Goal: Task Accomplishment & Management: Complete application form

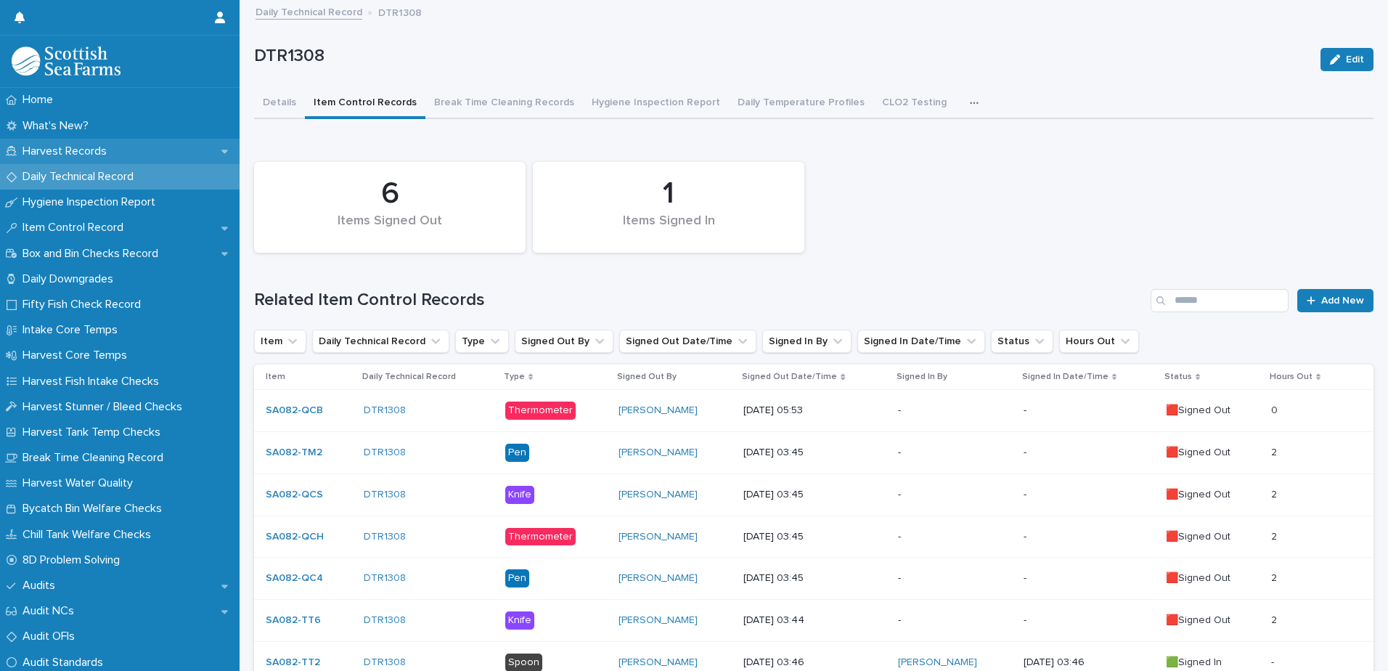
drag, startPoint x: 0, startPoint y: 0, endPoint x: 63, endPoint y: 148, distance: 161.0
click at [63, 148] on p "Harvest Records" at bounding box center [68, 151] width 102 height 14
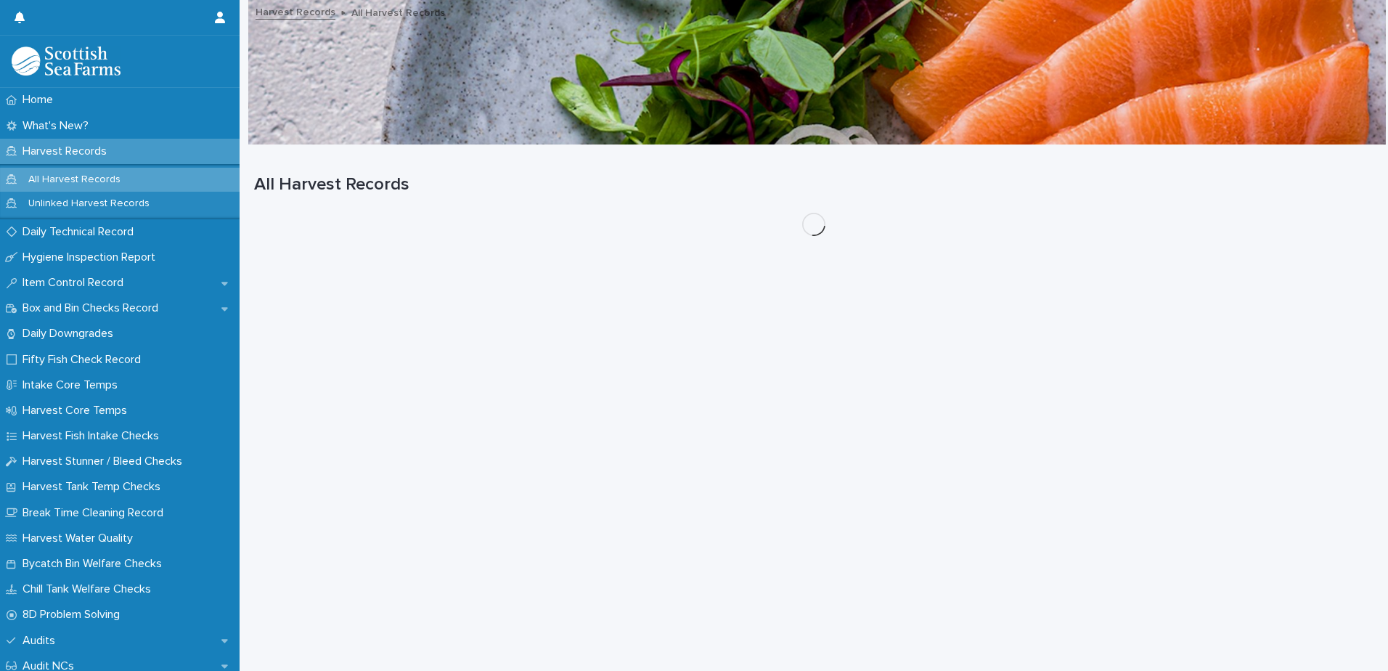
click at [73, 180] on p "All Harvest Records" at bounding box center [74, 180] width 115 height 12
click at [70, 206] on p "Unlinked Harvest Records" at bounding box center [89, 203] width 144 height 12
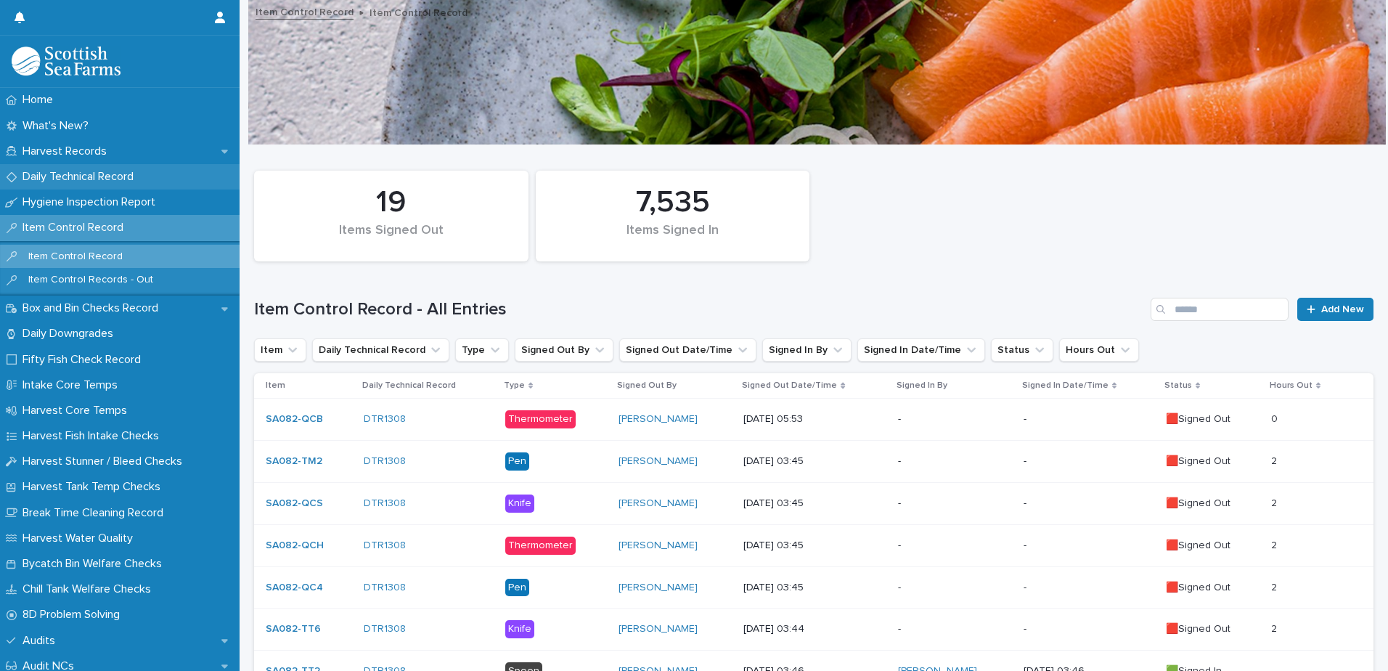
click at [56, 168] on div "Daily Technical Record" at bounding box center [120, 176] width 240 height 25
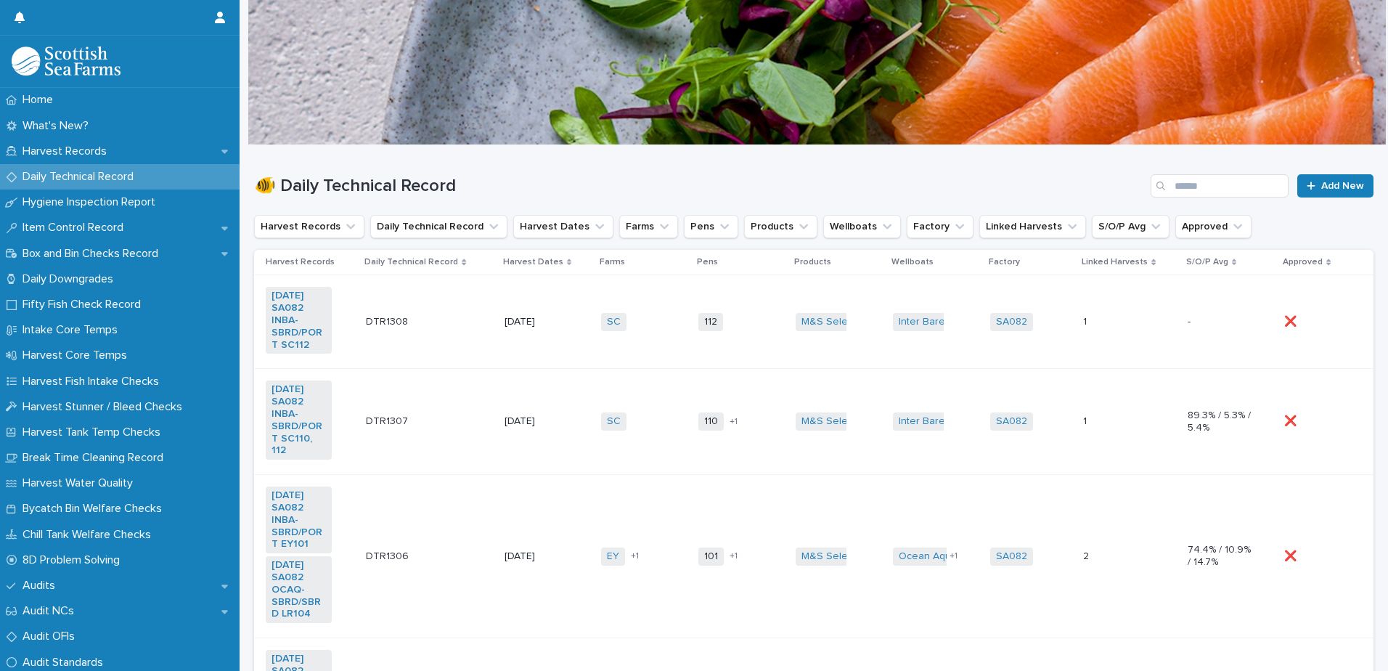
click at [577, 359] on td "[DATE]" at bounding box center [547, 322] width 97 height 94
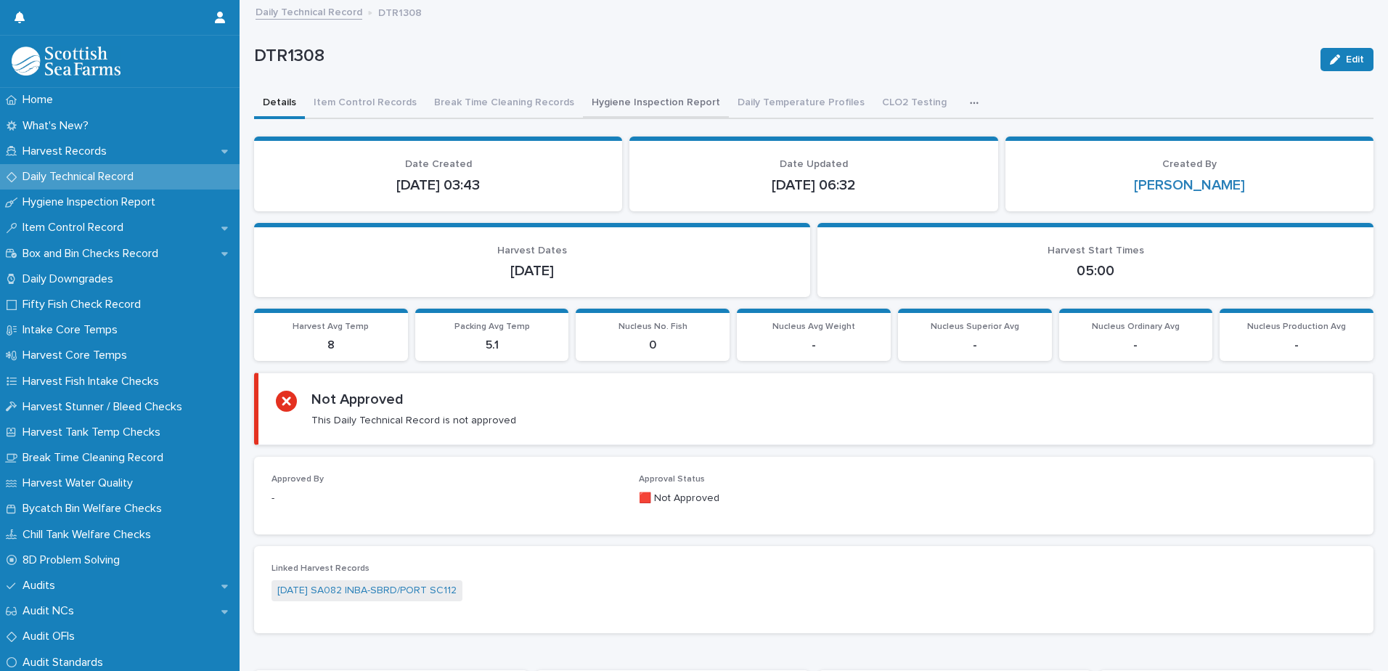
click at [599, 105] on button "Hygiene Inspection Report" at bounding box center [656, 104] width 146 height 30
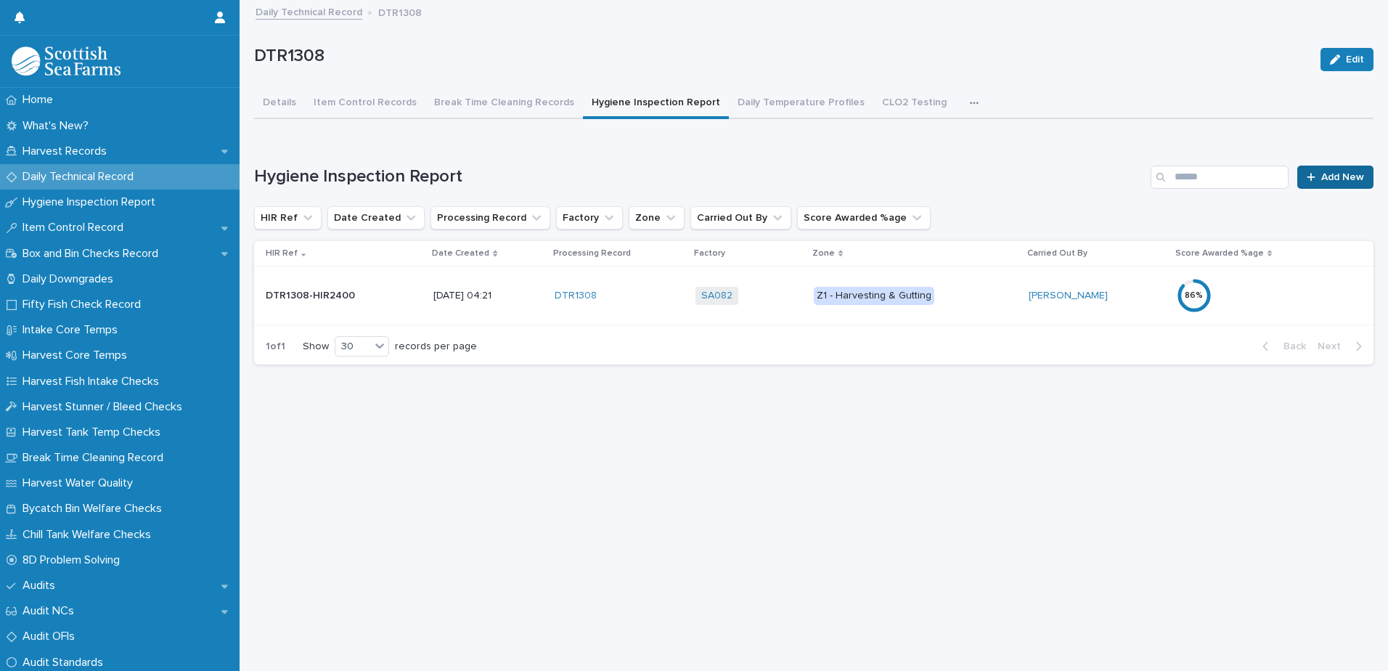
click at [1321, 173] on span "Add New" at bounding box center [1342, 177] width 43 height 10
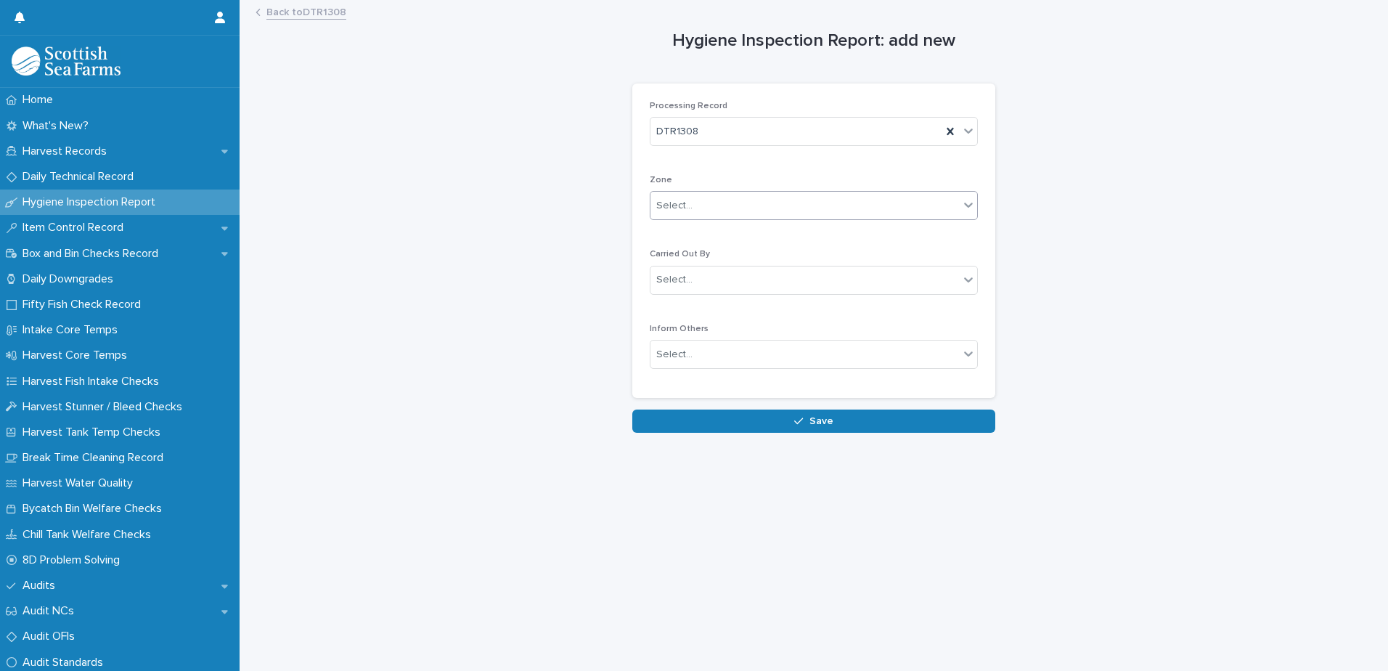
click at [669, 205] on div "Select..." at bounding box center [674, 205] width 36 height 15
click at [714, 260] on span "Z2 - Grading, Packing, Despatch" at bounding box center [727, 258] width 153 height 16
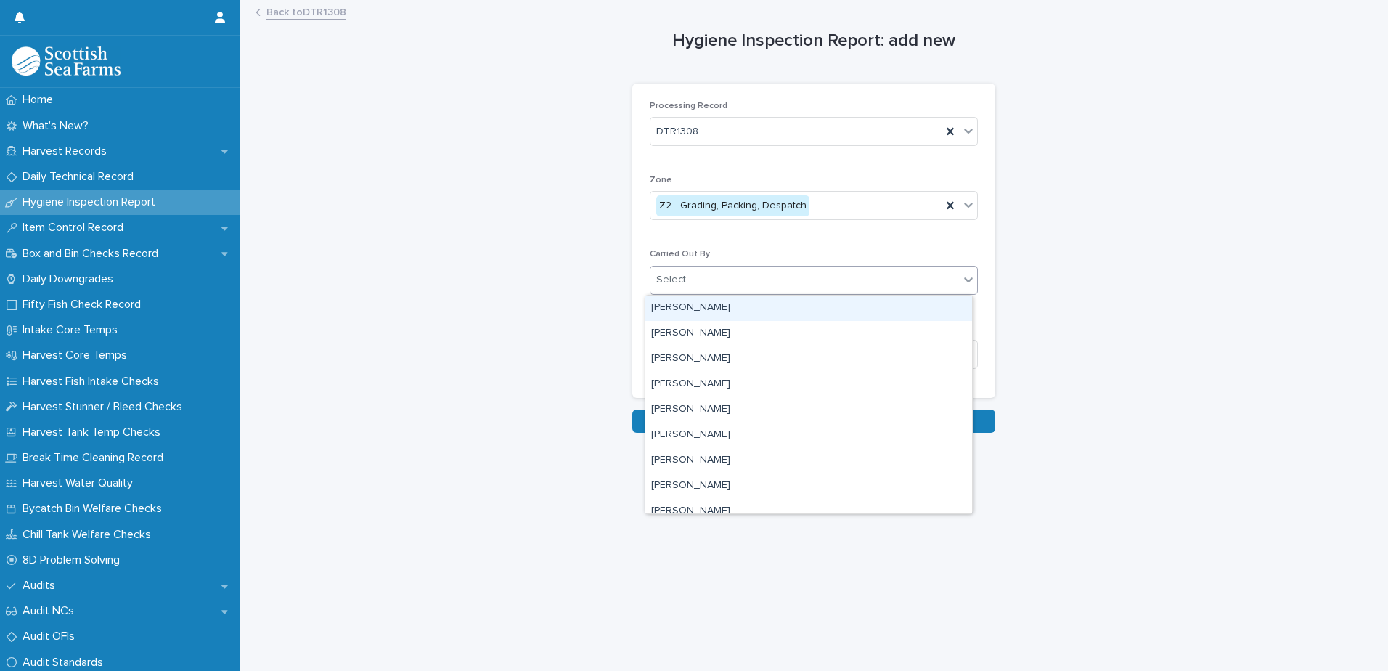
click at [672, 278] on div "Select..." at bounding box center [674, 279] width 36 height 15
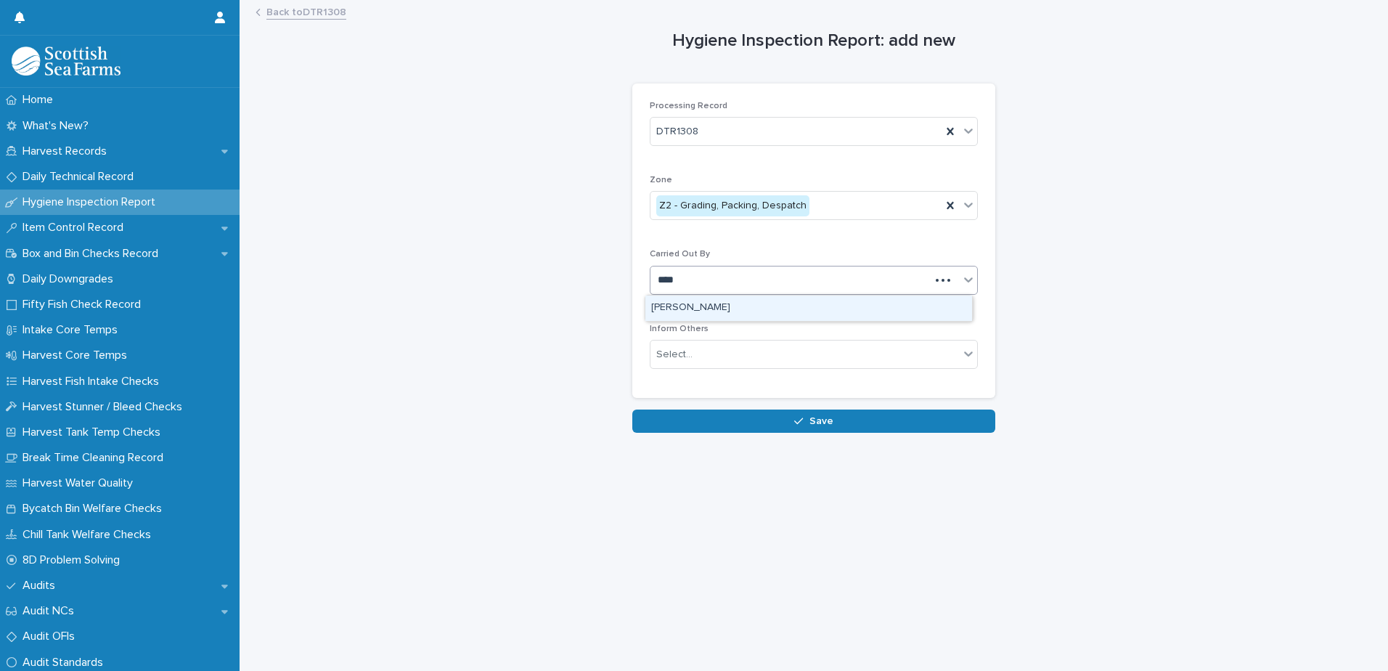
type input "*****"
click at [673, 309] on div "[PERSON_NAME]" at bounding box center [808, 307] width 327 height 25
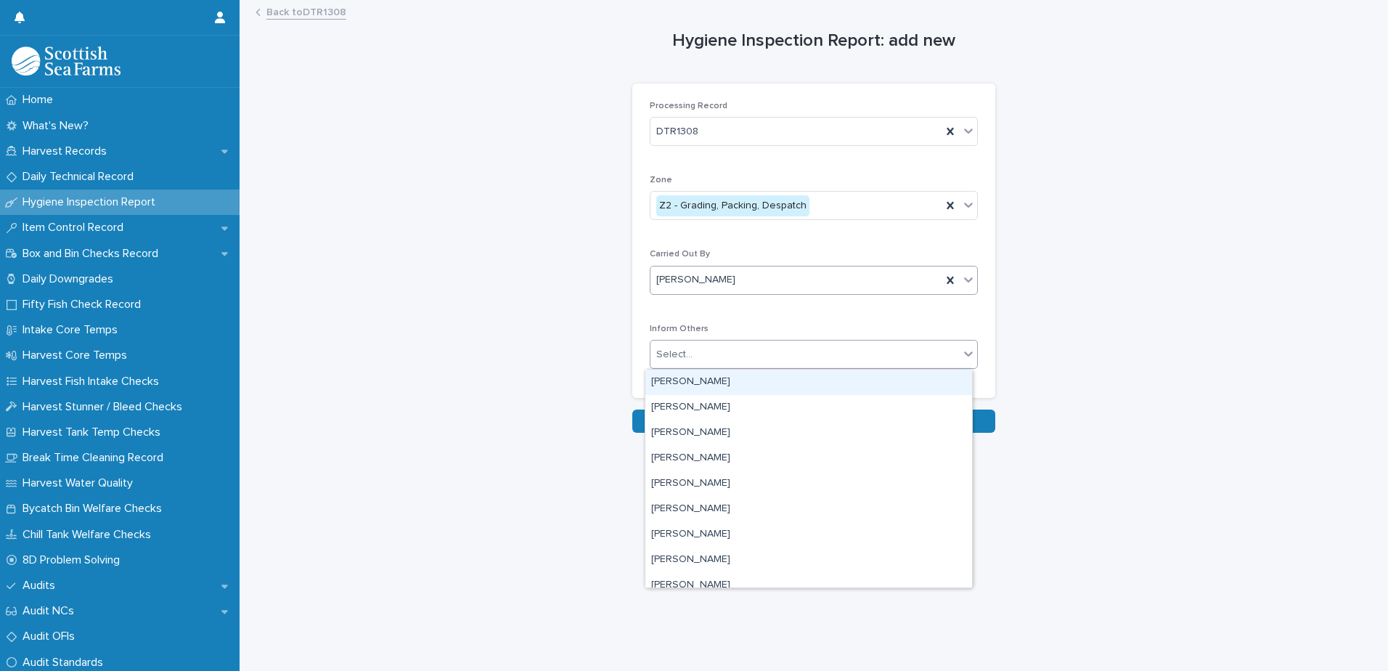
click at [669, 357] on div "Select..." at bounding box center [674, 354] width 36 height 15
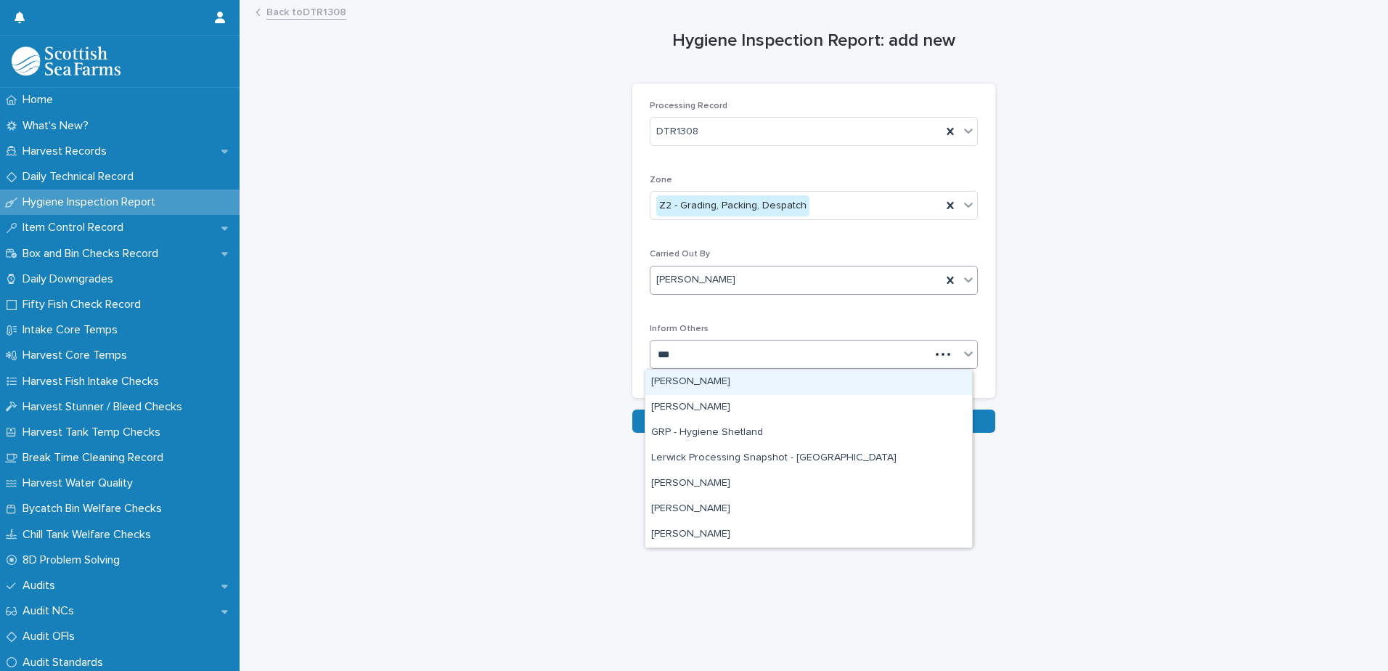
type input "****"
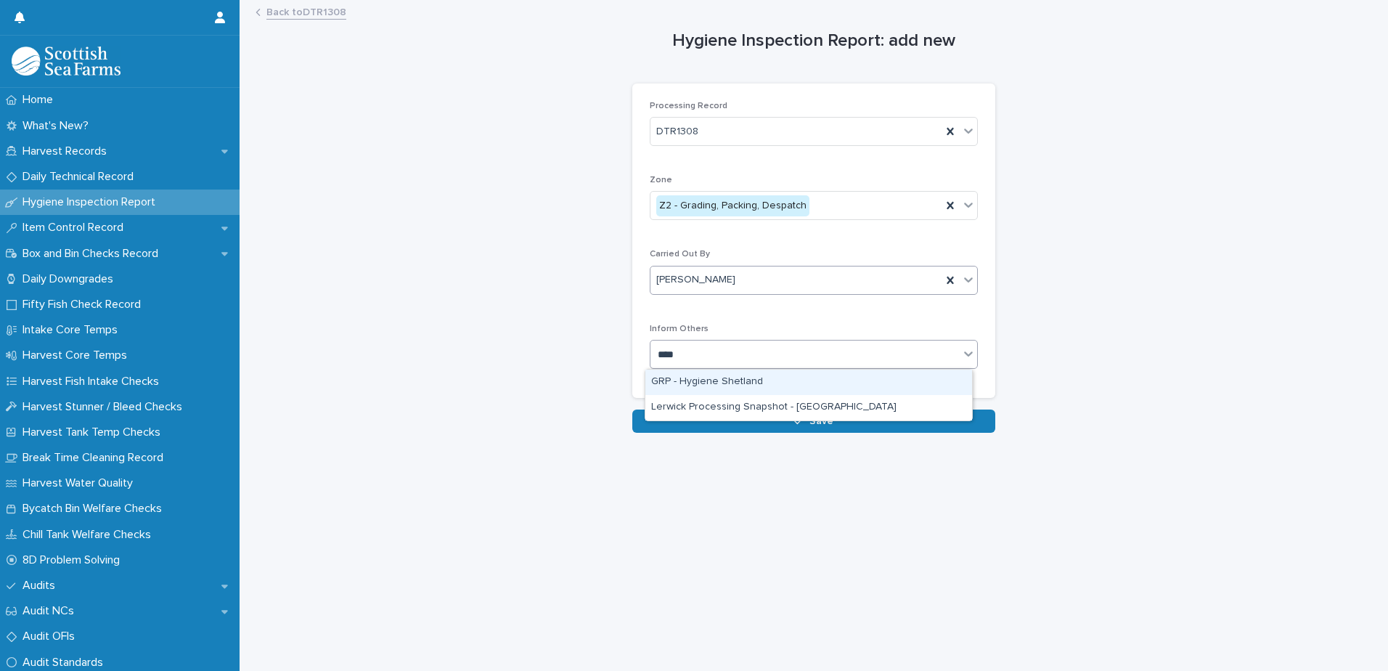
click at [710, 383] on div "GRP - Hygiene Shetland" at bounding box center [808, 382] width 327 height 25
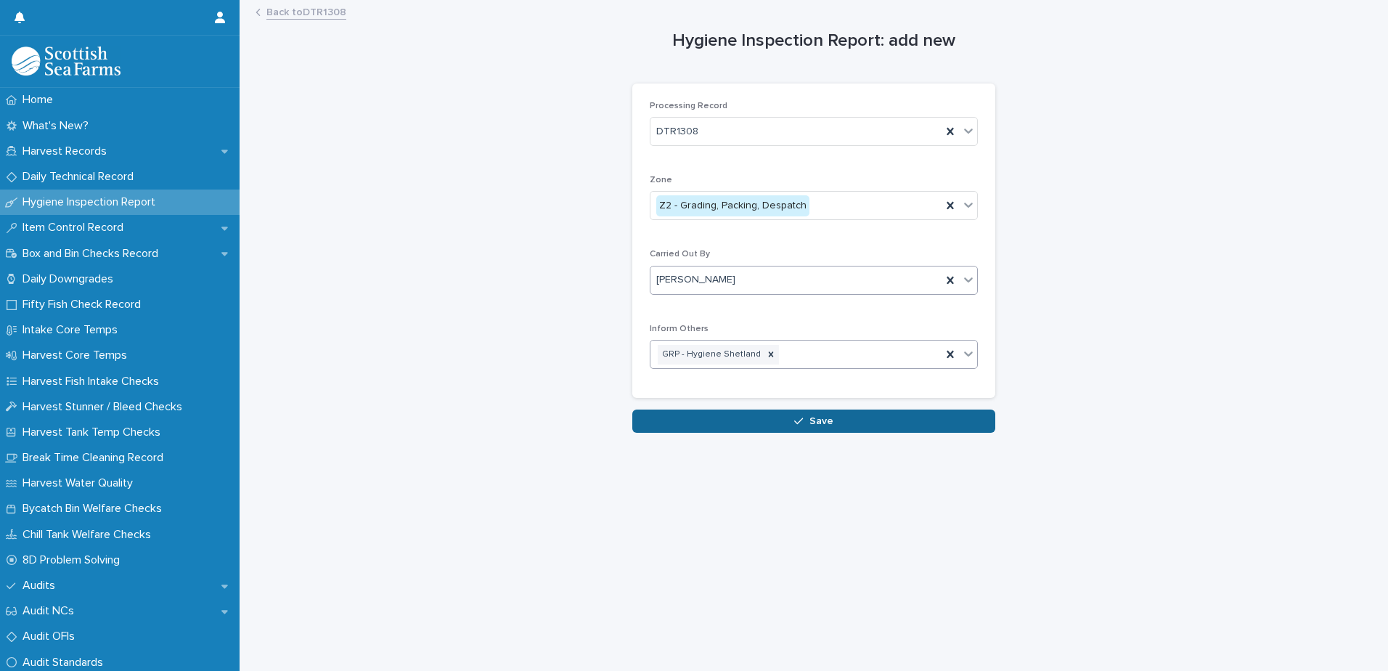
click at [703, 422] on button "Save" at bounding box center [813, 420] width 363 height 23
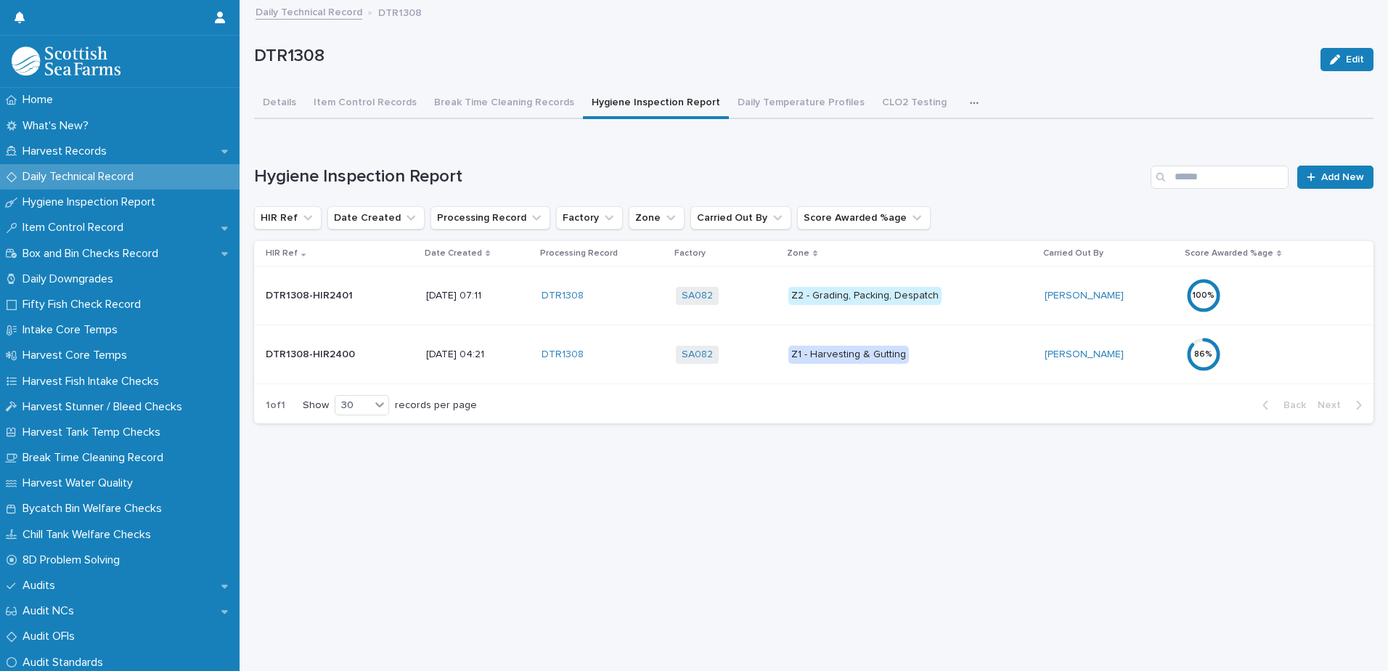
click at [1240, 294] on div "100 %" at bounding box center [1249, 295] width 127 height 35
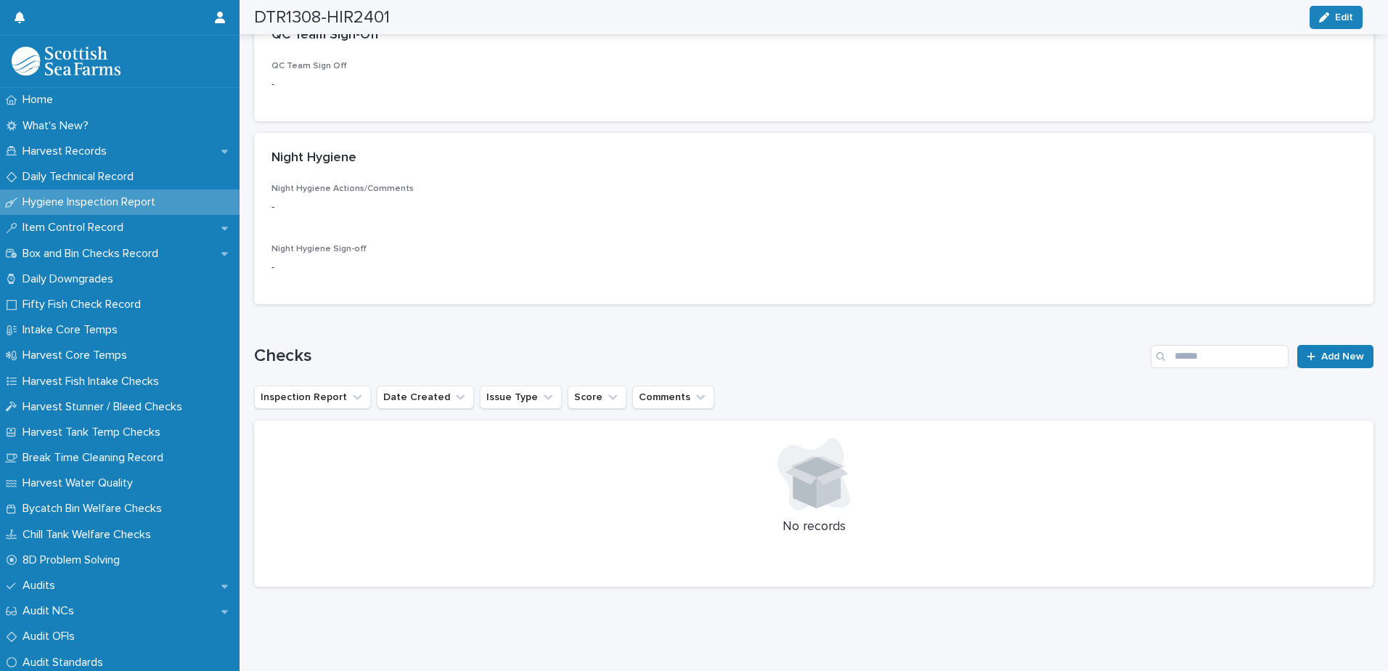
scroll to position [519, 0]
click at [1328, 351] on span "Add New" at bounding box center [1342, 356] width 43 height 10
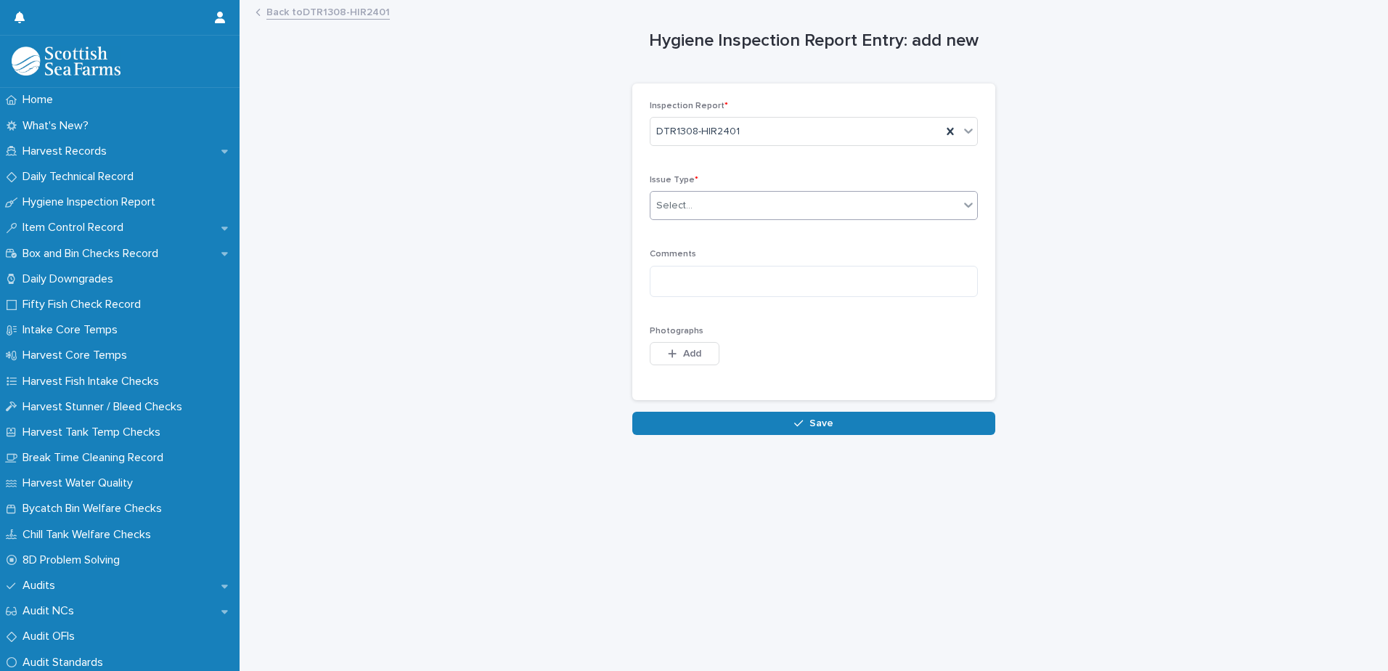
click at [667, 200] on div "Select..." at bounding box center [674, 205] width 36 height 15
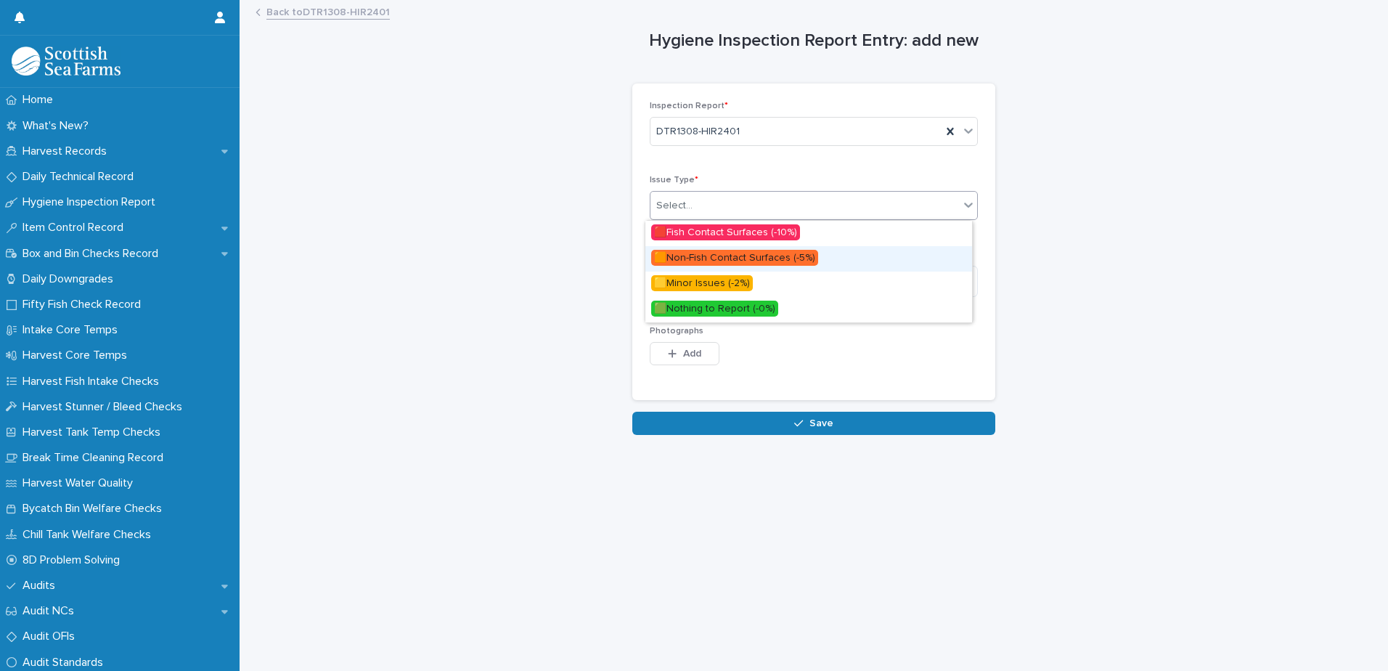
click at [687, 258] on span "🟧Non-Fish Contact Surfaces (-5%)" at bounding box center [734, 258] width 167 height 16
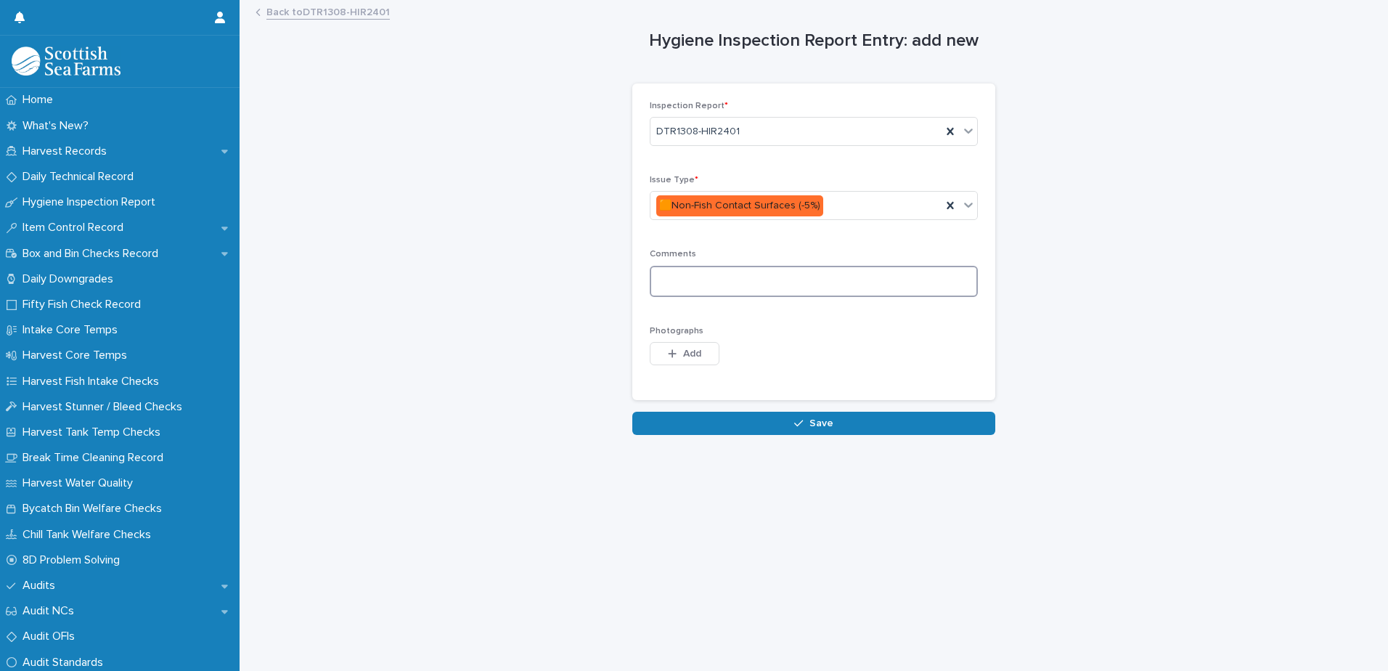
click at [668, 278] on textarea at bounding box center [814, 281] width 328 height 31
type textarea "**********"
click at [691, 348] on span "Add" at bounding box center [692, 353] width 18 height 10
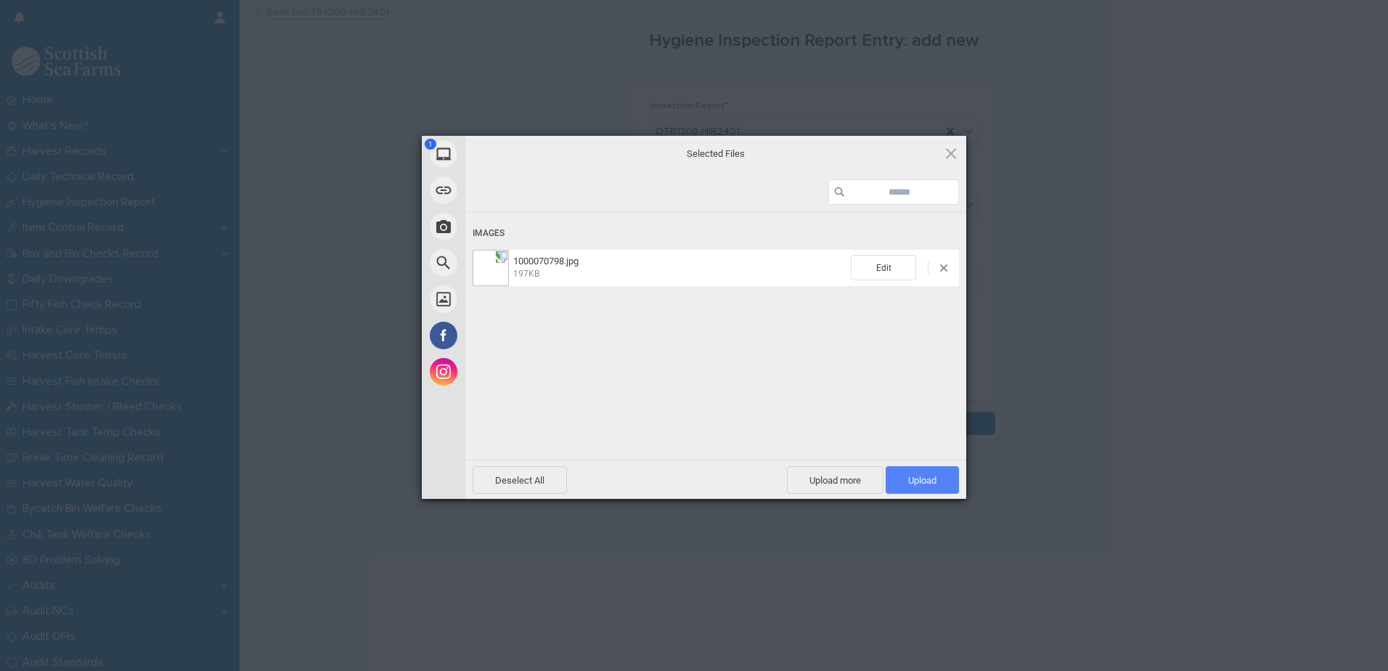
click at [915, 478] on span "Upload 1" at bounding box center [922, 480] width 28 height 11
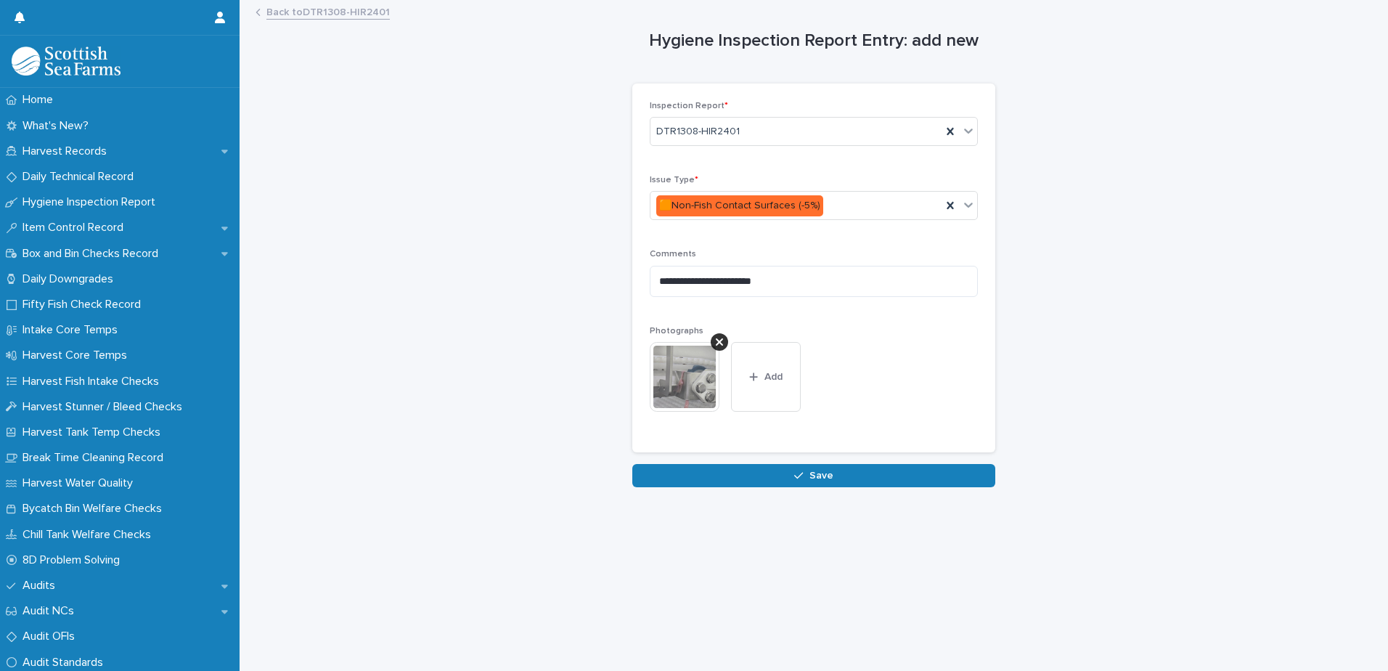
click at [746, 475] on button "Save" at bounding box center [813, 475] width 363 height 23
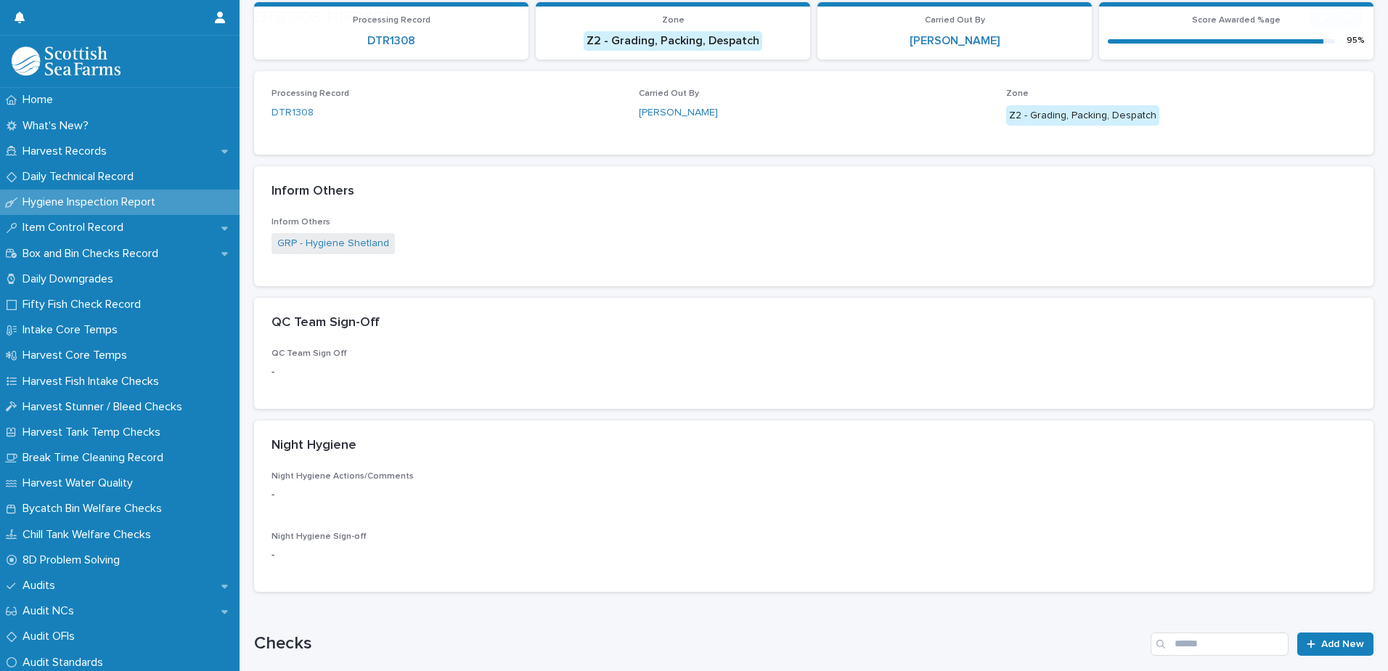
scroll to position [460, 0]
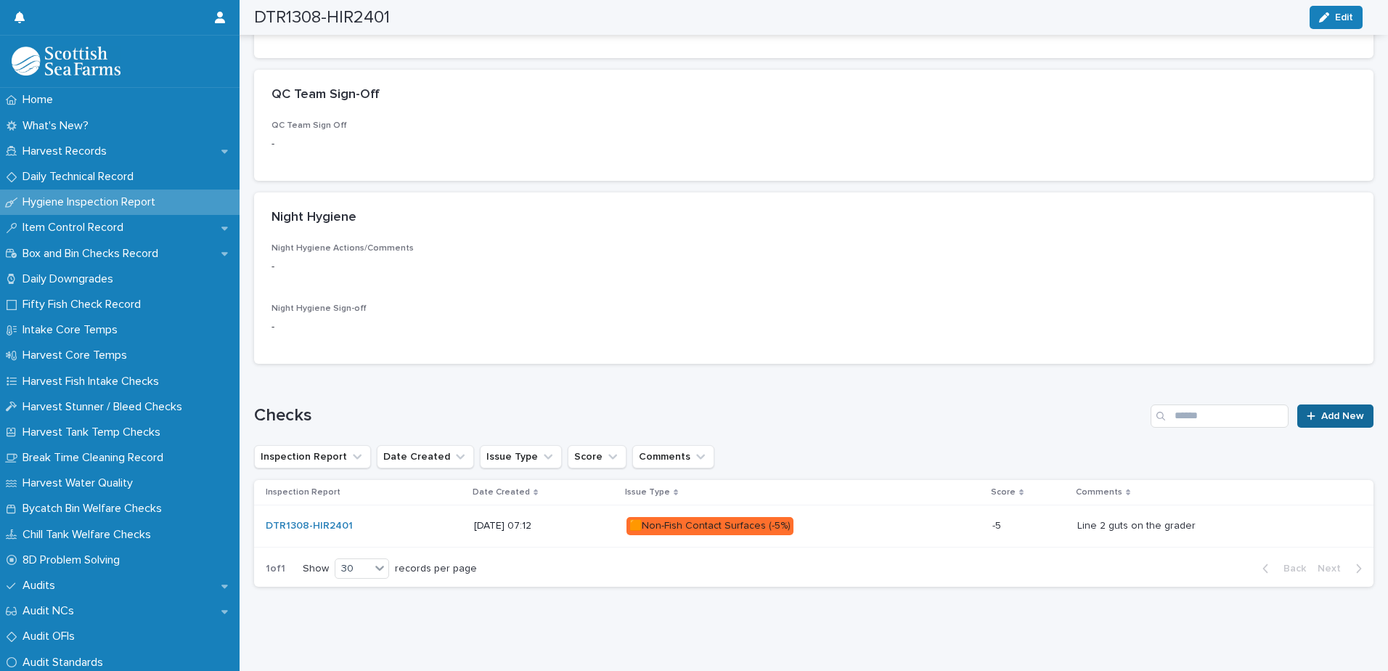
click at [1323, 411] on span "Add New" at bounding box center [1342, 416] width 43 height 10
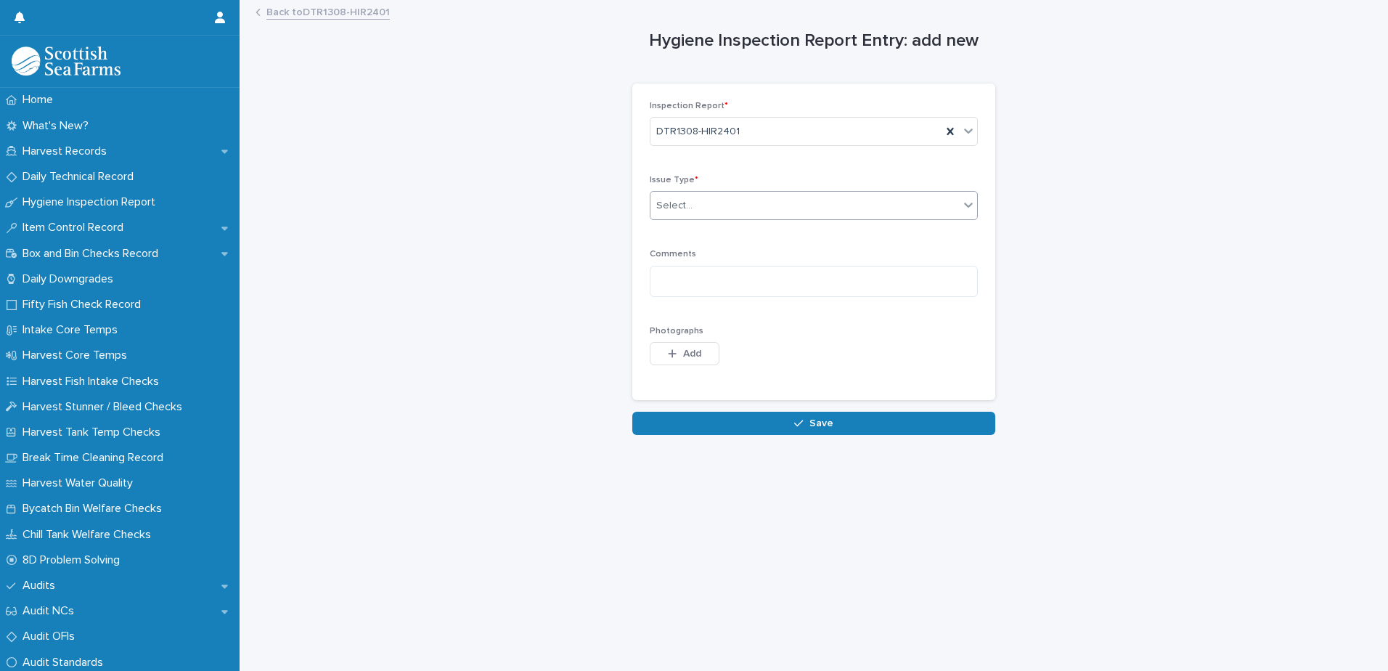
click at [695, 208] on div "Select..." at bounding box center [804, 206] width 309 height 24
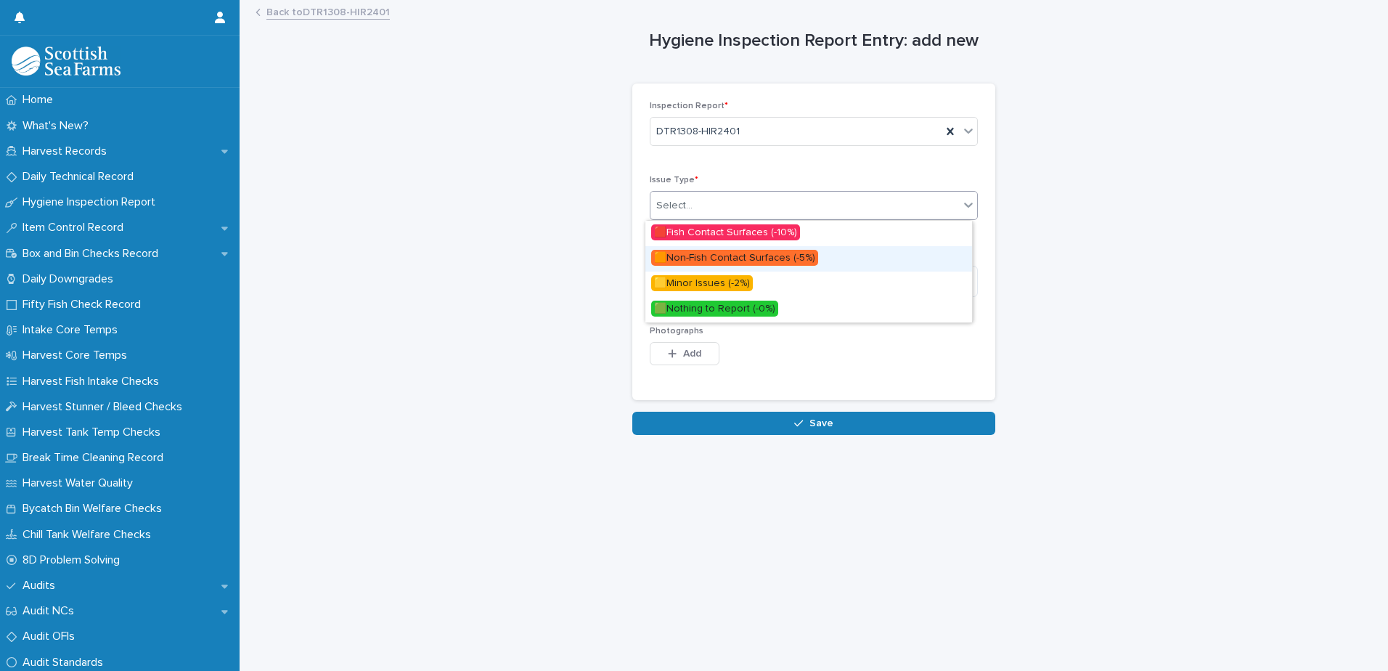
click at [697, 256] on span "🟧Non-Fish Contact Surfaces (-5%)" at bounding box center [734, 258] width 167 height 16
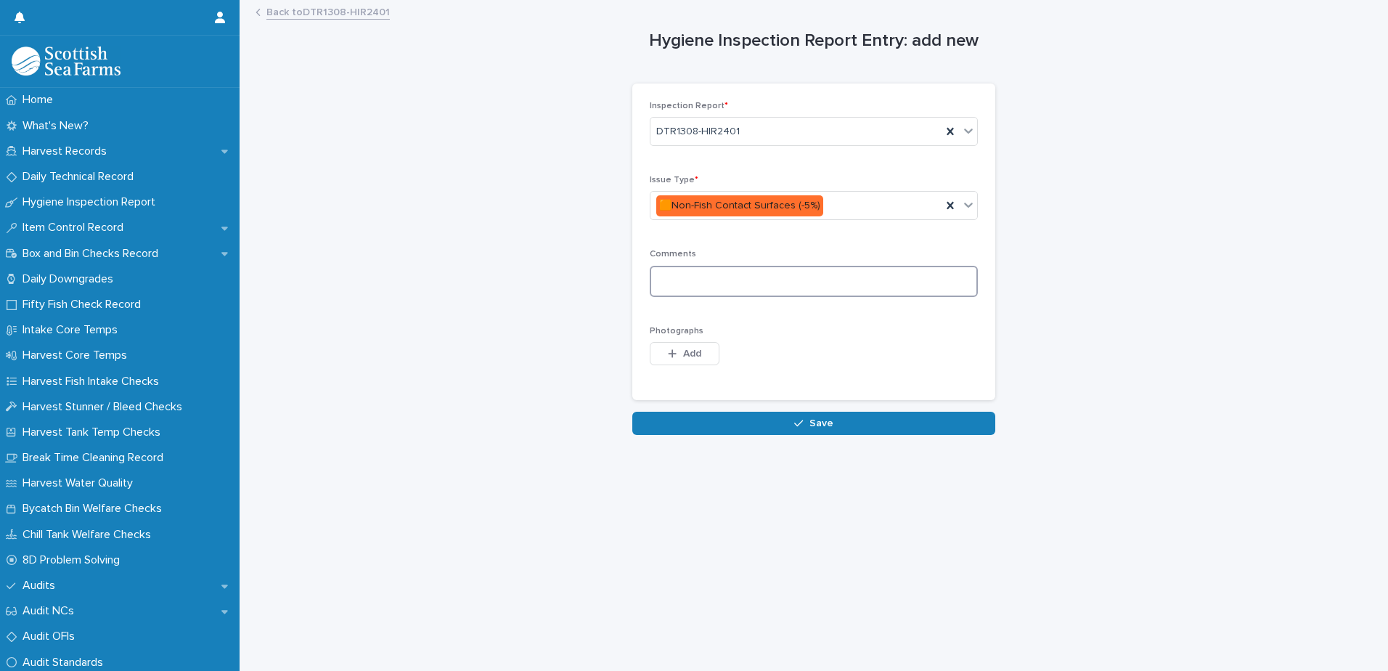
click at [674, 281] on textarea at bounding box center [814, 281] width 328 height 31
click at [674, 280] on textarea at bounding box center [814, 281] width 328 height 31
type textarea "**********"
click at [684, 356] on span "Add" at bounding box center [692, 353] width 18 height 10
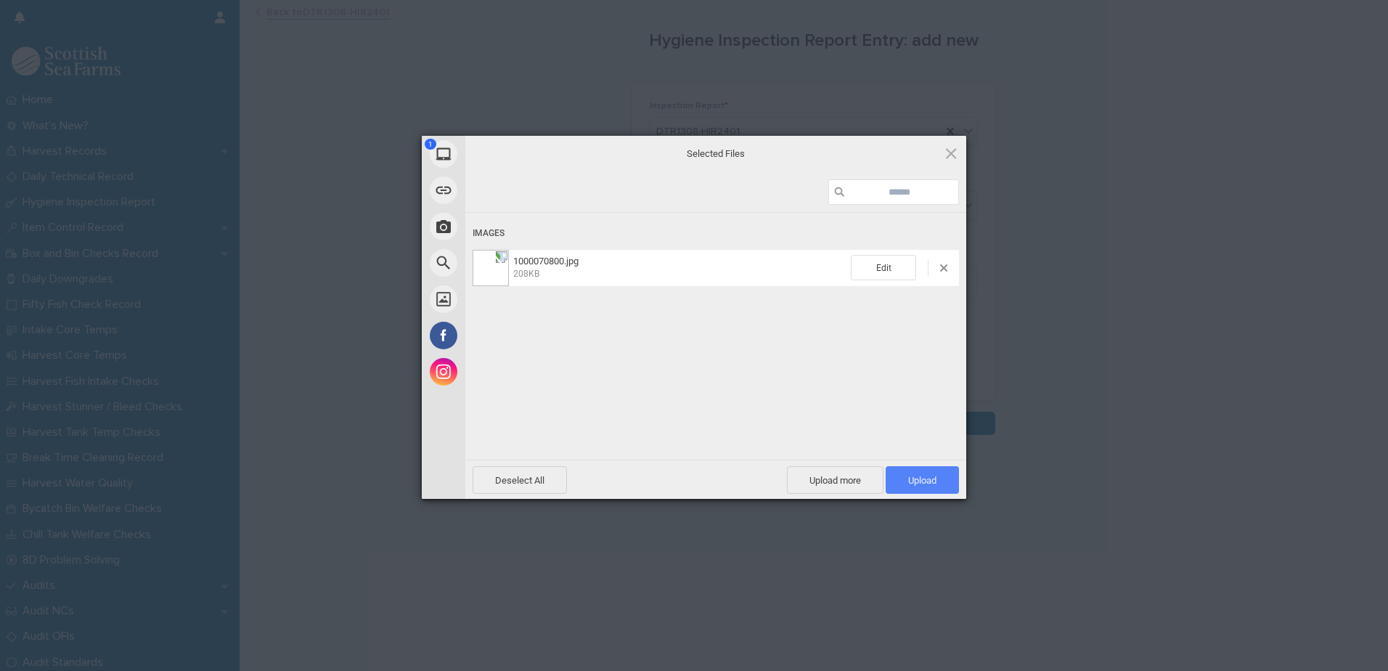
click at [912, 482] on span "Upload 1" at bounding box center [922, 480] width 28 height 11
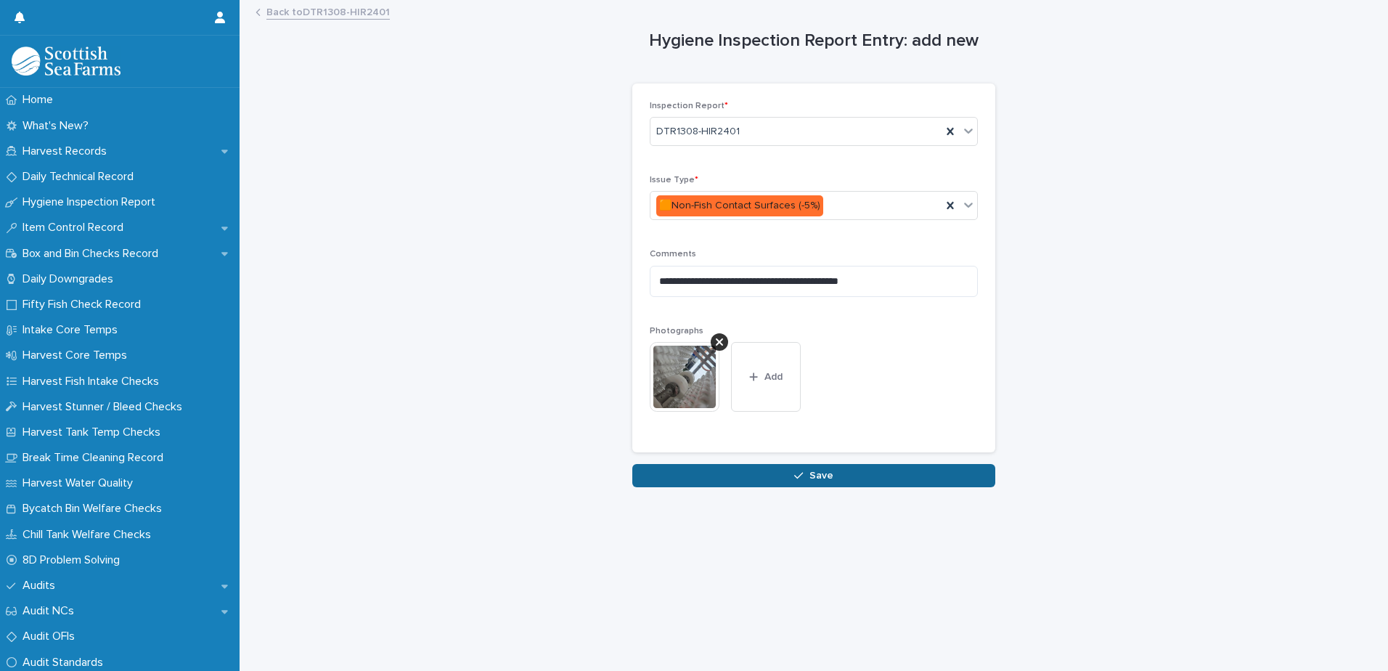
click at [788, 470] on button "Save" at bounding box center [813, 475] width 363 height 23
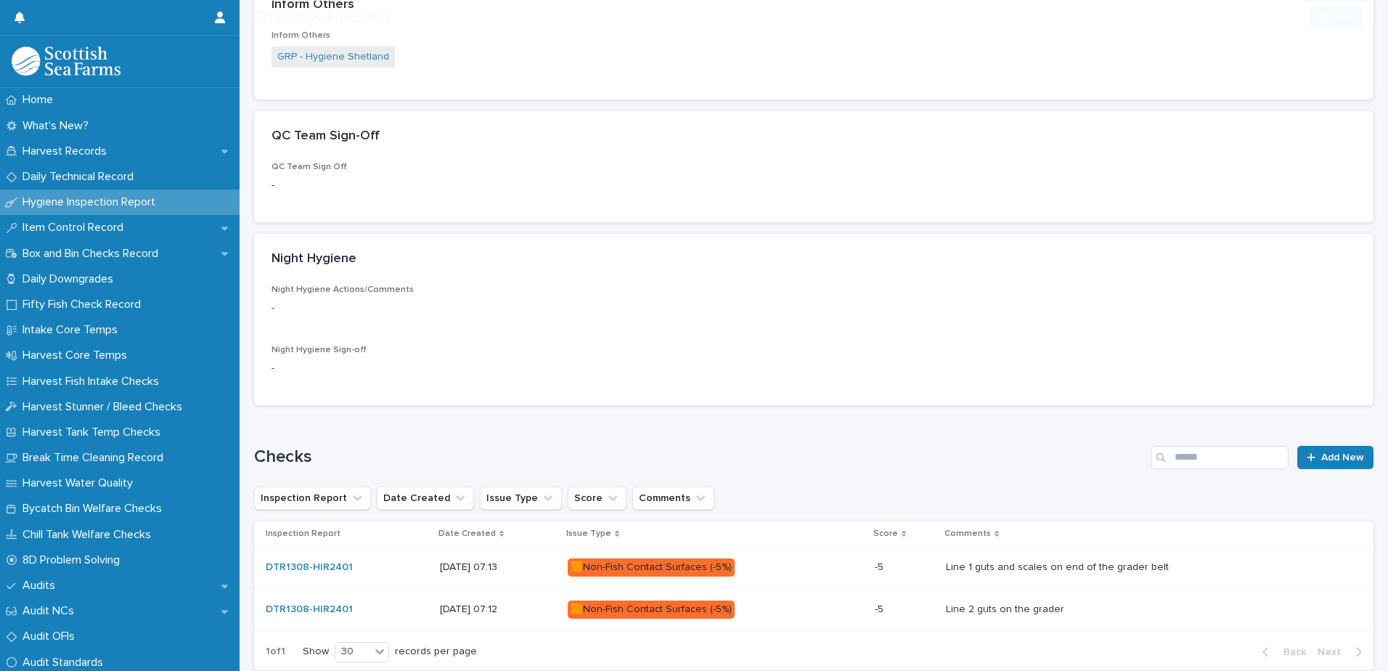
scroll to position [502, 0]
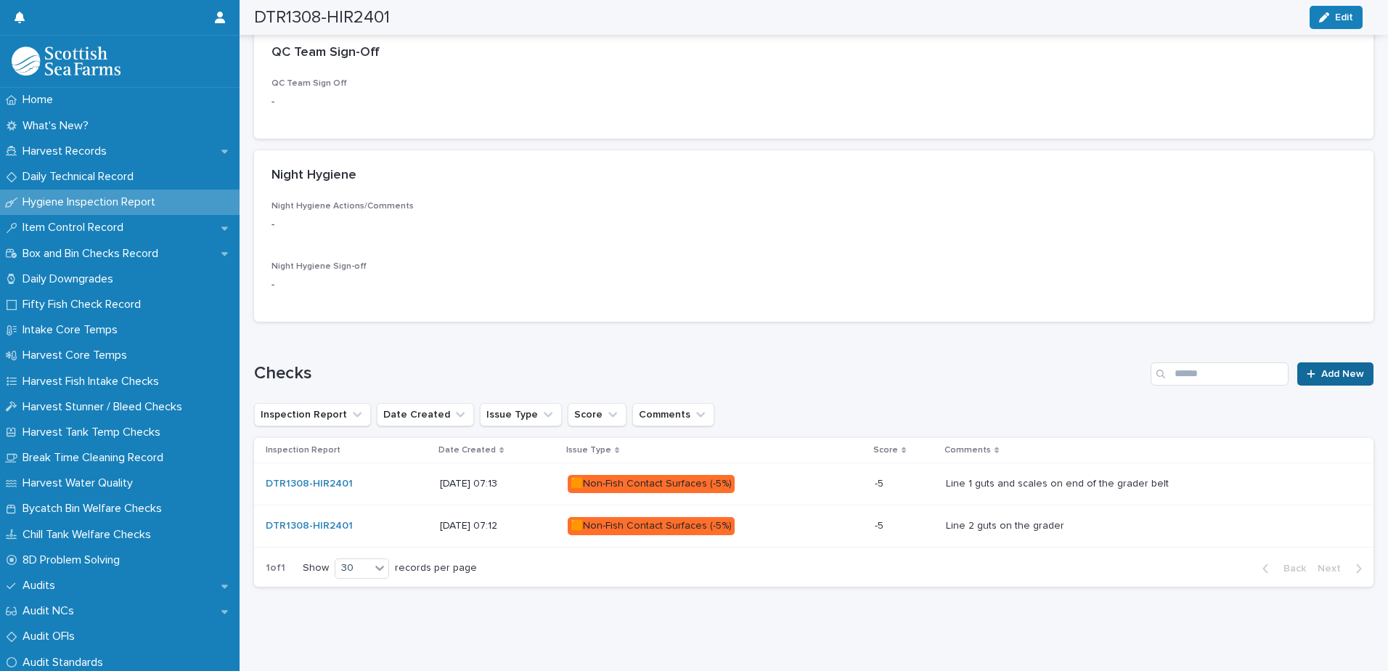
click at [1344, 369] on span "Add New" at bounding box center [1342, 374] width 43 height 10
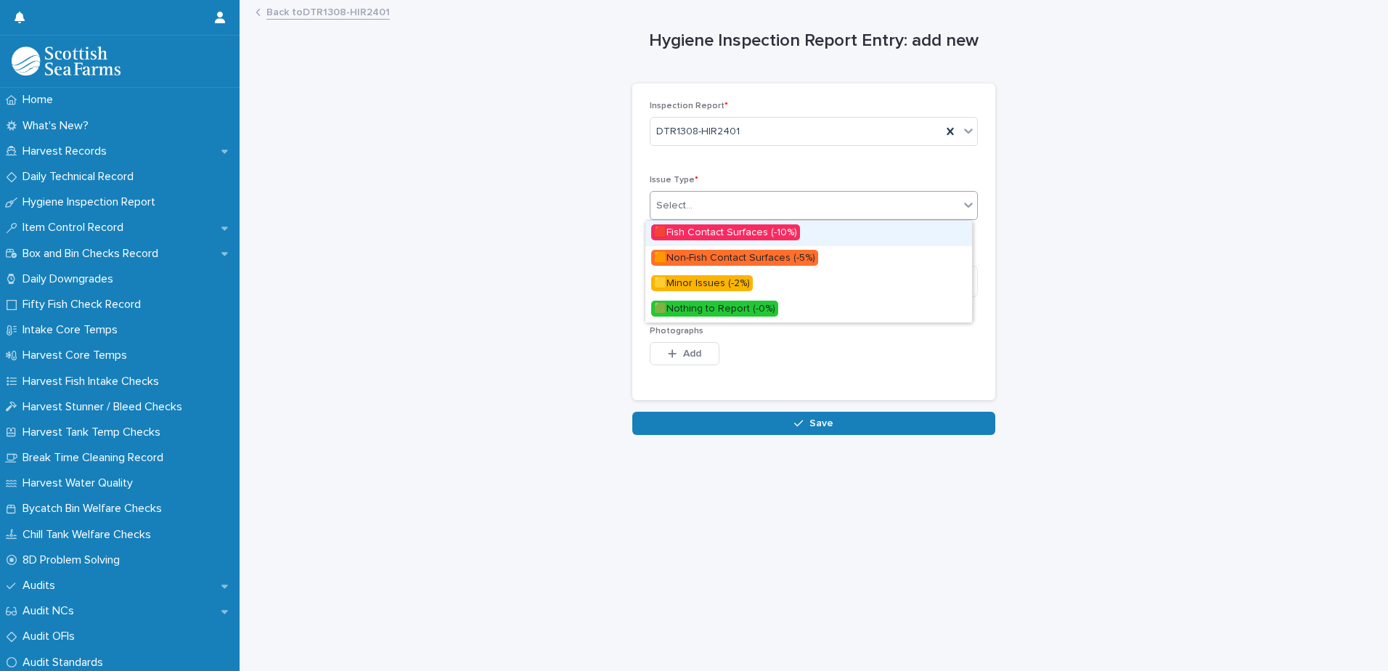
click at [672, 212] on div "Select..." at bounding box center [674, 205] width 36 height 15
click at [690, 231] on span "🟥Fish Contact Surfaces (-10%)" at bounding box center [725, 232] width 149 height 16
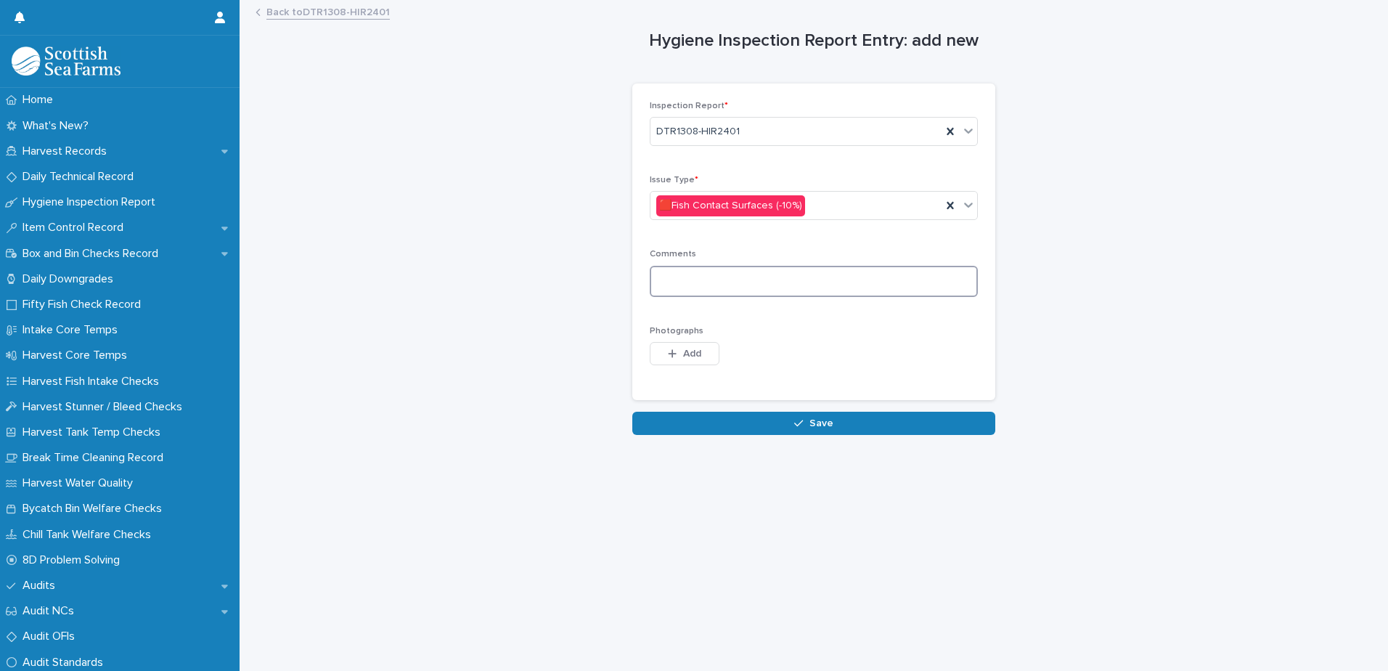
click at [684, 278] on textarea at bounding box center [814, 281] width 328 height 31
type textarea "**********"
click at [693, 358] on span "Add" at bounding box center [692, 353] width 18 height 10
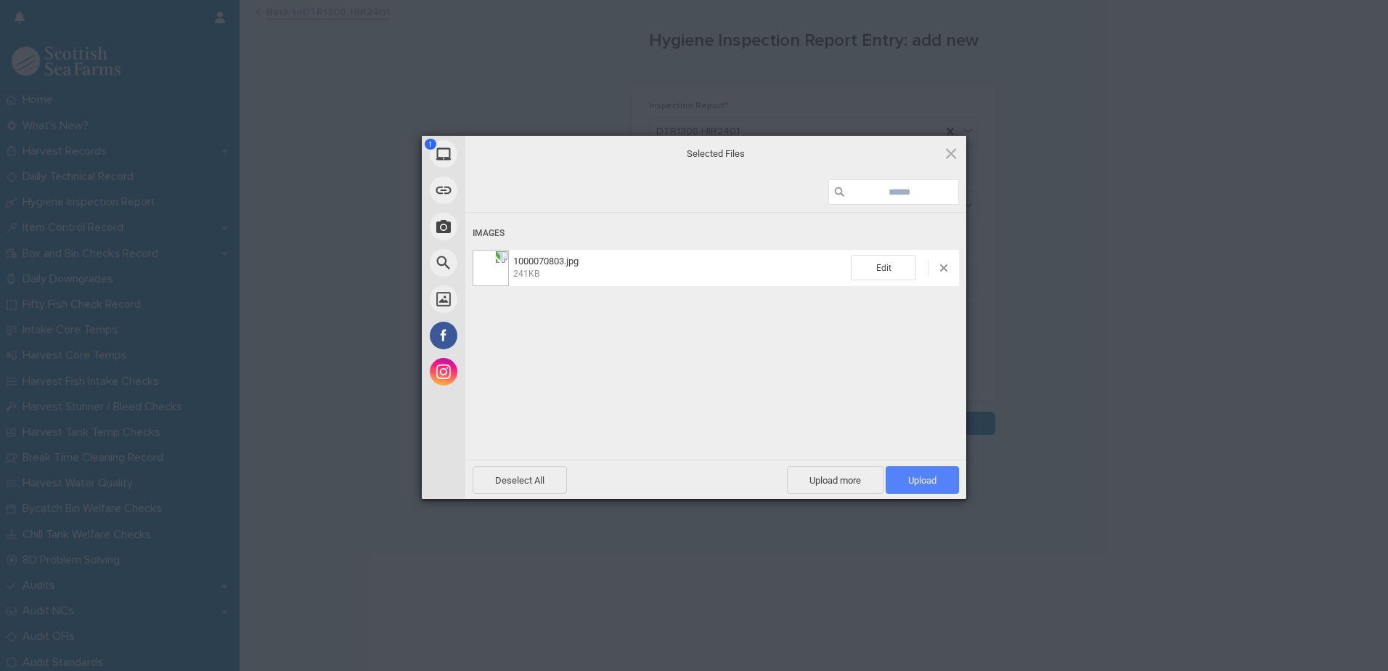
click at [919, 479] on span "Upload 1" at bounding box center [922, 480] width 28 height 11
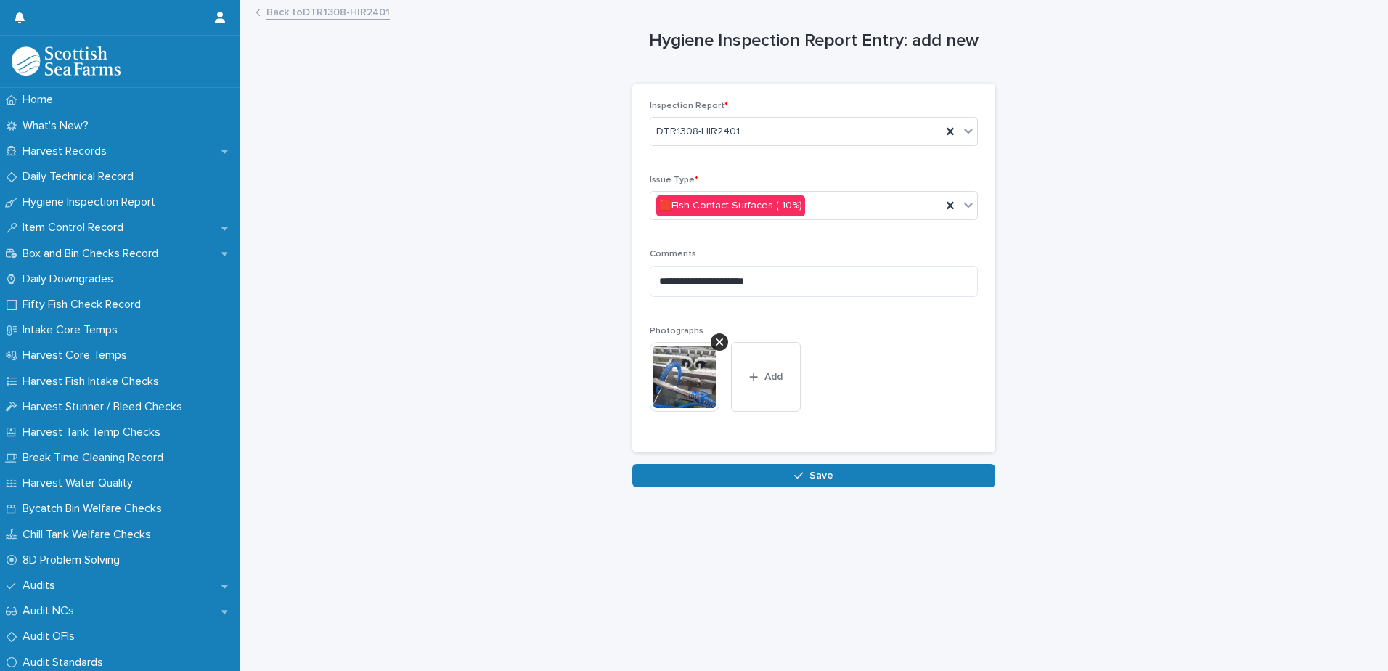
drag, startPoint x: 741, startPoint y: 368, endPoint x: 712, endPoint y: 363, distance: 29.5
click at [741, 368] on button "Add" at bounding box center [766, 377] width 70 height 70
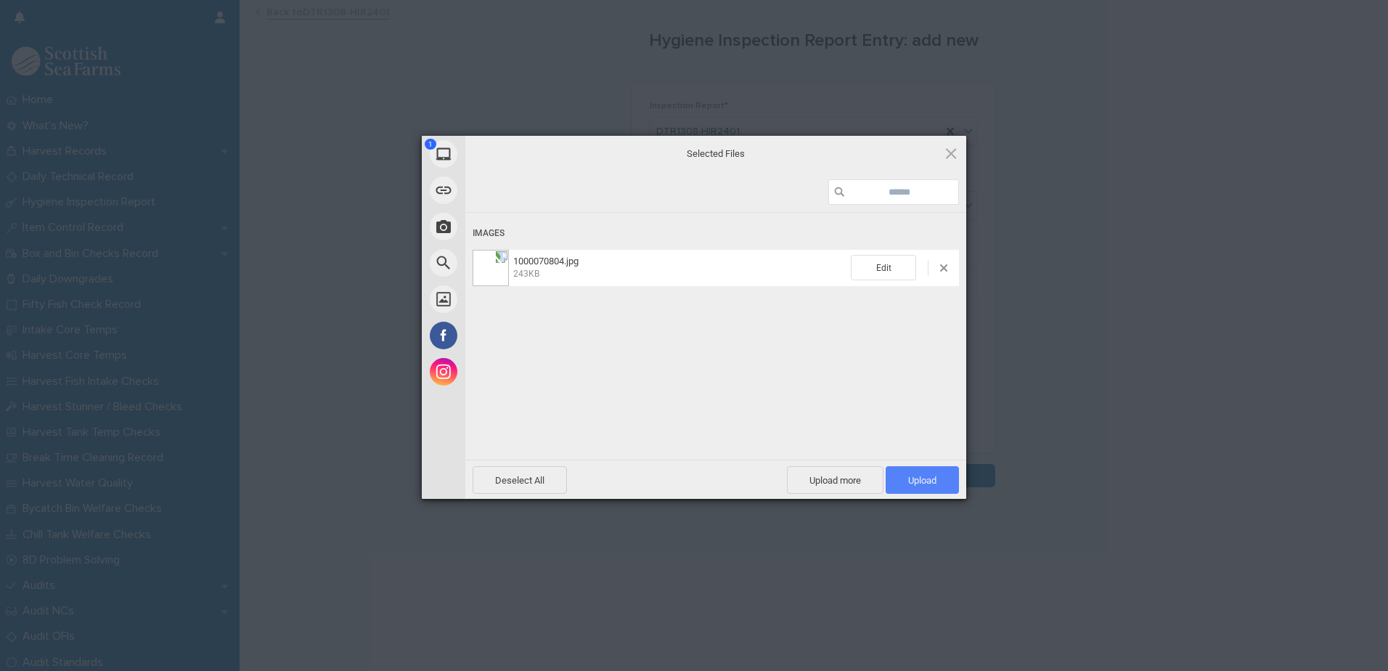
click at [923, 484] on span "Upload 1" at bounding box center [922, 480] width 28 height 11
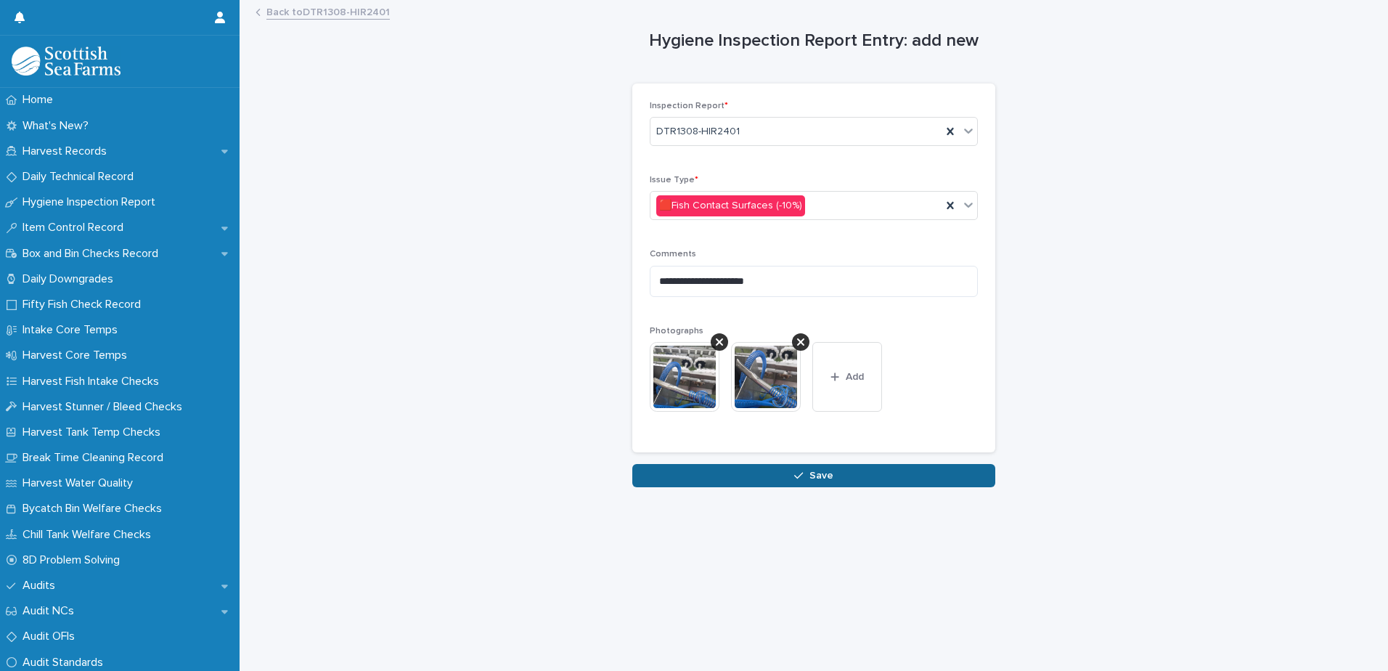
click at [809, 472] on span "Save" at bounding box center [821, 475] width 24 height 10
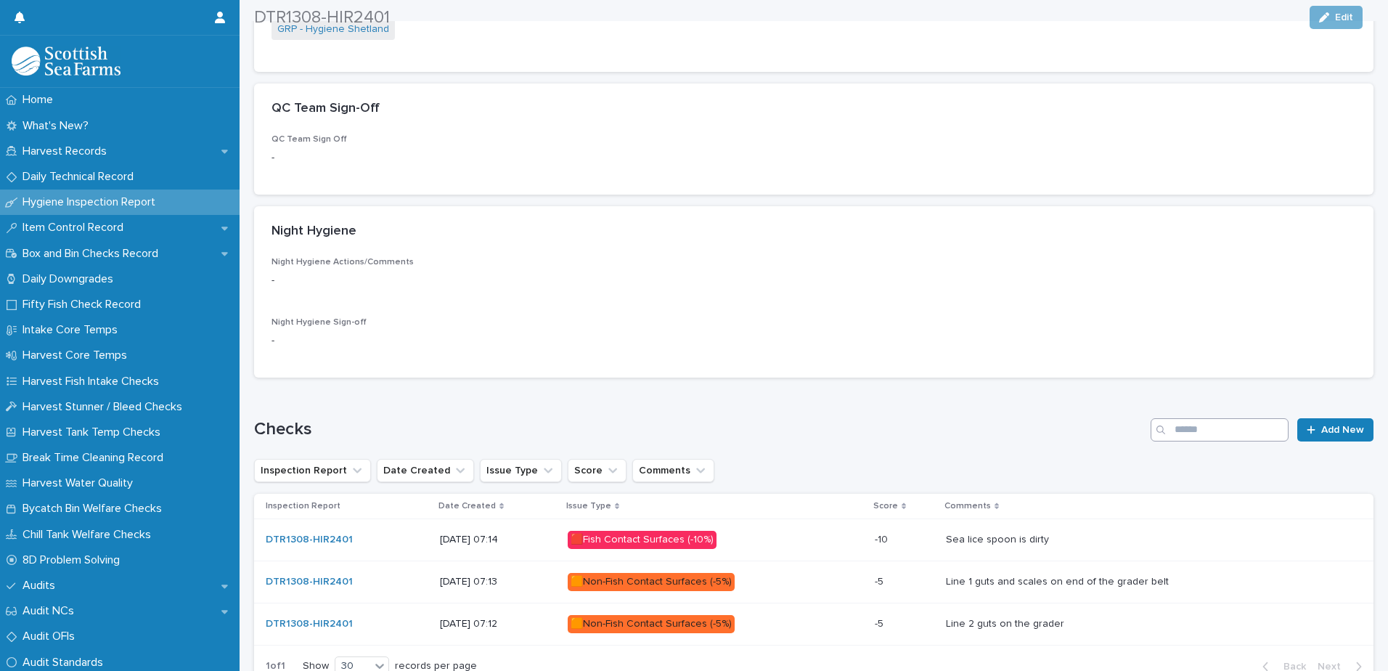
scroll to position [436, 0]
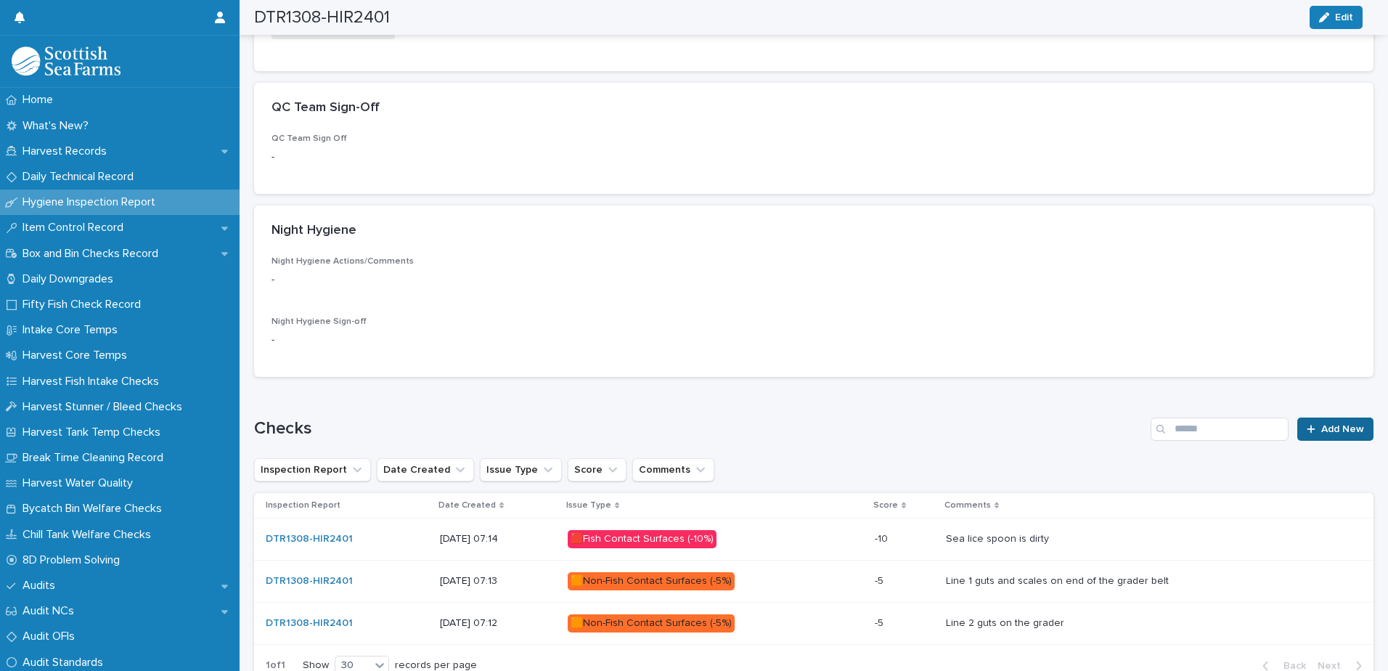
click at [1307, 431] on icon at bounding box center [1311, 429] width 9 height 10
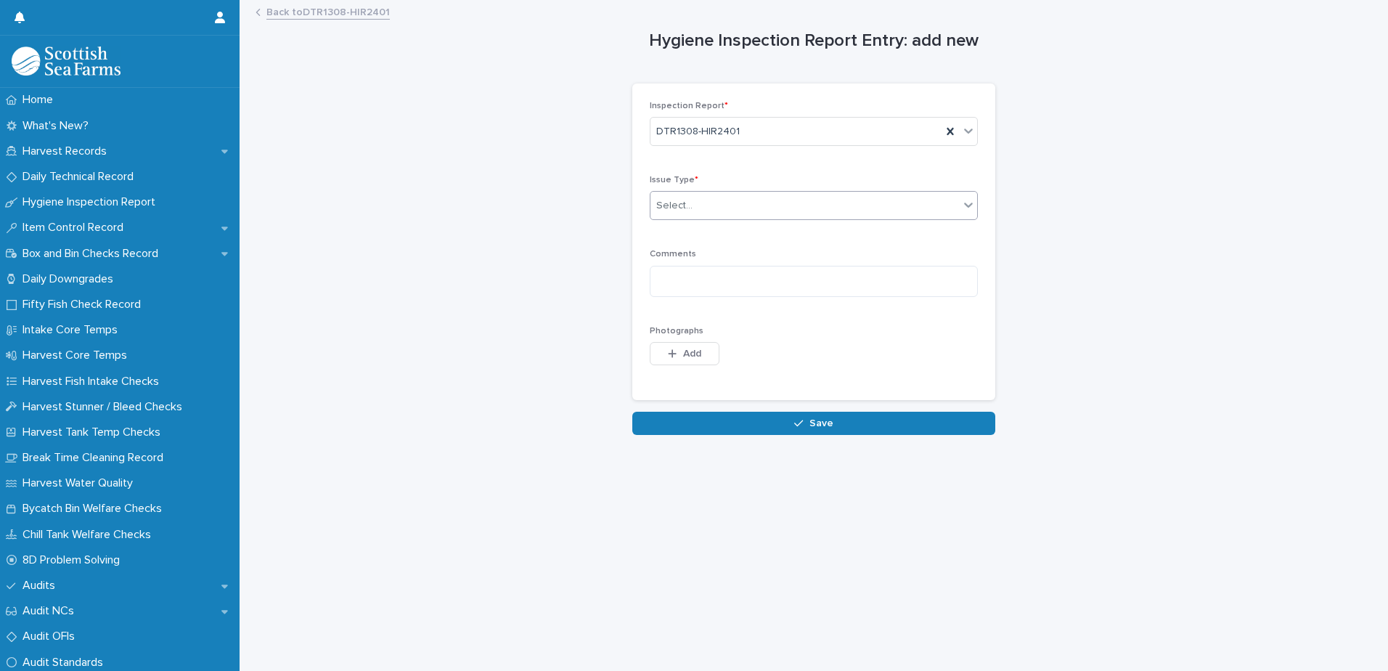
click at [672, 203] on div "Select..." at bounding box center [674, 205] width 36 height 15
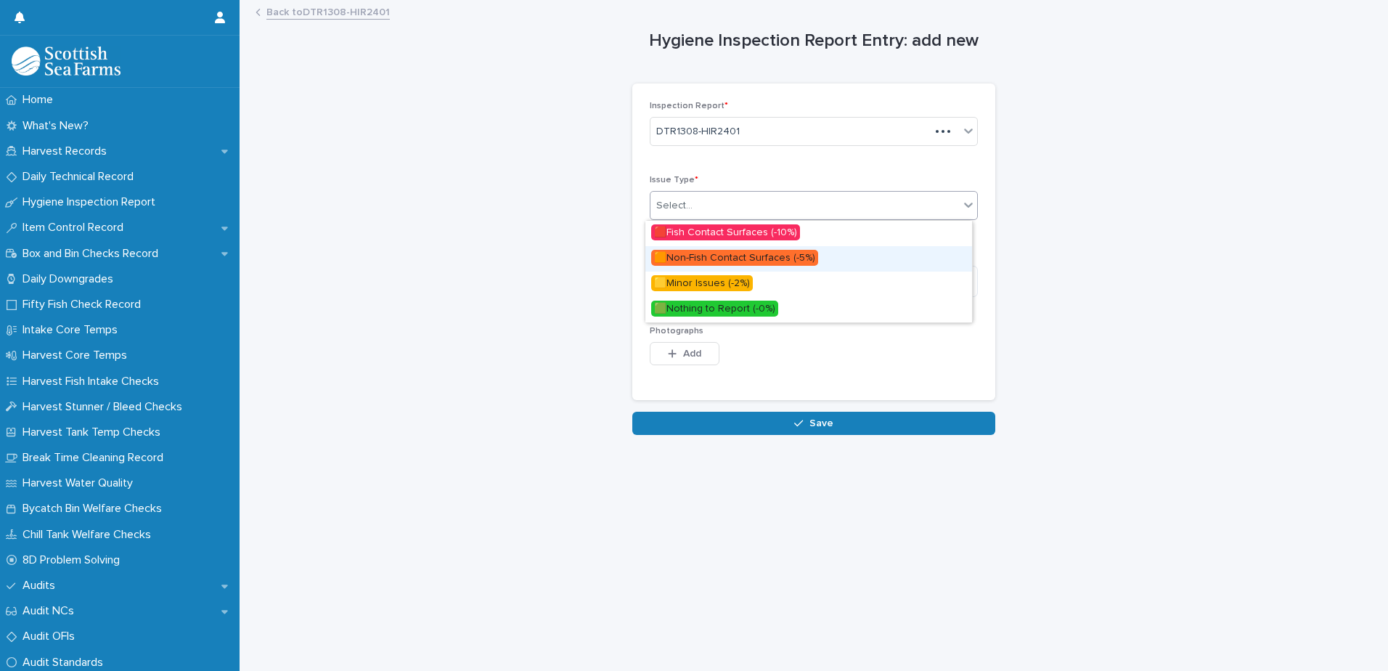
click at [686, 257] on span "🟧Non-Fish Contact Surfaces (-5%)" at bounding box center [734, 258] width 167 height 16
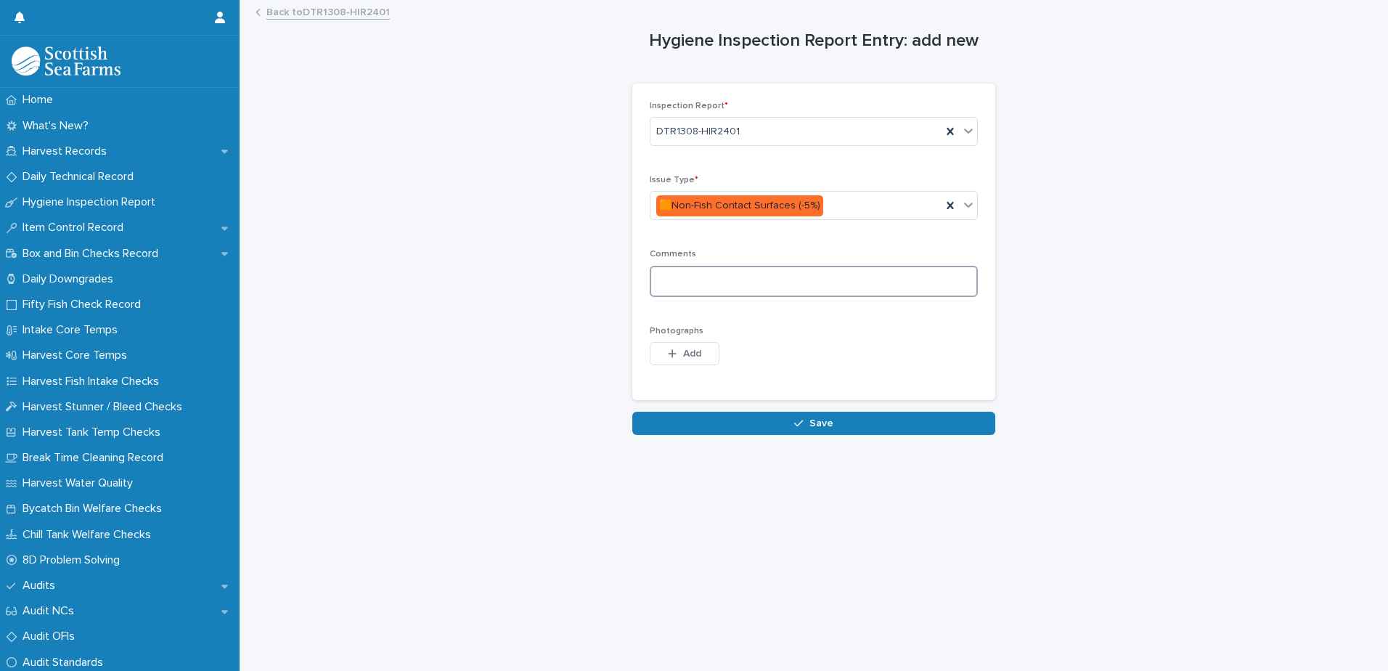
click at [671, 279] on textarea at bounding box center [814, 281] width 328 height 31
type textarea "**********"
click at [672, 351] on div "button" at bounding box center [675, 353] width 15 height 10
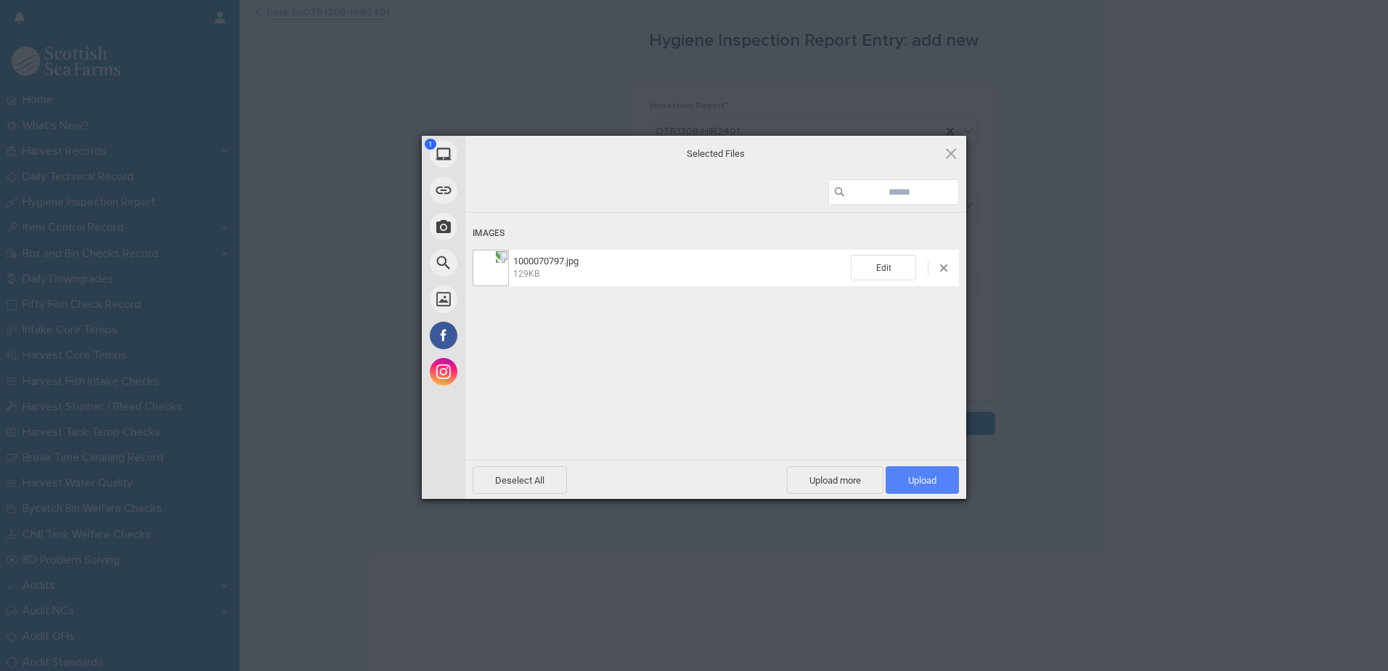
click at [913, 475] on span "Upload 1" at bounding box center [922, 480] width 28 height 11
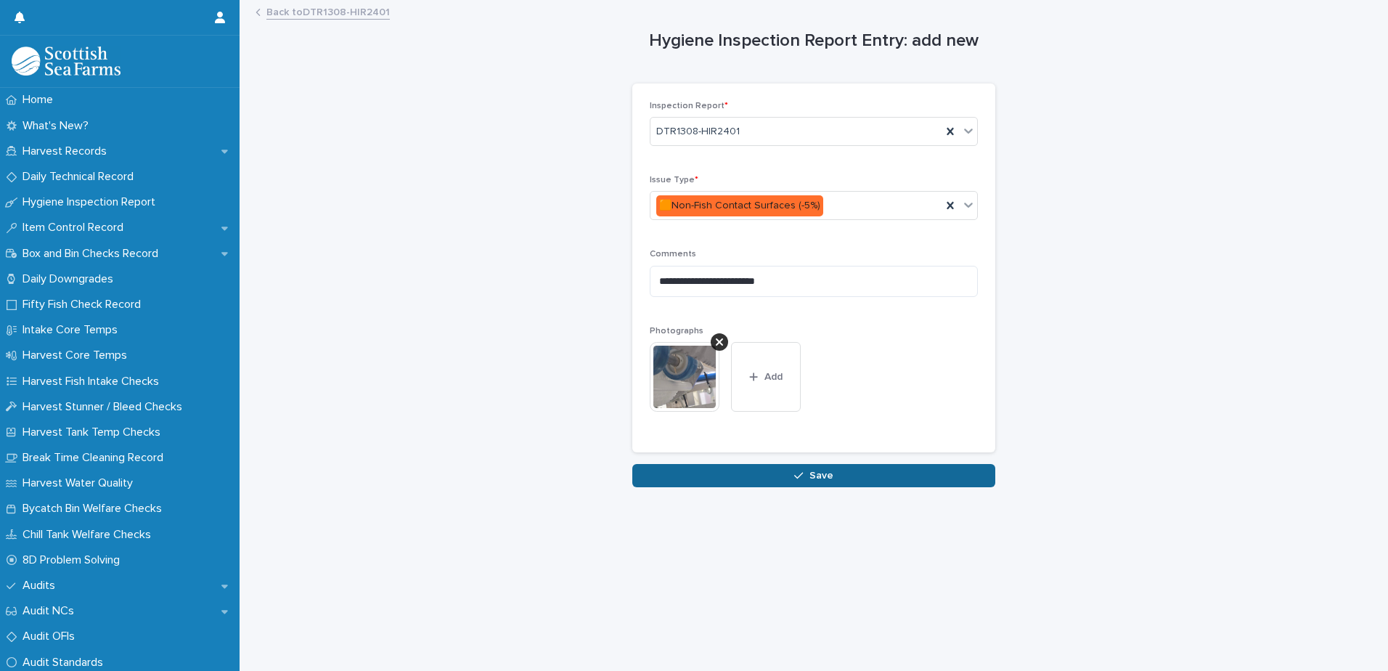
click at [801, 476] on div "button" at bounding box center [801, 475] width 15 height 10
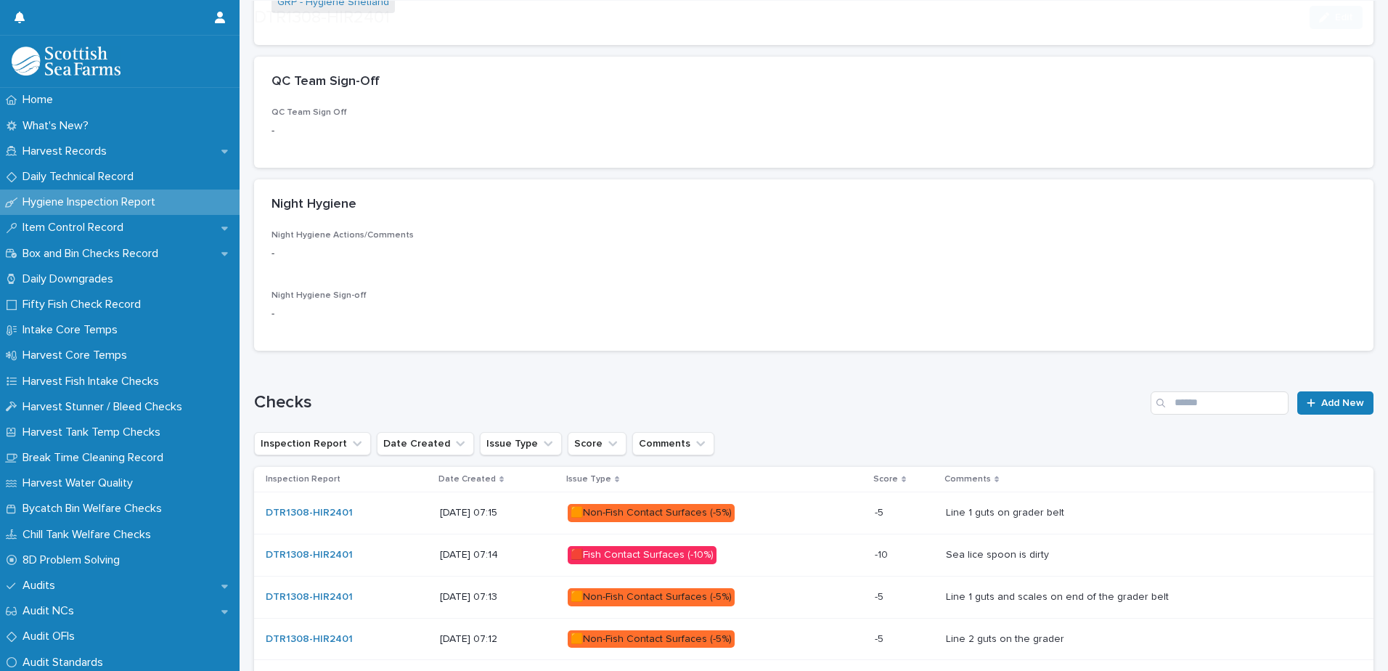
scroll to position [508, 0]
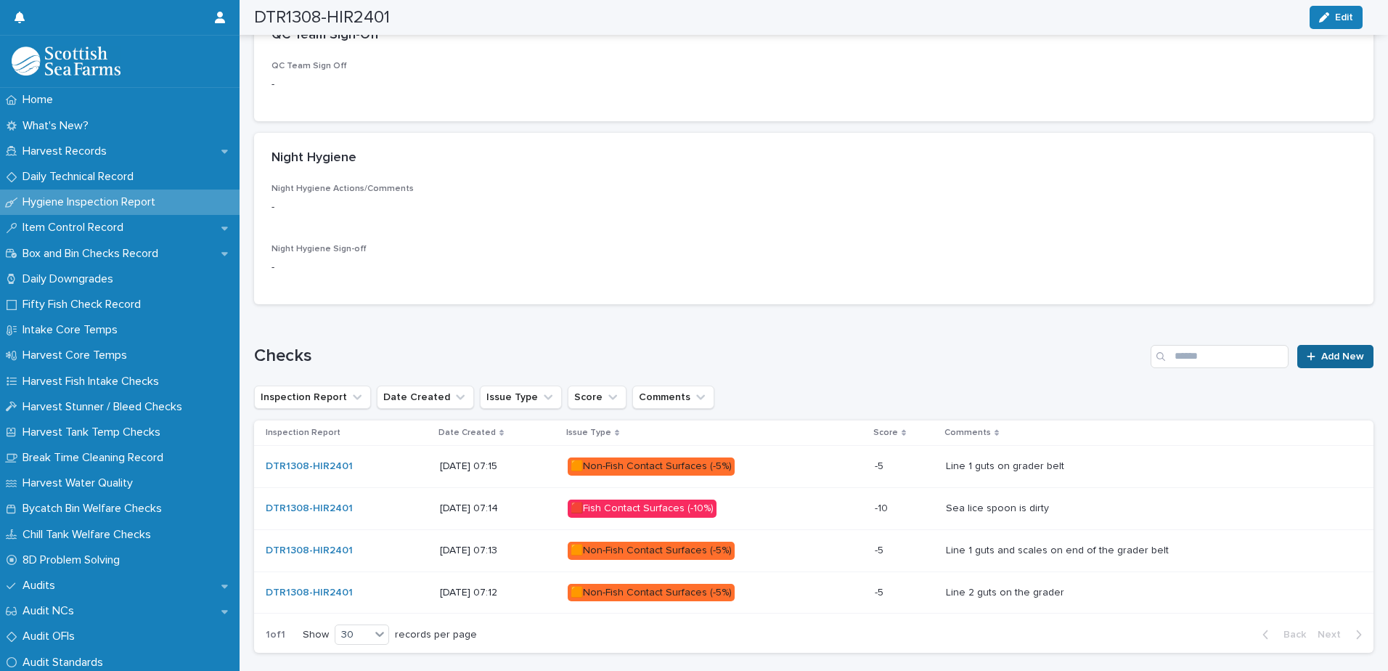
click at [1321, 356] on span "Add New" at bounding box center [1342, 356] width 43 height 10
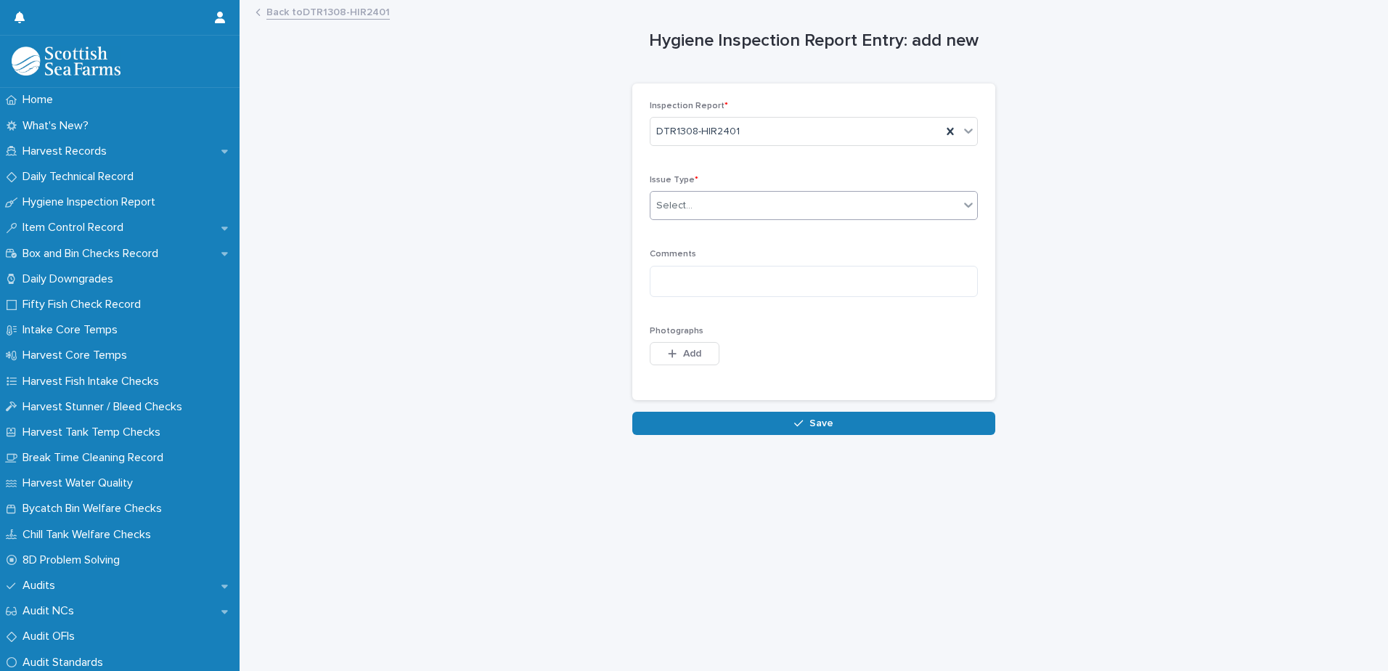
click at [672, 203] on div "Select..." at bounding box center [674, 205] width 36 height 15
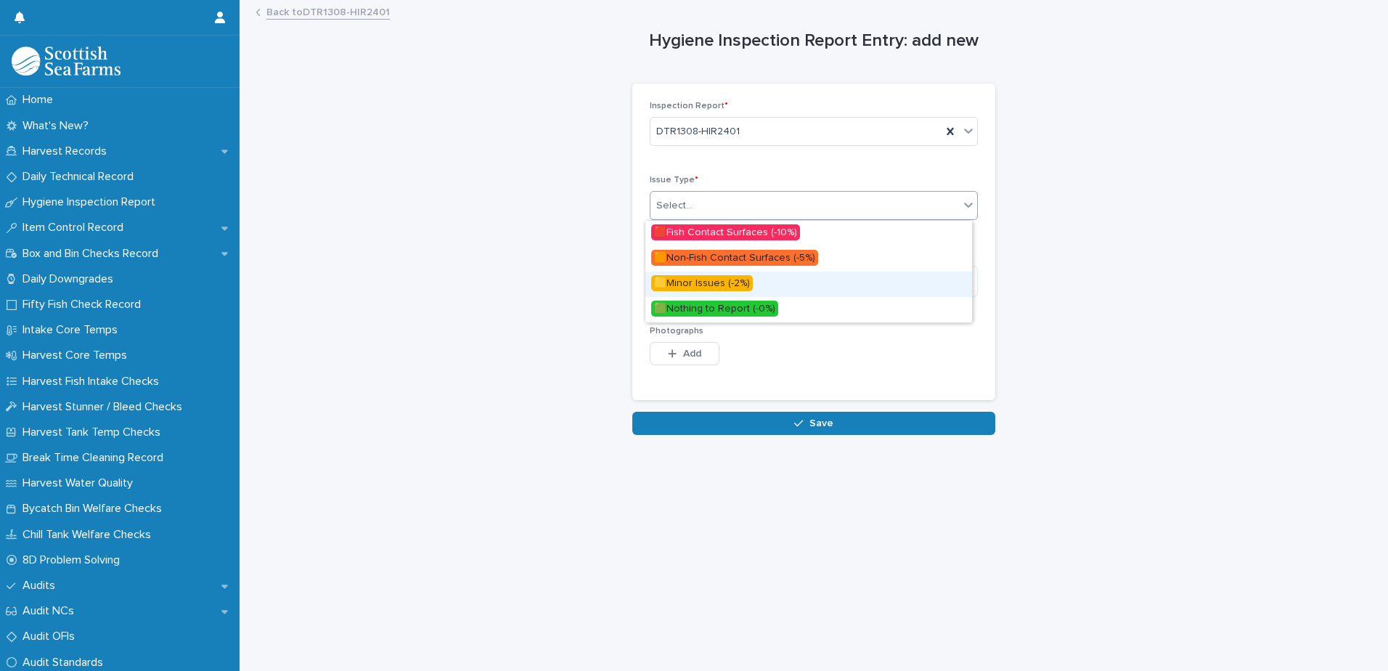
click at [694, 284] on span "🟨Minor Issues (-2%)" at bounding box center [702, 283] width 102 height 16
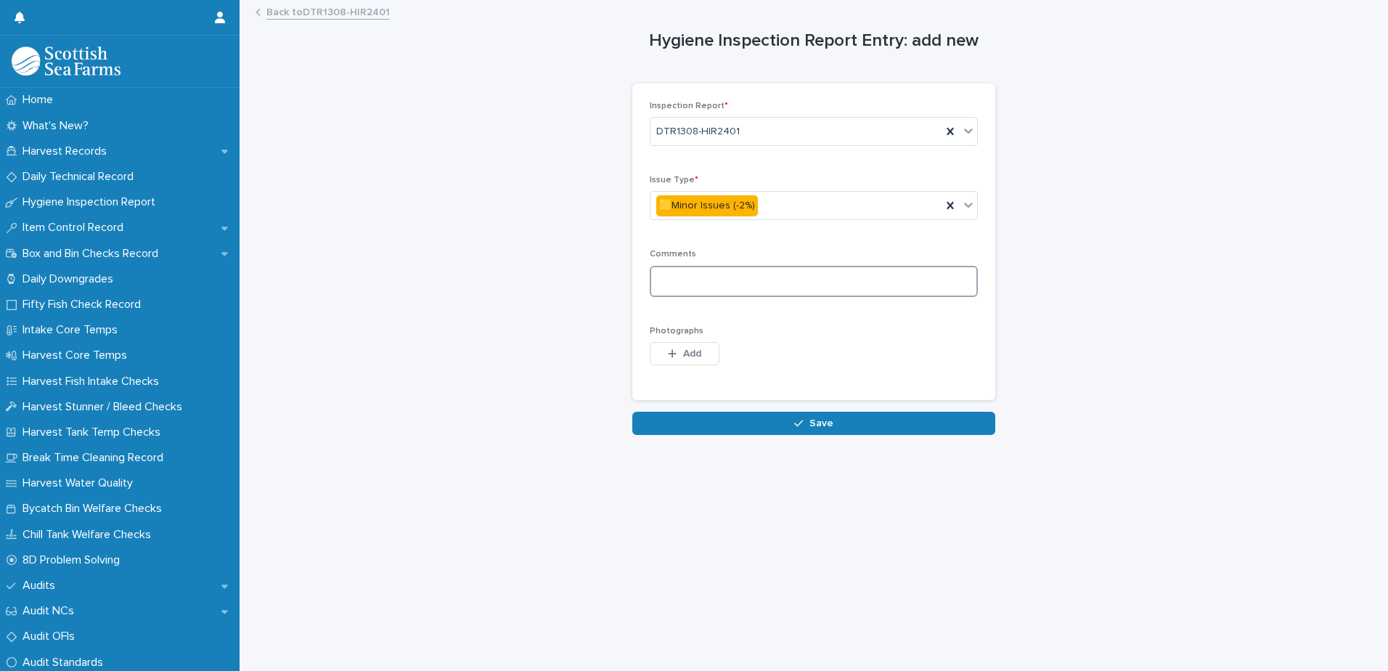
click at [688, 281] on textarea at bounding box center [814, 281] width 328 height 31
type textarea "**********"
click at [672, 354] on div "button" at bounding box center [675, 353] width 15 height 10
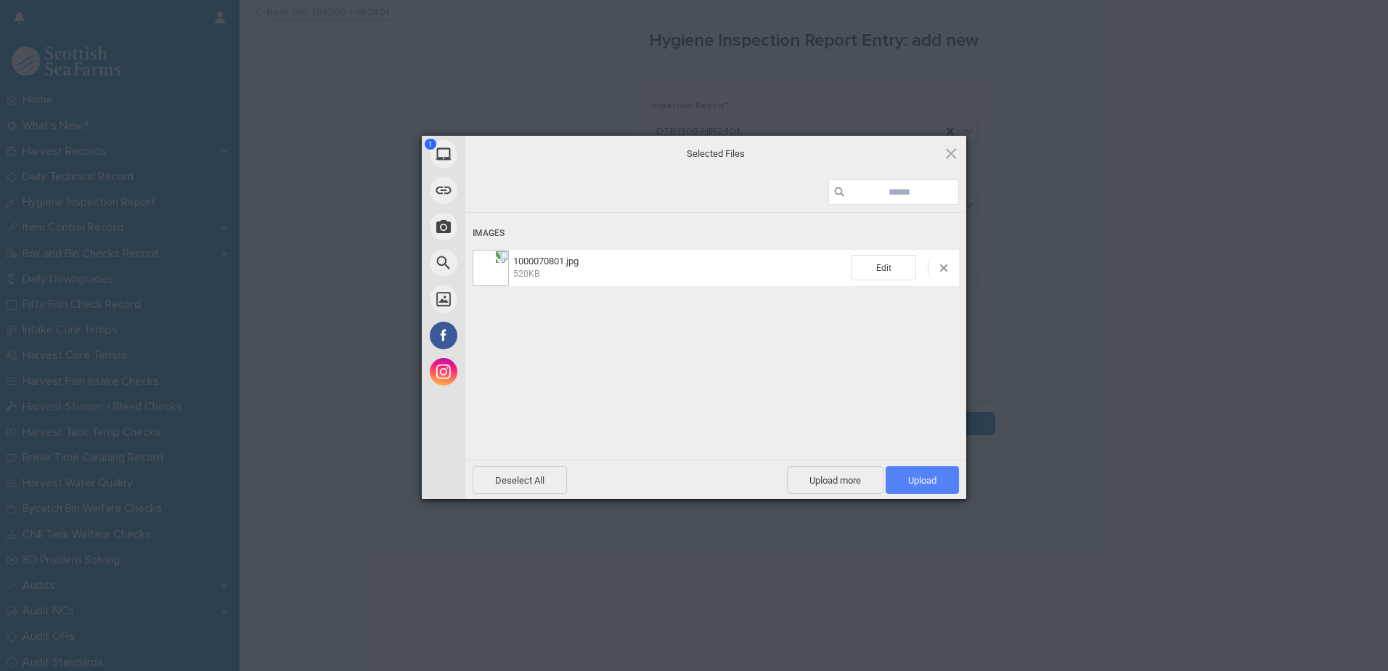
click at [912, 477] on span "Upload 1" at bounding box center [922, 480] width 28 height 11
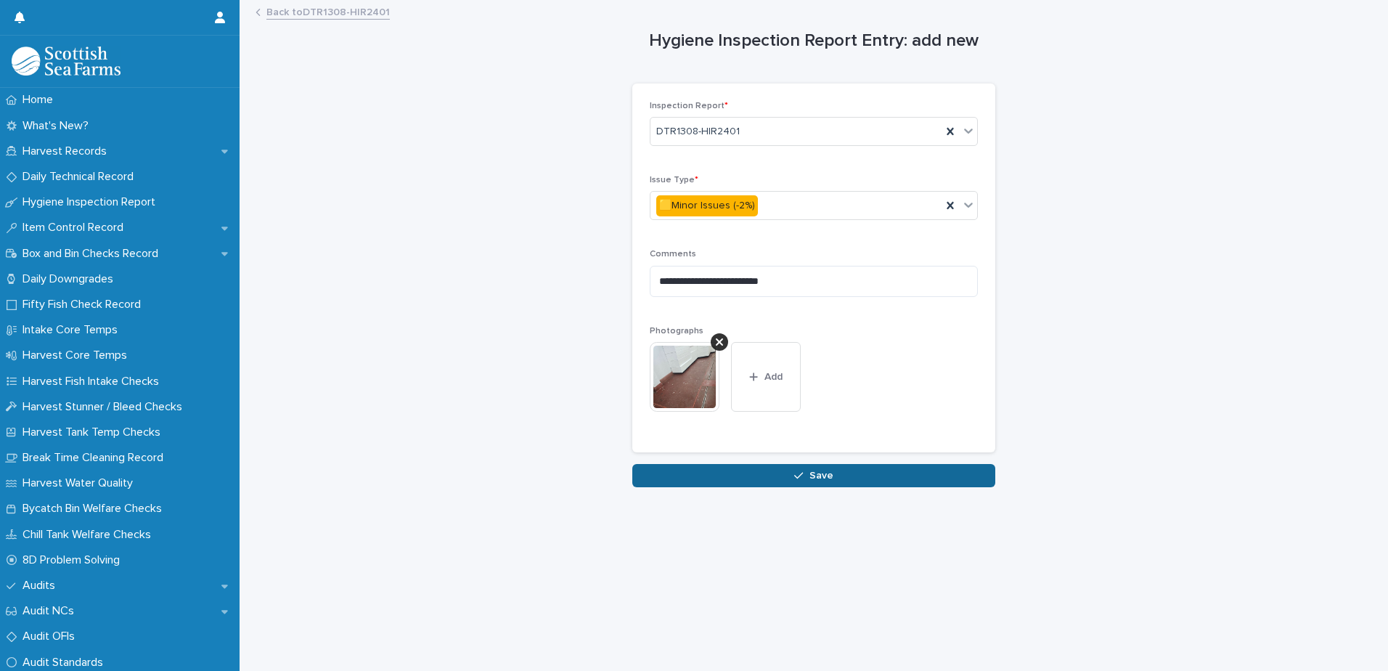
click at [779, 476] on button "Save" at bounding box center [813, 475] width 363 height 23
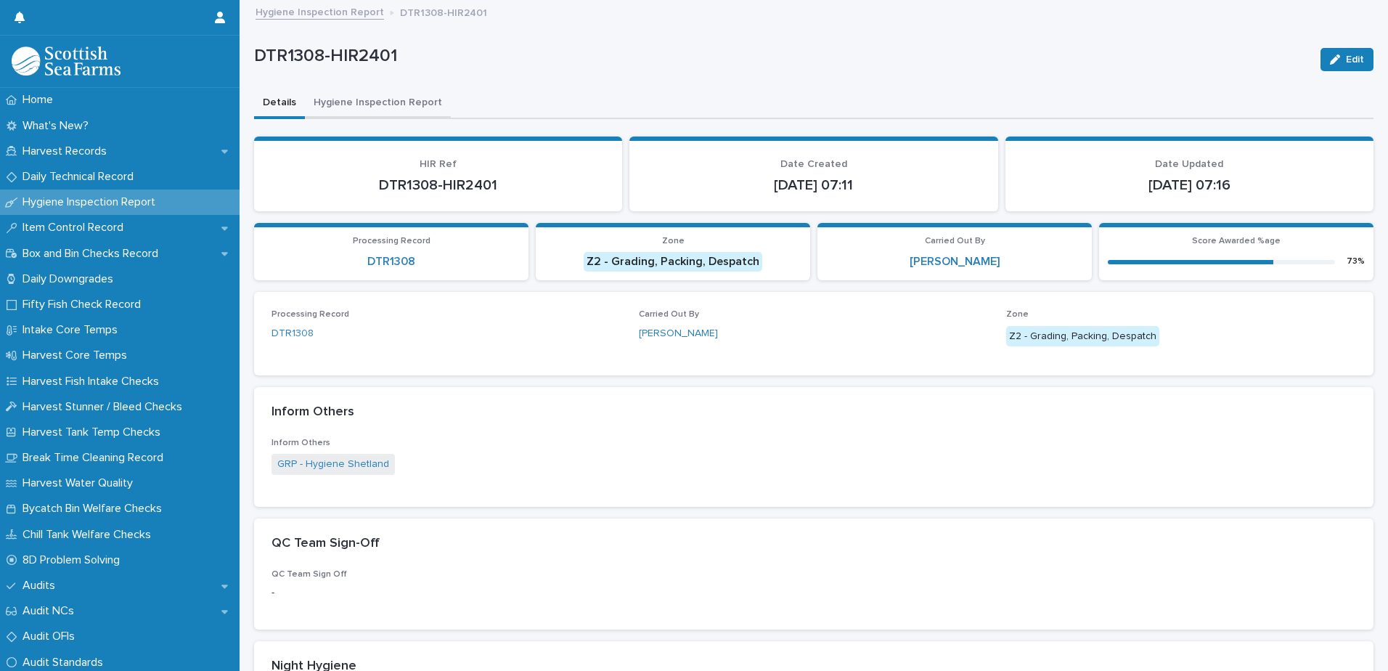
click at [367, 101] on button "Hygiene Inspection Report" at bounding box center [378, 104] width 146 height 30
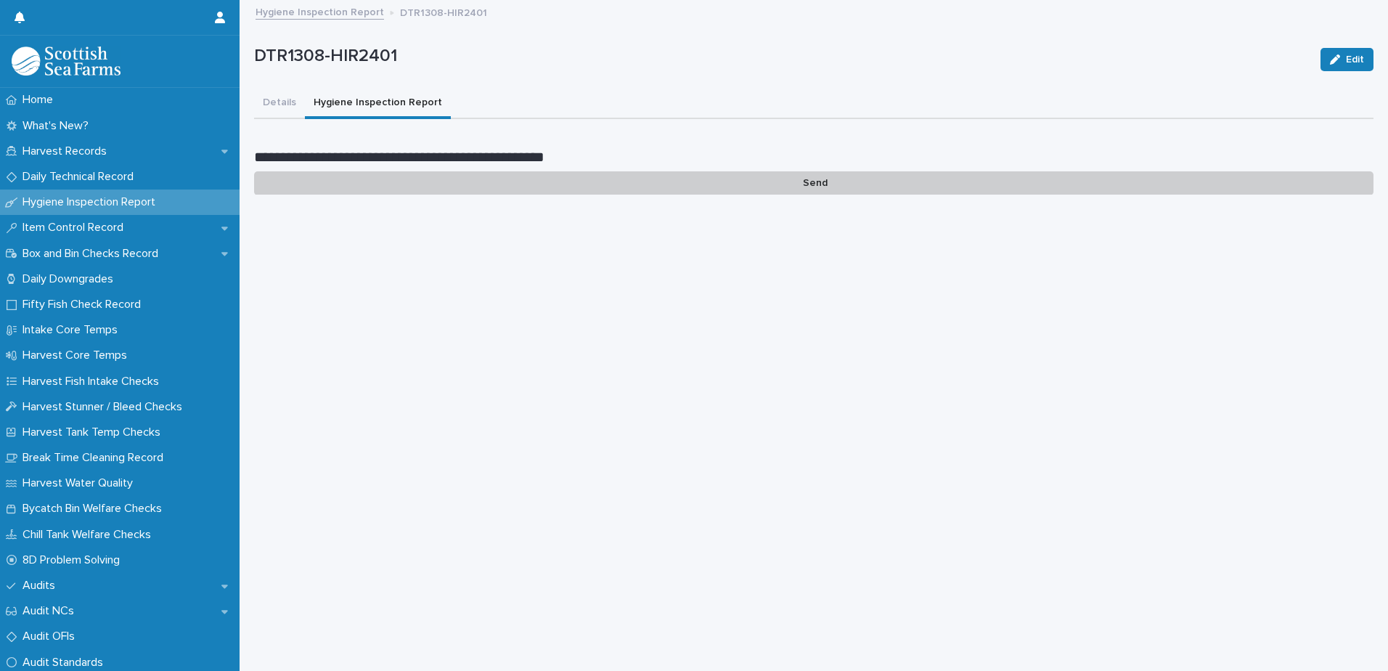
click at [815, 183] on p "Send" at bounding box center [813, 183] width 1119 height 24
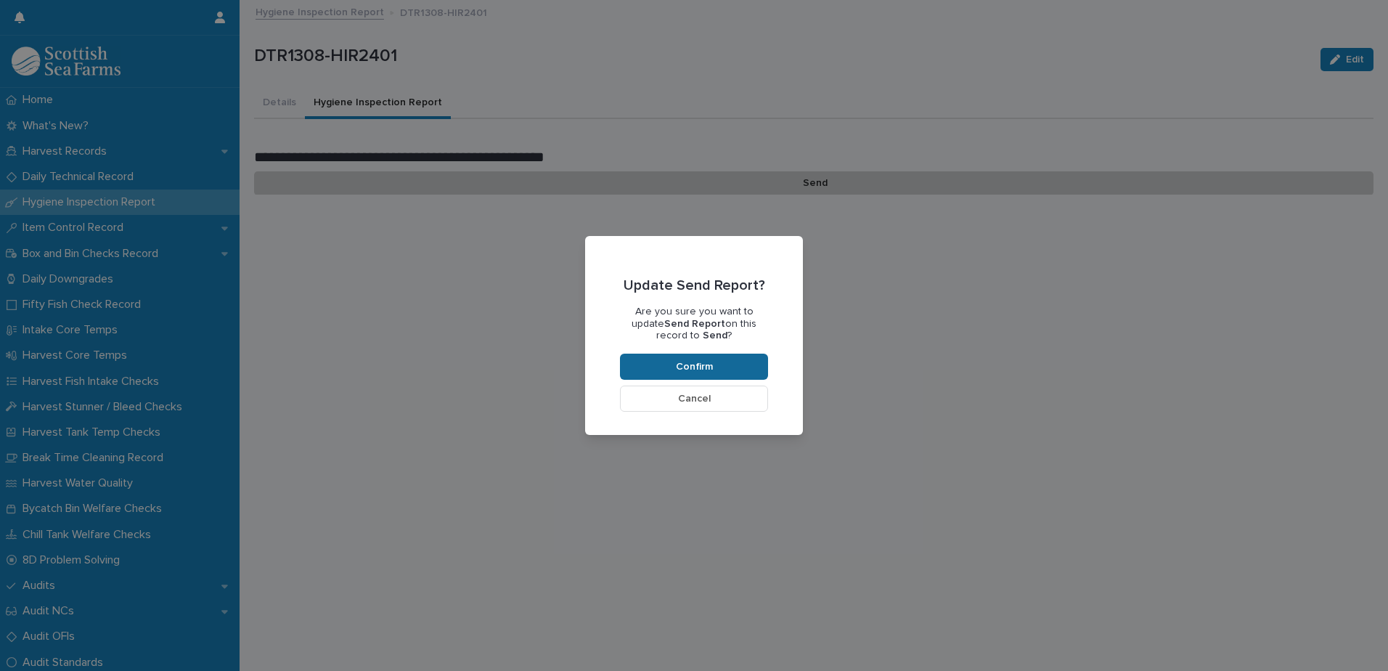
click at [682, 364] on span "Confirm" at bounding box center [694, 367] width 37 height 10
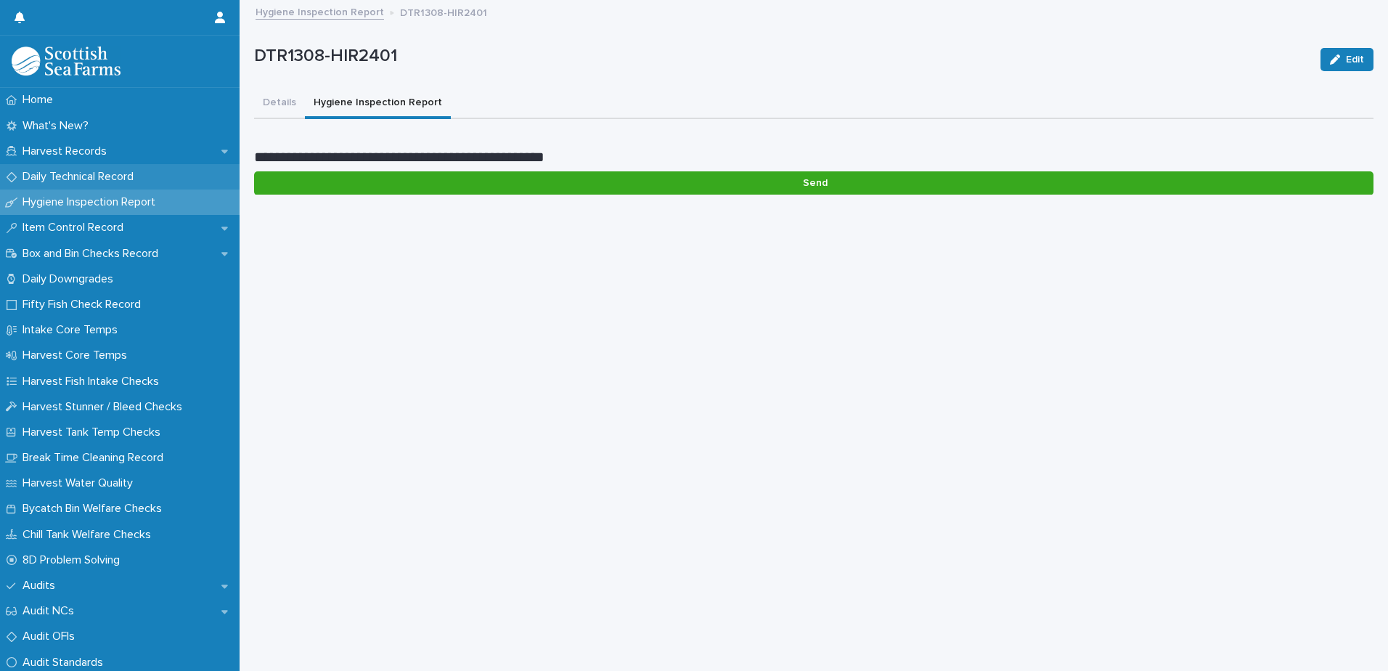
click at [70, 176] on p "Daily Technical Record" at bounding box center [81, 177] width 128 height 14
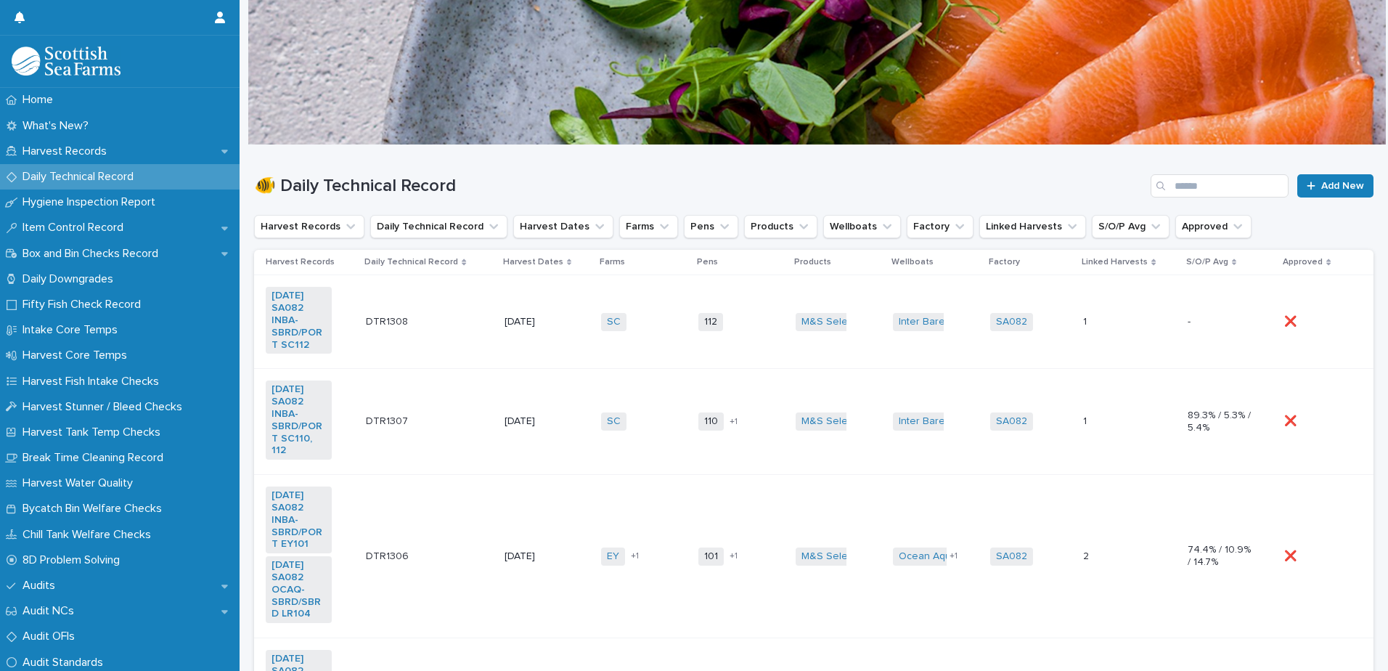
click at [754, 346] on td "112 + 0" at bounding box center [741, 322] width 97 height 94
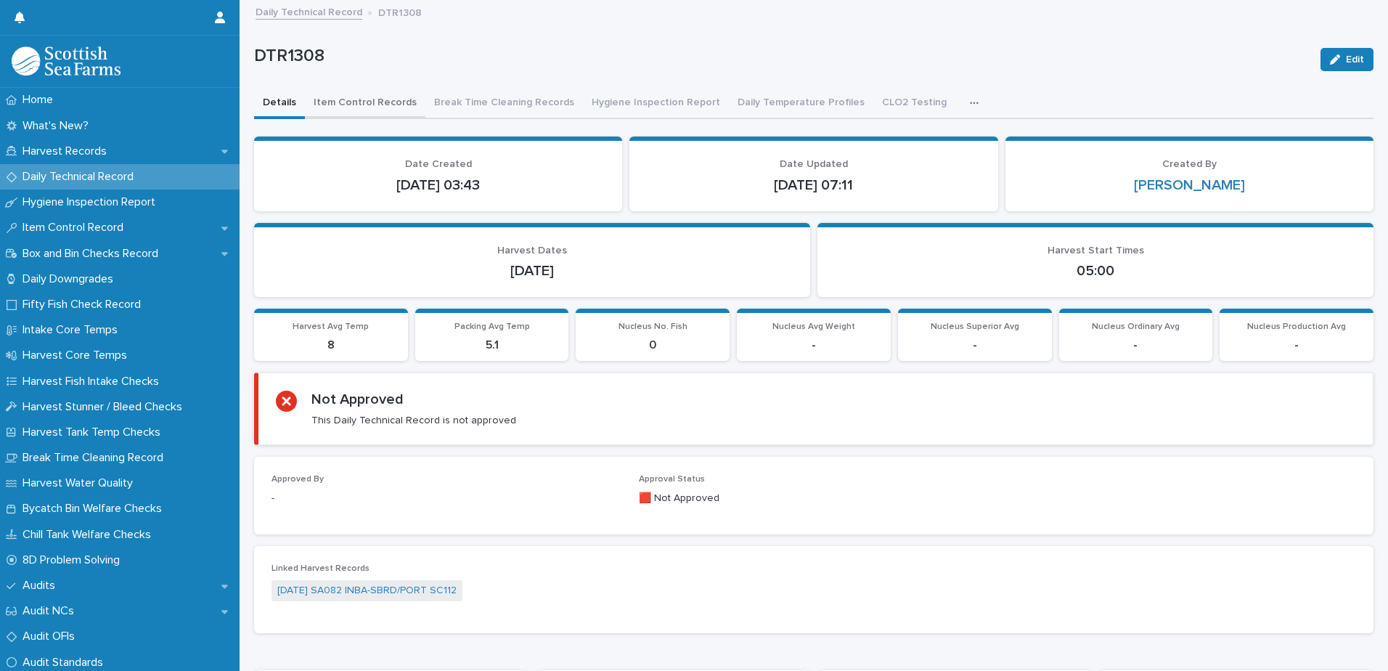
click at [343, 106] on button "Item Control Records" at bounding box center [365, 104] width 121 height 30
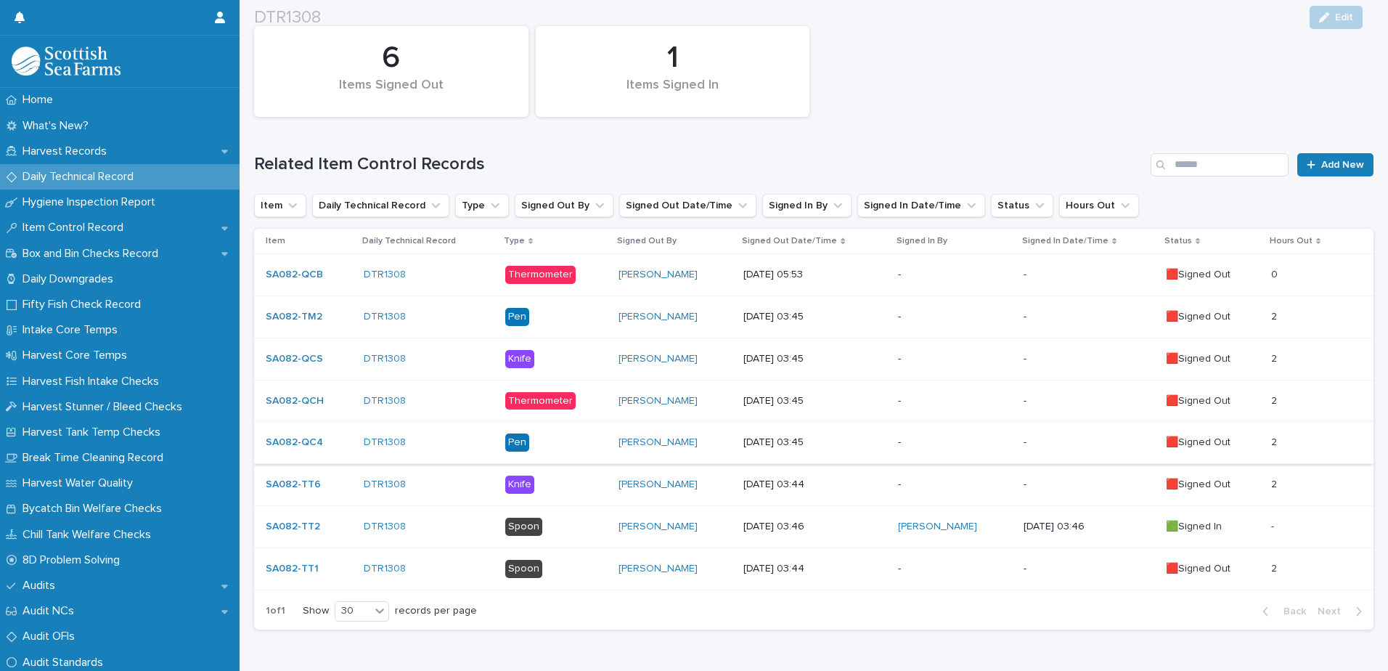
scroll to position [189, 0]
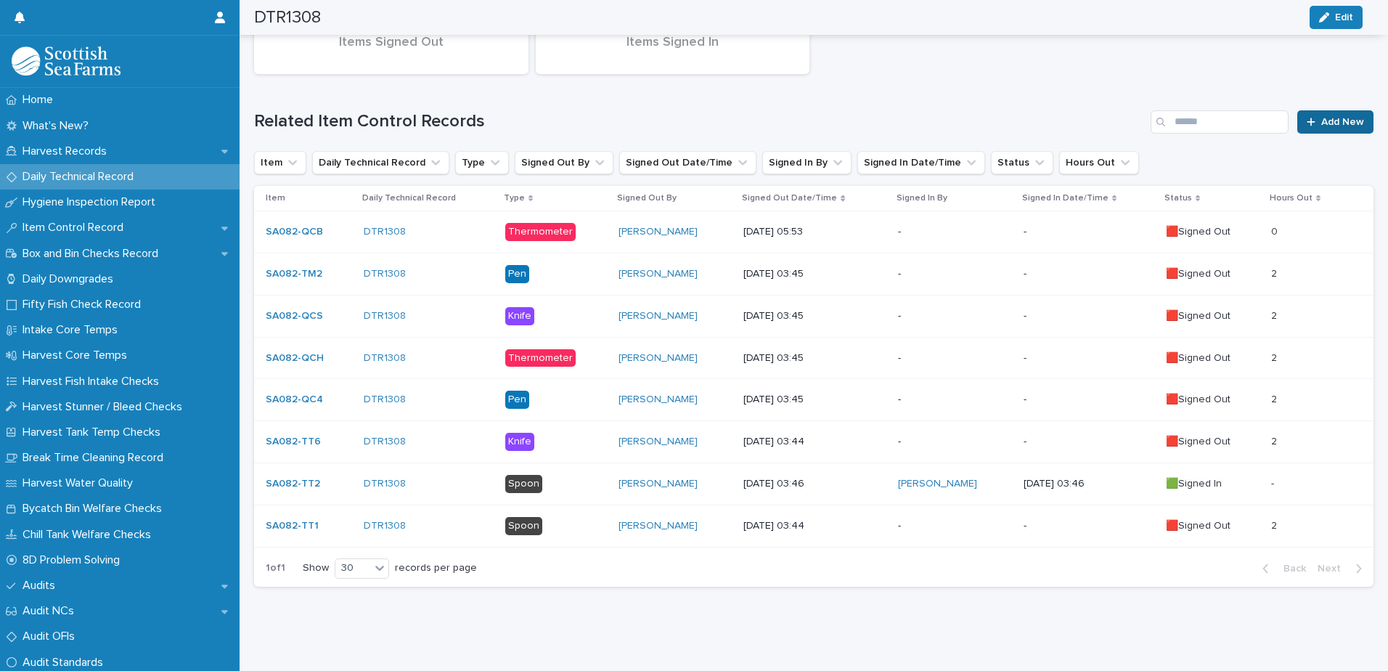
click at [1307, 117] on icon at bounding box center [1311, 122] width 9 height 10
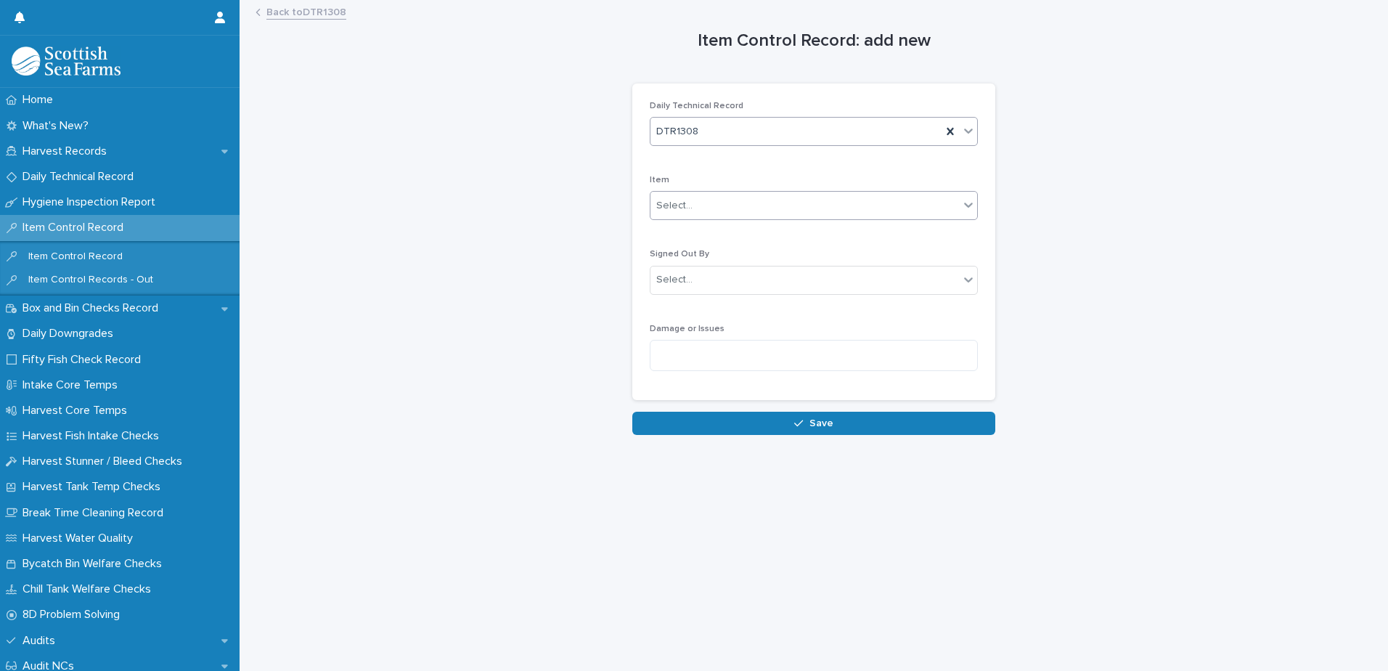
click at [680, 207] on div "Select..." at bounding box center [674, 205] width 36 height 15
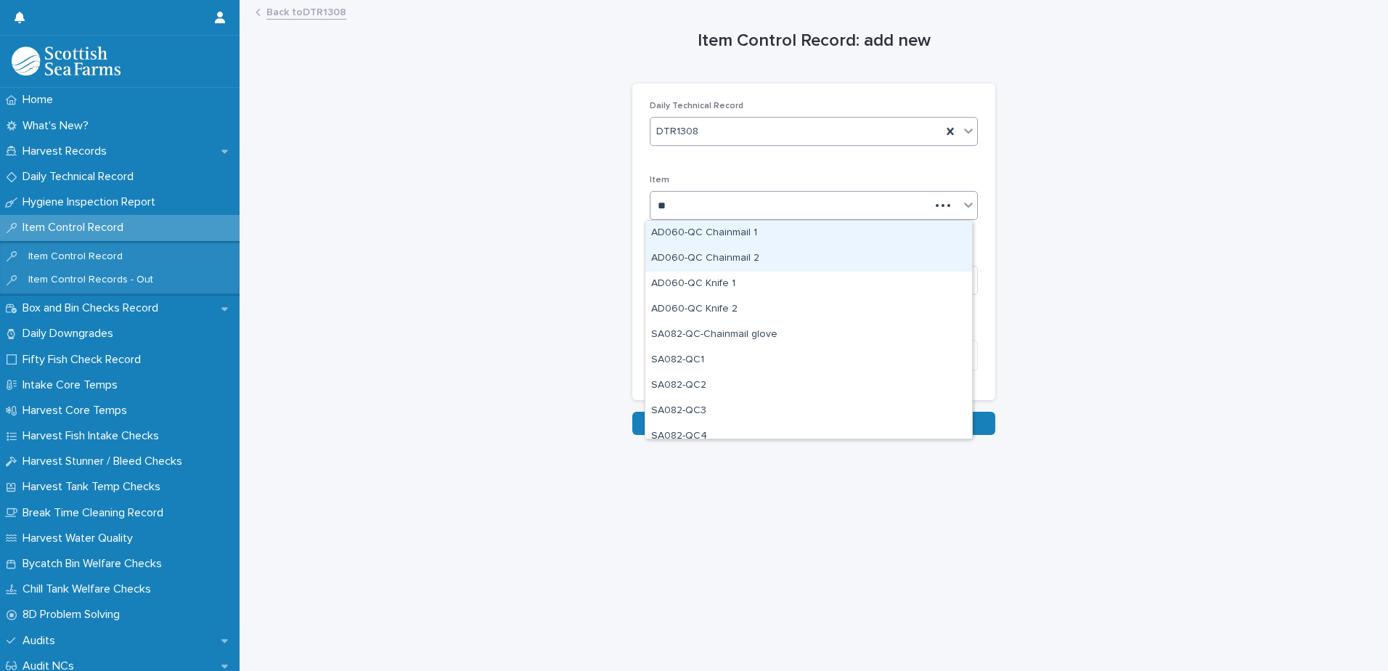
type input "***"
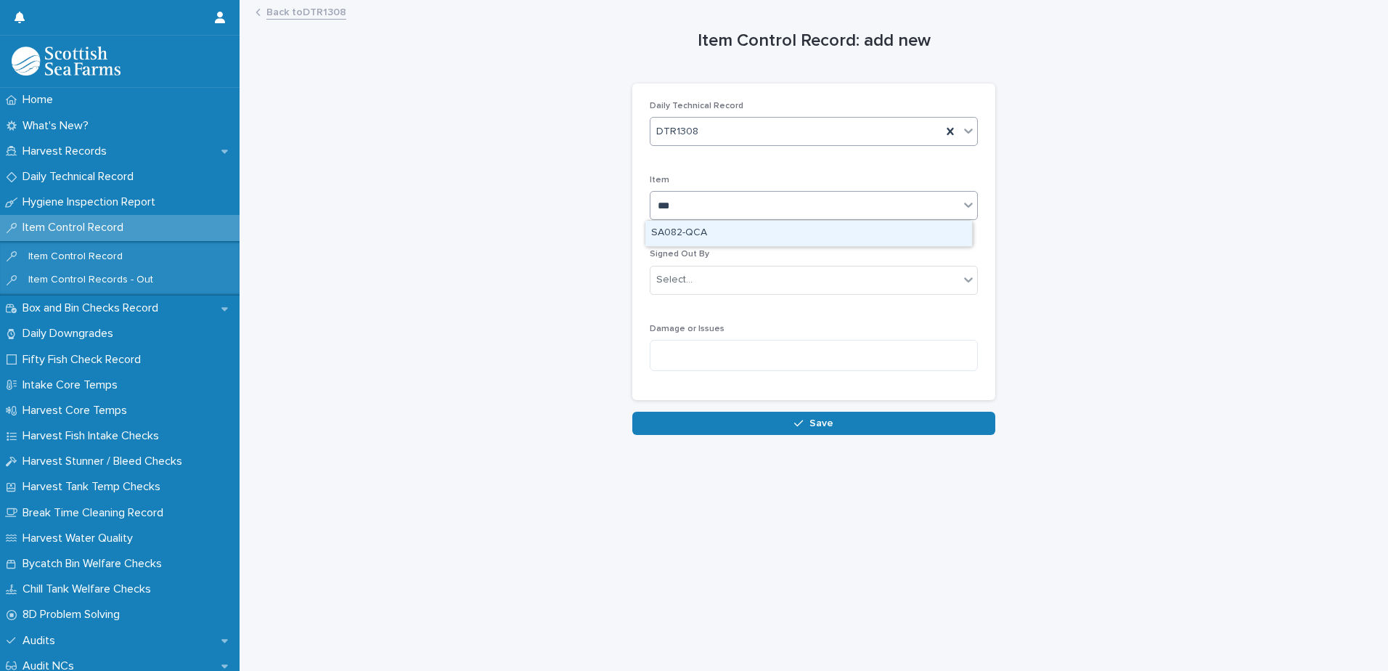
click at [700, 237] on div "SA082-QCA" at bounding box center [808, 233] width 327 height 25
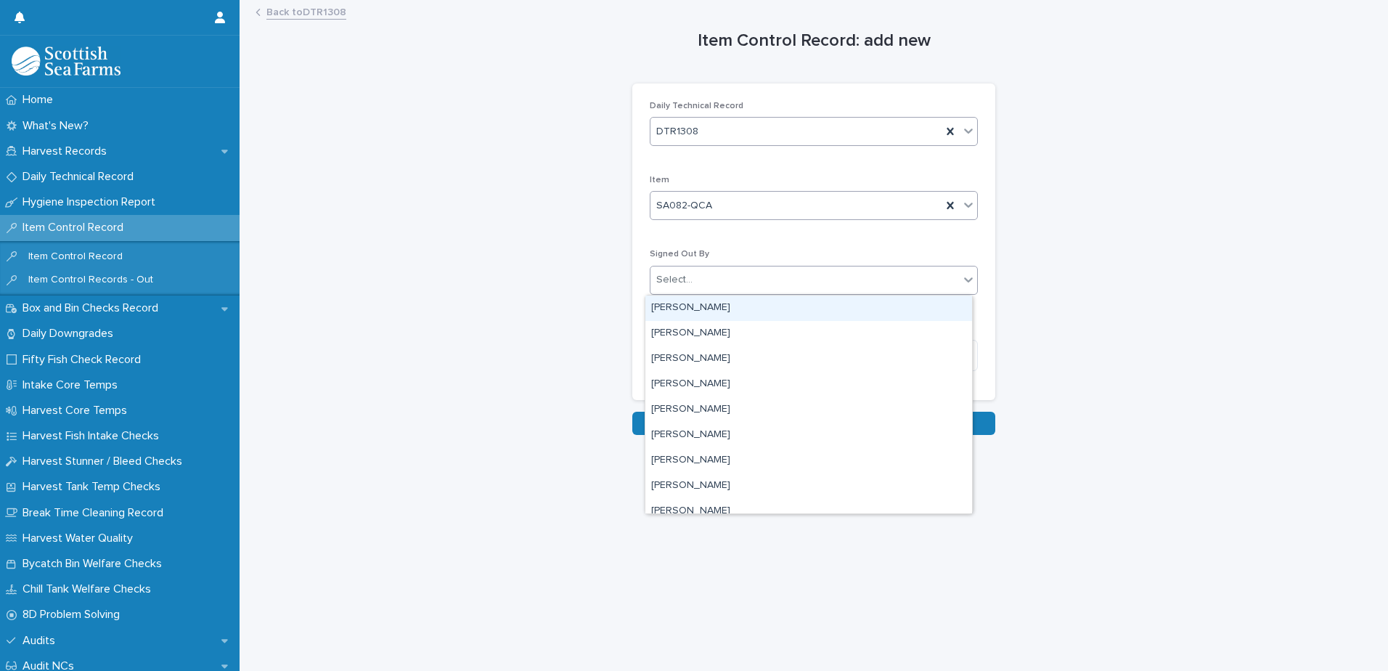
click at [694, 284] on input "text" at bounding box center [694, 280] width 1 height 12
type input "***"
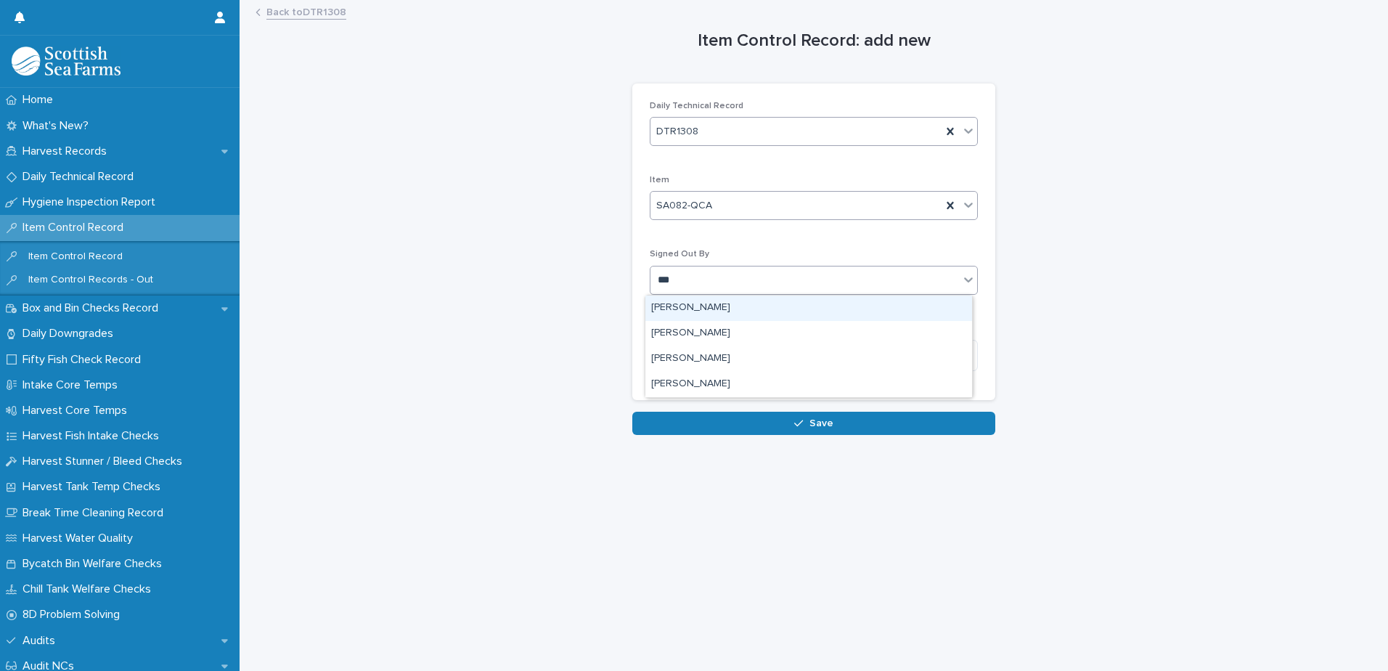
click at [693, 312] on div "[PERSON_NAME]" at bounding box center [808, 307] width 327 height 25
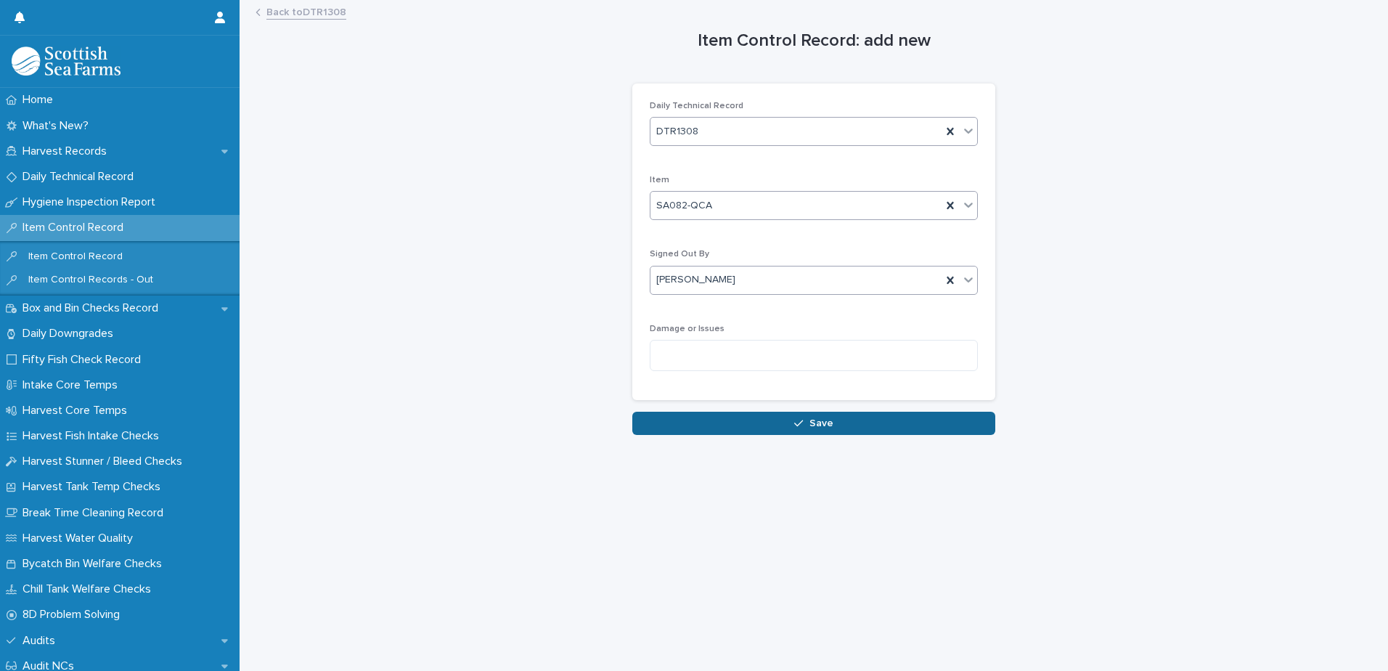
click at [682, 421] on button "Save" at bounding box center [813, 423] width 363 height 23
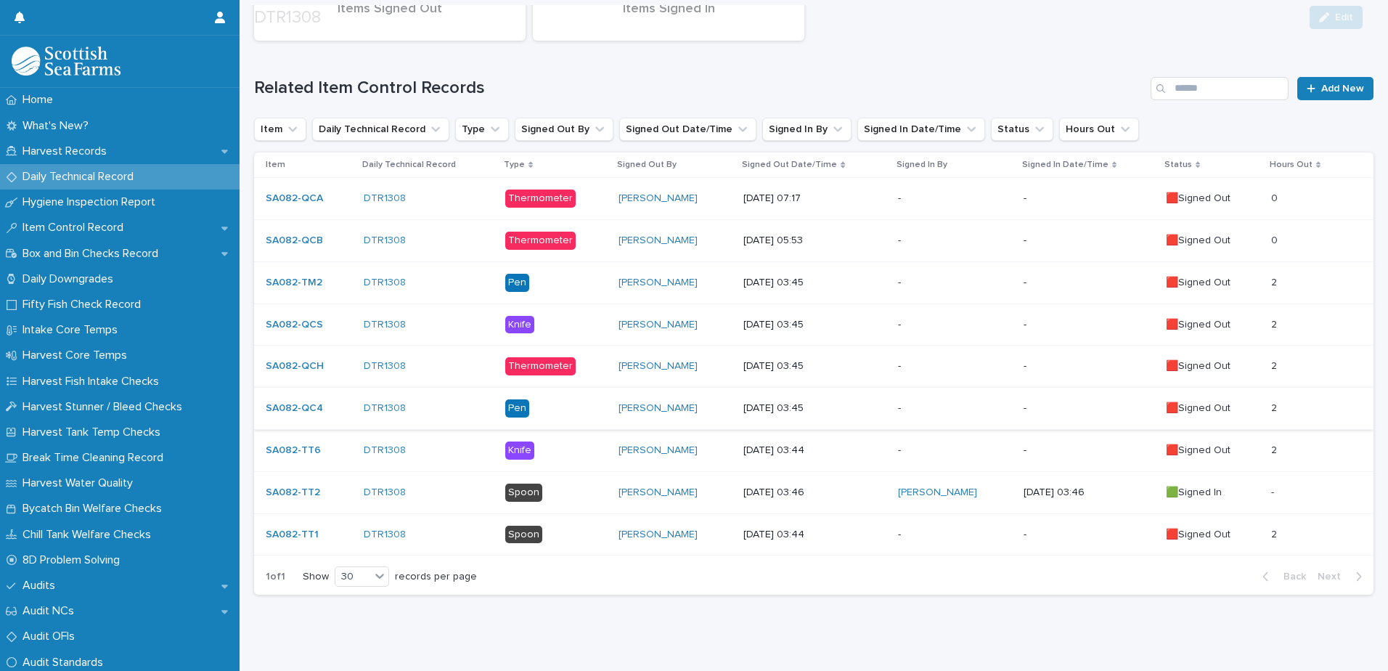
scroll to position [218, 0]
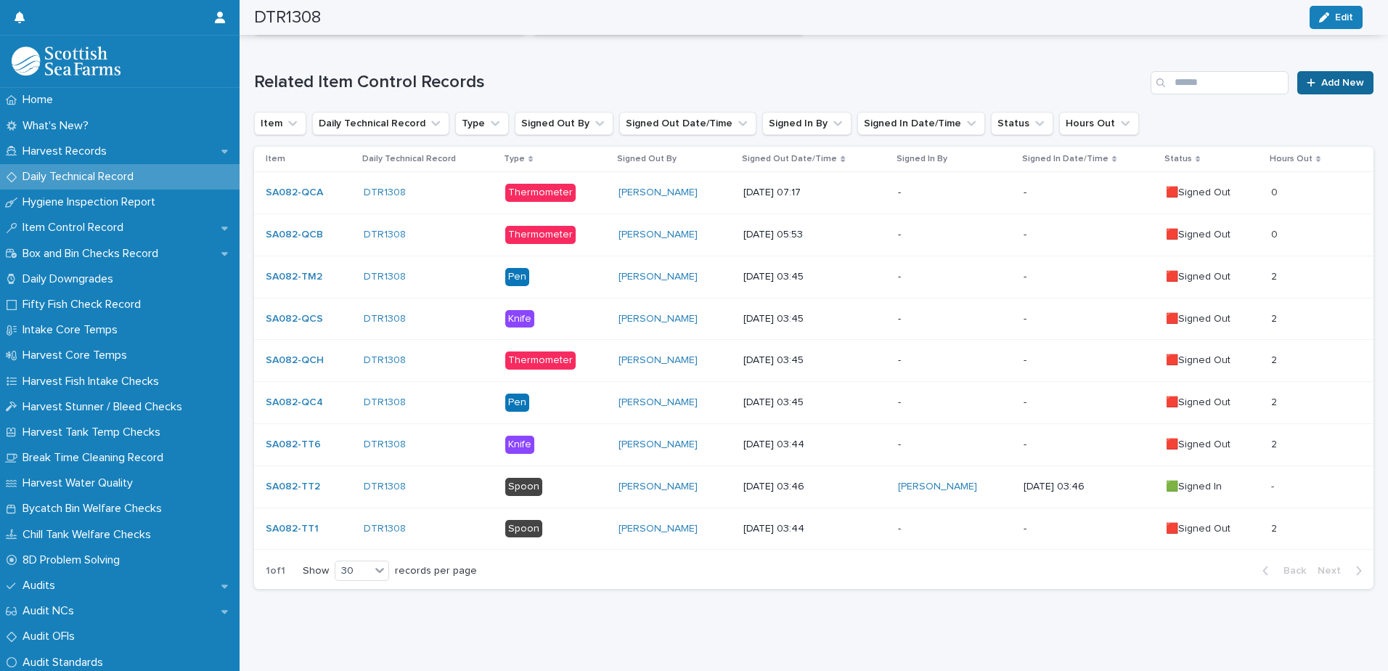
click at [1307, 85] on icon at bounding box center [1311, 83] width 9 height 10
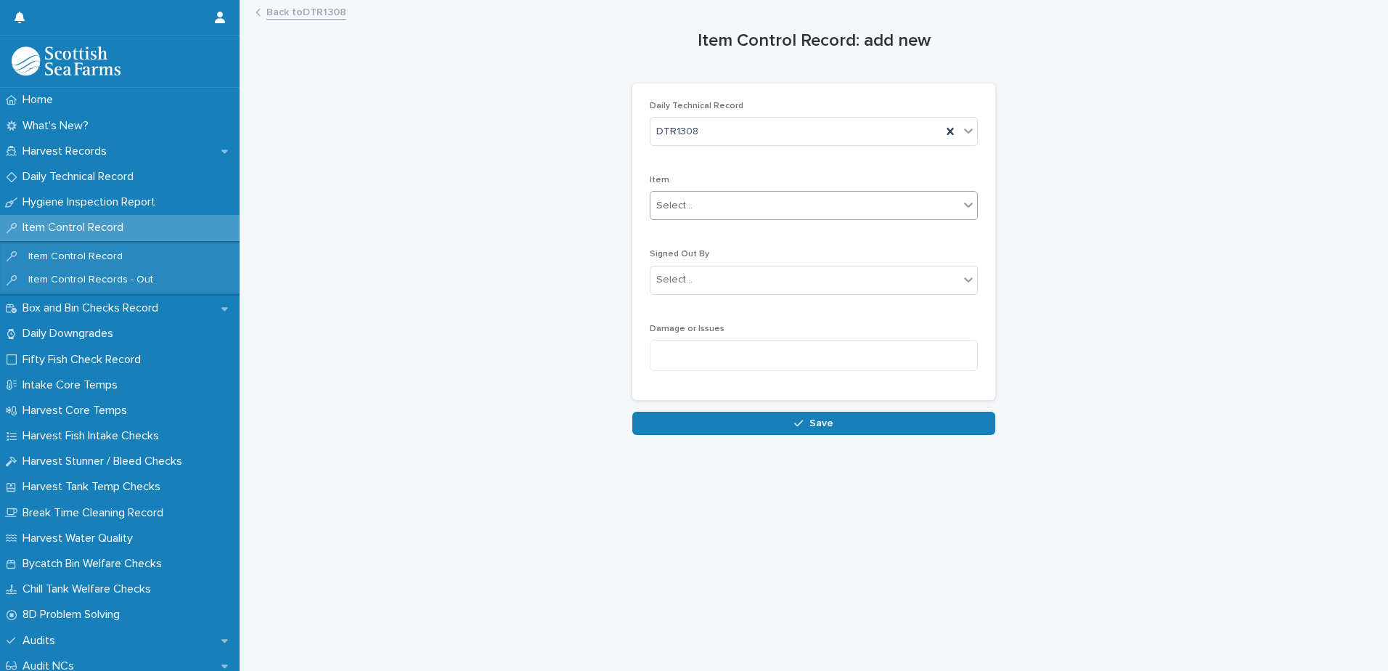
click at [676, 203] on div "Select..." at bounding box center [674, 205] width 36 height 15
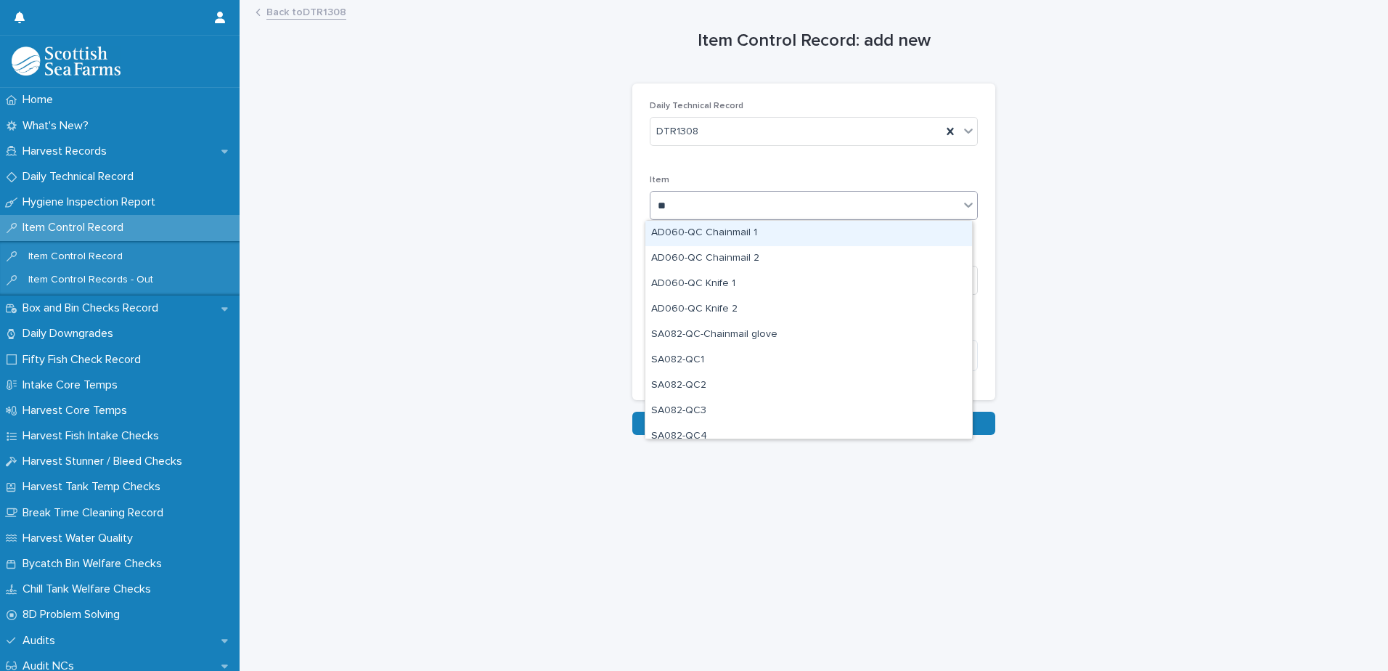
type input "***"
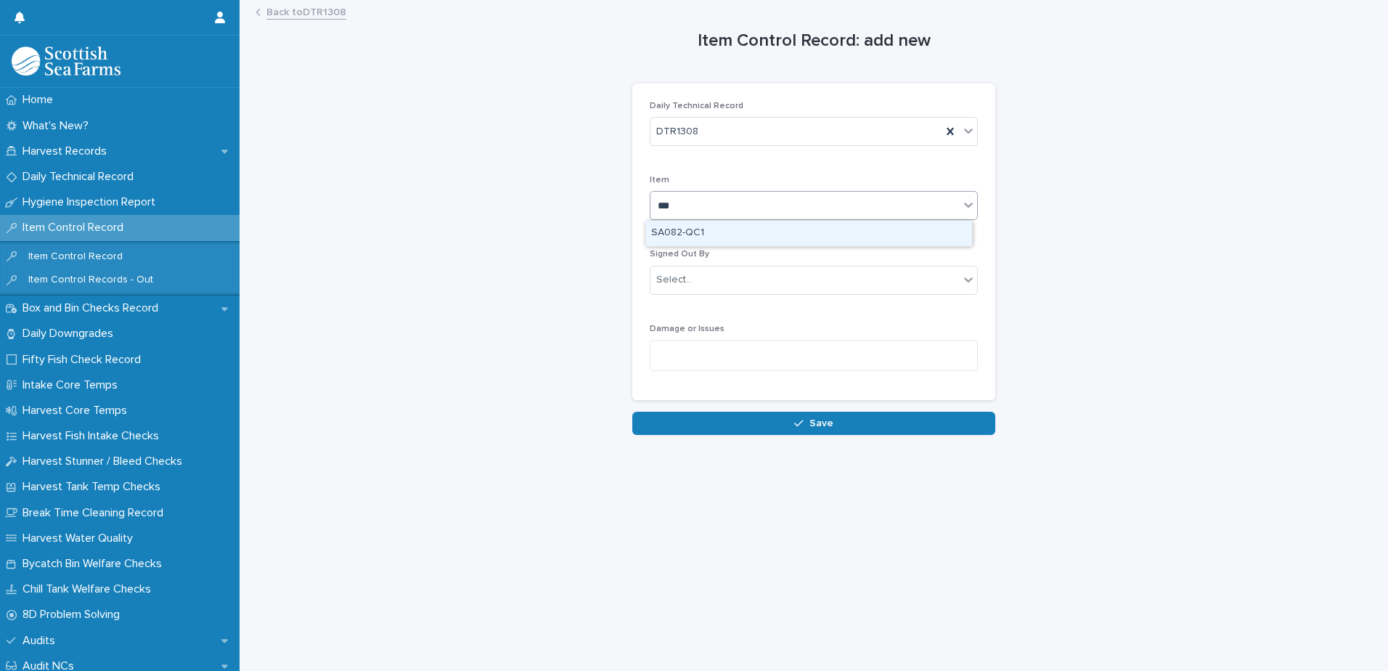
click at [665, 232] on div "SA082-QC1" at bounding box center [808, 233] width 327 height 25
click at [662, 272] on div "Select..." at bounding box center [804, 280] width 309 height 24
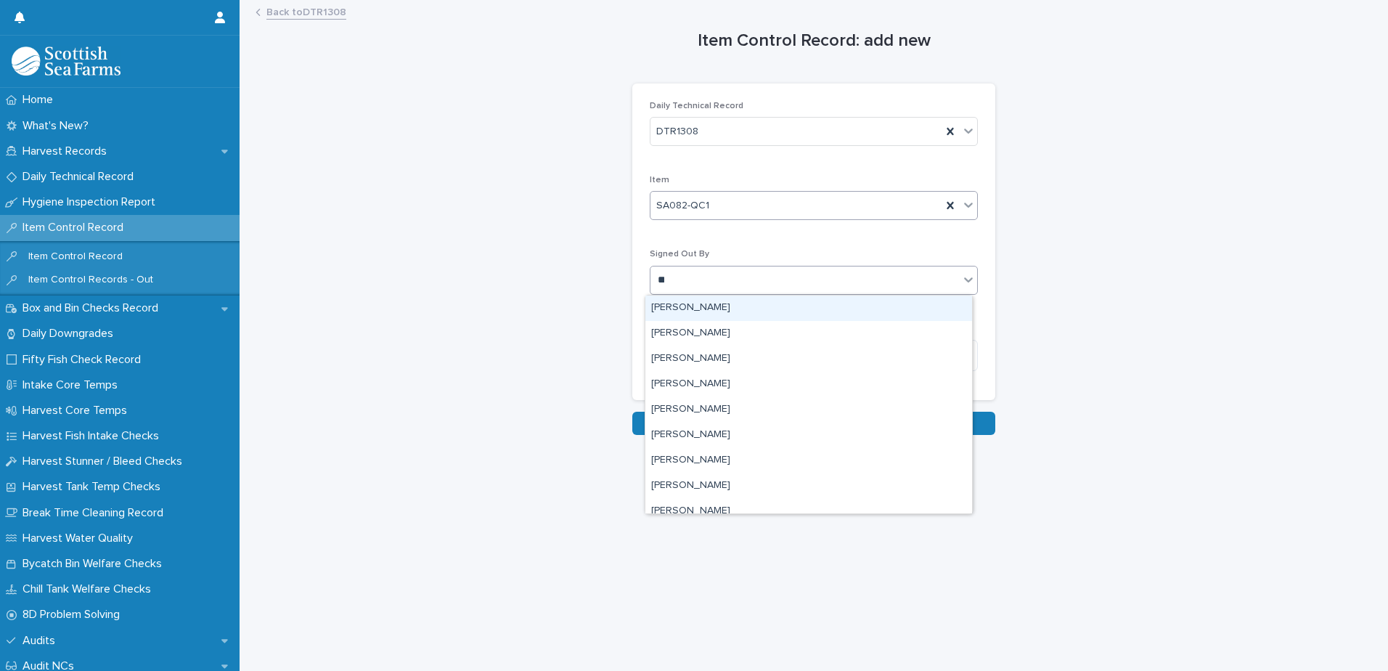
type input "***"
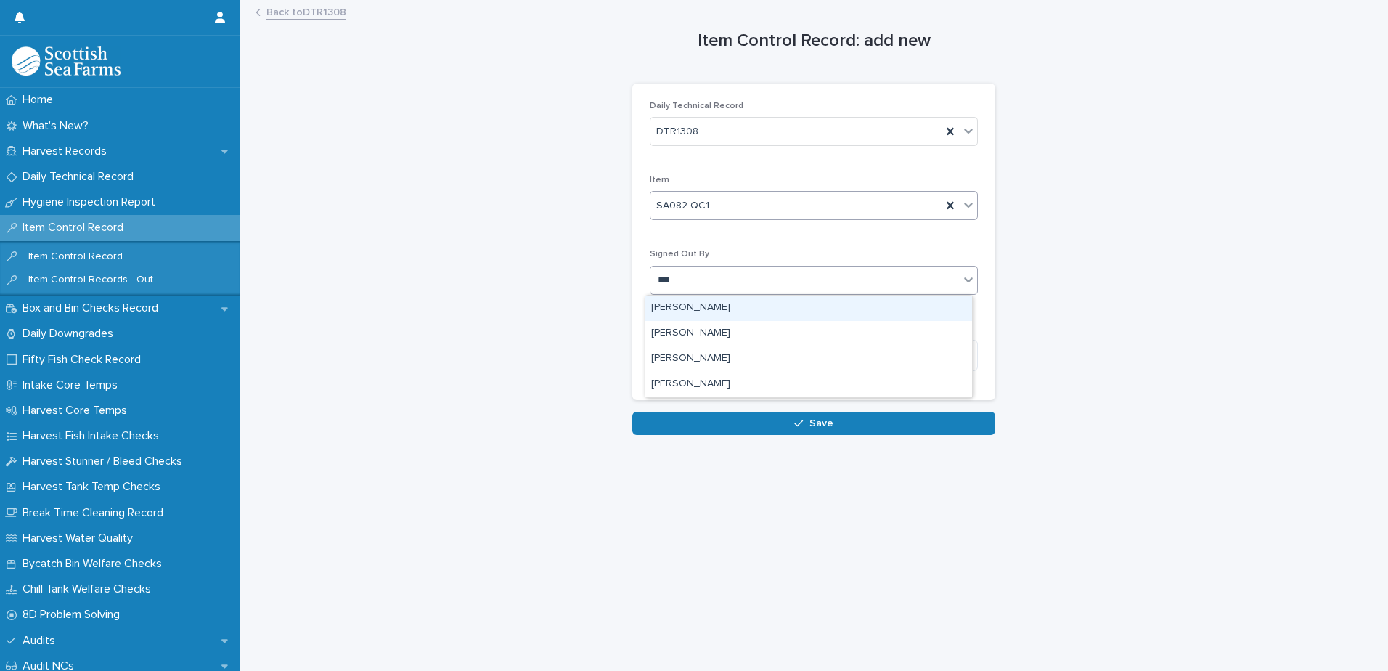
click at [675, 307] on div "[PERSON_NAME]" at bounding box center [808, 307] width 327 height 25
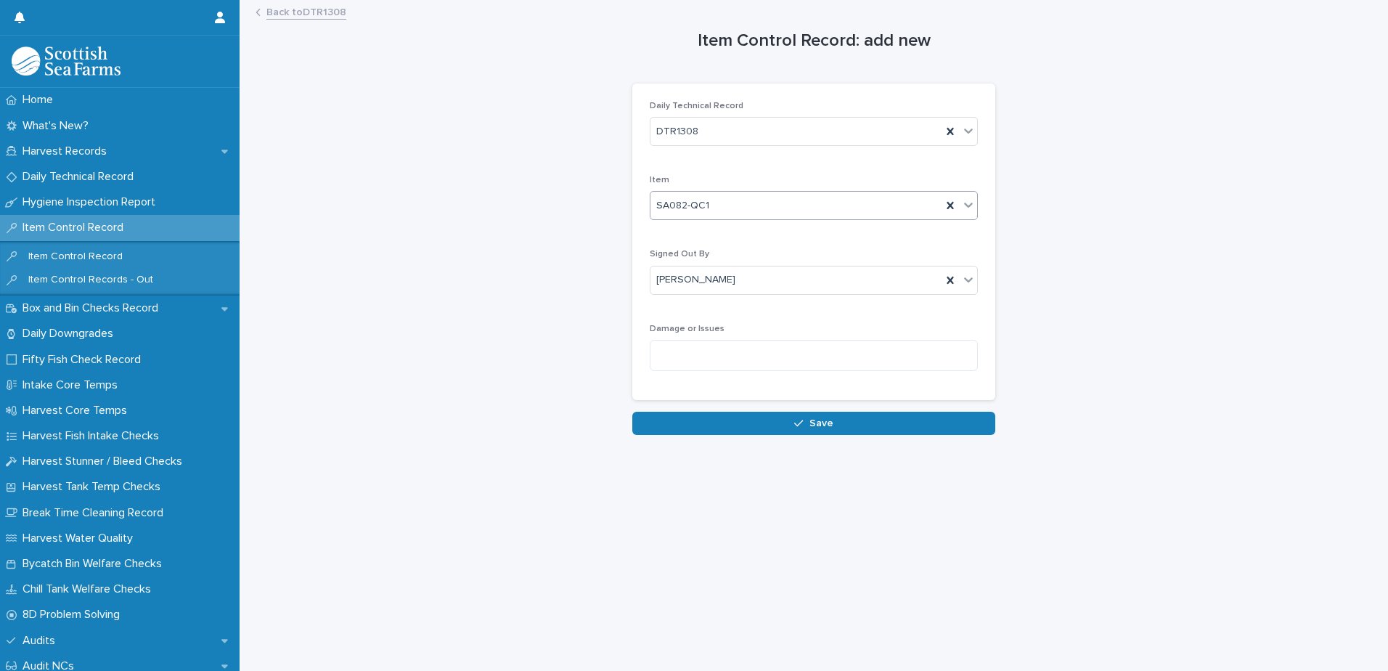
click at [677, 420] on button "Save" at bounding box center [813, 423] width 363 height 23
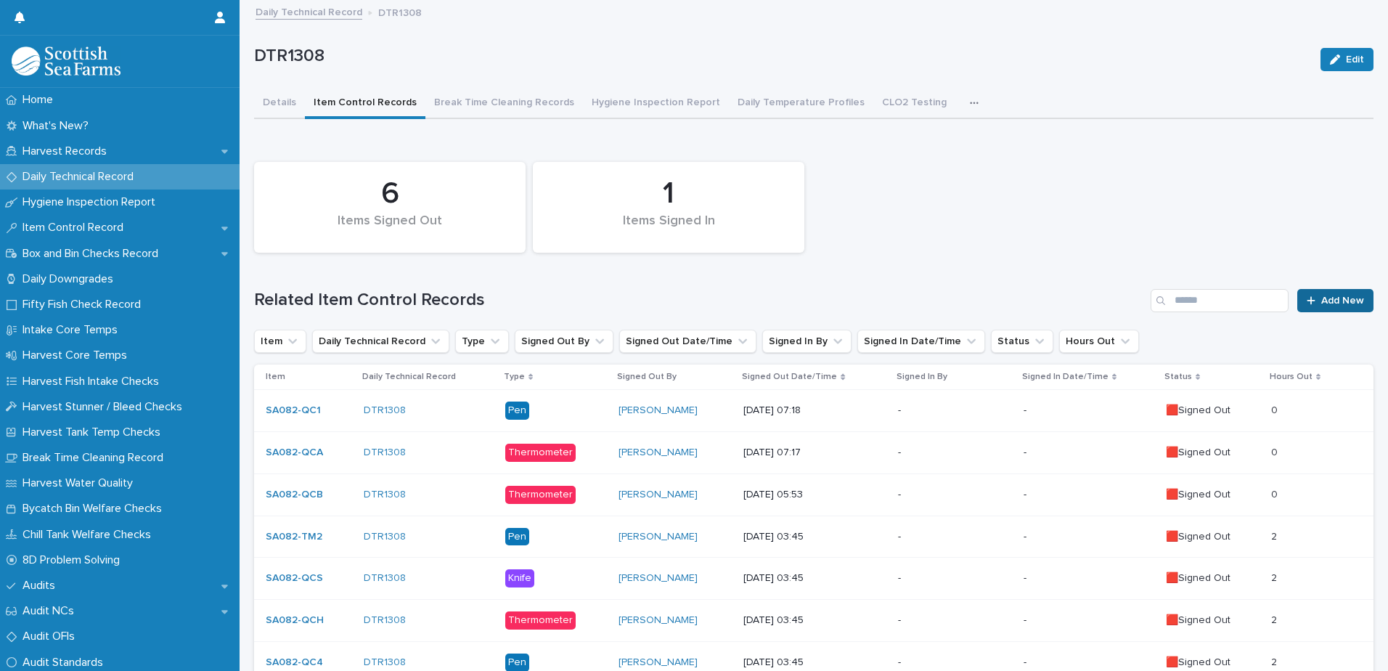
click at [1307, 300] on icon at bounding box center [1311, 300] width 8 height 8
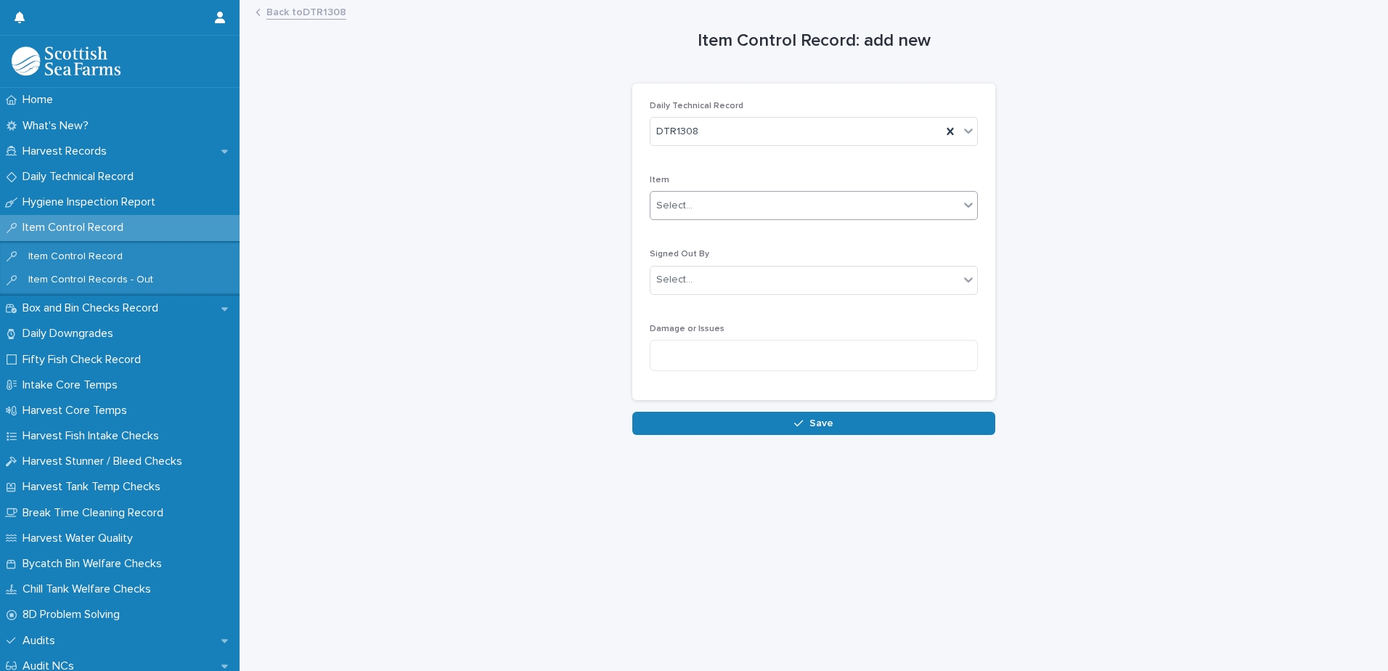
click at [677, 212] on div "Select..." at bounding box center [674, 205] width 36 height 15
type input "***"
click at [676, 277] on div "Select..." at bounding box center [674, 279] width 36 height 15
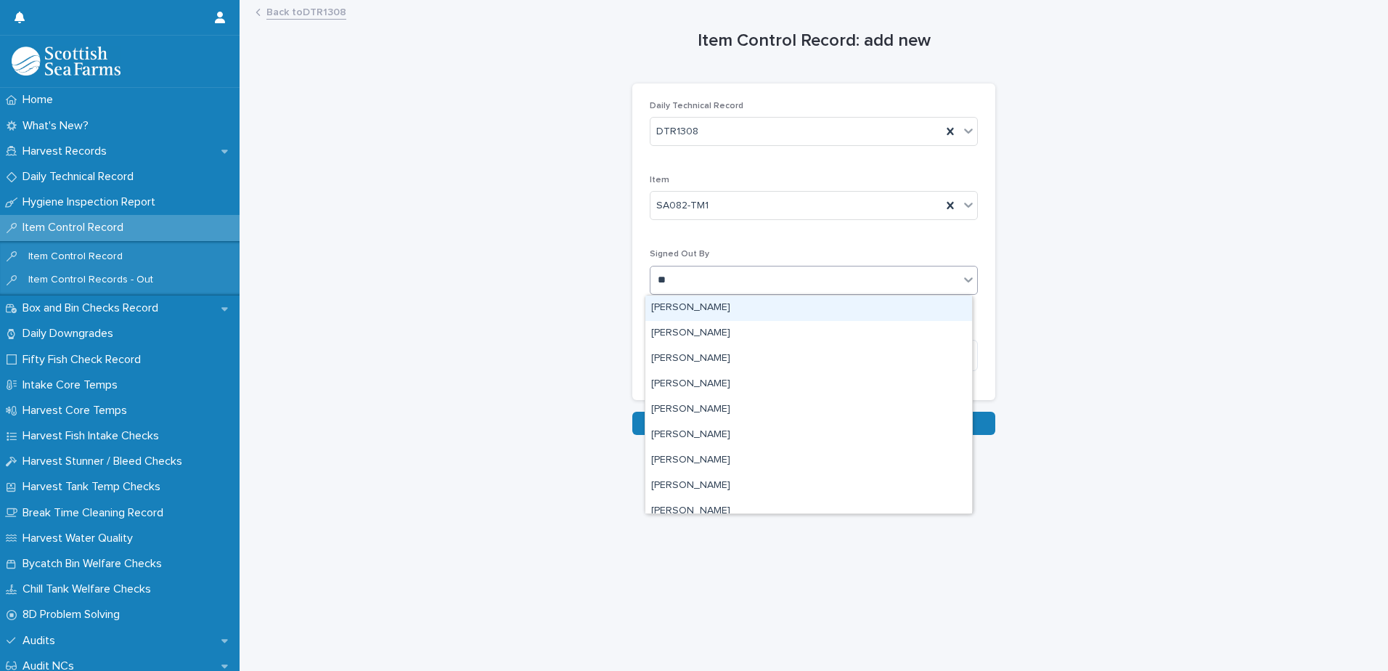
type input "***"
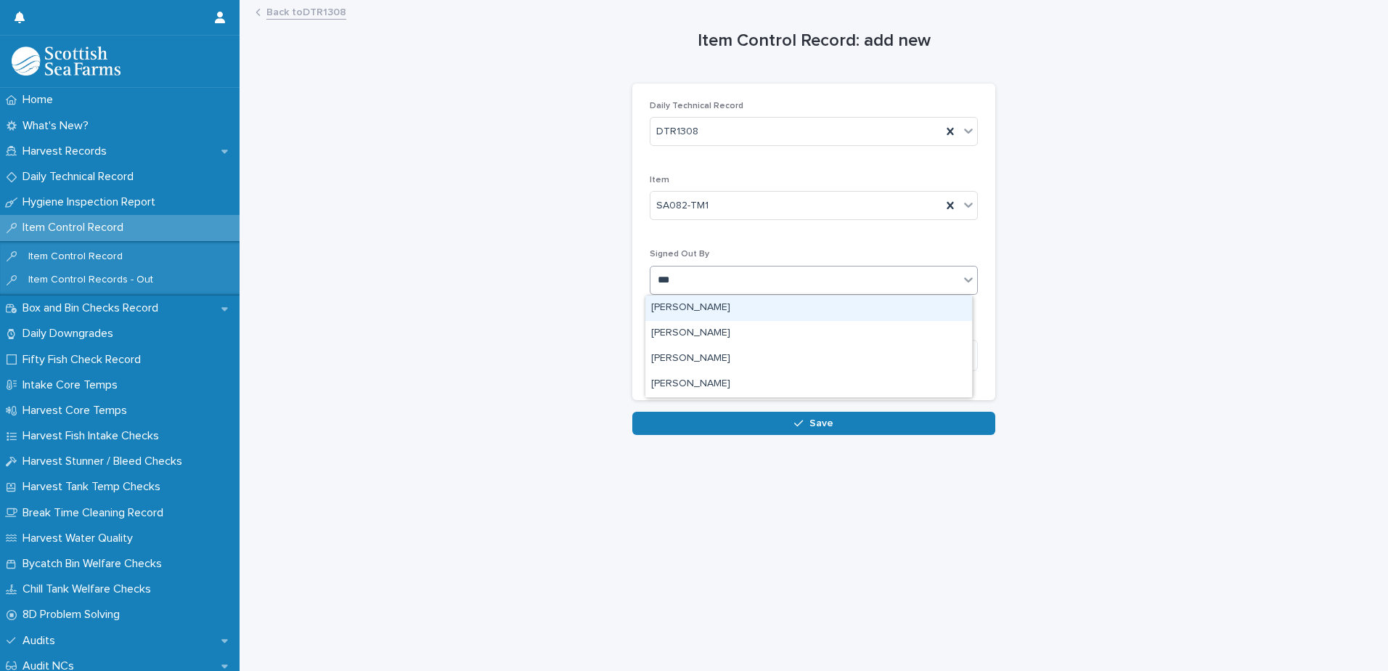
click at [671, 306] on div "[PERSON_NAME]" at bounding box center [808, 307] width 327 height 25
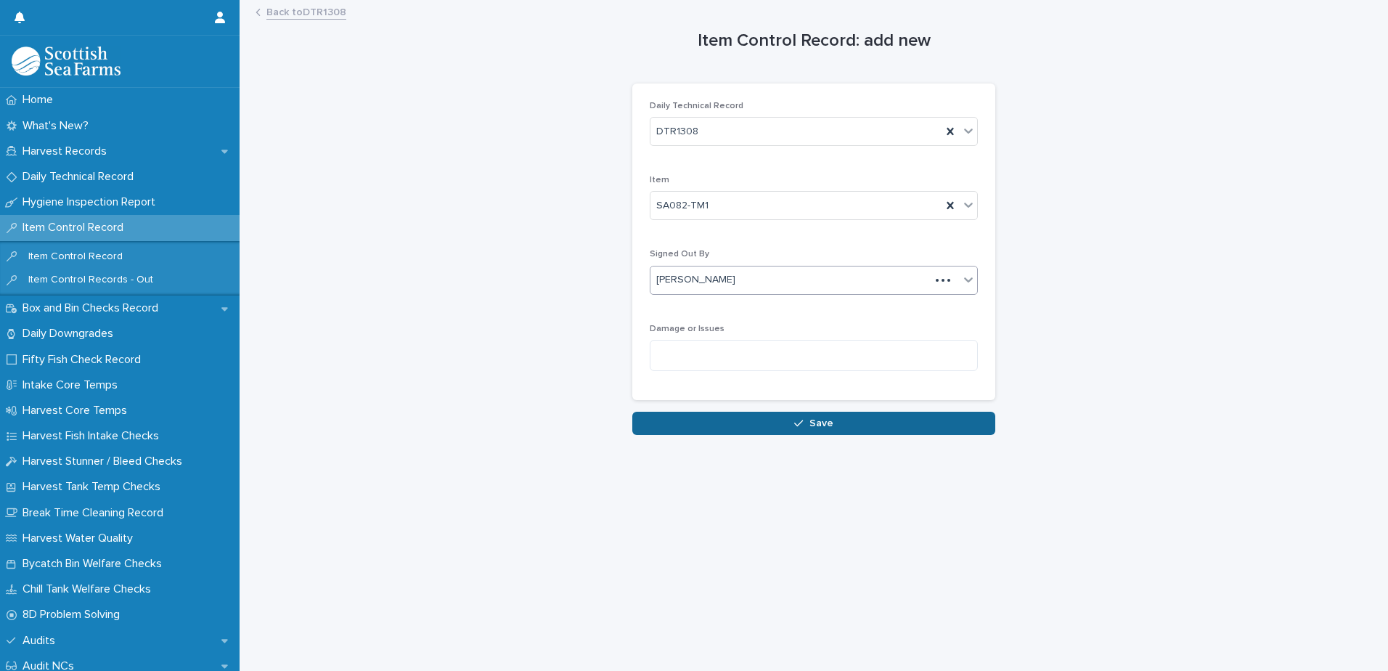
click at [675, 427] on button "Save" at bounding box center [813, 423] width 363 height 23
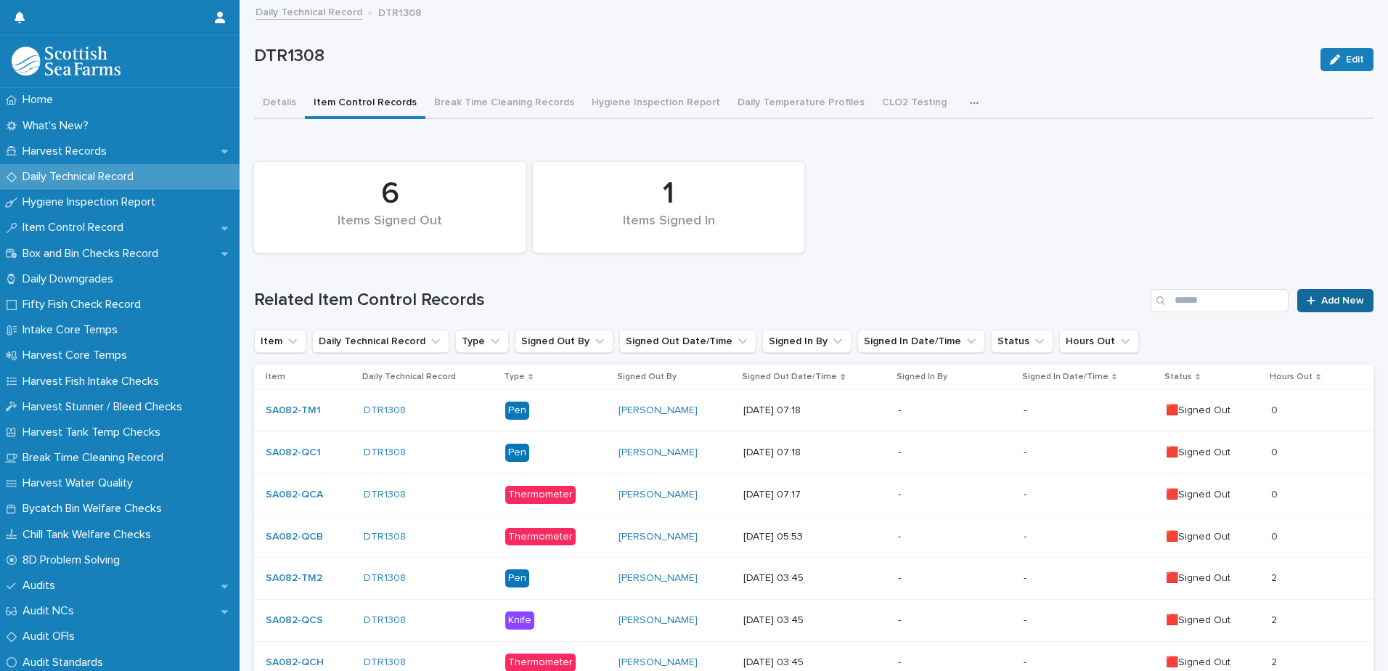
click at [1307, 298] on icon at bounding box center [1311, 300] width 9 height 10
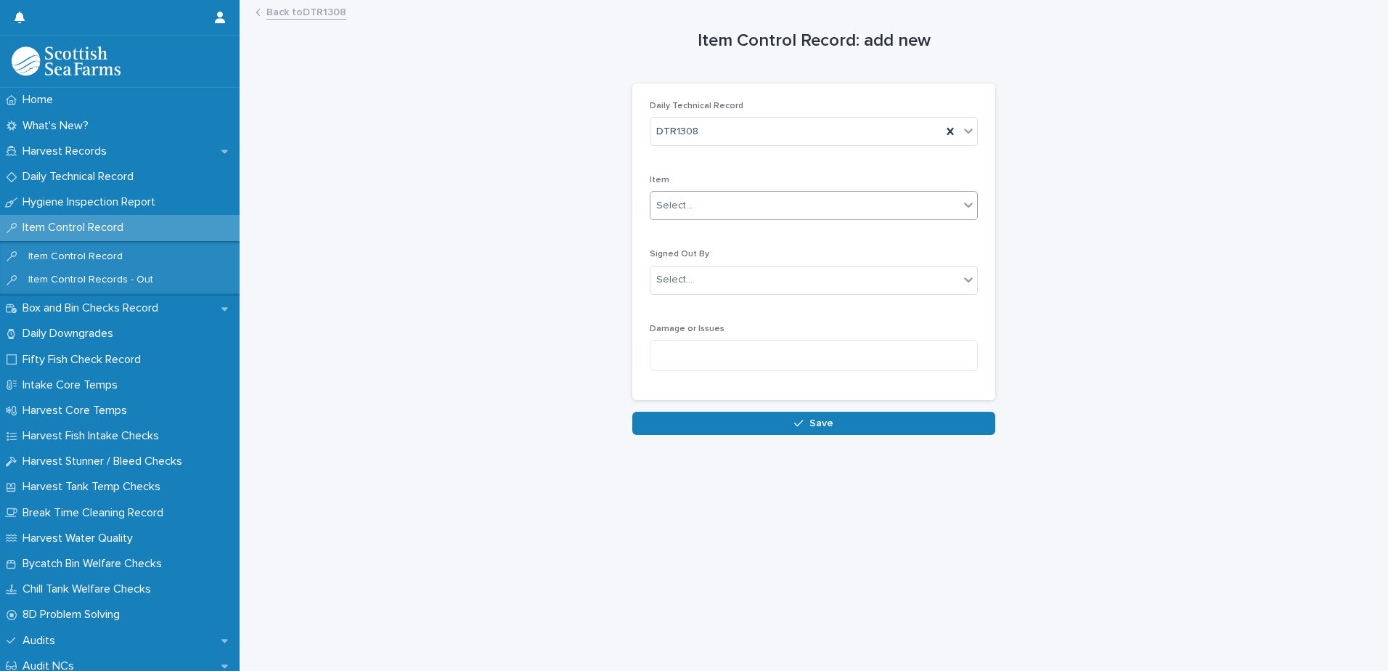
click at [698, 202] on div "Select..." at bounding box center [804, 206] width 309 height 24
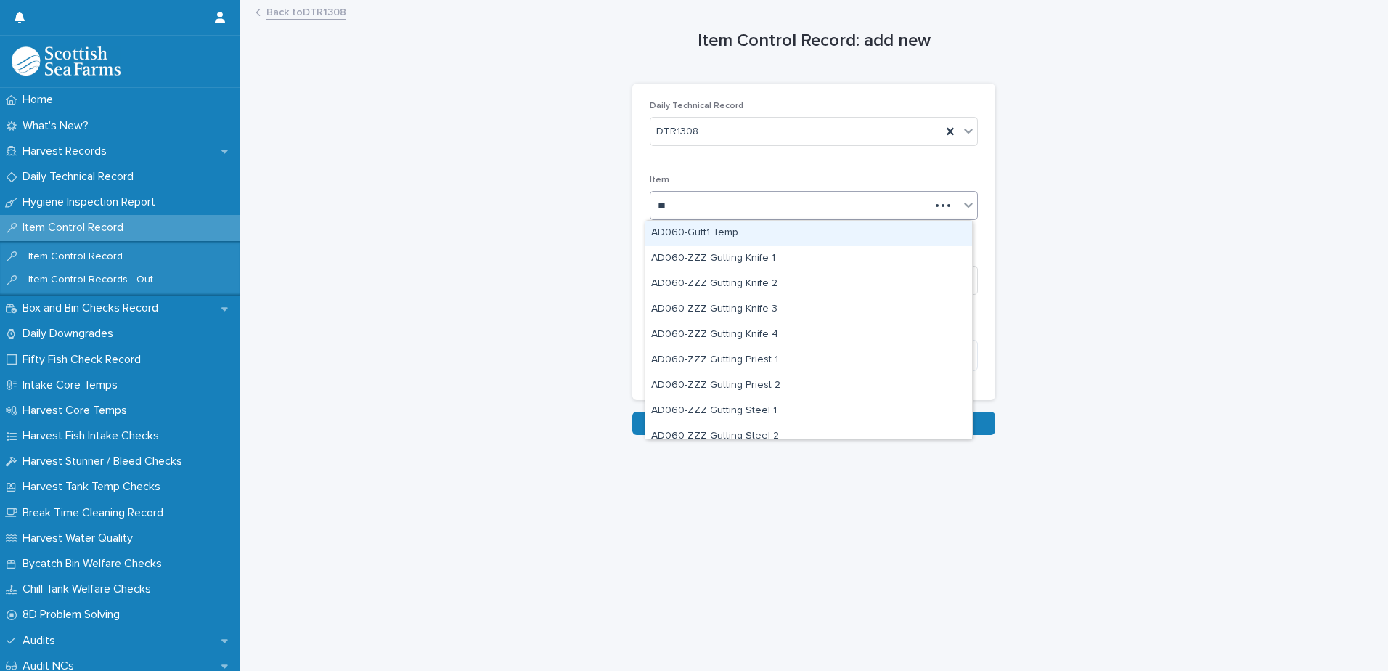
type input "***"
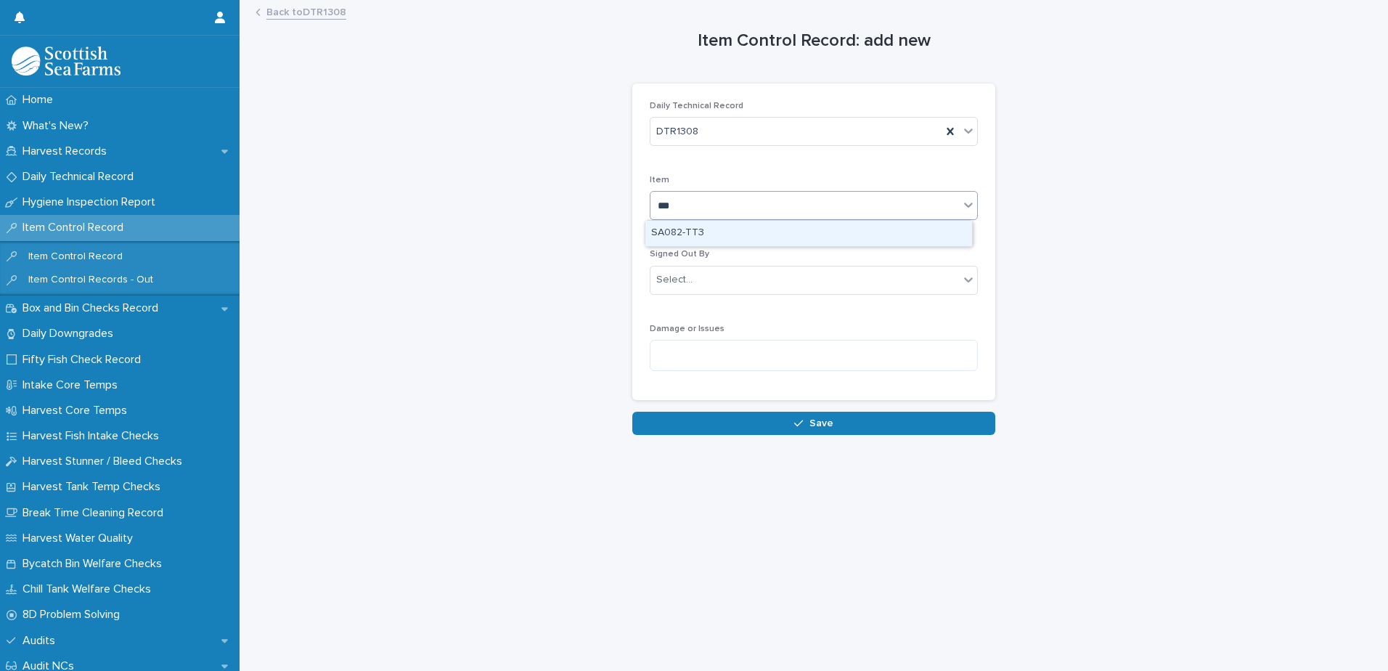
click at [685, 232] on div "SA082-TT3" at bounding box center [808, 233] width 327 height 25
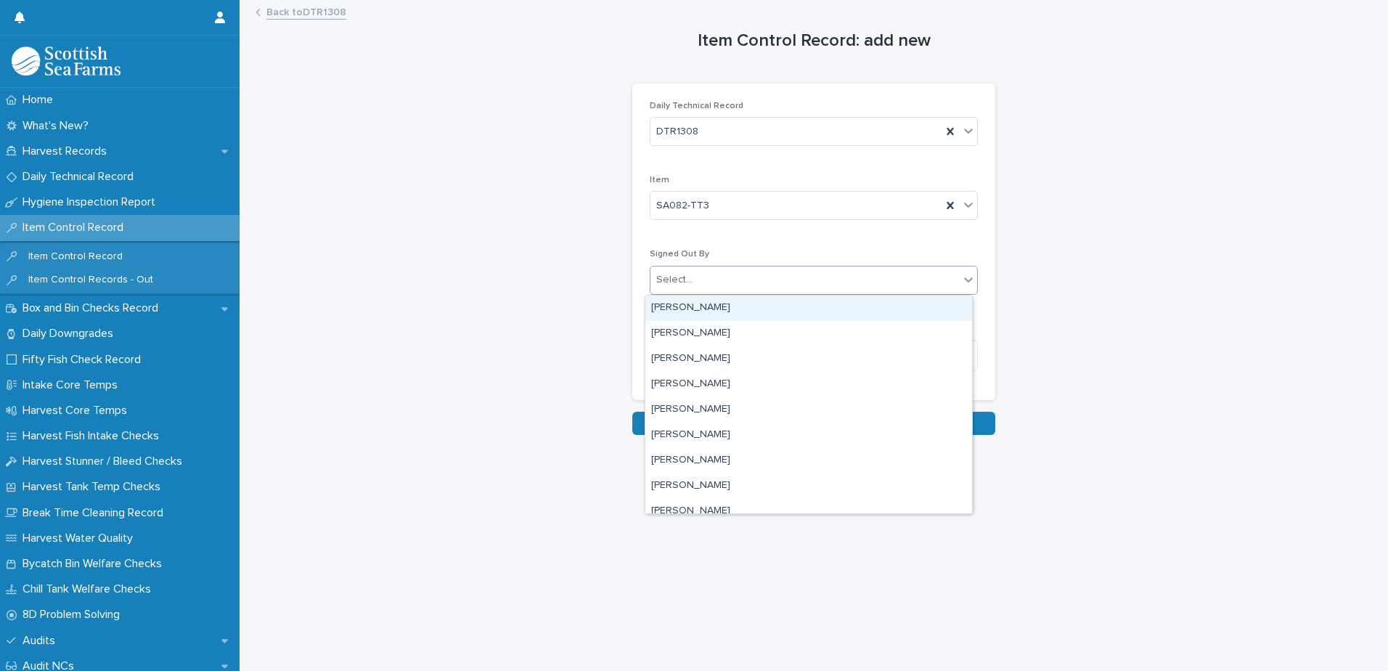
click at [675, 276] on div "Select..." at bounding box center [674, 279] width 36 height 15
type input "***"
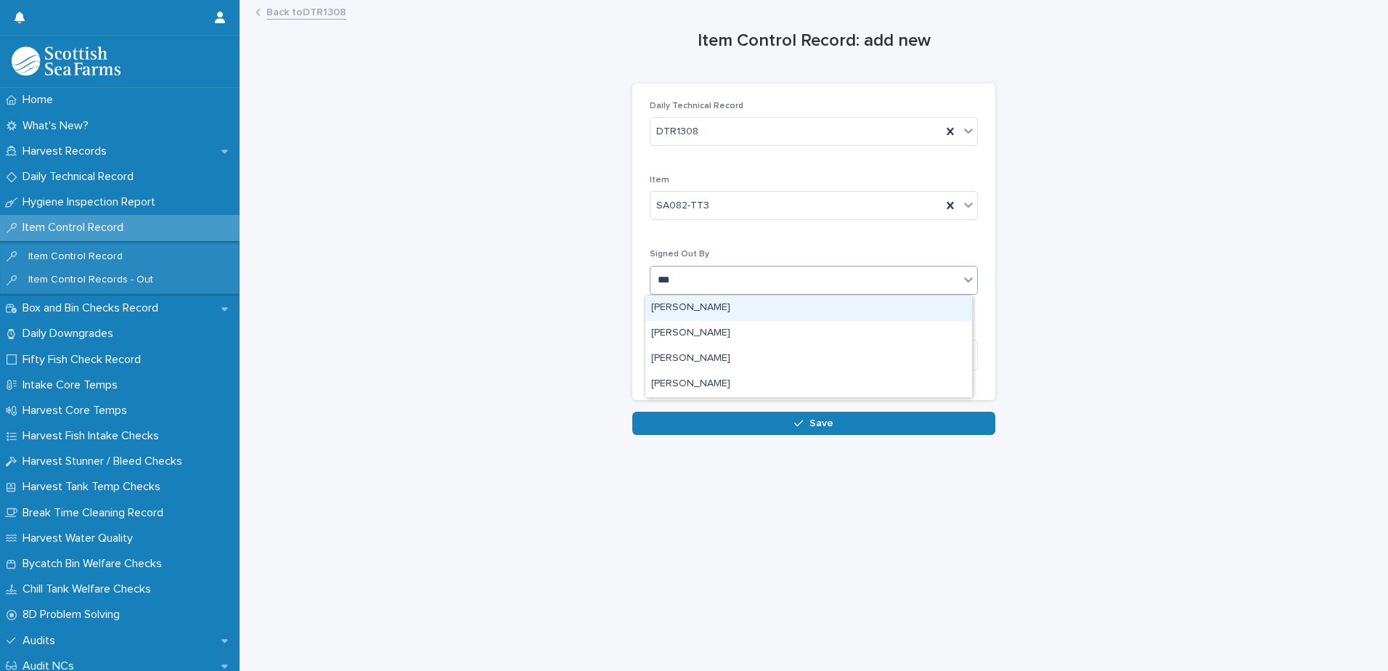
click at [704, 303] on div "[PERSON_NAME]" at bounding box center [808, 307] width 327 height 25
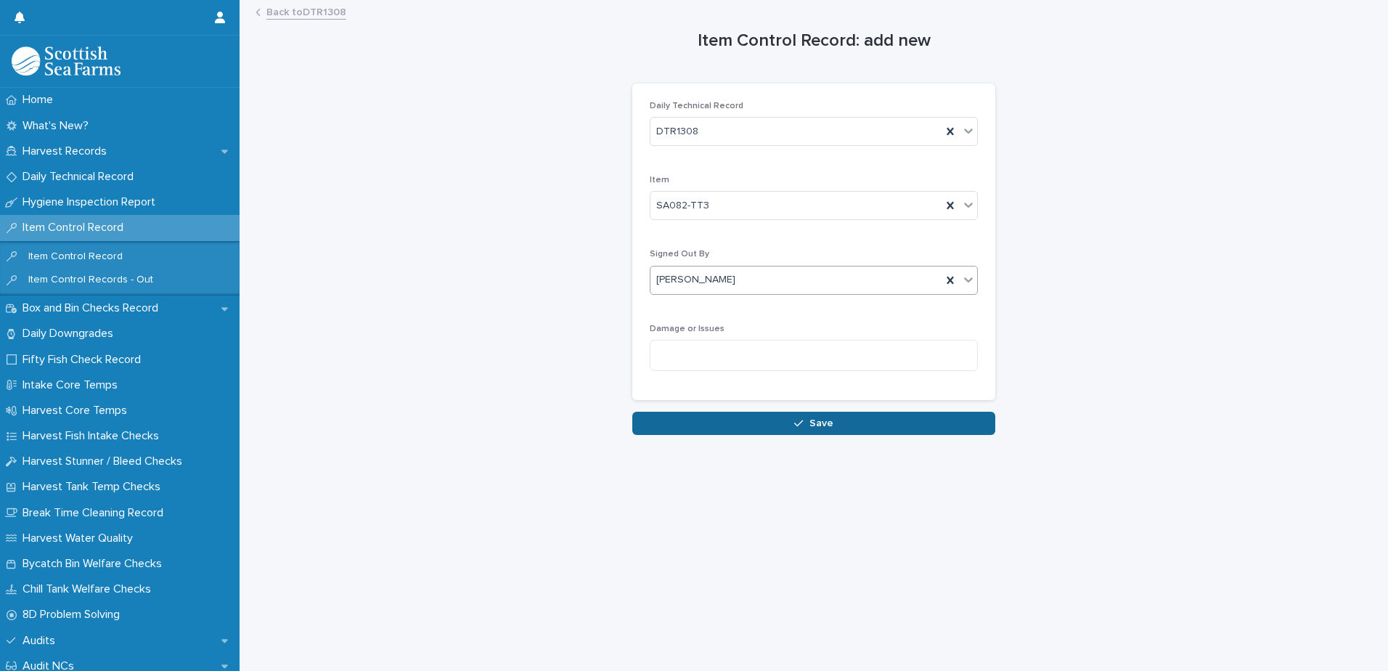
click at [725, 425] on button "Save" at bounding box center [813, 423] width 363 height 23
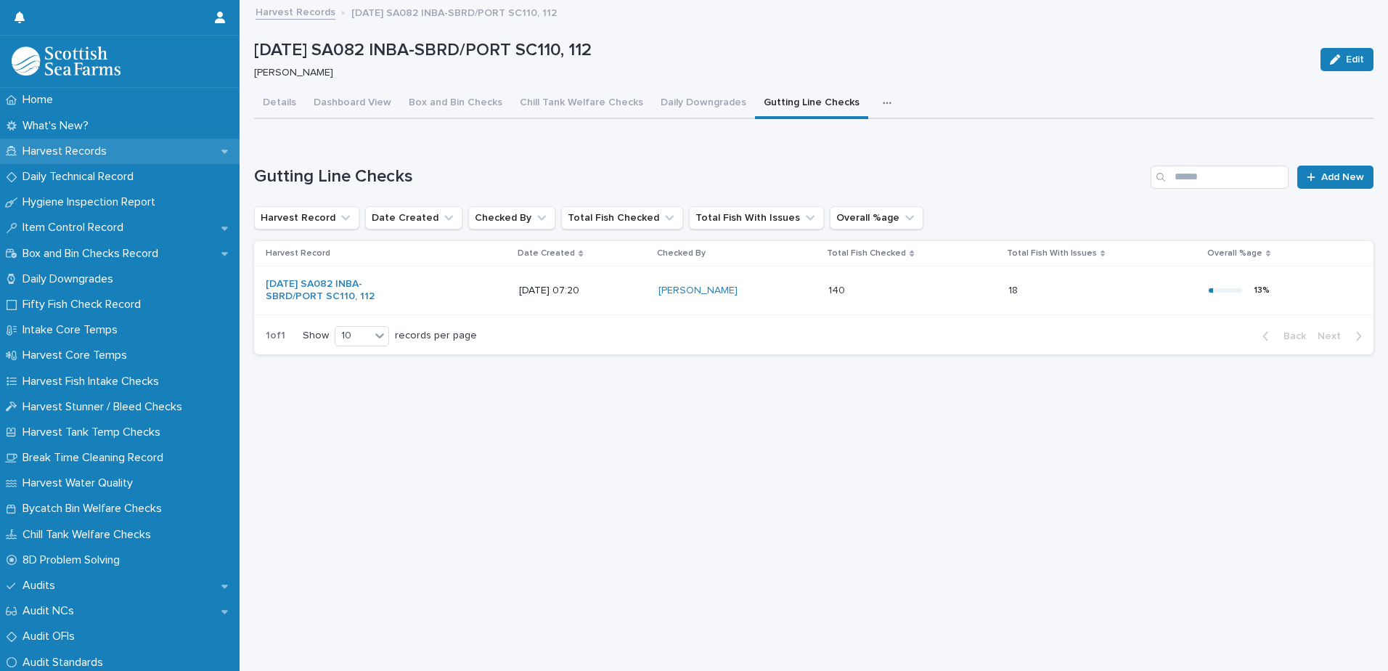
click at [107, 153] on p "Harvest Records" at bounding box center [68, 151] width 102 height 14
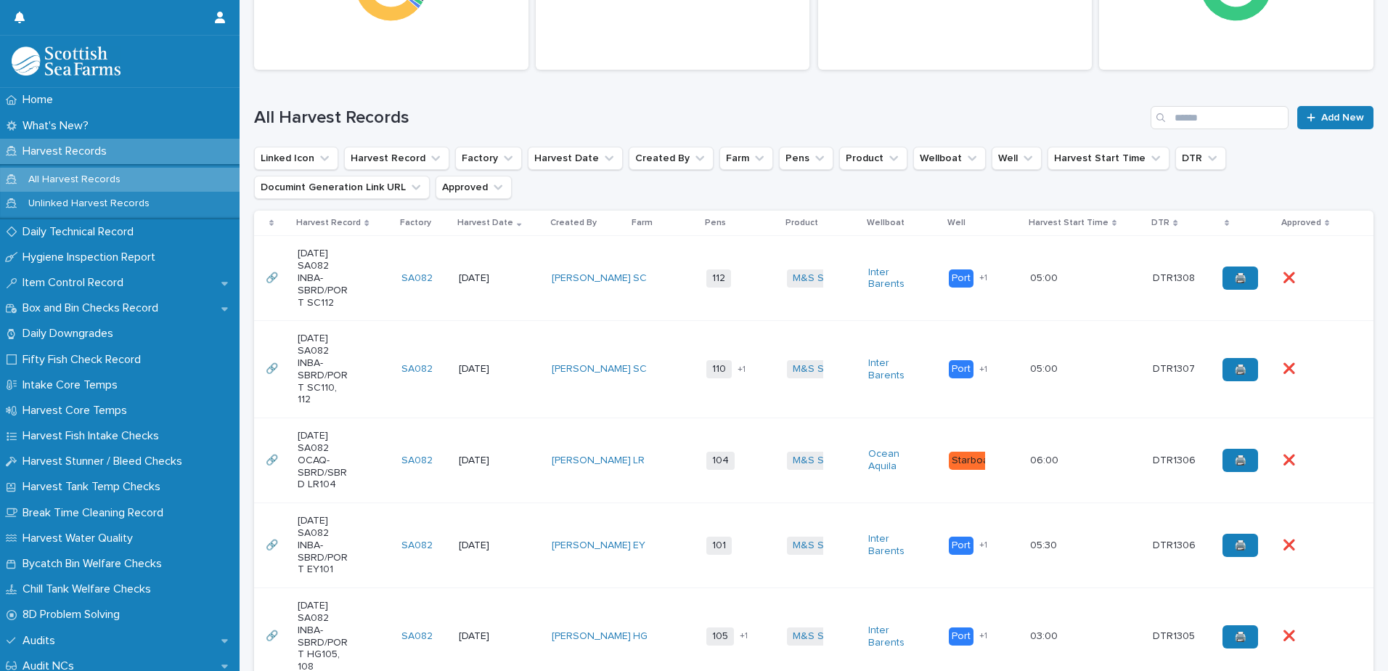
scroll to position [290, 0]
click at [571, 396] on td "[PERSON_NAME]" at bounding box center [586, 368] width 81 height 97
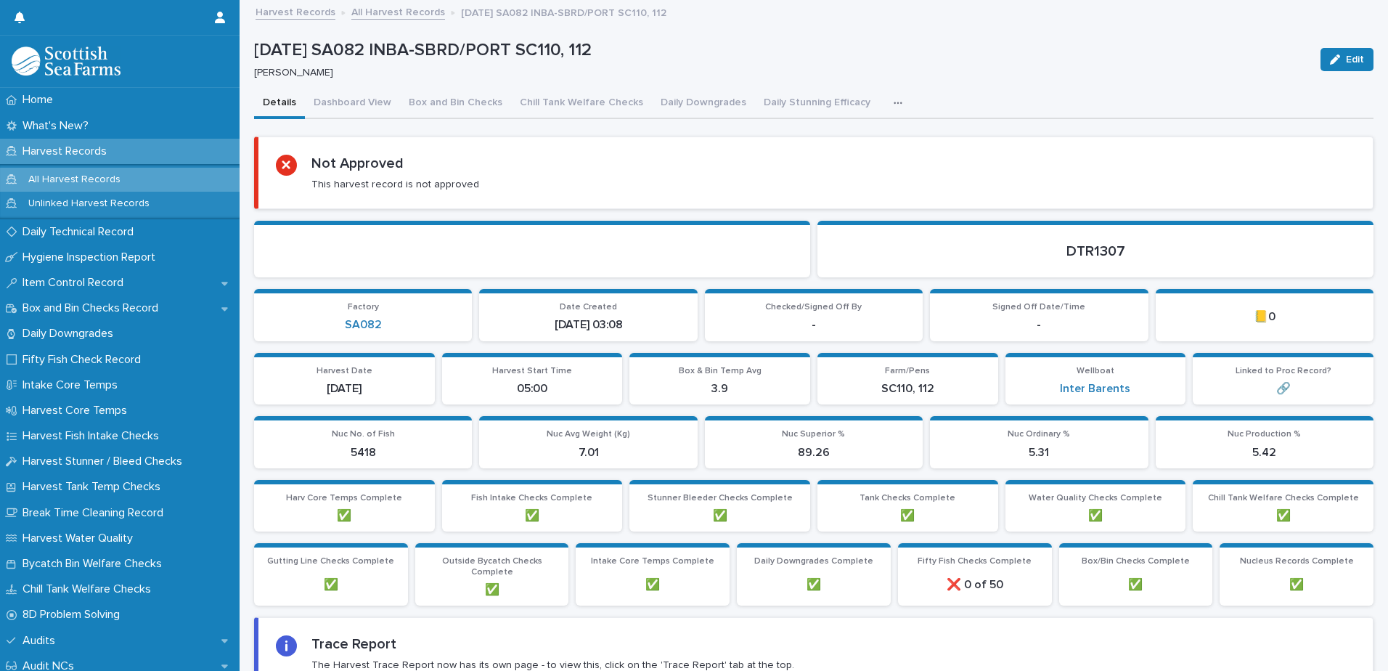
click at [894, 101] on icon "button" at bounding box center [898, 103] width 9 height 10
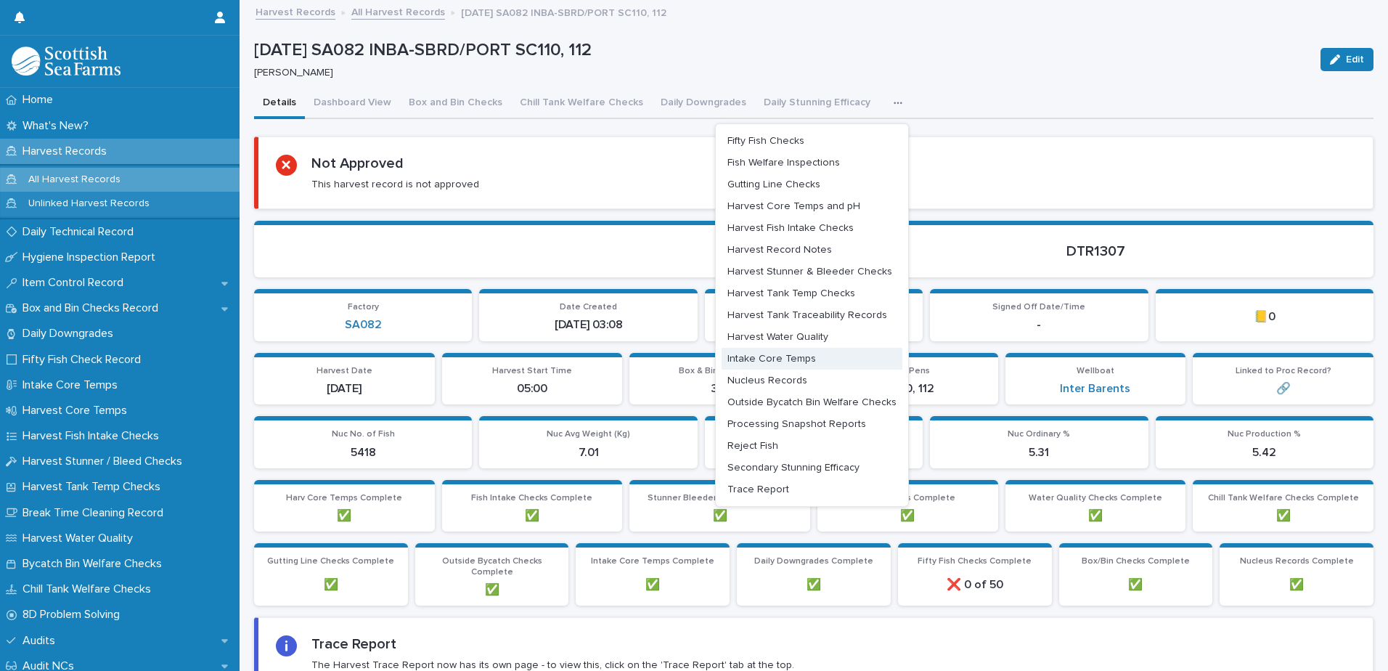
click at [765, 359] on span "Intake Core Temps" at bounding box center [771, 359] width 89 height 10
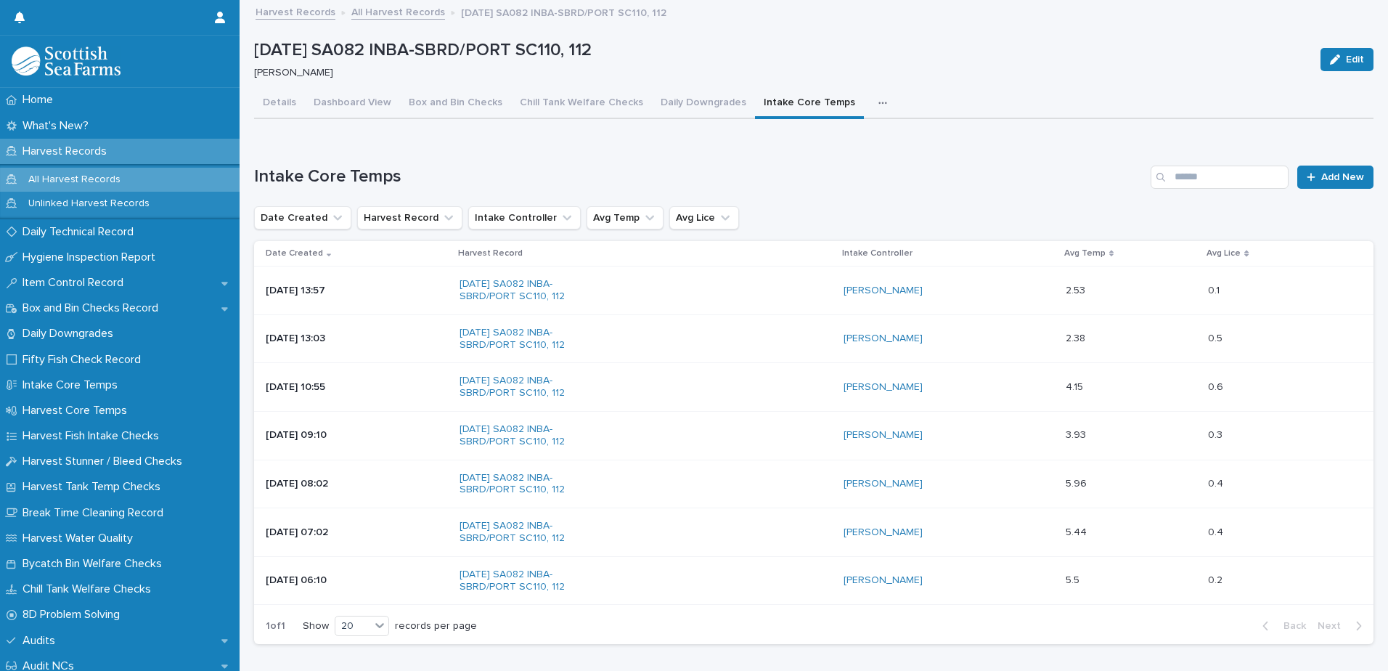
drag, startPoint x: 862, startPoint y: 101, endPoint x: 849, endPoint y: 148, distance: 49.0
click at [878, 101] on icon "button" at bounding box center [882, 103] width 9 height 10
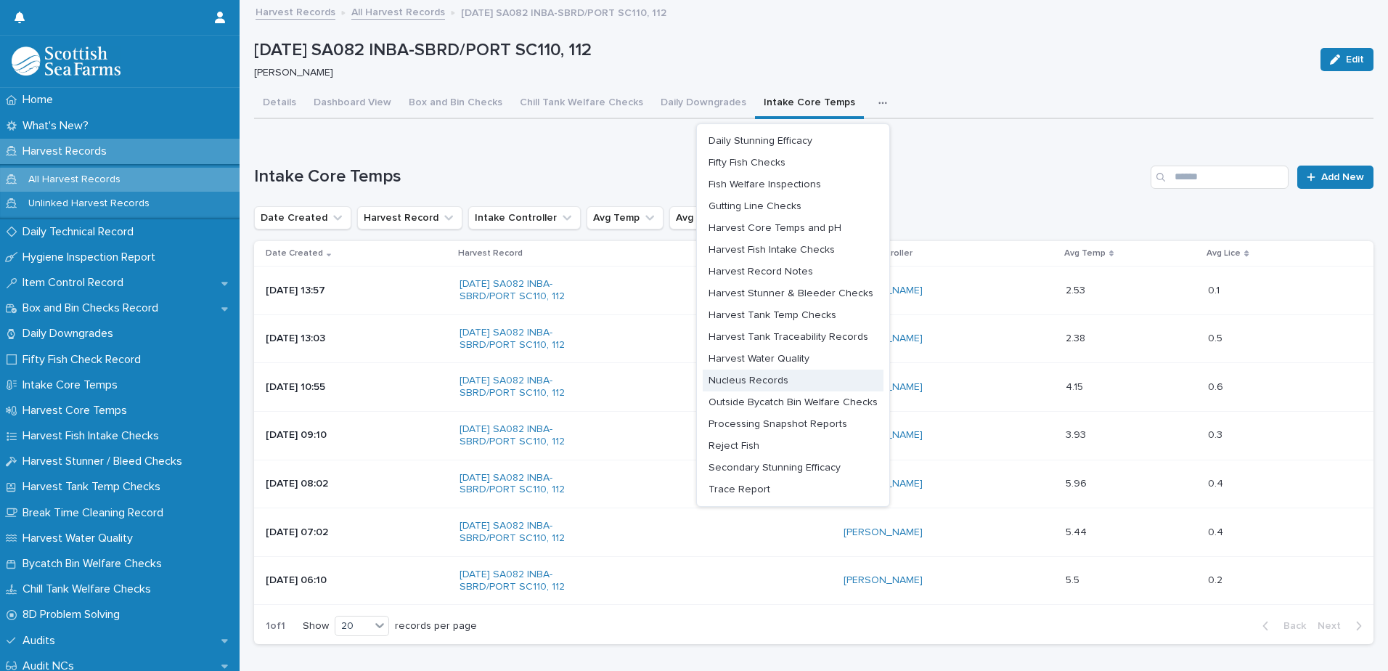
click at [736, 381] on span "Nucleus Records" at bounding box center [749, 380] width 80 height 10
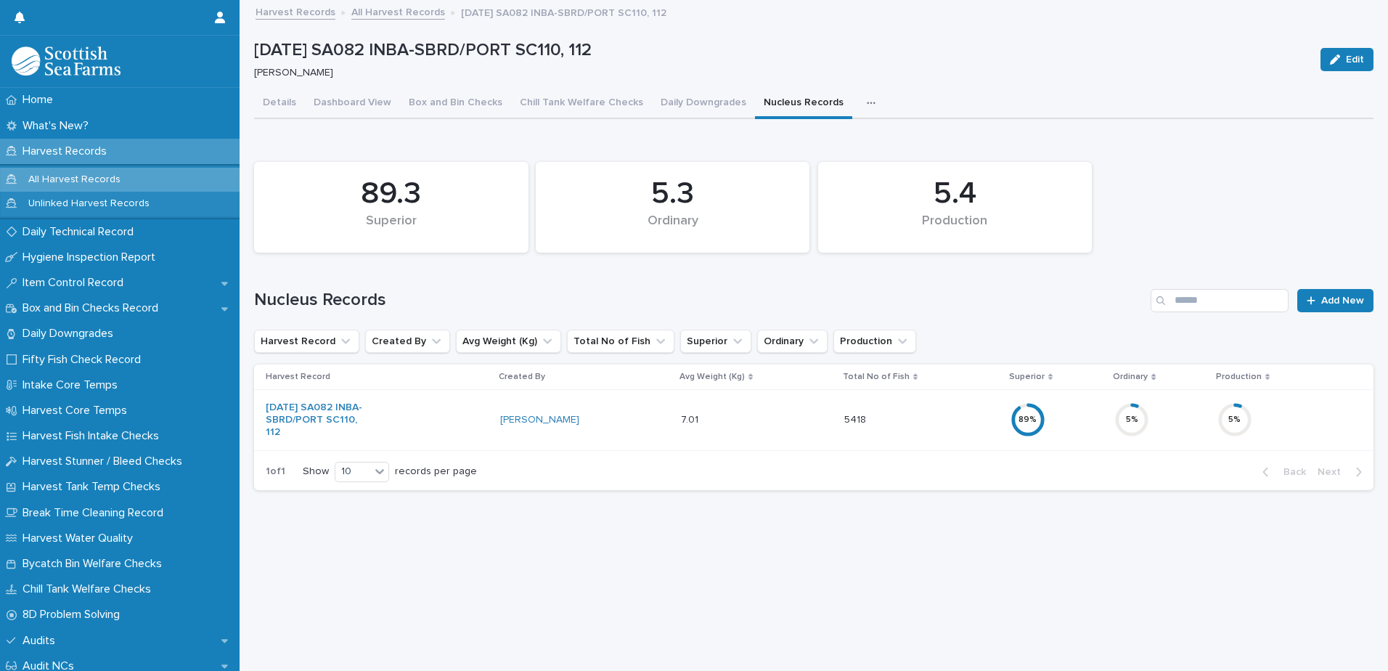
click at [1268, 415] on div "5 %" at bounding box center [1283, 419] width 133 height 46
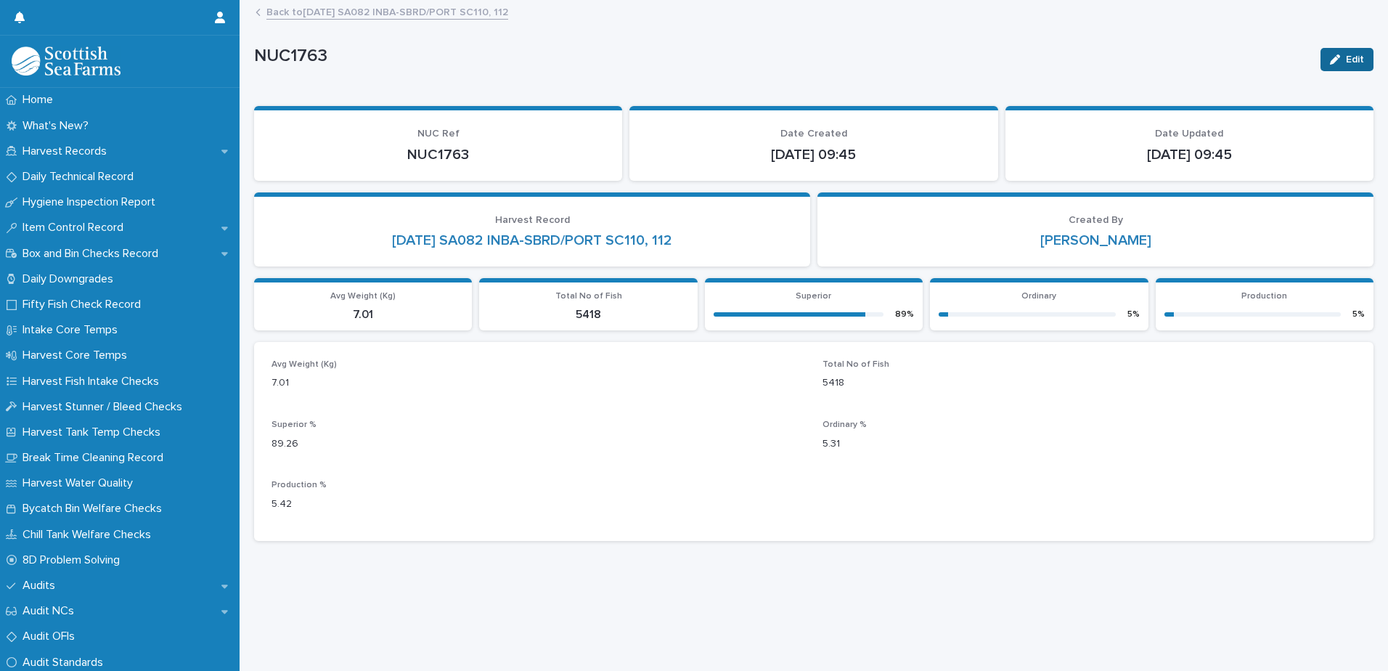
click at [1321, 61] on button "Edit" at bounding box center [1347, 59] width 53 height 23
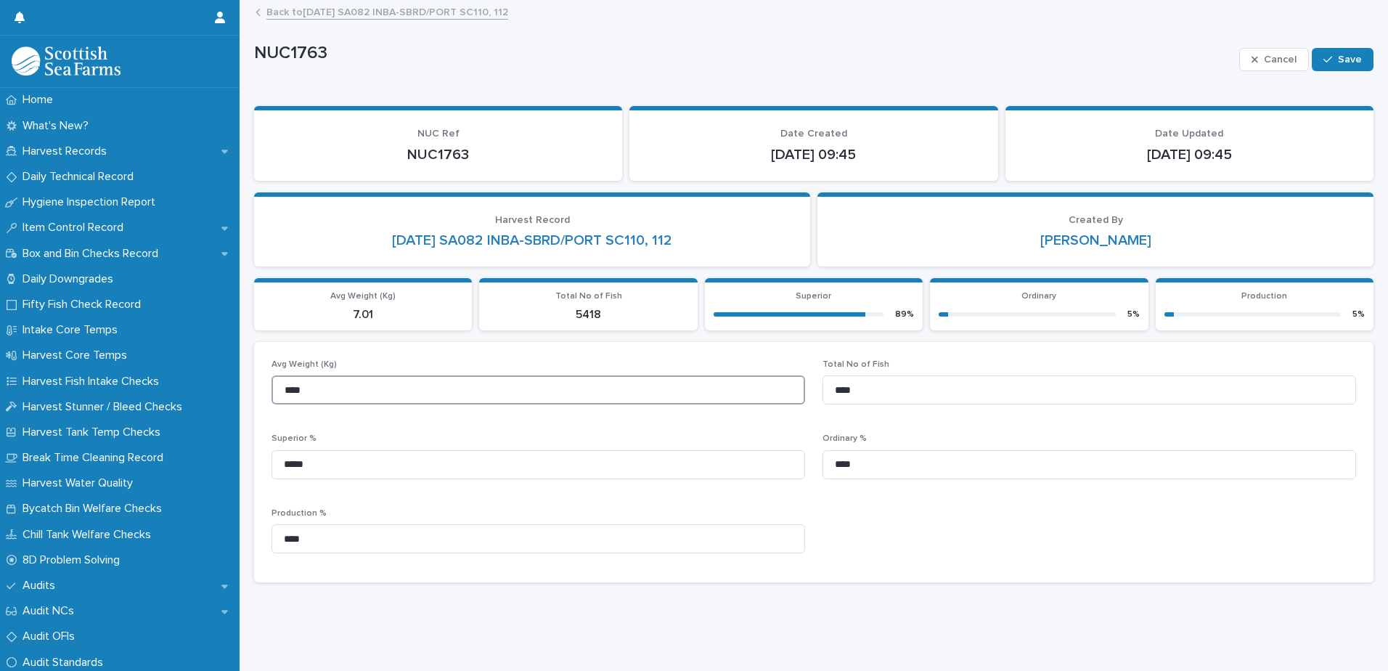
click at [308, 391] on input "****" at bounding box center [539, 389] width 534 height 29
drag, startPoint x: 318, startPoint y: 387, endPoint x: 267, endPoint y: 395, distance: 51.4
click at [267, 395] on div "Avg Weight (Kg) **** Total No of Fish **** Superior % ***** Ordinary % **** Pro…" at bounding box center [813, 462] width 1119 height 240
type input "****"
drag, startPoint x: 853, startPoint y: 389, endPoint x: 823, endPoint y: 392, distance: 30.6
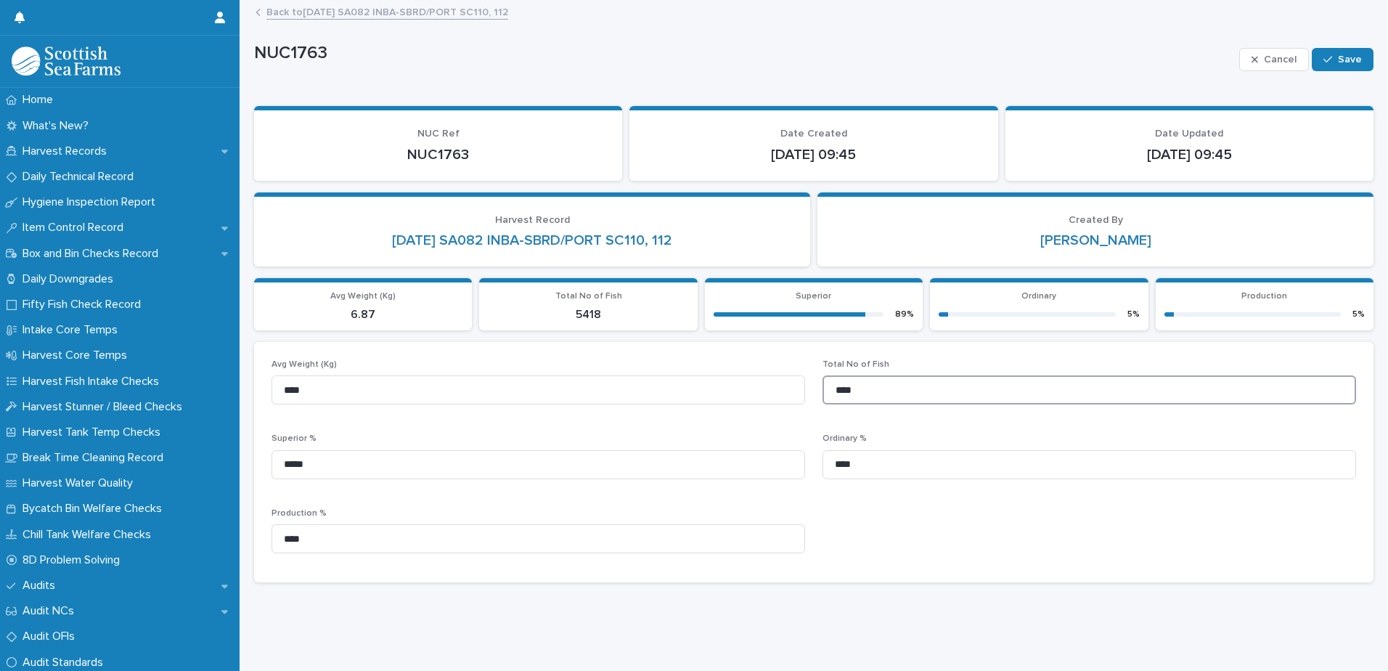
click at [823, 392] on input "****" at bounding box center [1090, 389] width 534 height 29
type input "*****"
drag, startPoint x: 314, startPoint y: 467, endPoint x: 282, endPoint y: 468, distance: 32.0
click at [282, 468] on input "*****" at bounding box center [539, 464] width 534 height 29
type input "*****"
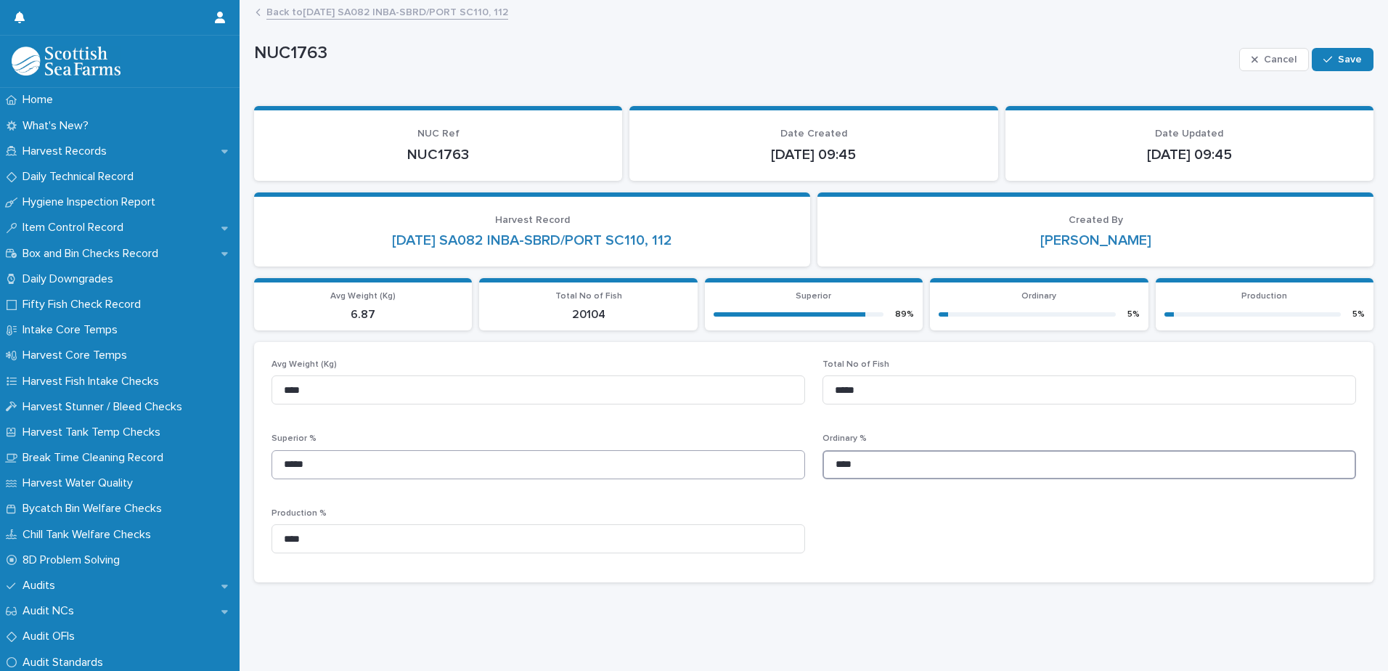
drag, startPoint x: 854, startPoint y: 461, endPoint x: 786, endPoint y: 471, distance: 69.0
click at [786, 471] on div "Avg Weight (Kg) **** Total No of Fish ***** Superior % ***** Ordinary % **** Pr…" at bounding box center [814, 461] width 1085 height 205
type input "****"
drag, startPoint x: 315, startPoint y: 539, endPoint x: 242, endPoint y: 542, distance: 72.7
click at [242, 542] on div "Loading... Saving… Loading... Saving… NUC1763 Cancel Save NUC1763 Cancel Save S…" at bounding box center [814, 335] width 1149 height 669
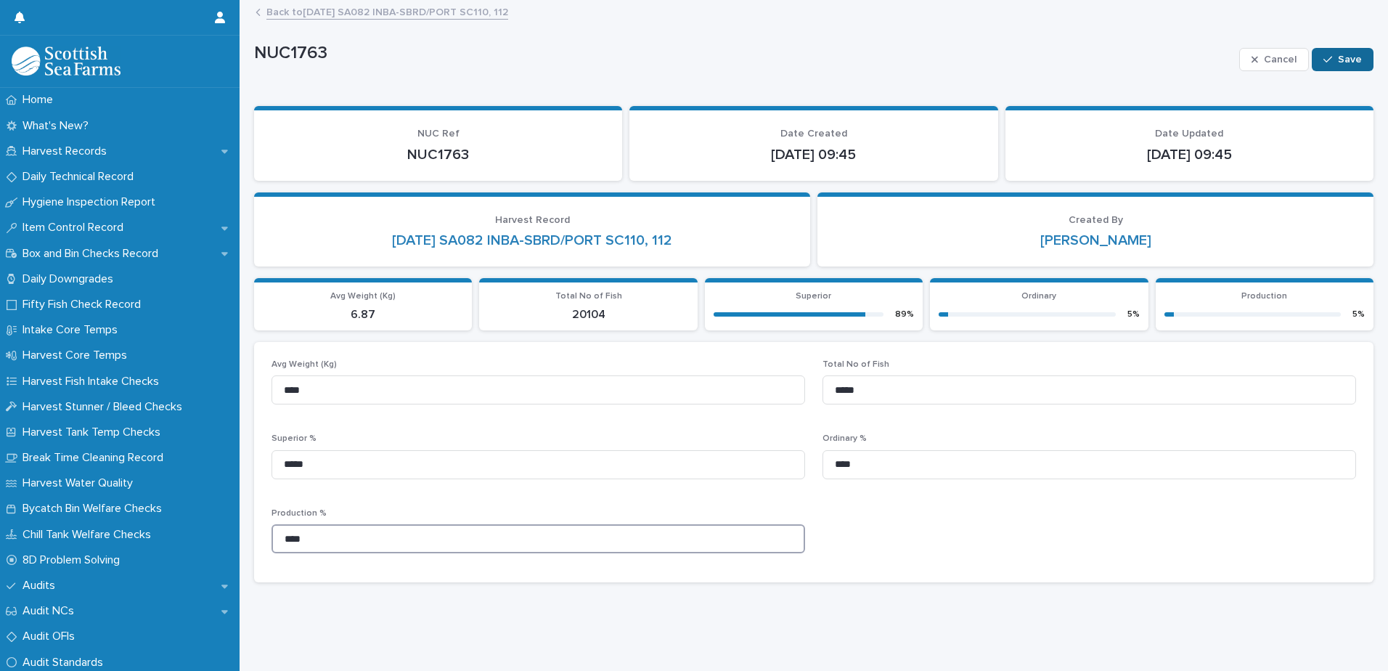
type input "****"
click at [1325, 62] on div "button" at bounding box center [1330, 59] width 15 height 10
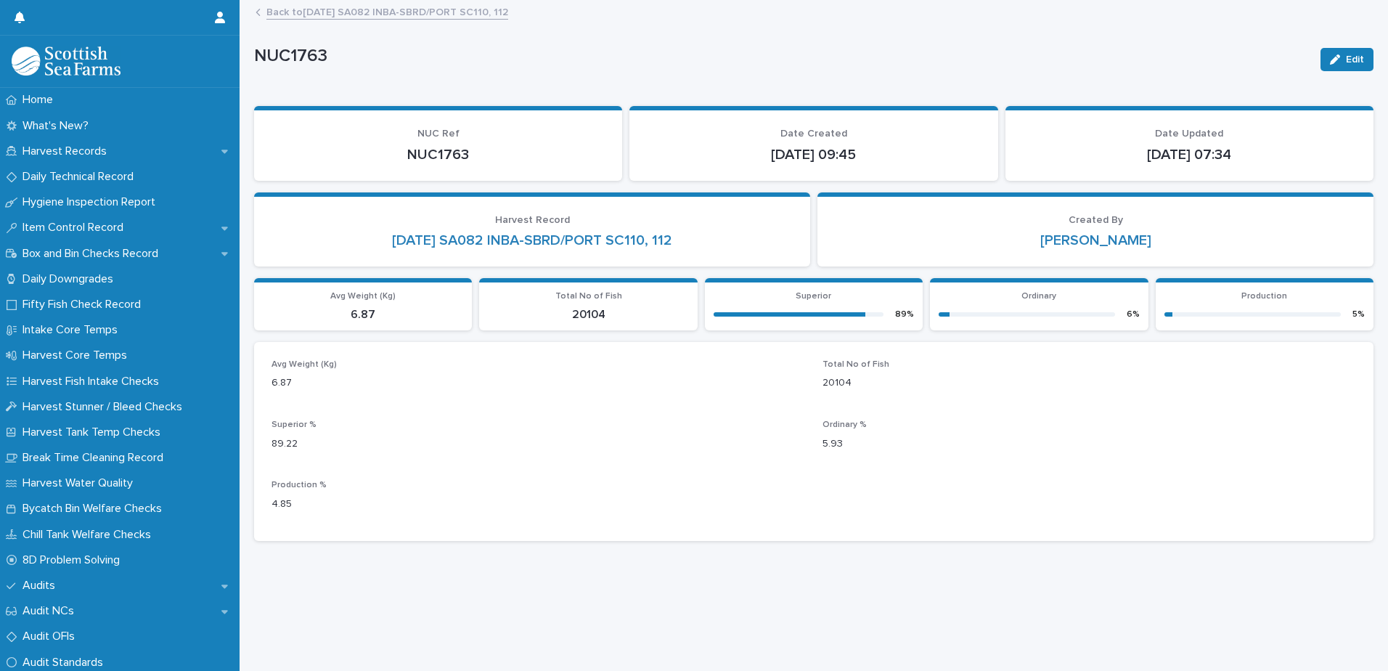
click at [322, 12] on link "Back to 14-08-2025 SA082 INBA-SBRD/PORT SC110, 112" at bounding box center [387, 11] width 242 height 17
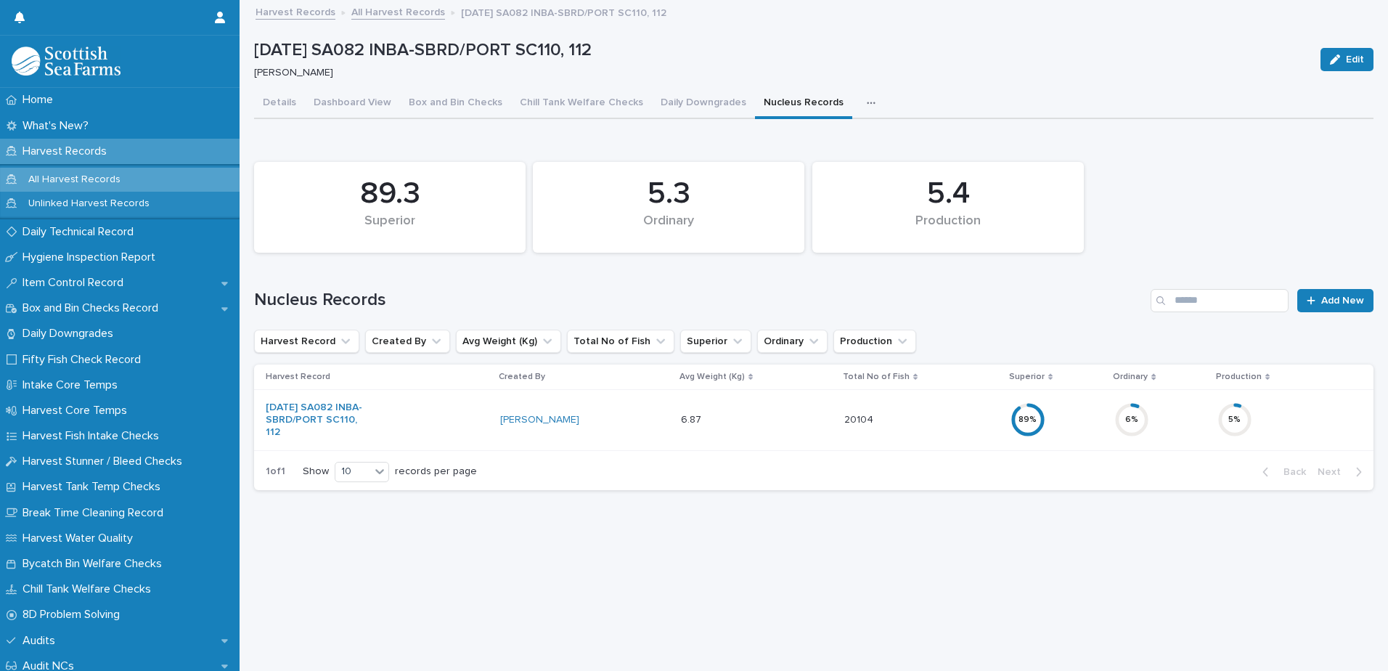
click at [52, 145] on p "Harvest Records" at bounding box center [68, 151] width 102 height 14
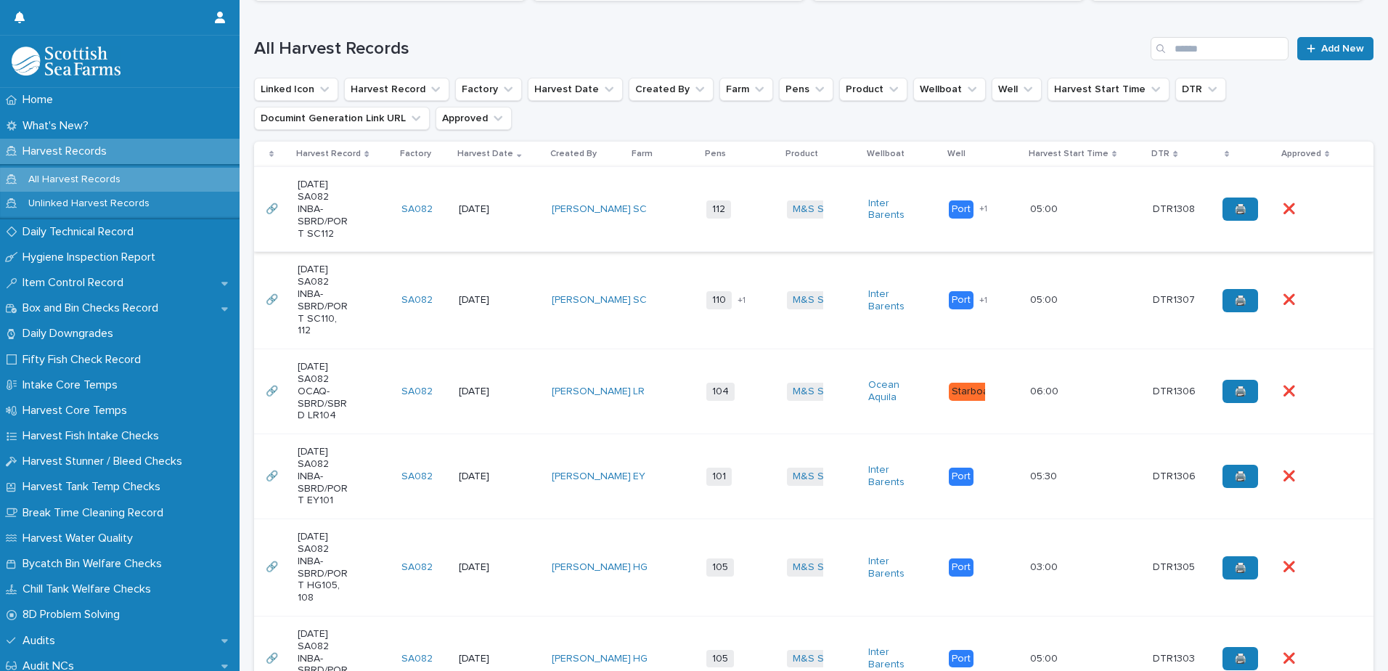
scroll to position [363, 0]
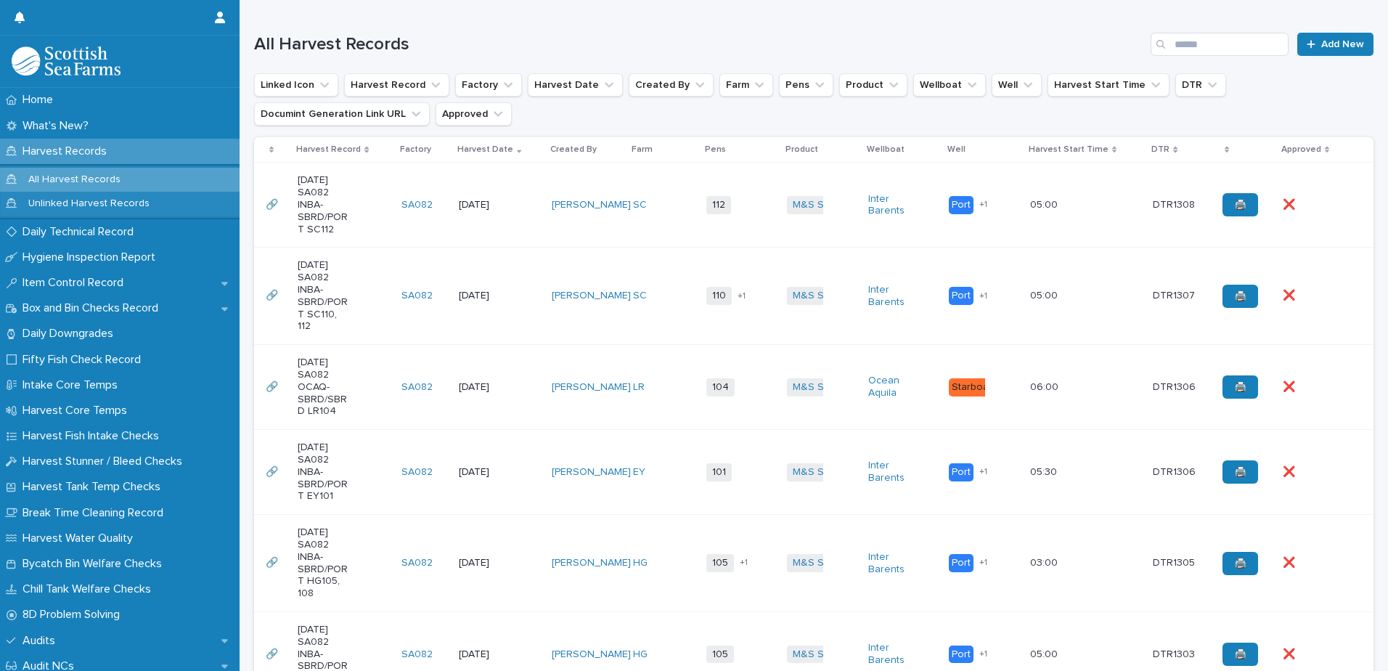
click at [735, 220] on td "112 + 0" at bounding box center [741, 205] width 81 height 85
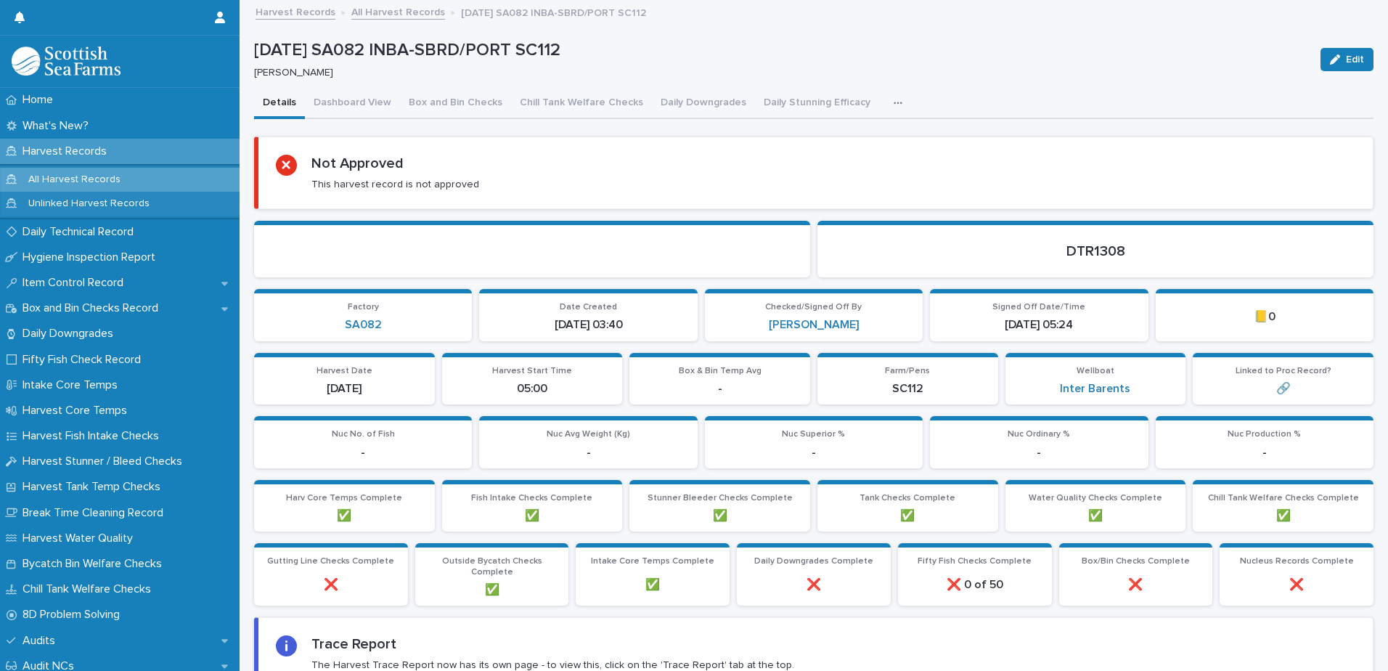
click at [894, 103] on icon "button" at bounding box center [898, 103] width 9 height 10
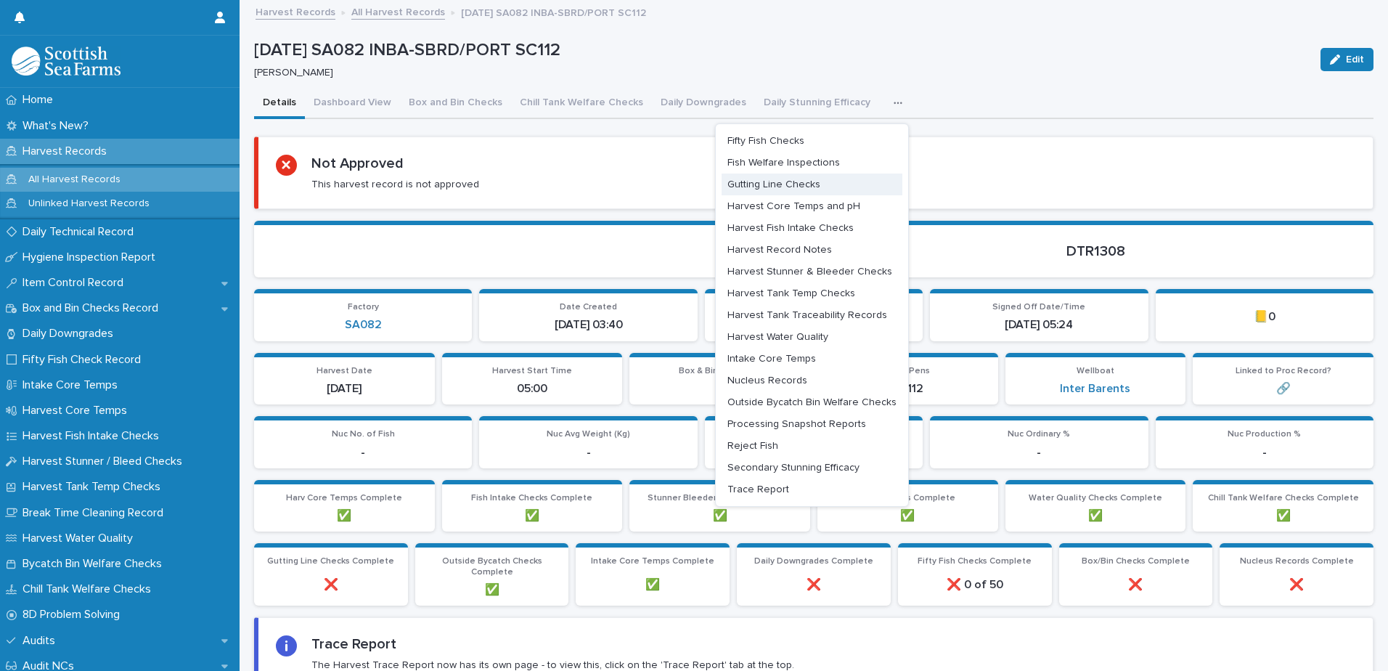
click at [762, 187] on span "Gutting Line Checks" at bounding box center [773, 184] width 93 height 10
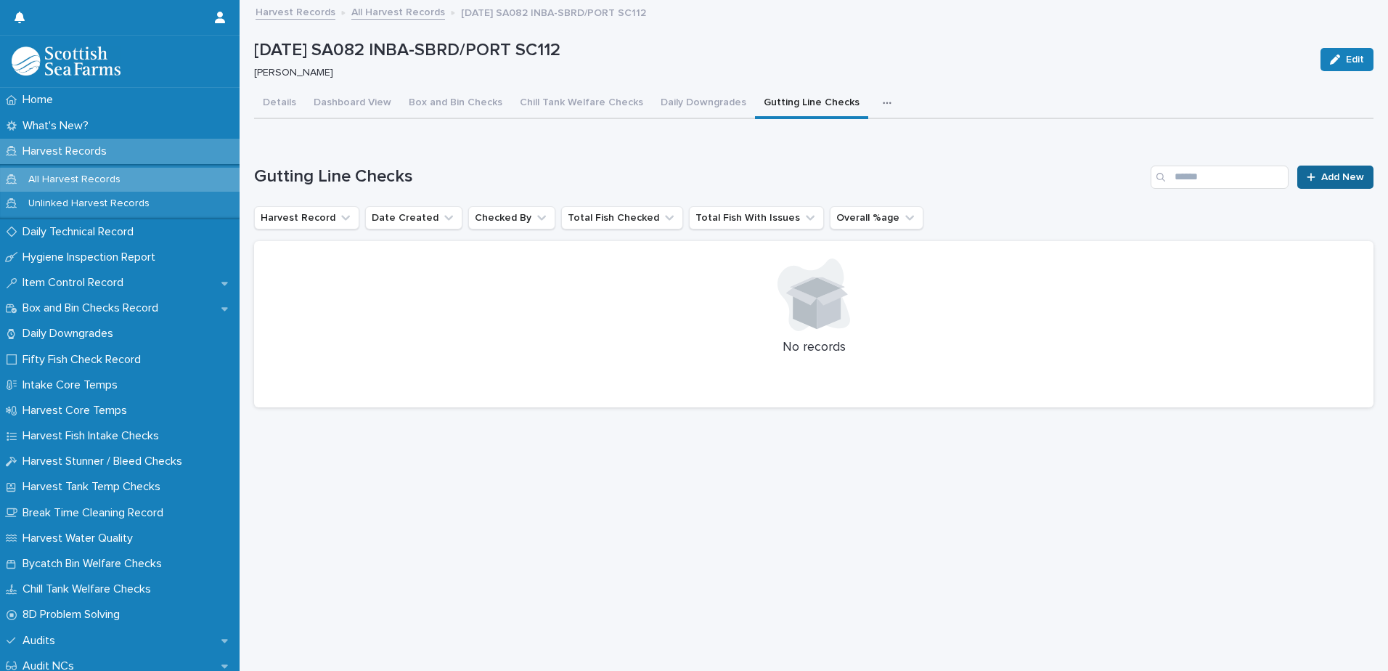
click at [1327, 177] on span "Add New" at bounding box center [1342, 177] width 43 height 10
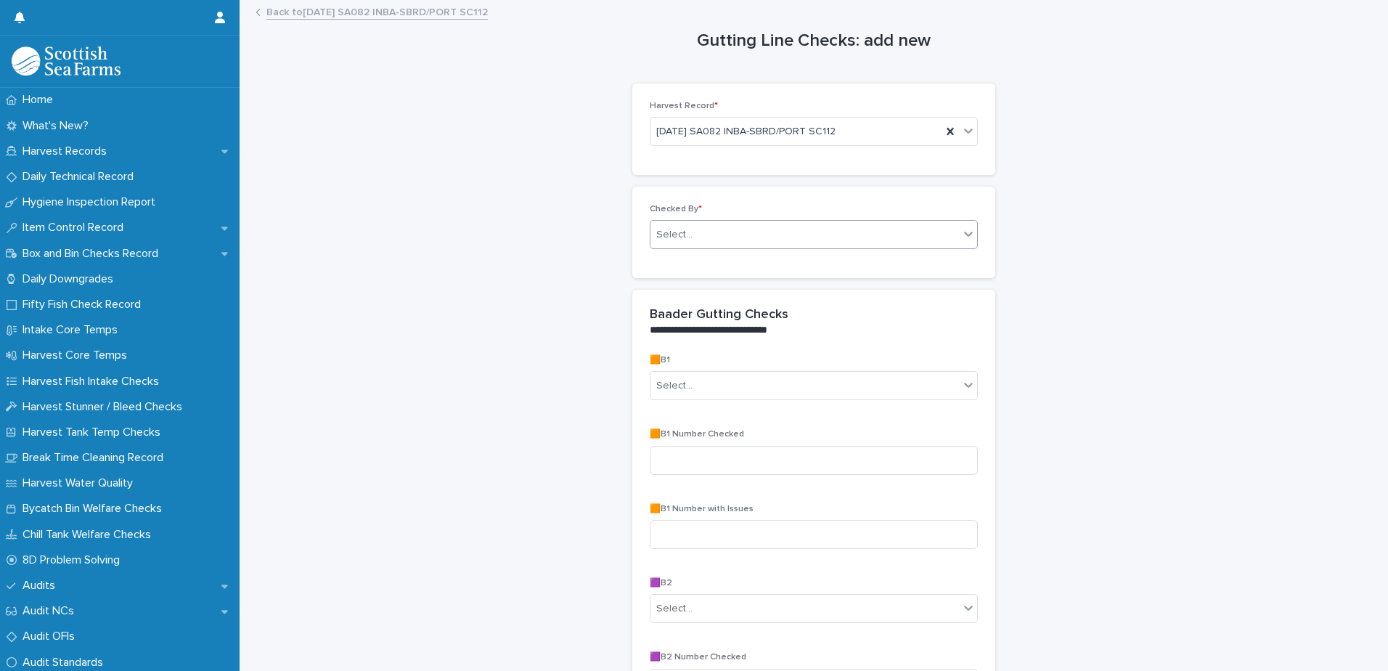
click at [709, 238] on div "Select..." at bounding box center [804, 235] width 309 height 24
type input "*****"
click at [703, 265] on div "[PERSON_NAME]" at bounding box center [808, 262] width 327 height 25
click at [675, 374] on div "Select..." at bounding box center [804, 386] width 309 height 24
click at [667, 440] on span "No" at bounding box center [661, 438] width 20 height 16
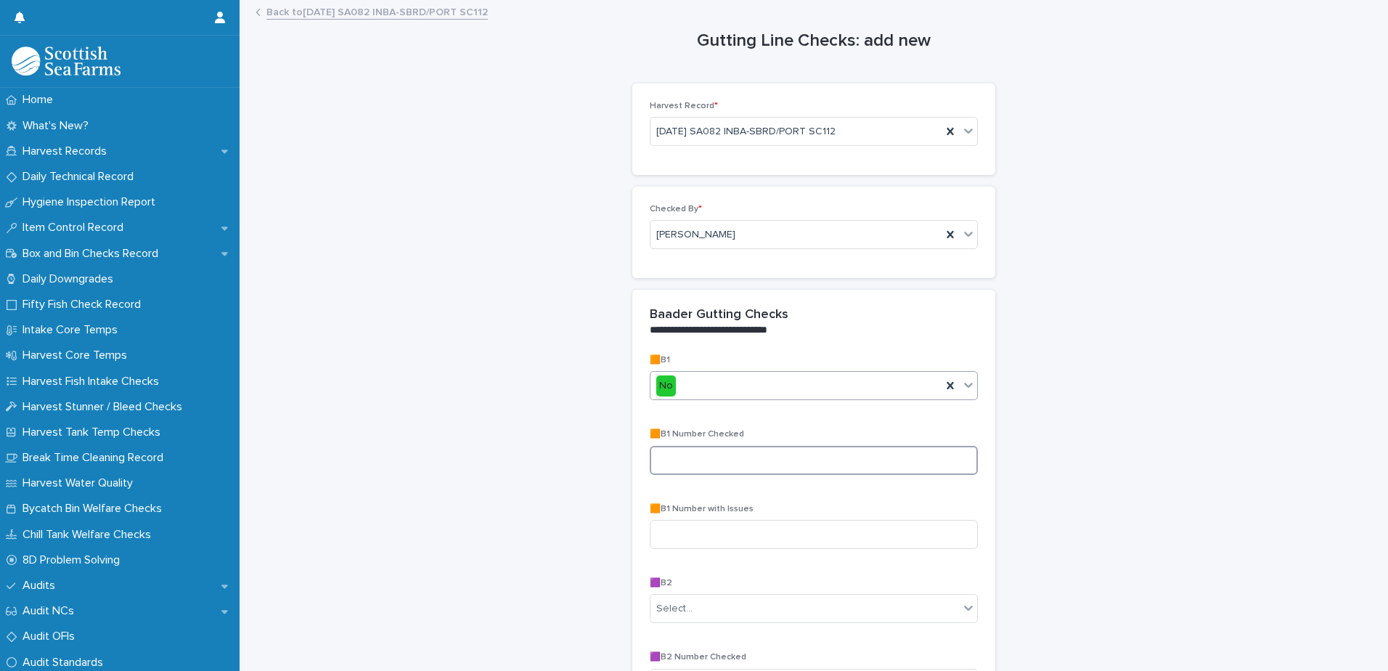
click at [667, 451] on input at bounding box center [814, 460] width 328 height 29
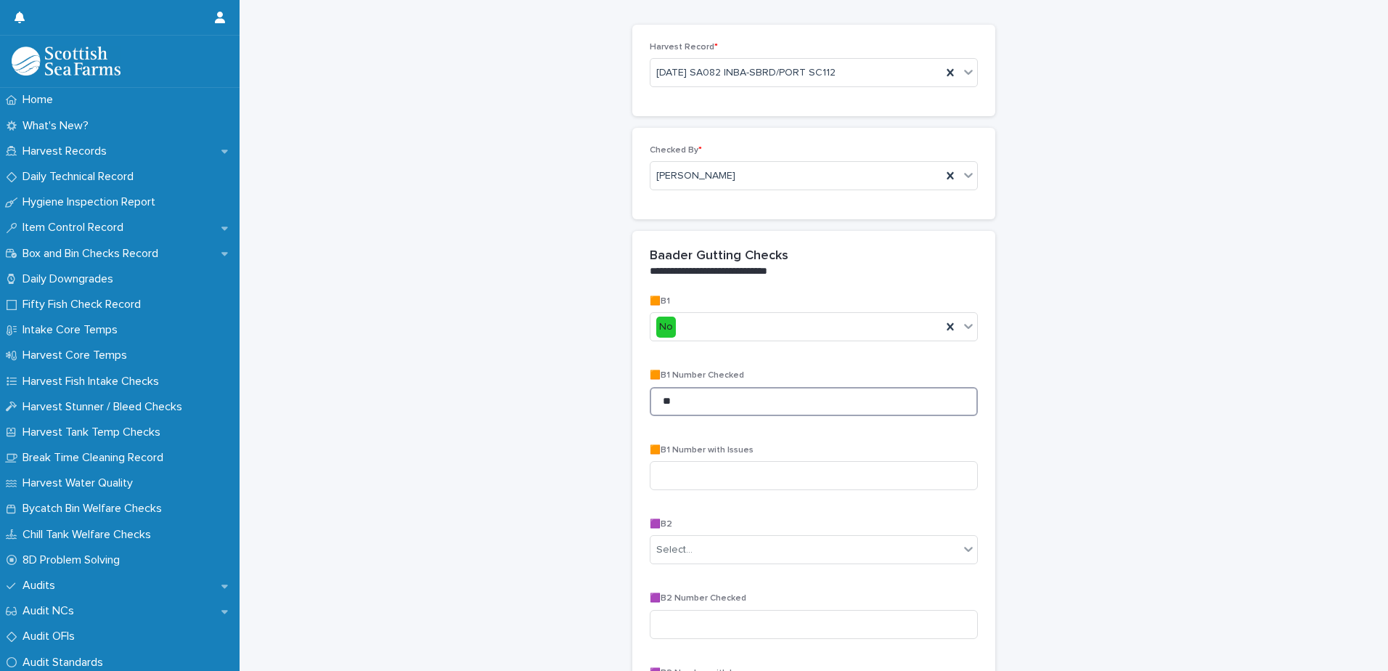
scroll to position [218, 0]
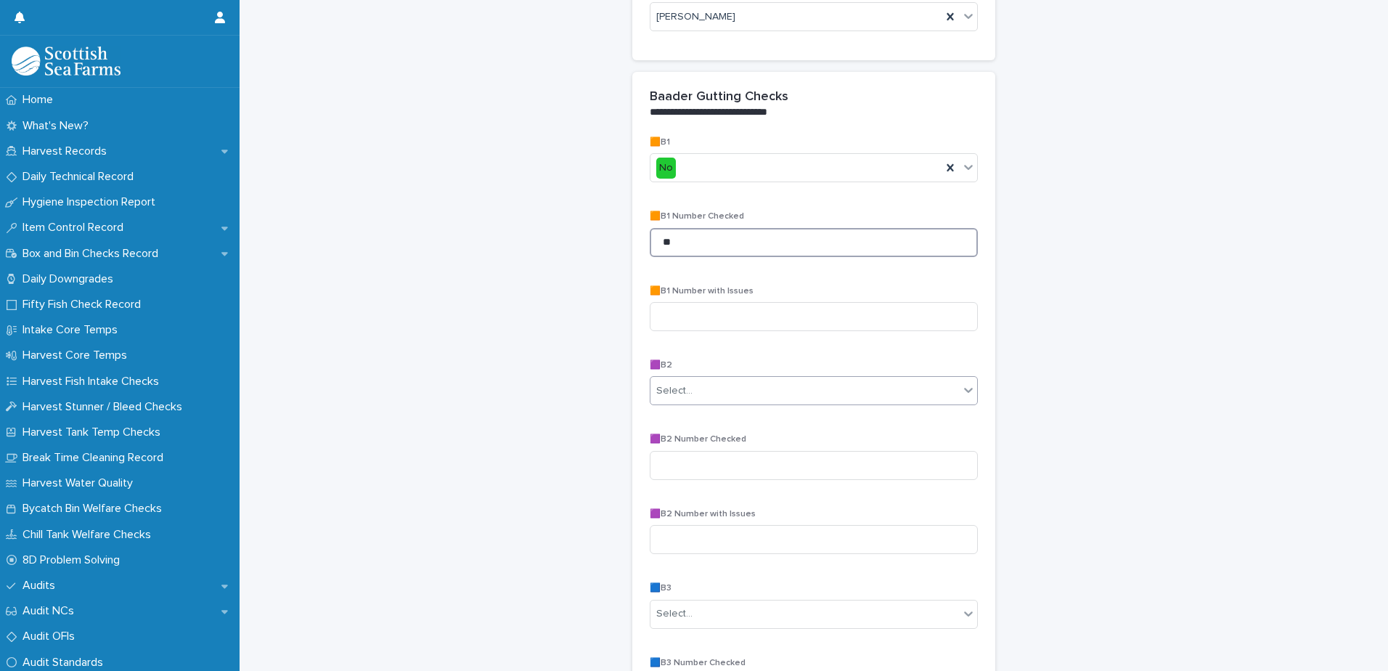
type input "**"
click at [690, 392] on div "Select..." at bounding box center [804, 391] width 309 height 24
click at [669, 441] on span "No" at bounding box center [661, 443] width 20 height 16
click at [672, 468] on input at bounding box center [814, 465] width 328 height 29
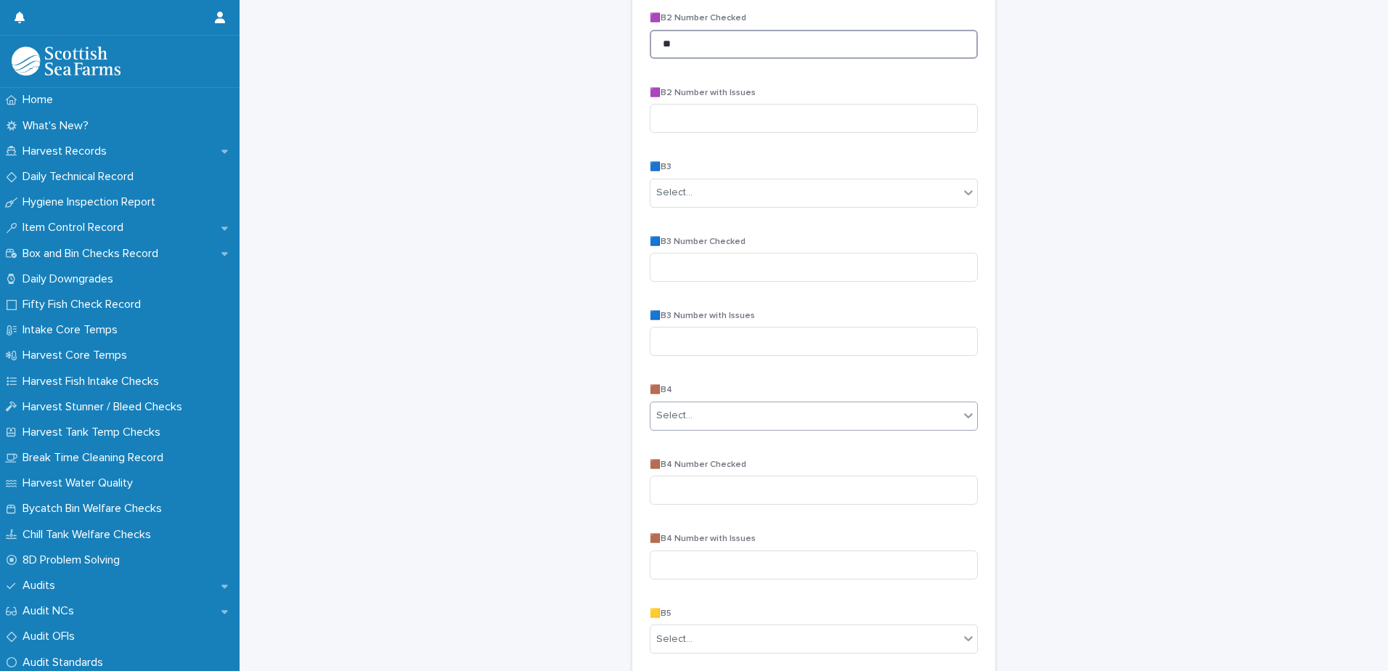
scroll to position [653, 0]
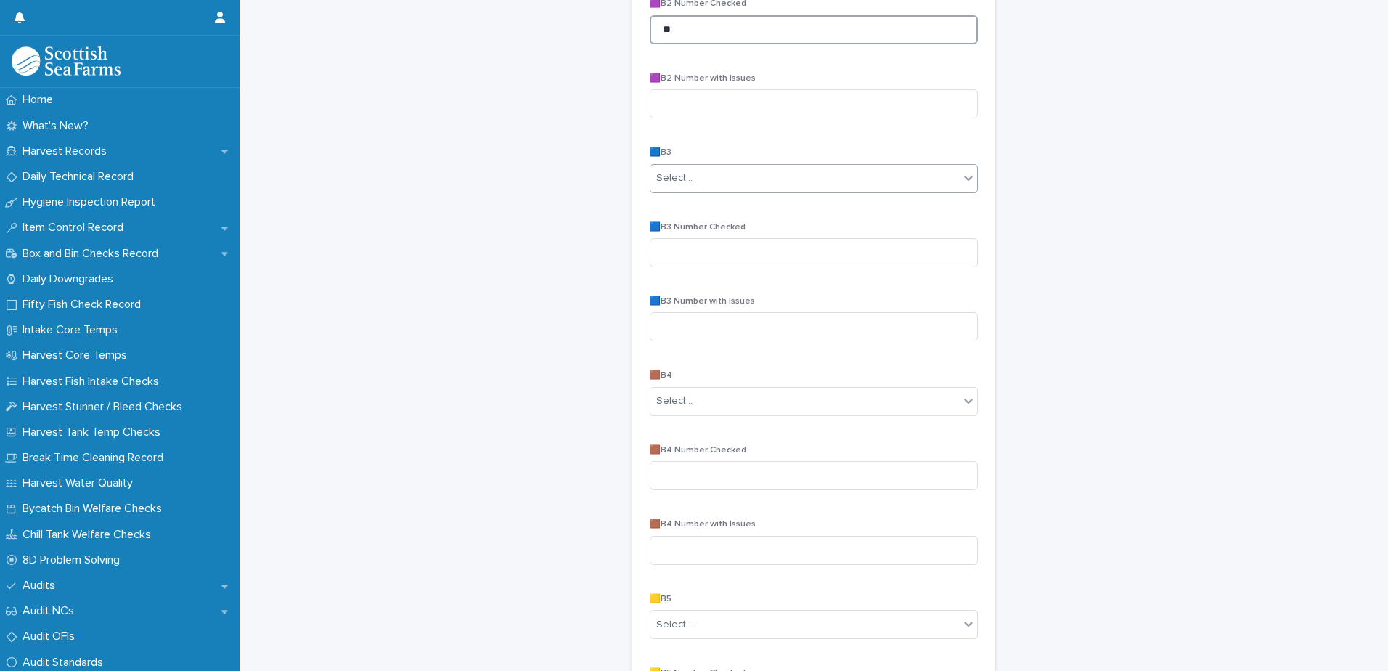
type input "**"
click at [660, 172] on div "Select..." at bounding box center [674, 178] width 36 height 15
click at [662, 232] on span "No" at bounding box center [661, 231] width 20 height 16
click at [669, 253] on input at bounding box center [814, 252] width 328 height 29
type input "**"
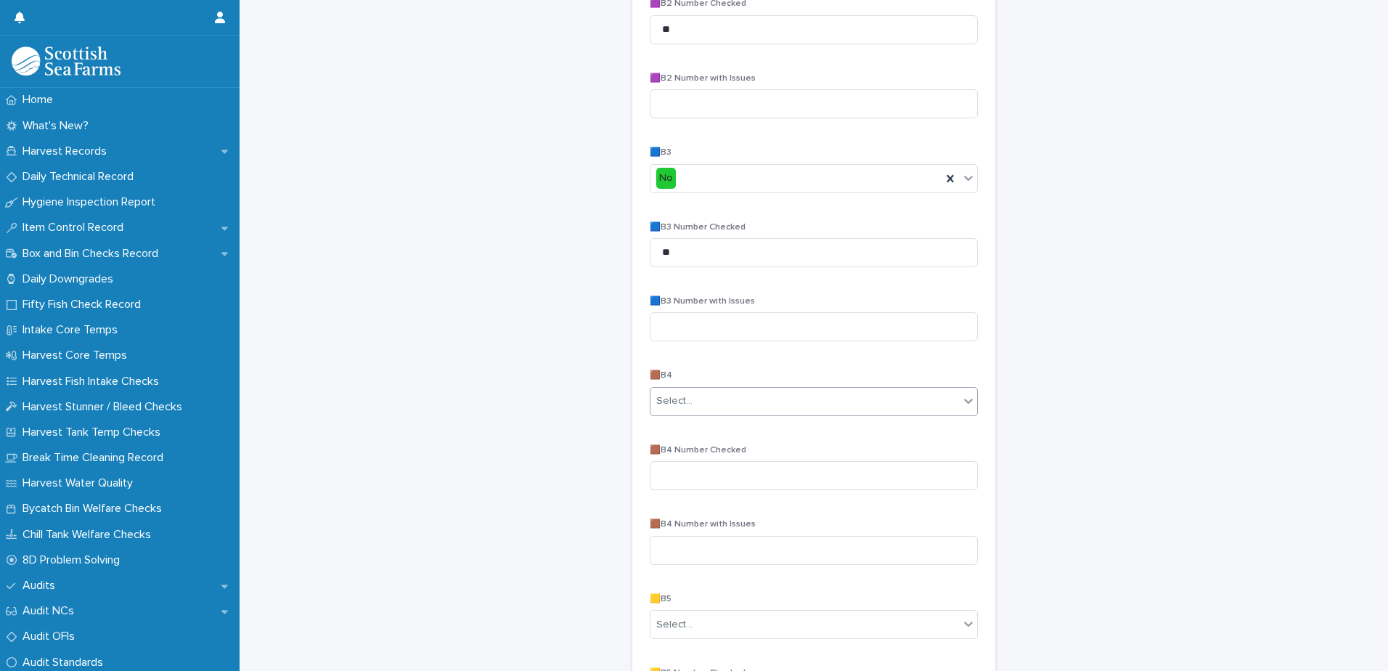
click at [679, 397] on div "Select..." at bounding box center [674, 400] width 36 height 15
click at [666, 452] on span "No" at bounding box center [661, 454] width 20 height 16
click at [678, 476] on input at bounding box center [814, 475] width 328 height 29
type input "**"
click at [669, 541] on input at bounding box center [814, 550] width 328 height 29
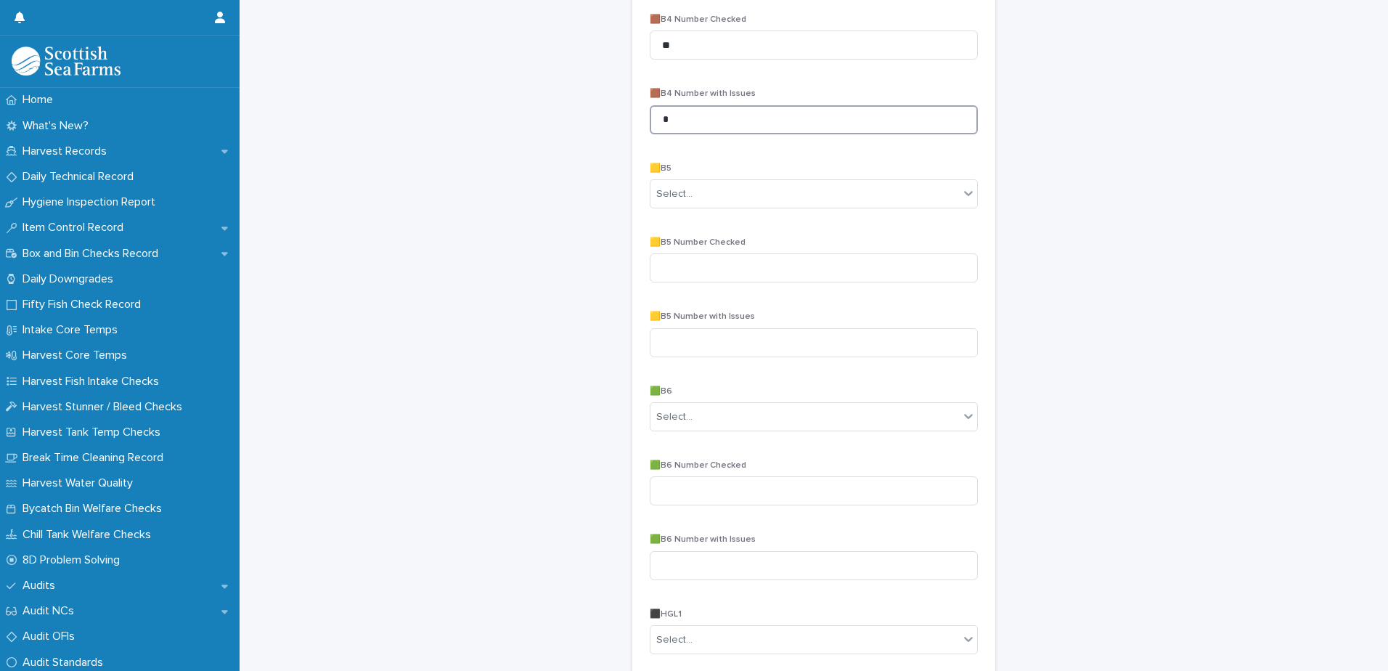
scroll to position [1089, 0]
type input "*"
click at [679, 189] on div "Select..." at bounding box center [674, 188] width 36 height 15
click at [658, 242] on span "No" at bounding box center [661, 241] width 20 height 16
click at [661, 261] on input at bounding box center [814, 262] width 328 height 29
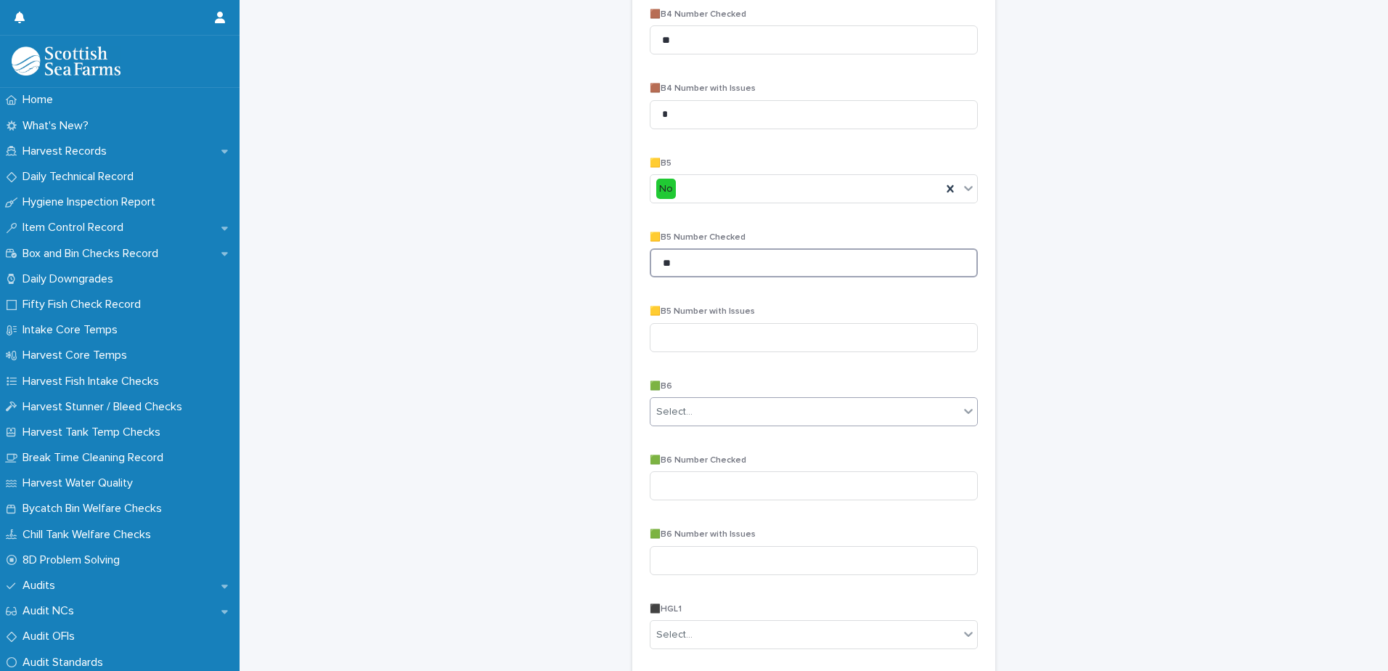
type input "**"
click at [660, 416] on div "Select..." at bounding box center [674, 411] width 36 height 15
click at [666, 486] on span "Yes" at bounding box center [662, 489] width 23 height 16
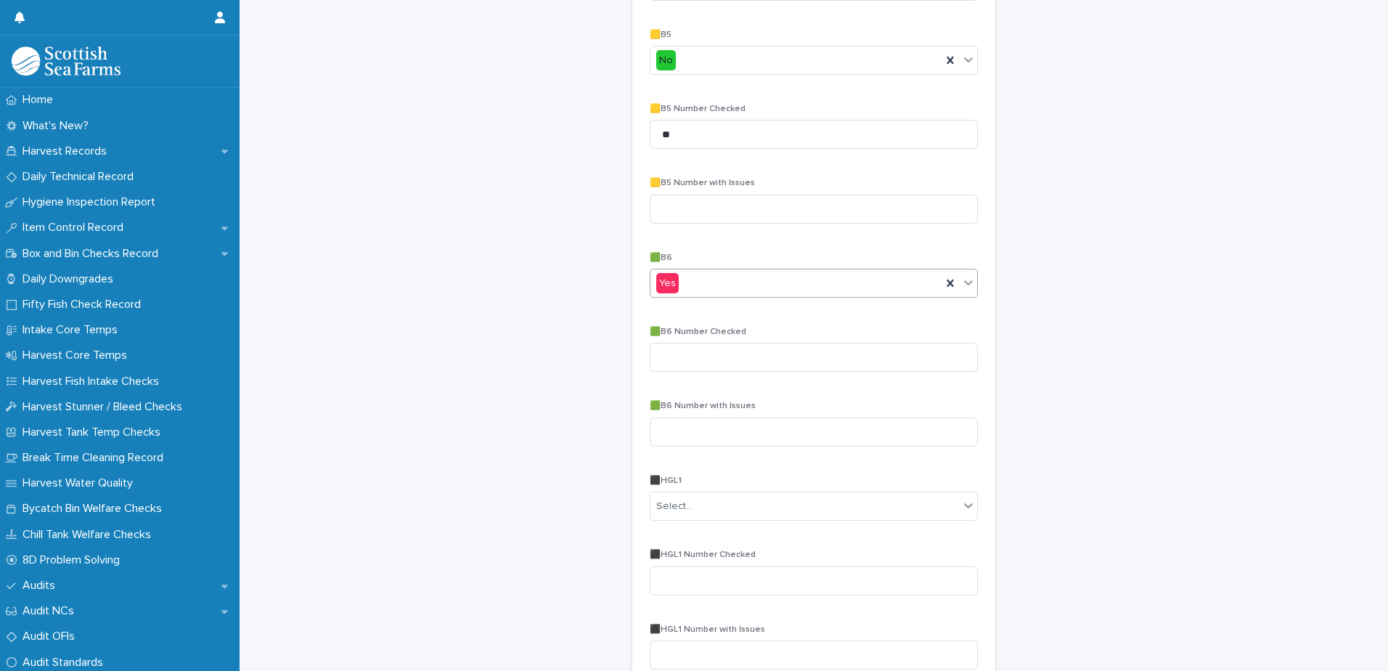
scroll to position [1234, 0]
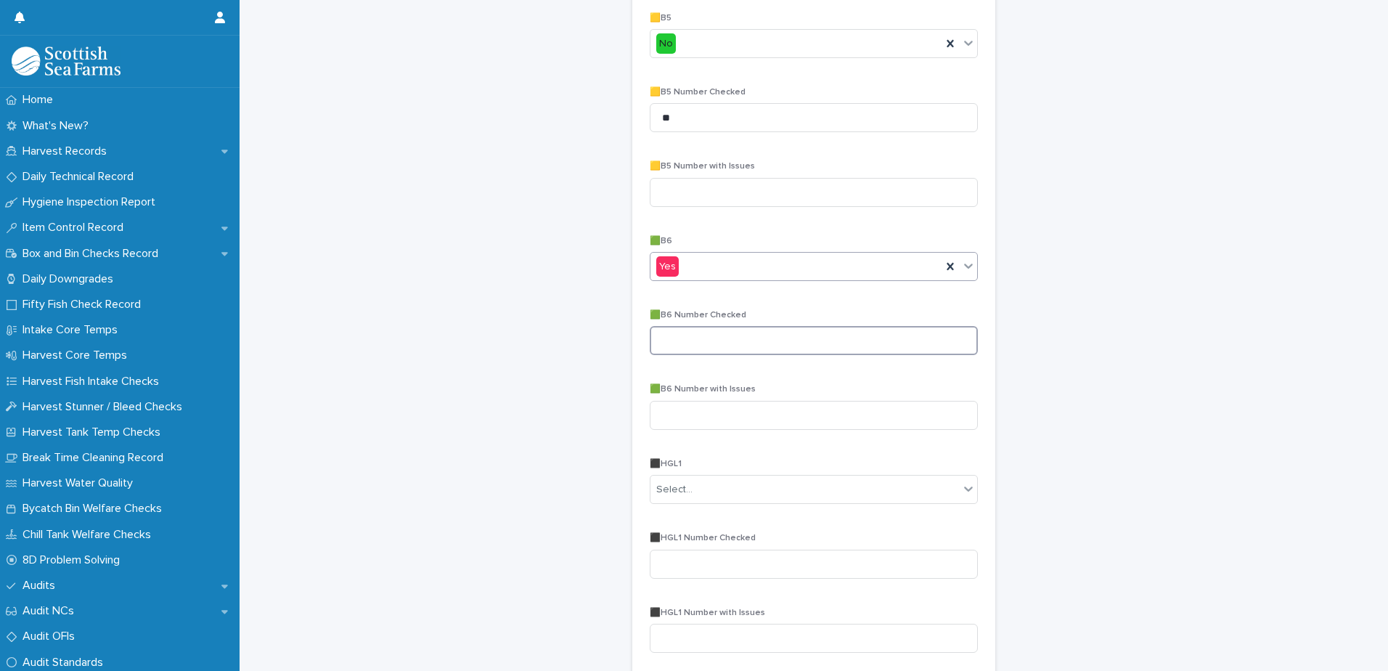
click at [680, 333] on input at bounding box center [814, 340] width 328 height 29
type input "**"
click at [679, 420] on input at bounding box center [814, 415] width 328 height 29
click at [682, 486] on div "Select..." at bounding box center [674, 489] width 36 height 15
click at [666, 541] on span "No" at bounding box center [661, 542] width 20 height 16
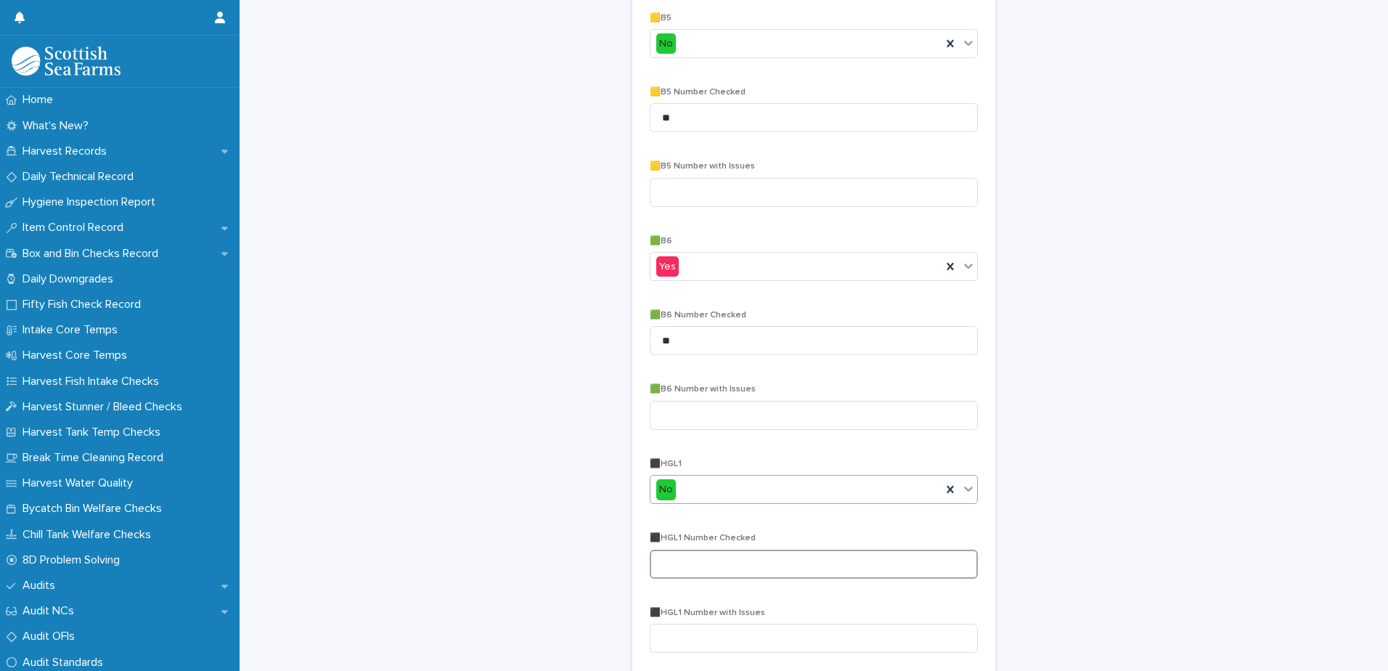
click at [662, 559] on input at bounding box center [814, 564] width 328 height 29
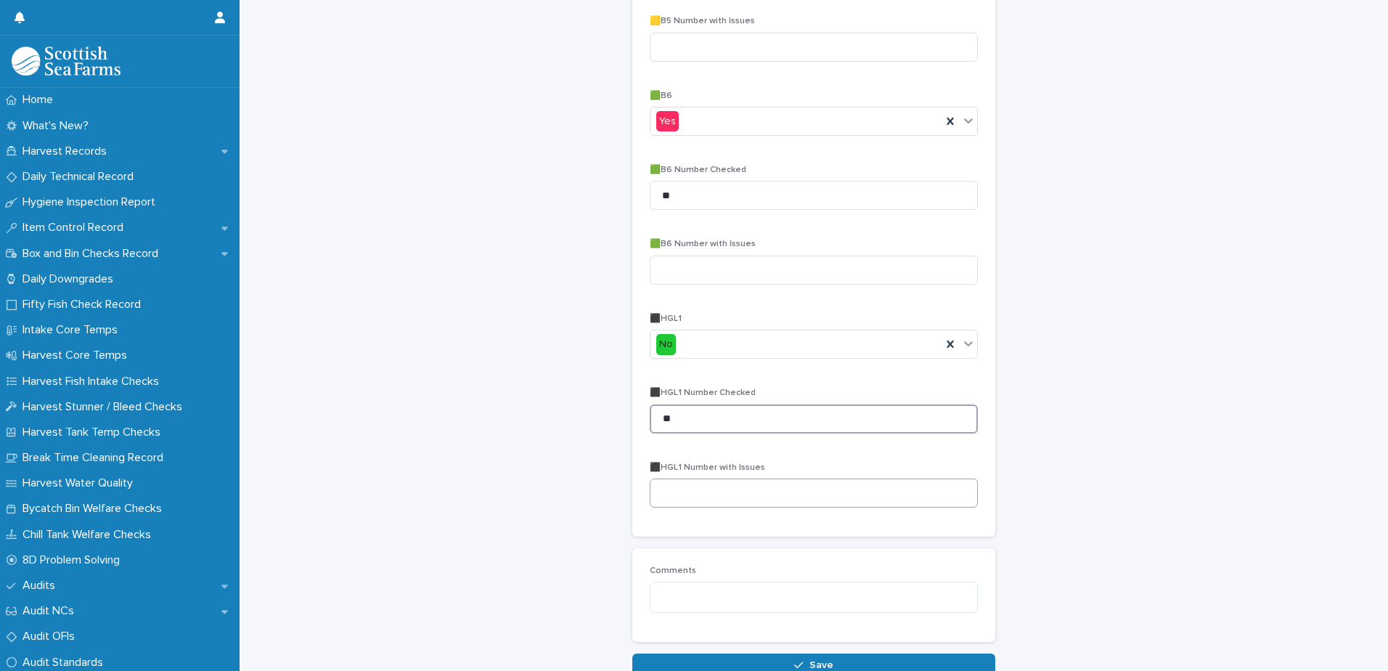
type input "**"
click at [669, 497] on input at bounding box center [814, 492] width 328 height 29
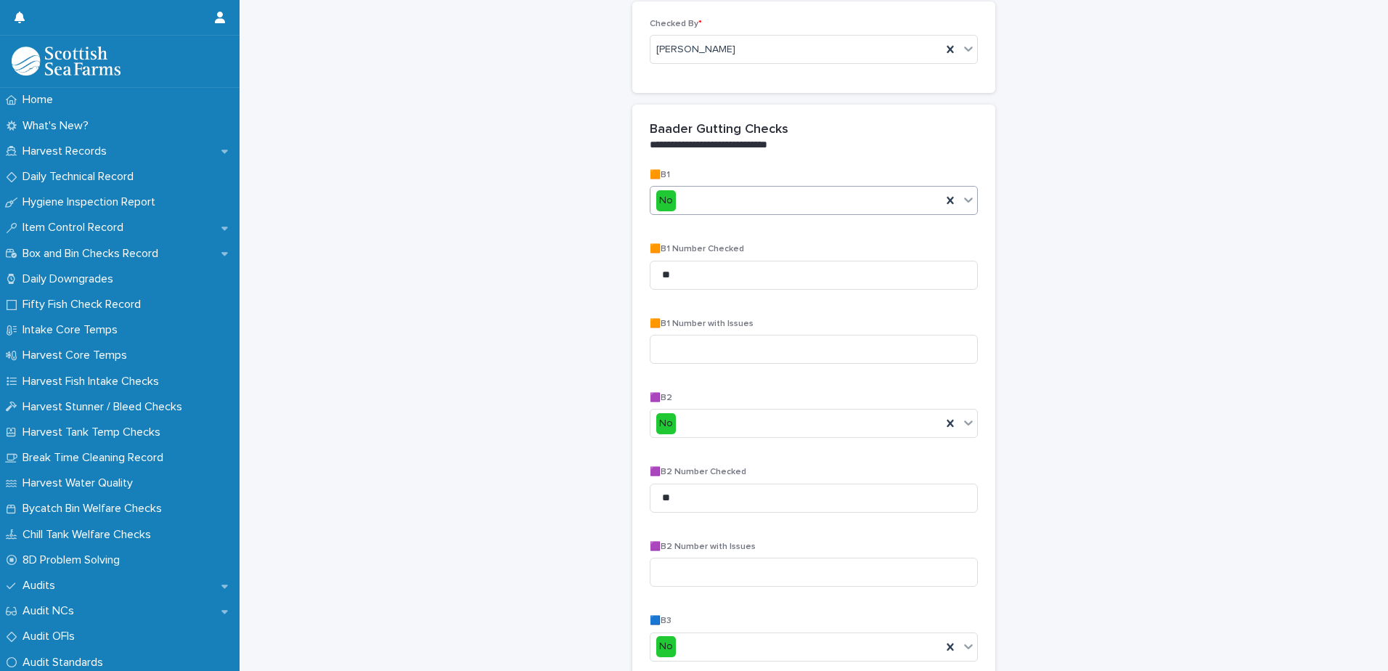
scroll to position [218, 0]
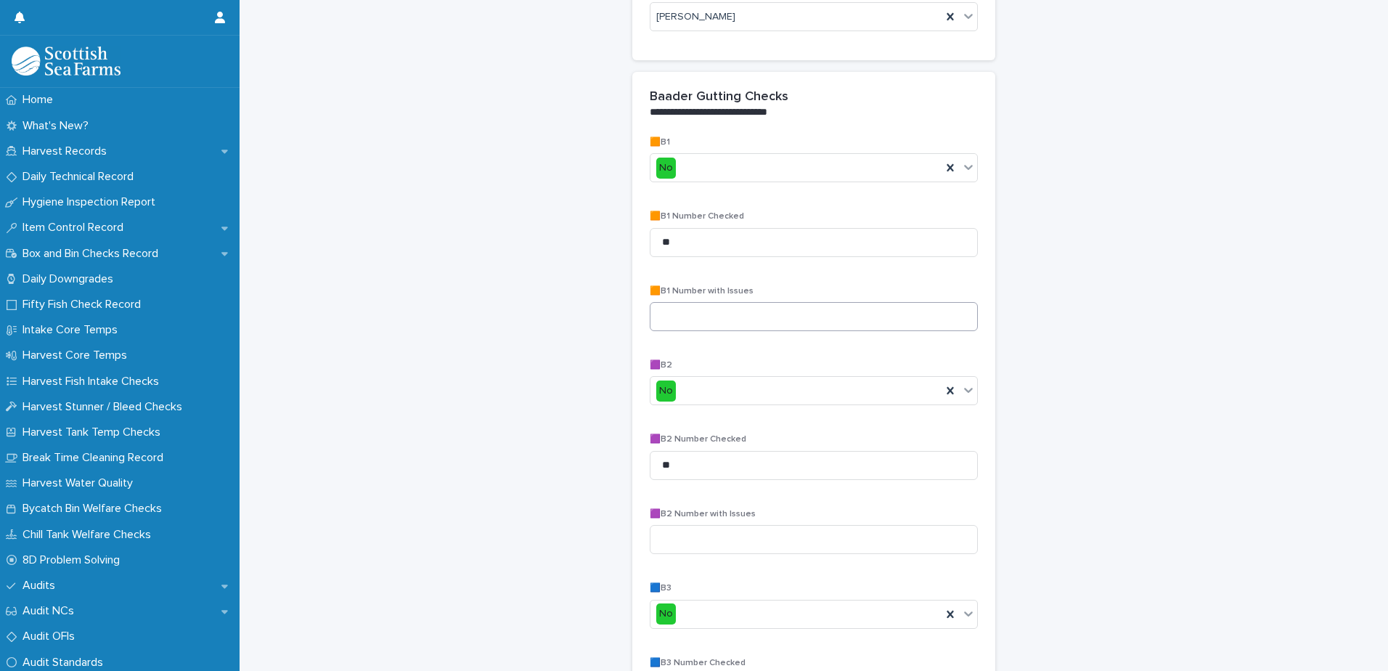
type input "*"
click at [669, 324] on input at bounding box center [814, 316] width 328 height 29
type input "*"
click at [665, 546] on input at bounding box center [814, 539] width 328 height 29
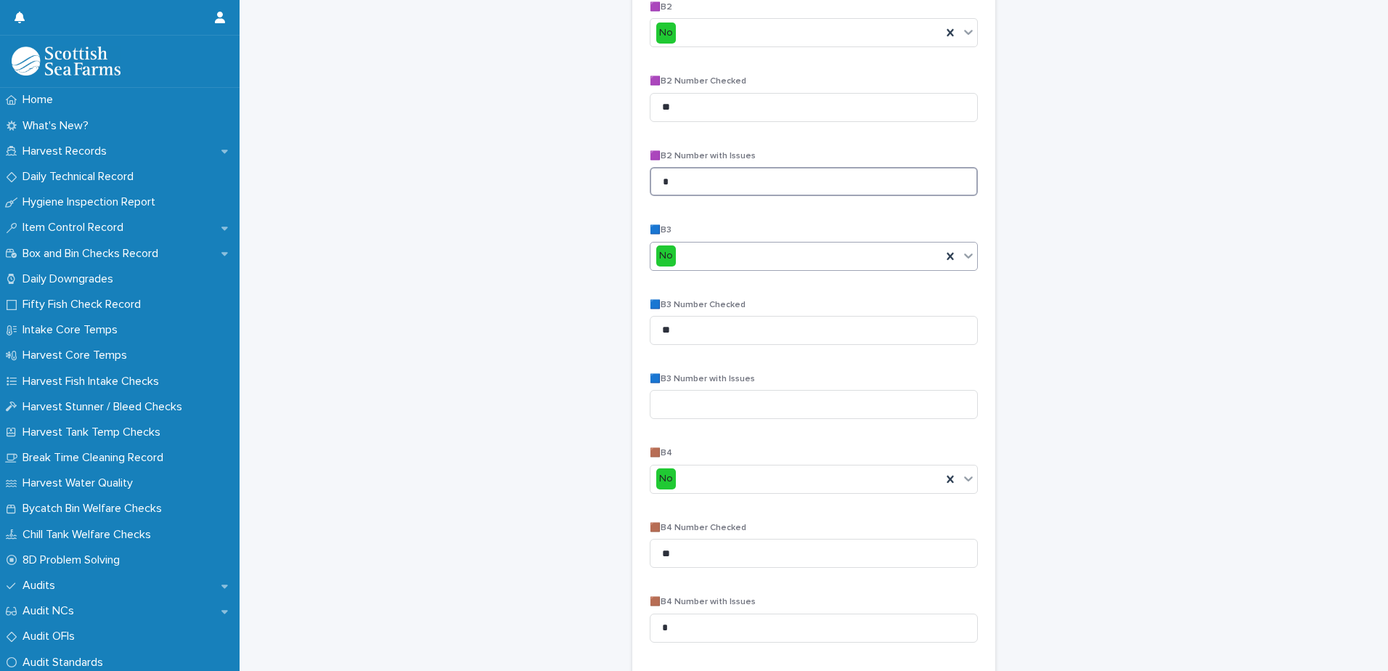
scroll to position [581, 0]
type input "*"
click at [671, 407] on input at bounding box center [814, 399] width 328 height 29
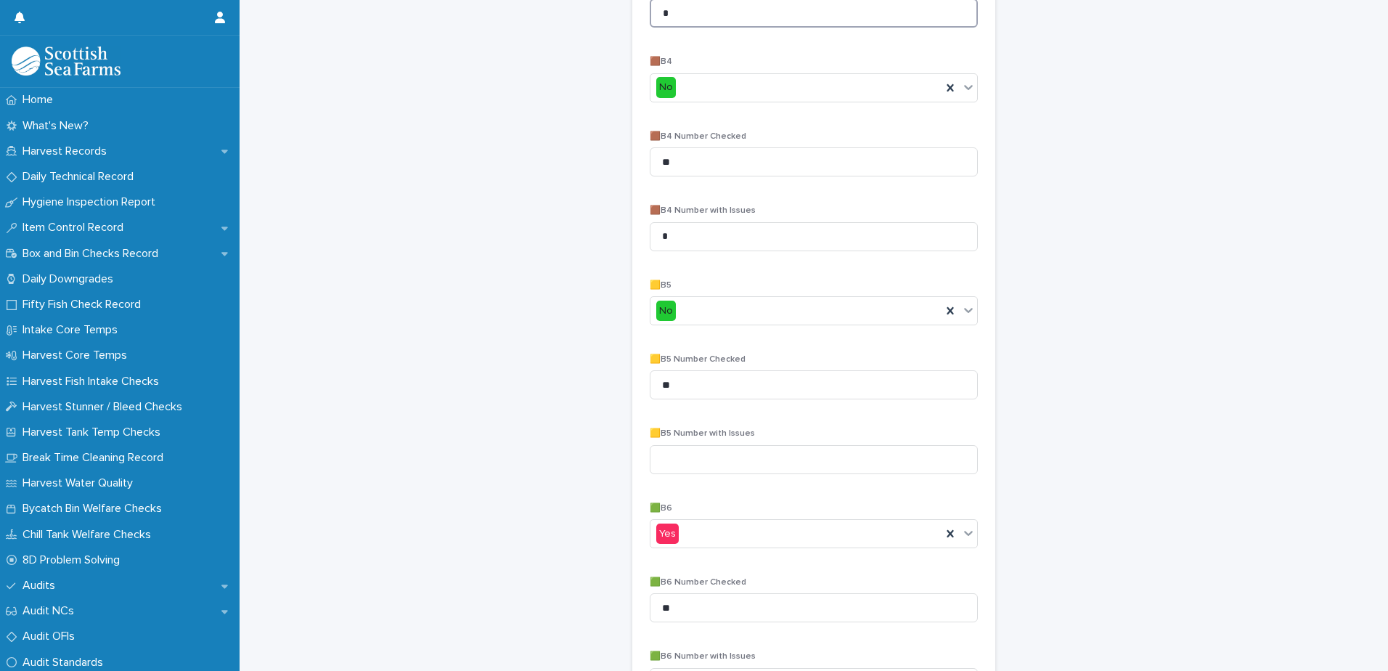
scroll to position [1016, 0]
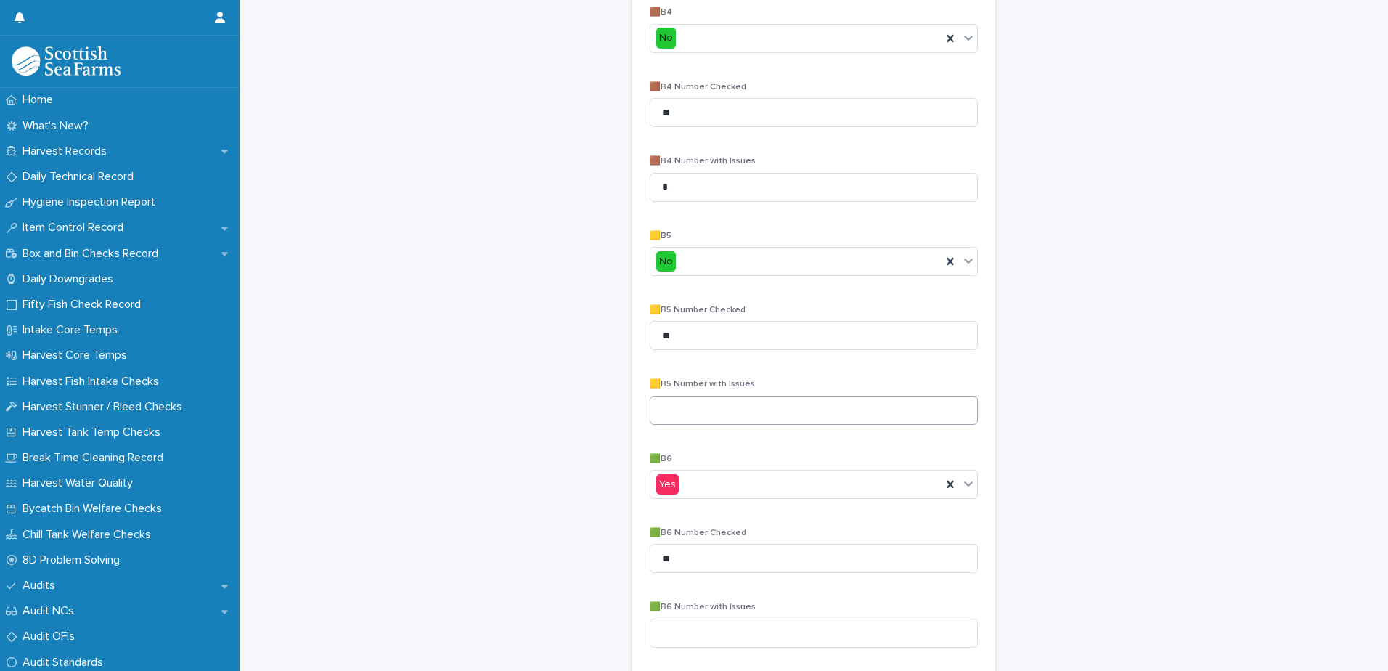
type input "*"
click at [682, 408] on input at bounding box center [814, 410] width 328 height 29
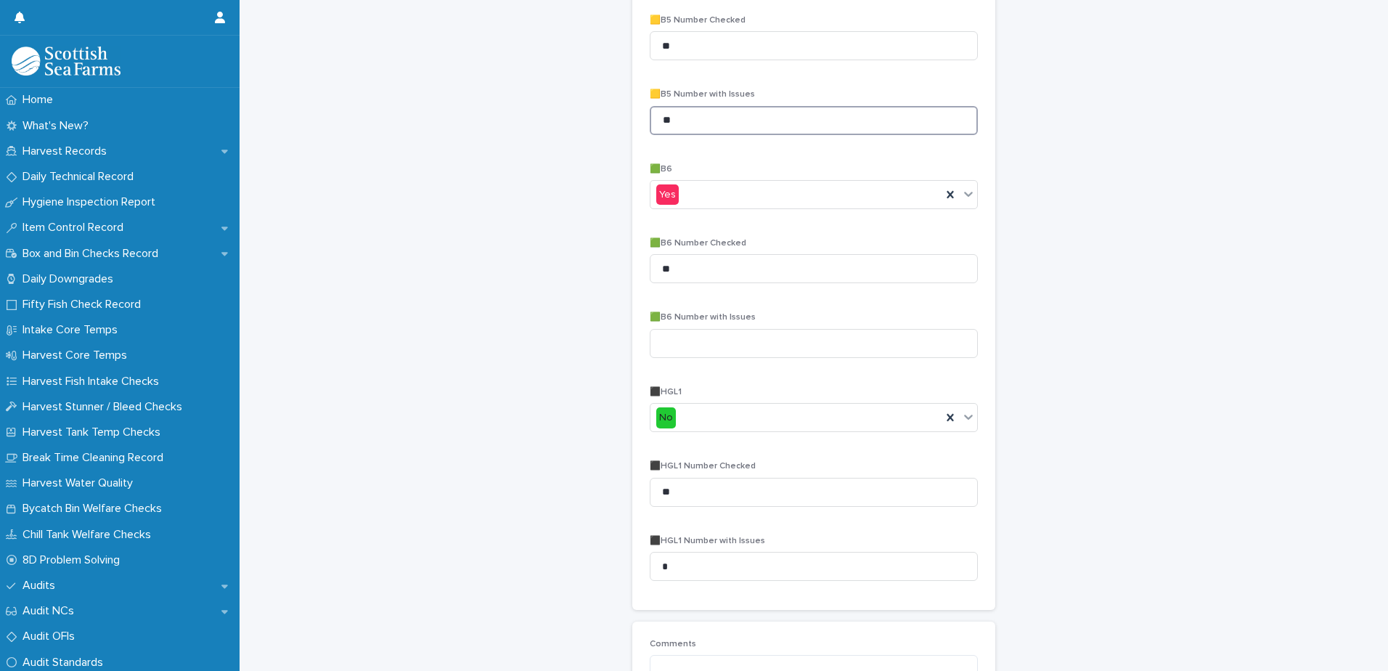
scroll to position [1307, 0]
type input "**"
click at [664, 338] on input at bounding box center [814, 342] width 328 height 29
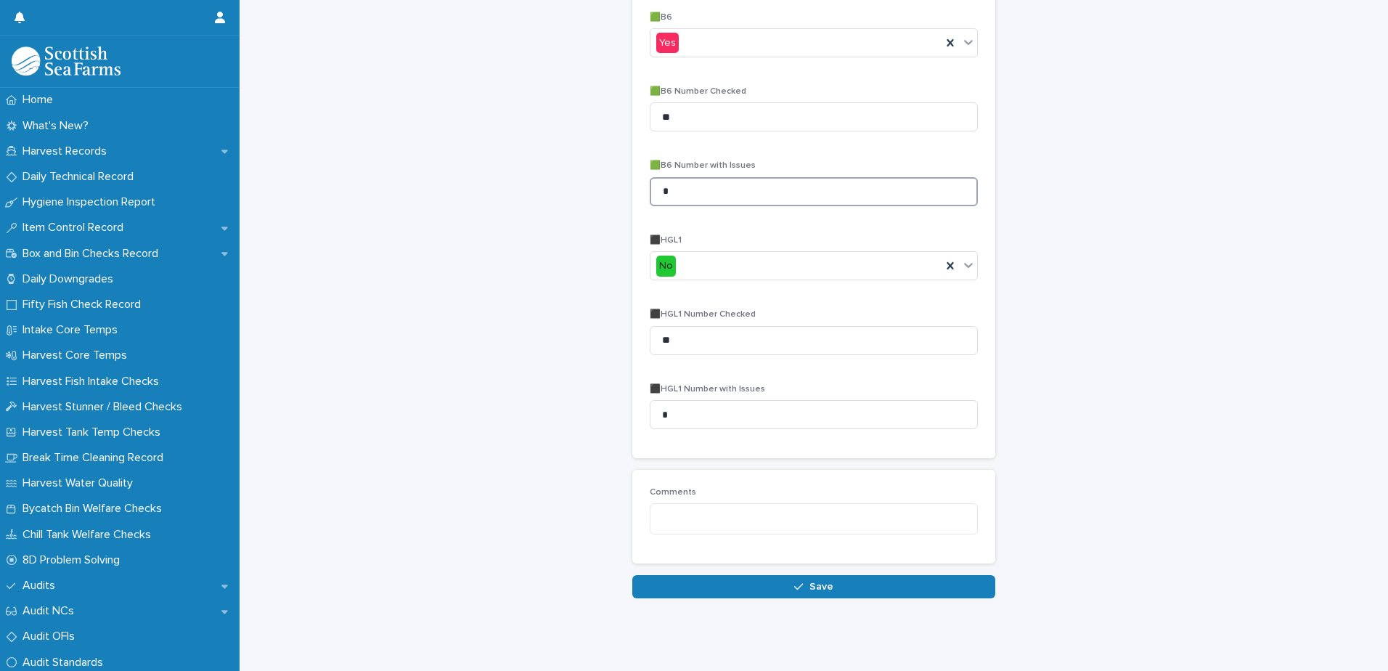
scroll to position [1469, 0]
type input "*"
click at [726, 578] on button "Save" at bounding box center [813, 586] width 363 height 23
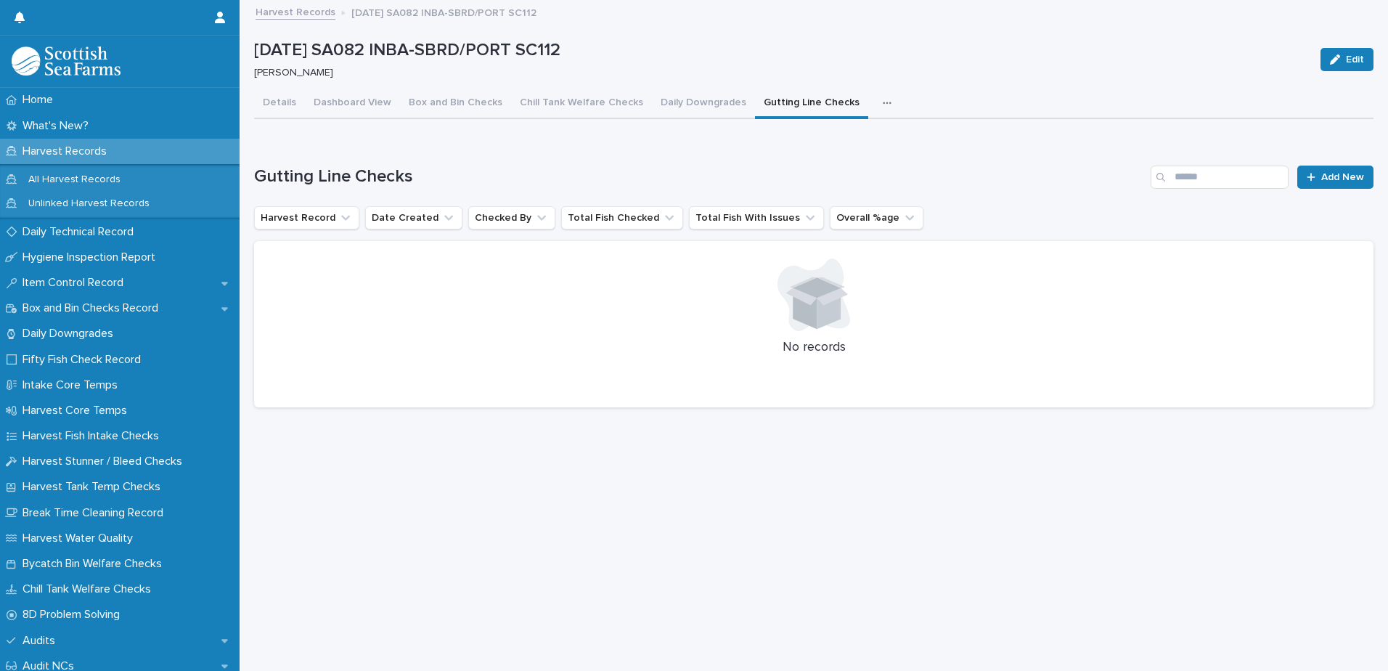
scroll to position [11, 0]
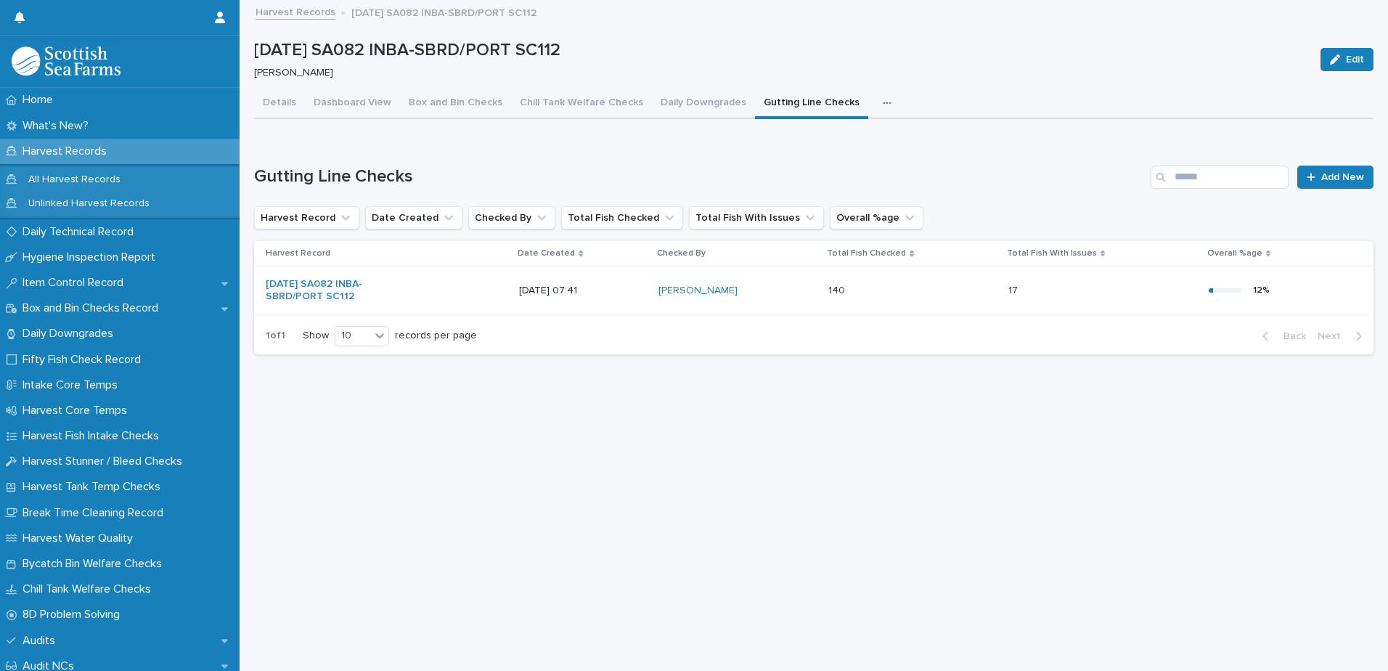
click at [83, 149] on p "Harvest Records" at bounding box center [68, 151] width 102 height 14
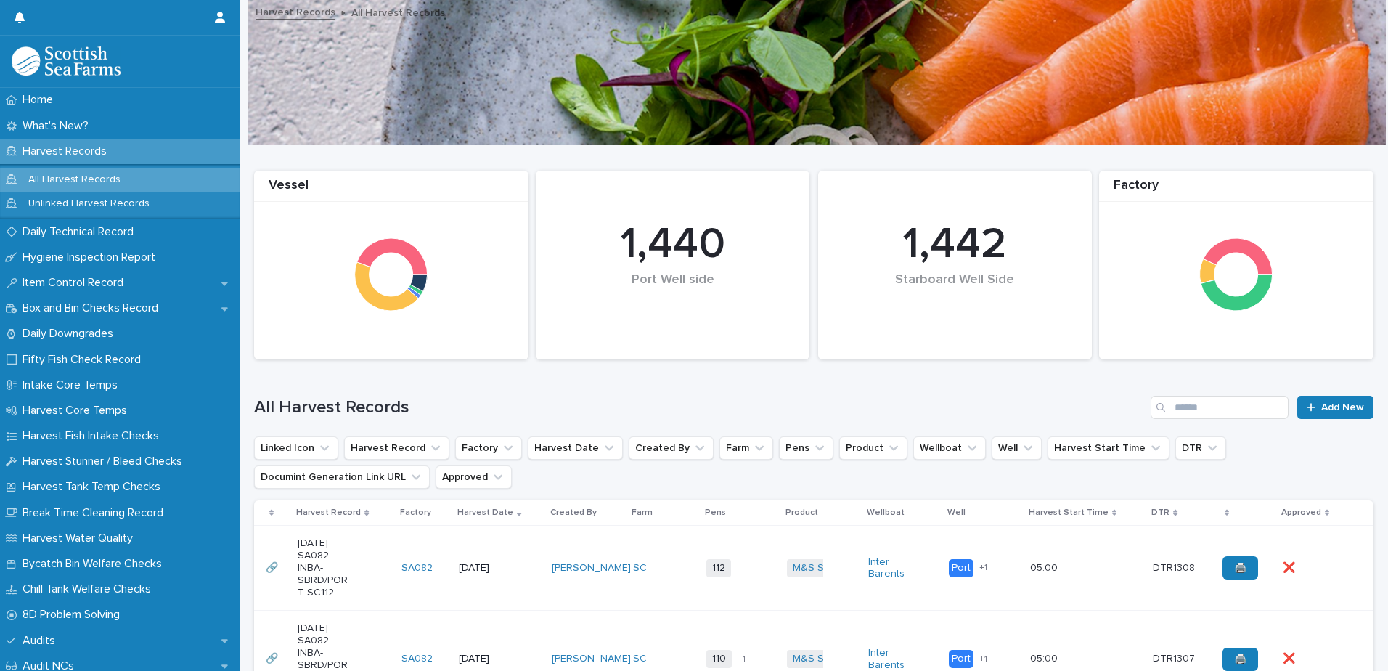
click at [687, 593] on td "SC" at bounding box center [663, 568] width 73 height 85
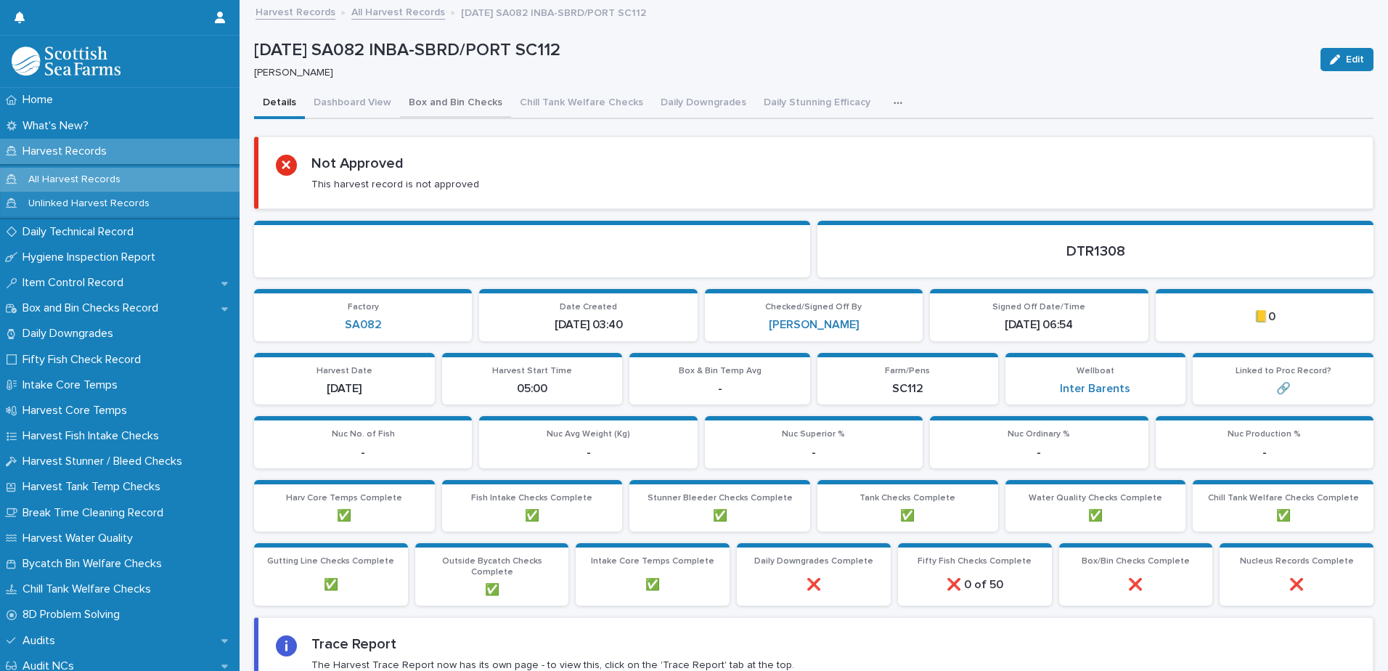
click at [448, 103] on button "Box and Bin Checks" at bounding box center [455, 104] width 111 height 30
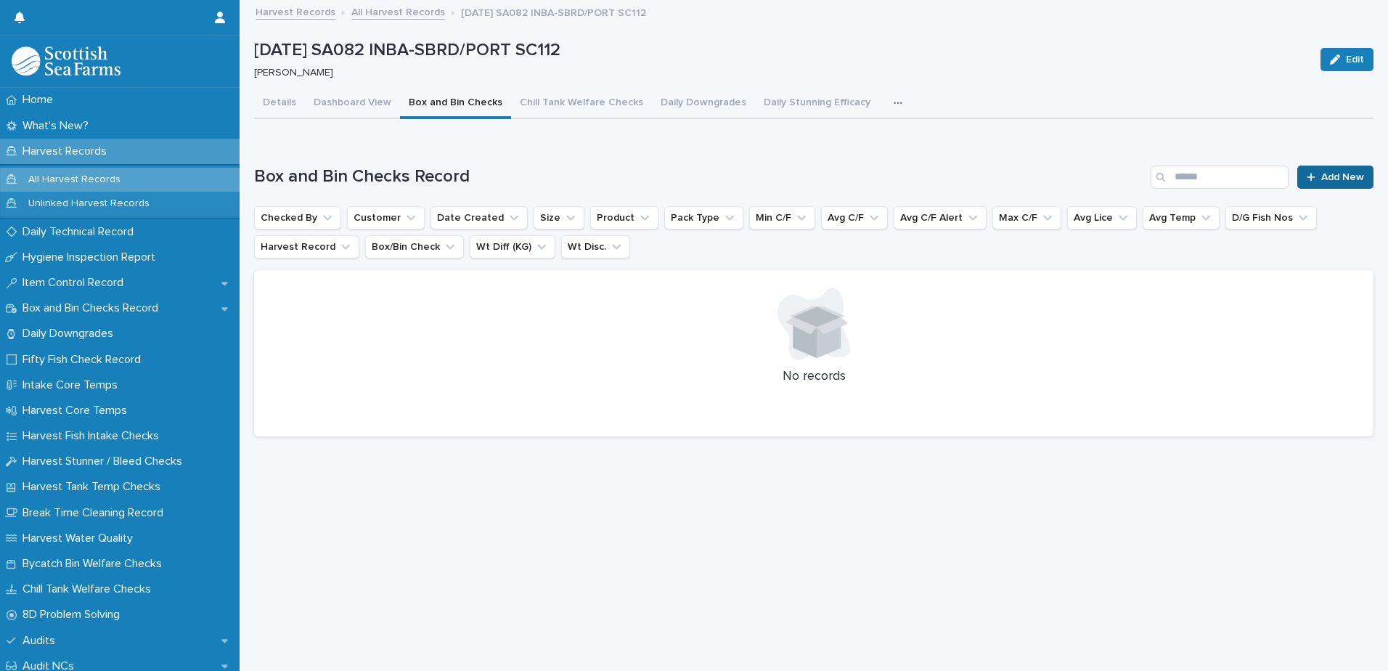
click at [1321, 172] on span "Add New" at bounding box center [1342, 177] width 43 height 10
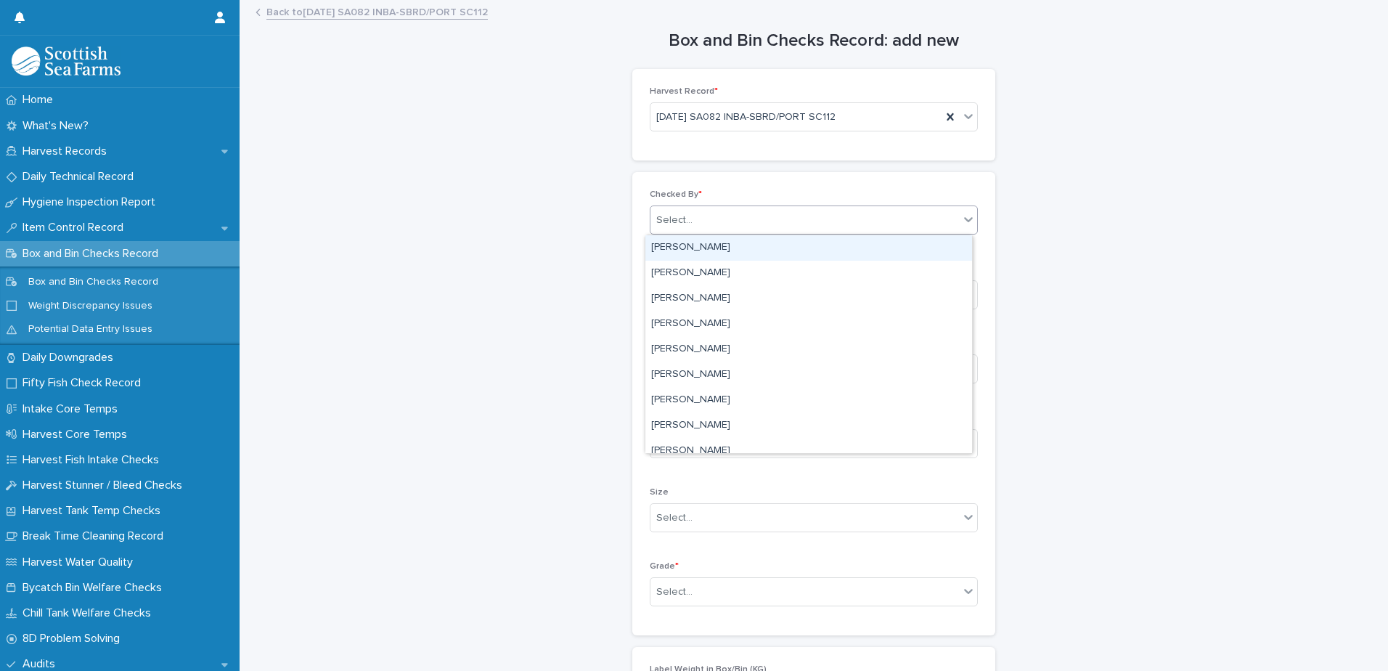
click at [690, 229] on div "Select..." at bounding box center [804, 220] width 309 height 24
type input "*****"
click at [690, 247] on div "[PERSON_NAME]" at bounding box center [808, 247] width 327 height 25
click at [683, 290] on div "Select..." at bounding box center [674, 294] width 36 height 15
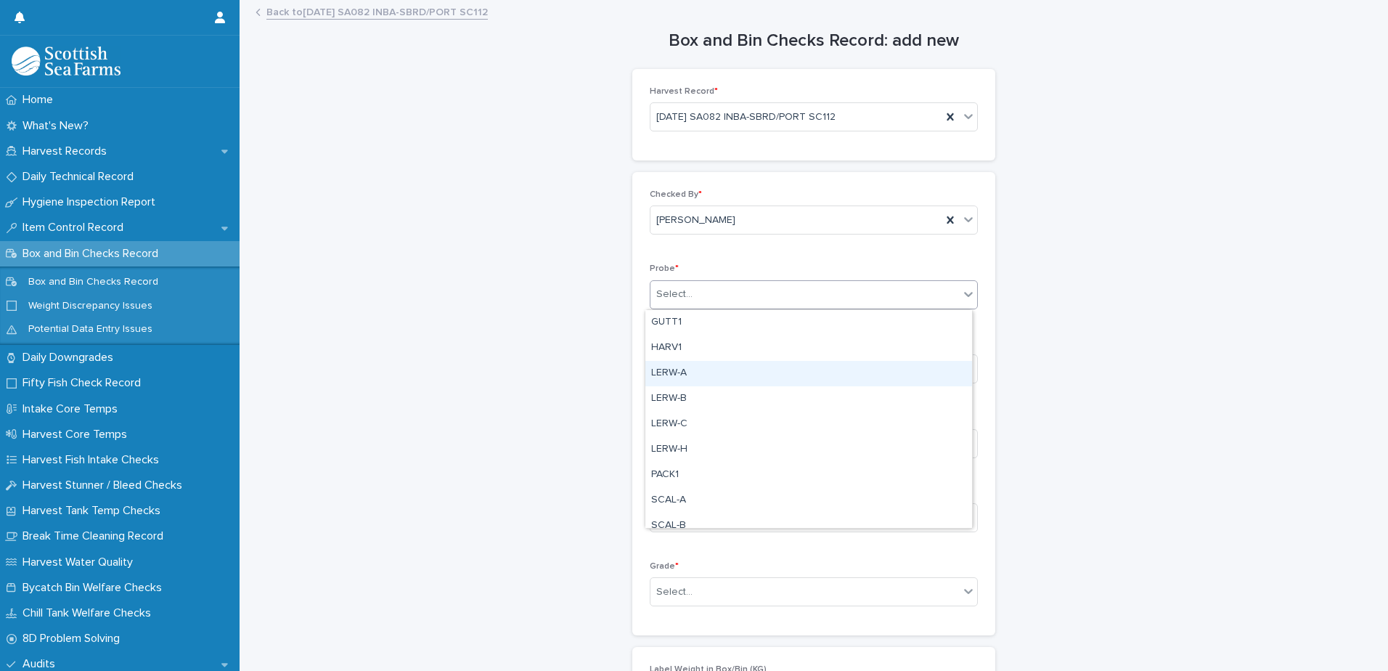
click at [680, 371] on div "LERW-A" at bounding box center [808, 373] width 327 height 25
click at [678, 376] on div "Select..." at bounding box center [674, 369] width 36 height 15
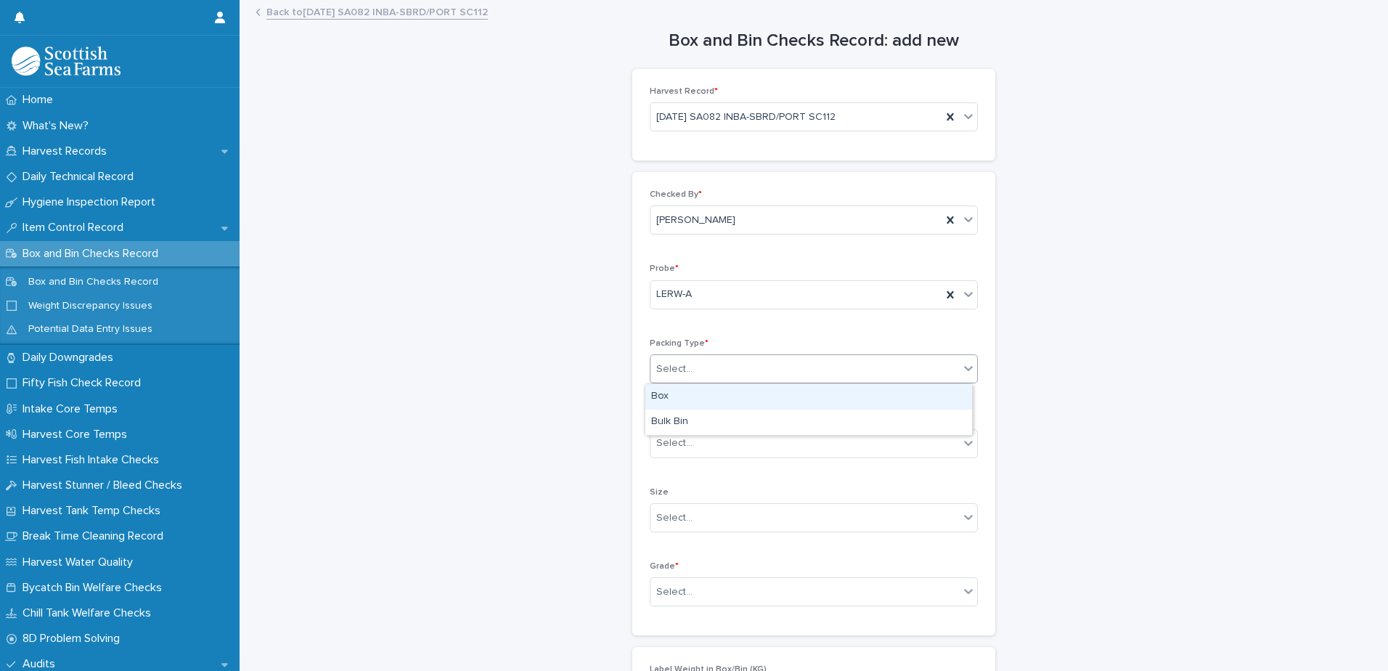
click at [668, 391] on div "Box" at bounding box center [808, 396] width 327 height 25
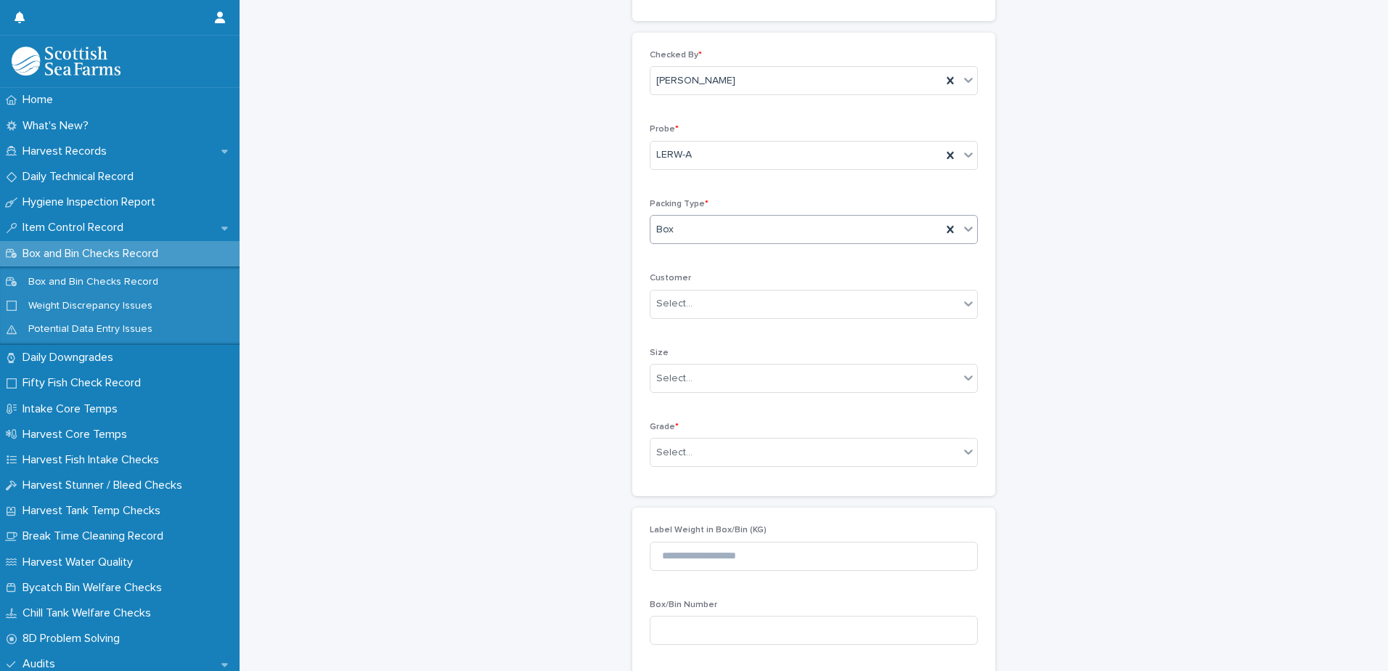
scroll to position [145, 0]
click at [663, 444] on div "Select..." at bounding box center [674, 446] width 36 height 15
click at [669, 530] on div "Superior" at bounding box center [808, 525] width 327 height 25
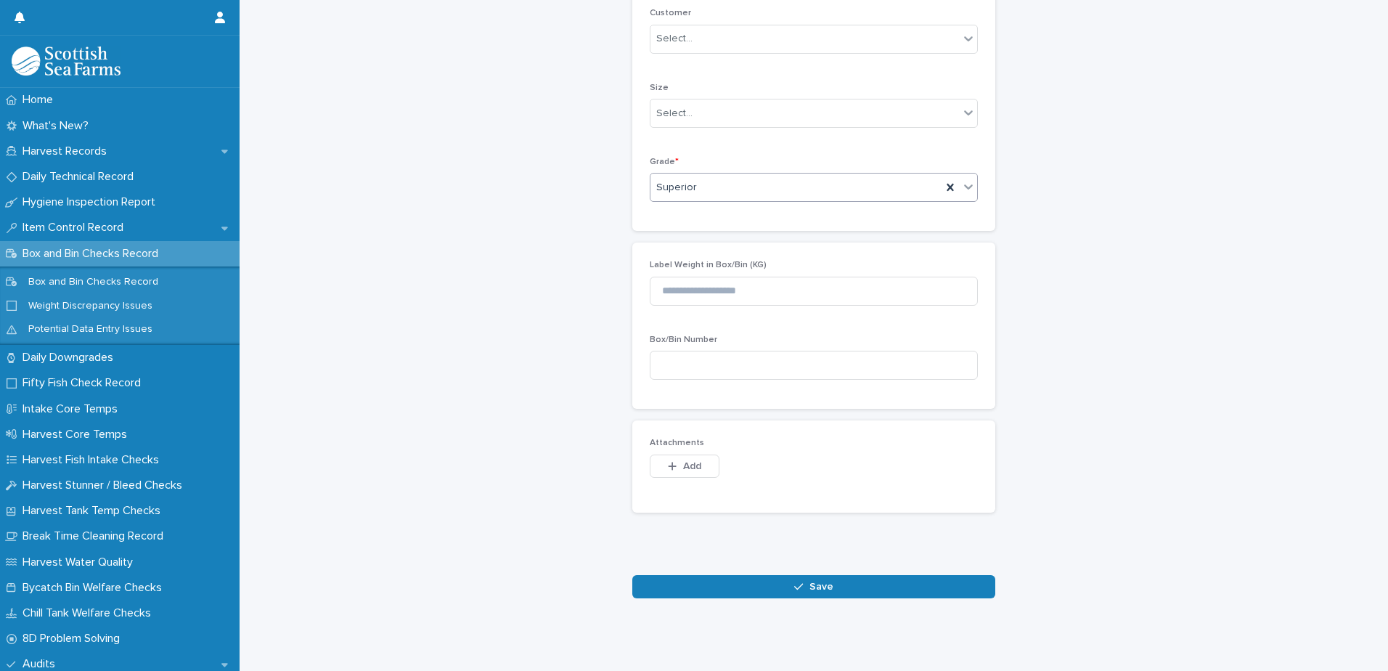
scroll to position [415, 0]
click at [685, 579] on button "Save" at bounding box center [813, 586] width 363 height 23
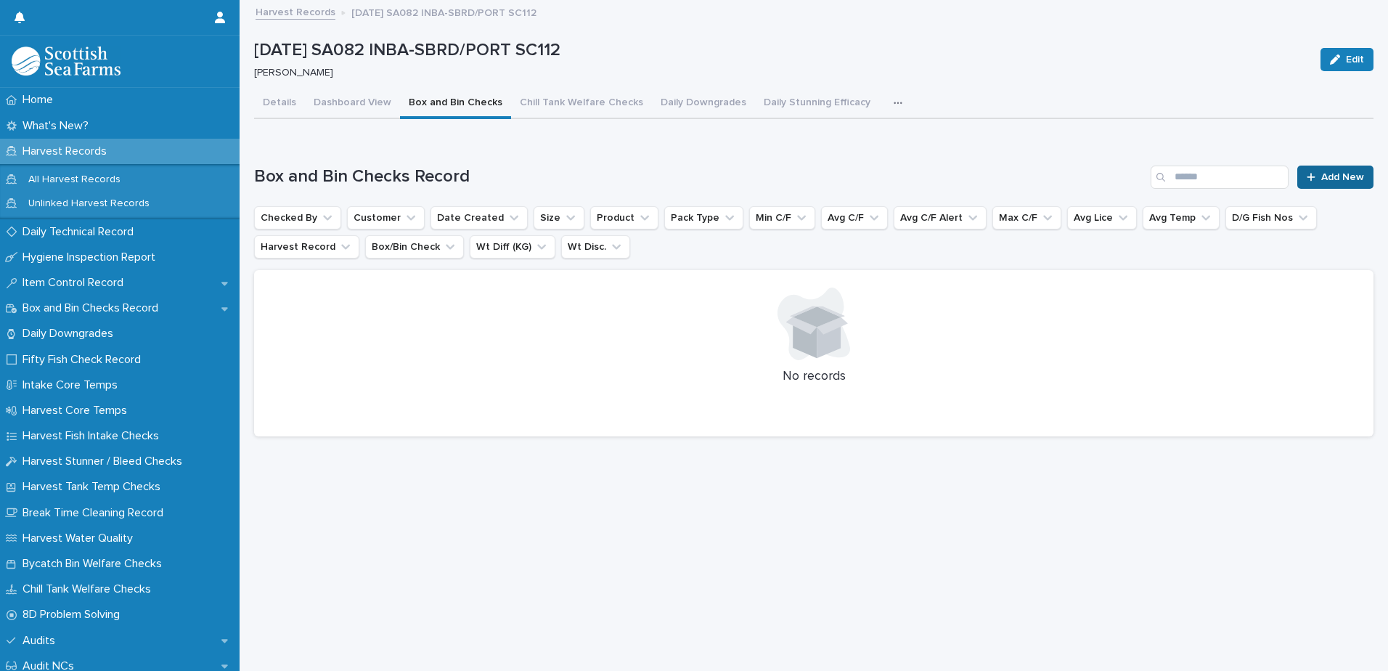
click at [1321, 177] on span "Add New" at bounding box center [1342, 177] width 43 height 10
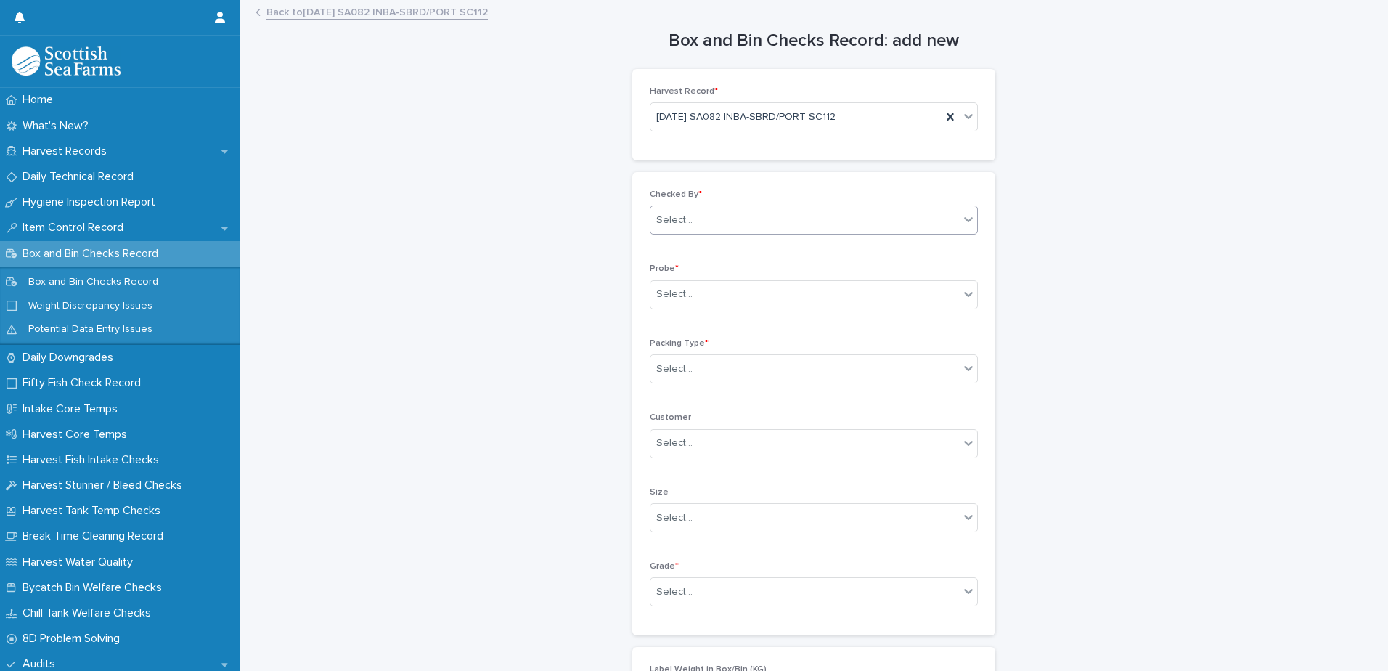
click at [677, 209] on div "Select..." at bounding box center [804, 220] width 309 height 24
type input "*****"
click at [696, 250] on div "[PERSON_NAME]" at bounding box center [808, 247] width 327 height 25
click at [684, 300] on div "Select..." at bounding box center [674, 294] width 36 height 15
click at [682, 373] on div "LERW-A" at bounding box center [808, 373] width 327 height 25
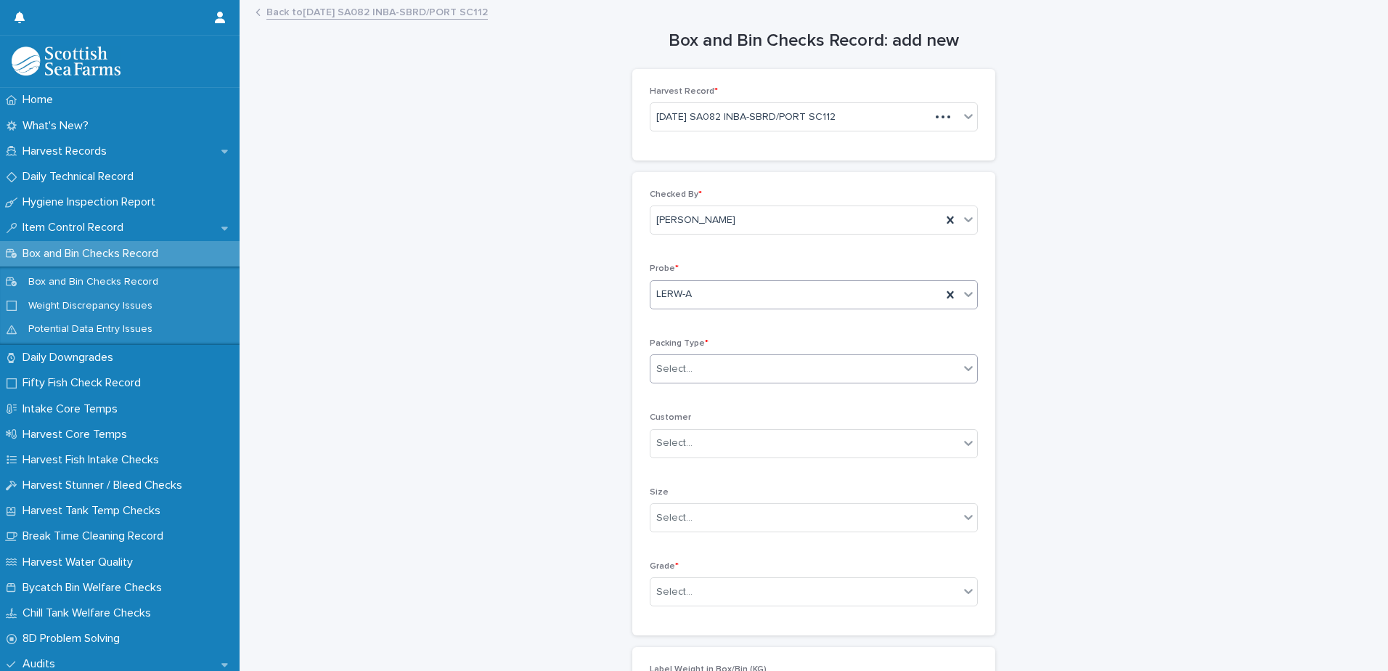
click at [680, 369] on div "Select..." at bounding box center [674, 369] width 36 height 15
click at [666, 394] on div "Box" at bounding box center [808, 396] width 327 height 25
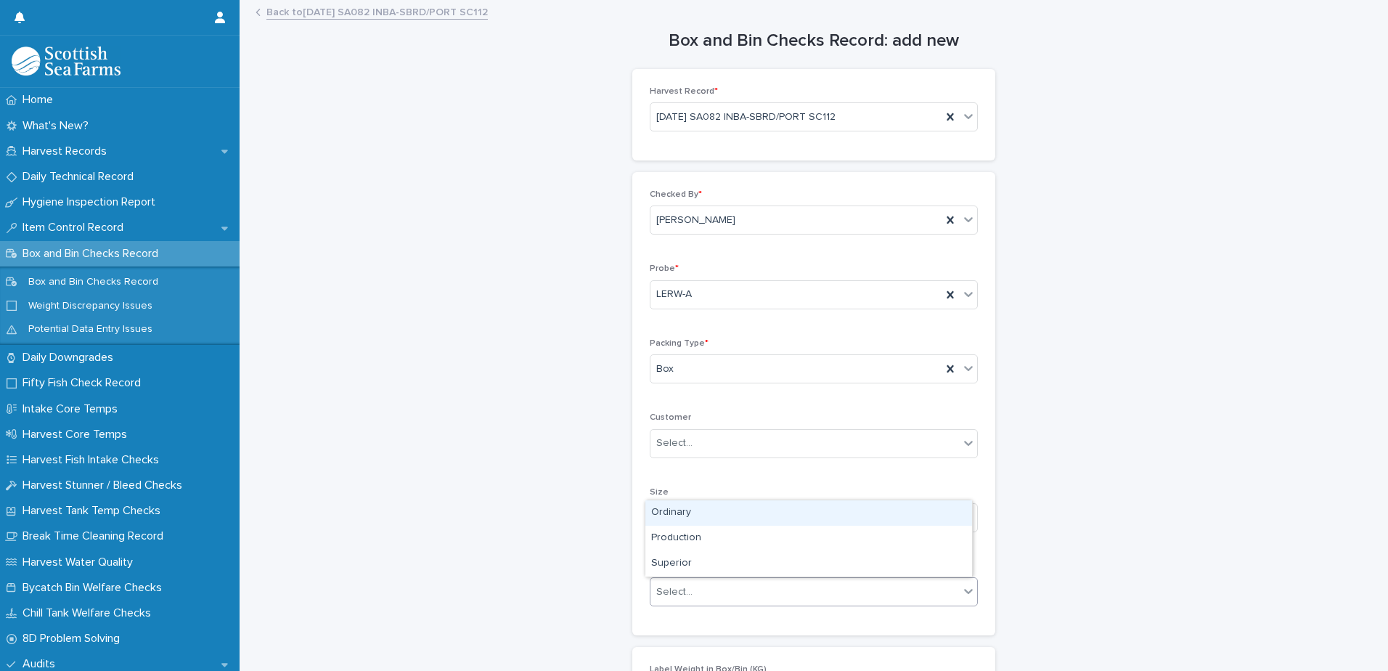
click at [664, 590] on div "Select..." at bounding box center [674, 591] width 36 height 15
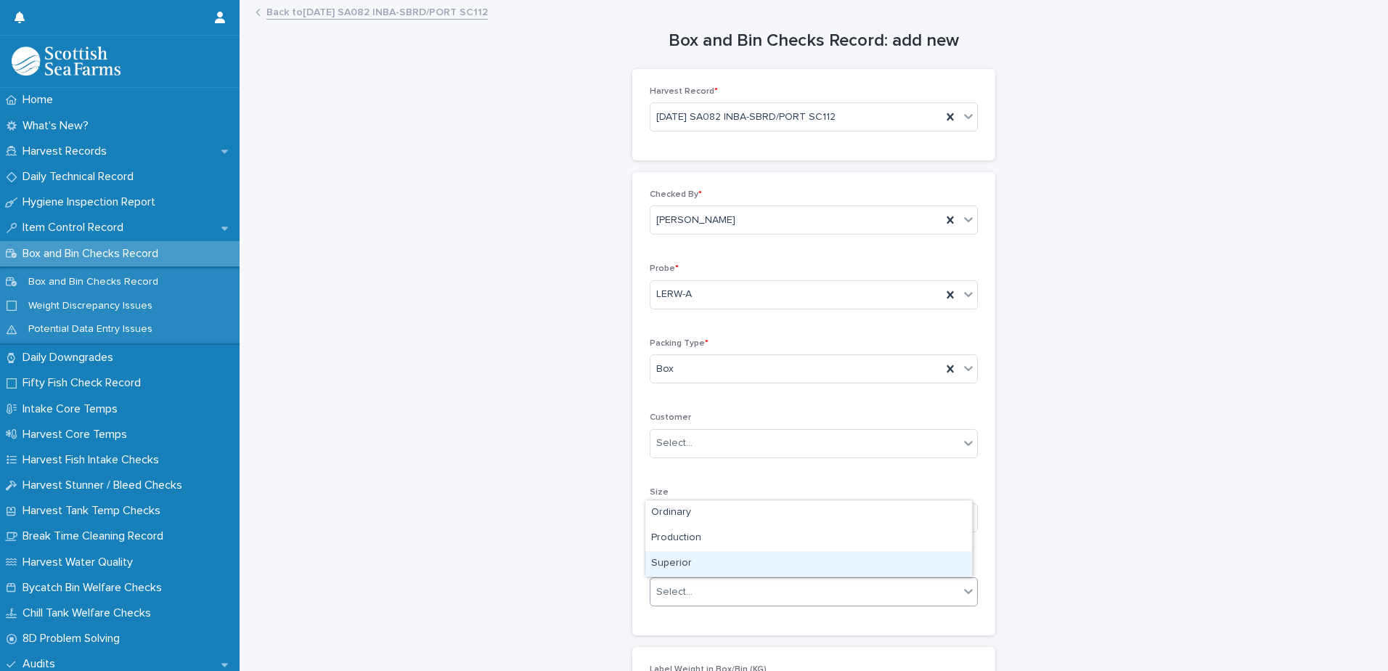
click at [669, 563] on div "Superior" at bounding box center [808, 563] width 327 height 25
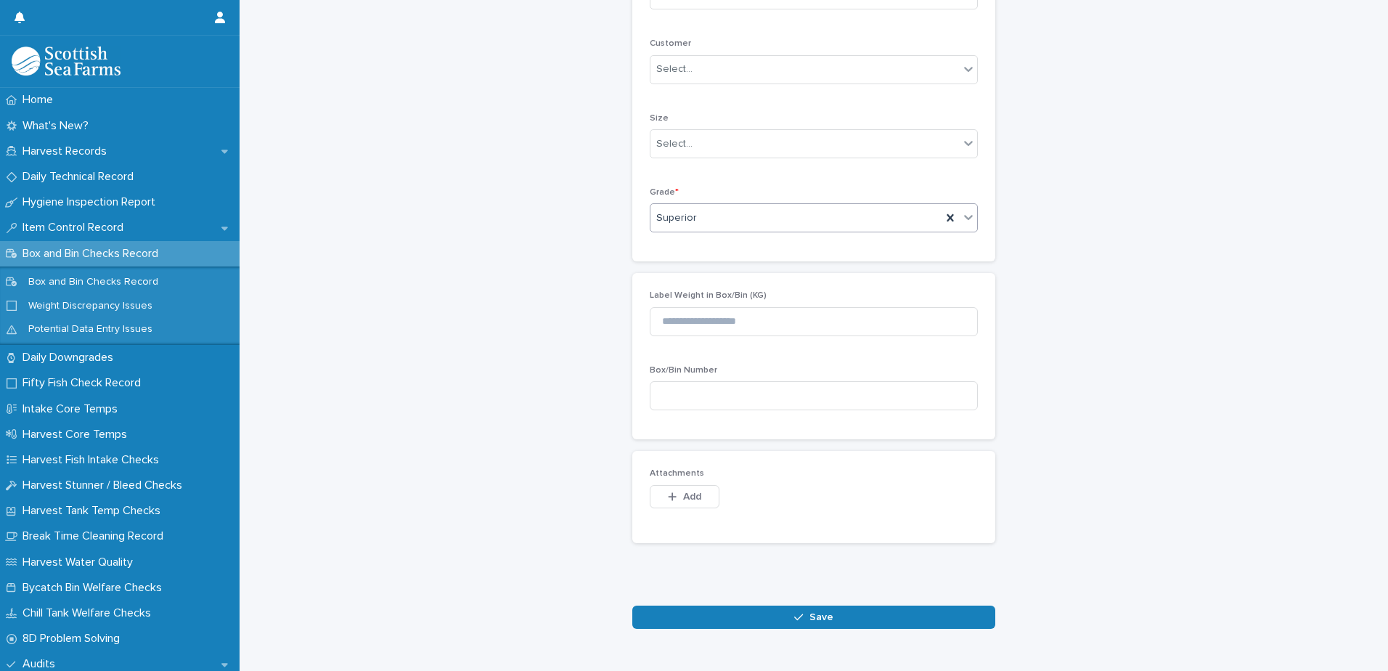
scroll to position [415, 0]
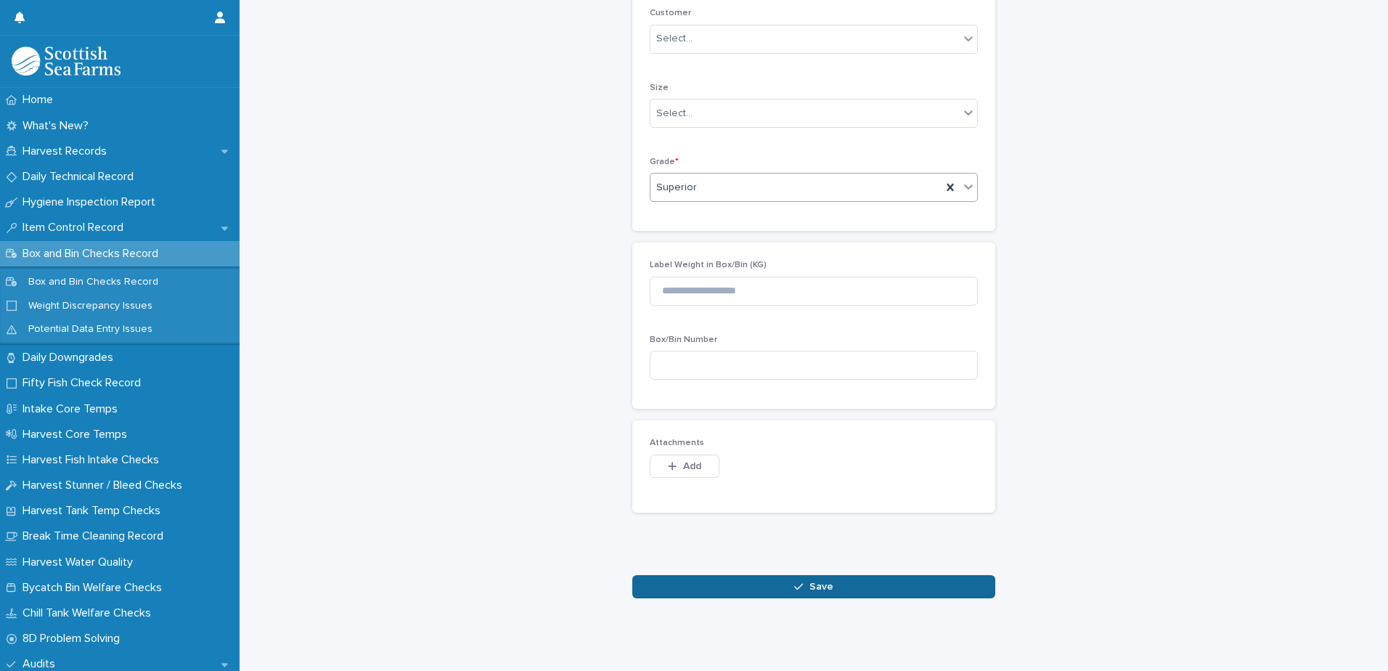
click at [714, 576] on button "Save" at bounding box center [813, 586] width 363 height 23
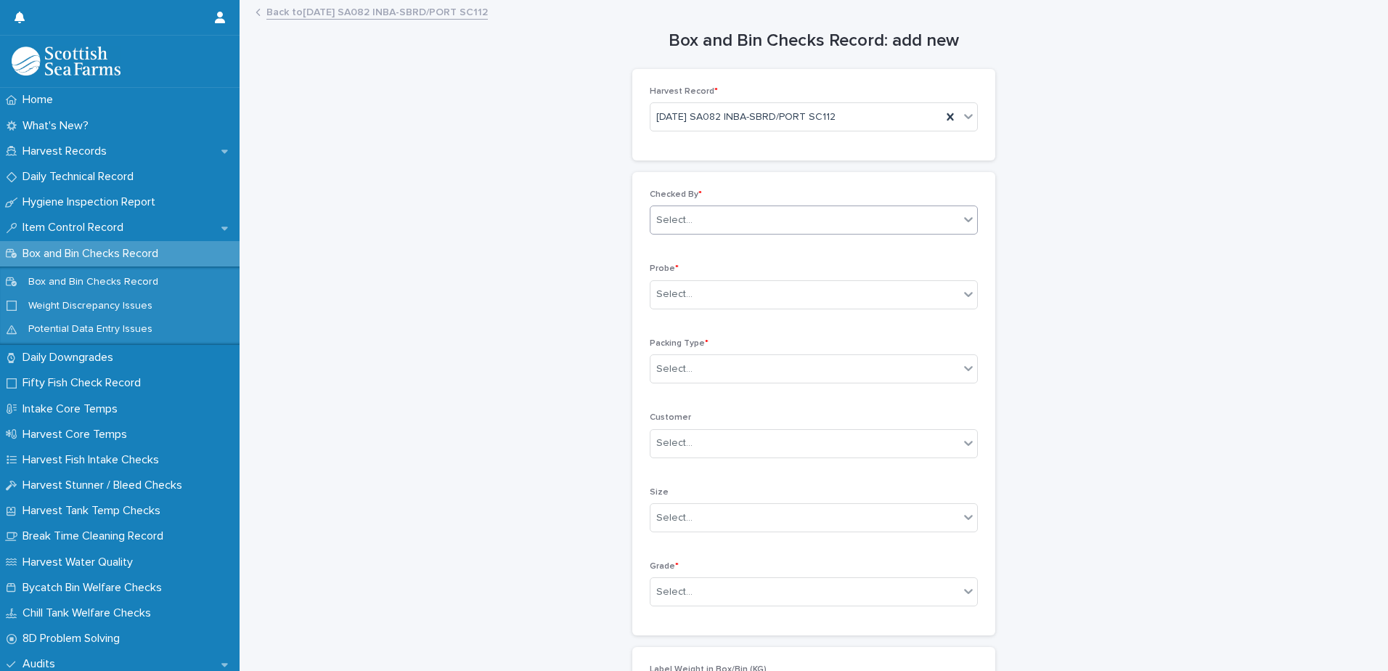
click at [677, 225] on div "Select..." at bounding box center [674, 220] width 36 height 15
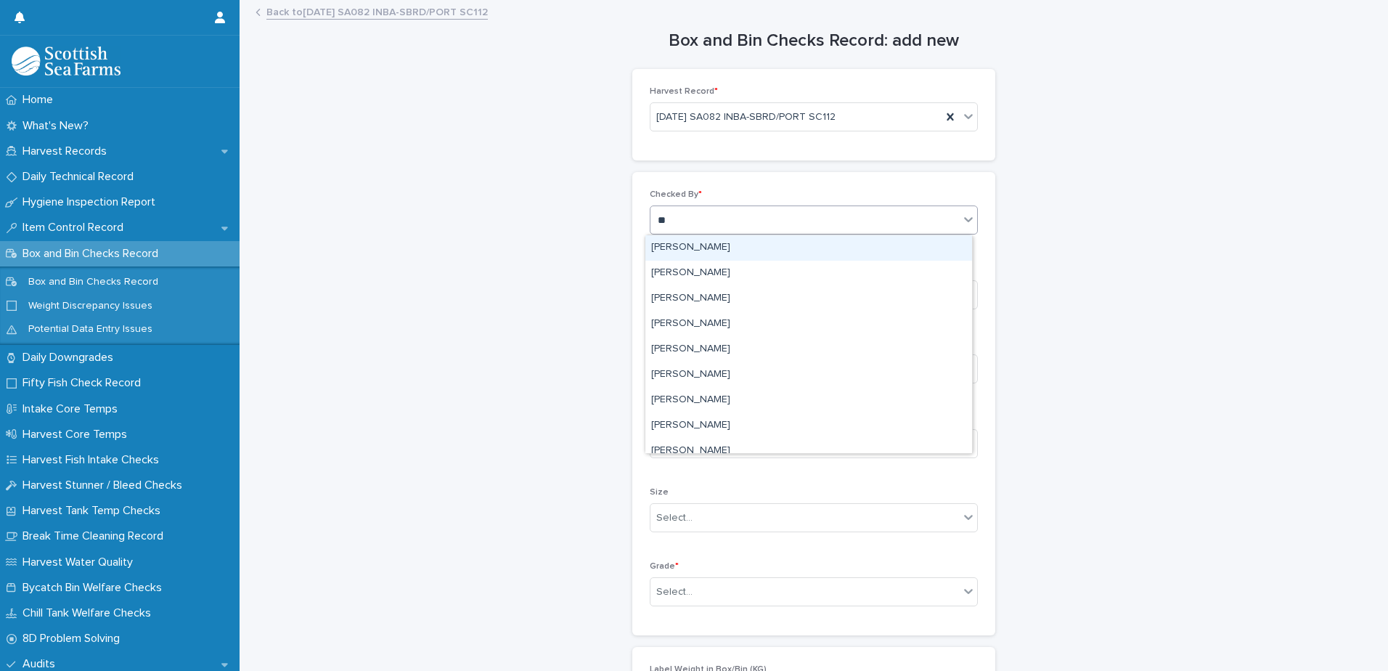
type input "***"
click at [682, 252] on div "[PERSON_NAME]" at bounding box center [808, 247] width 327 height 25
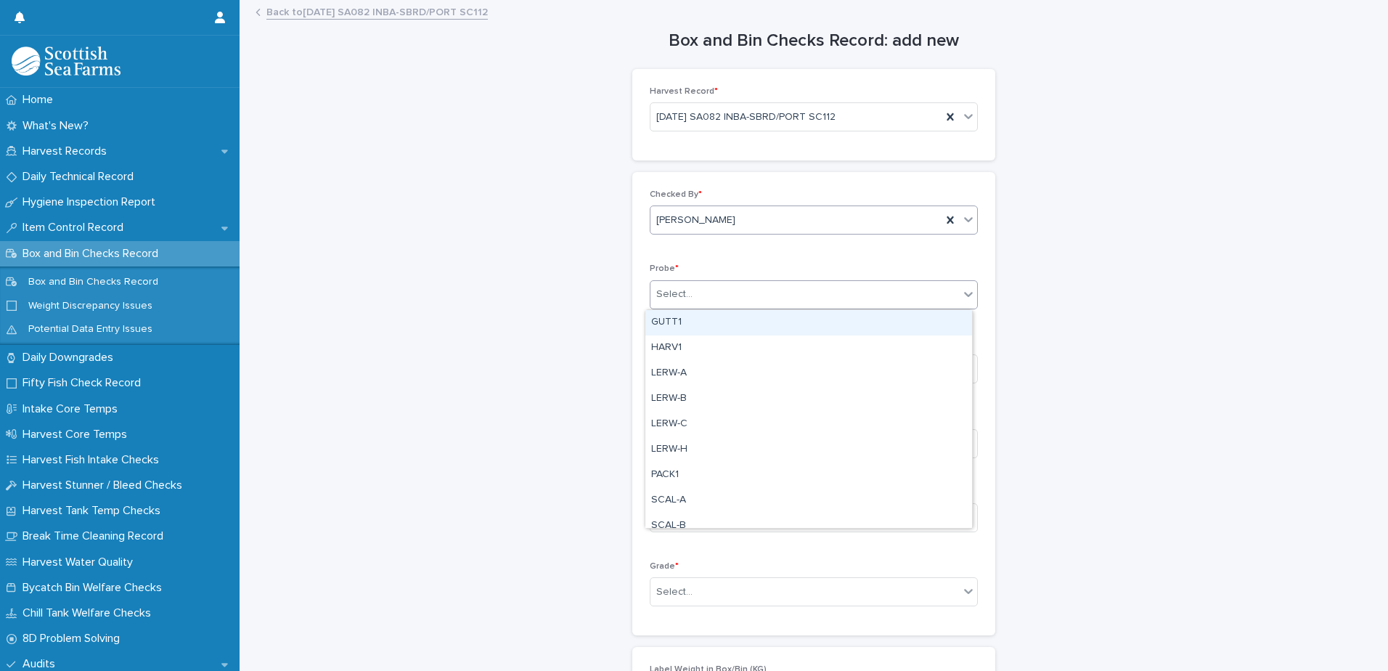
click at [677, 309] on body "Home What's New? Harvest Records Daily Technical Record Hygiene Inspection Repo…" at bounding box center [694, 335] width 1388 height 671
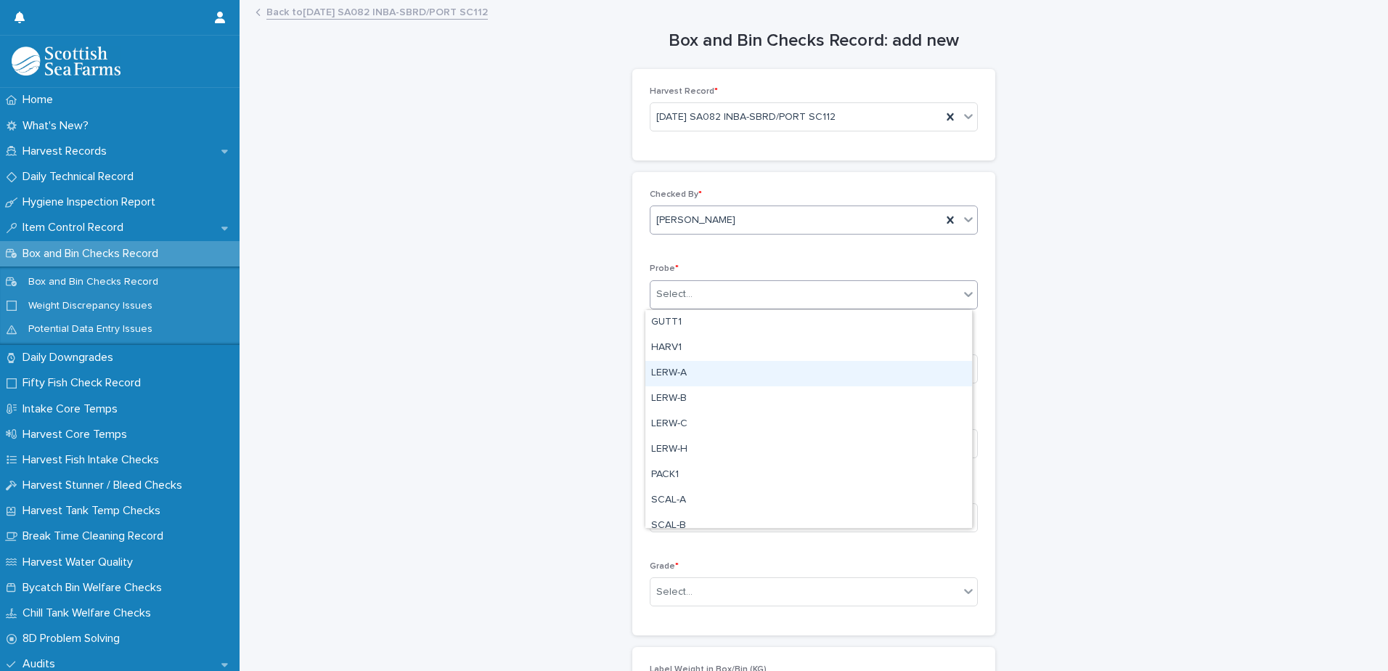
click at [685, 369] on div "LERW-A" at bounding box center [808, 373] width 327 height 25
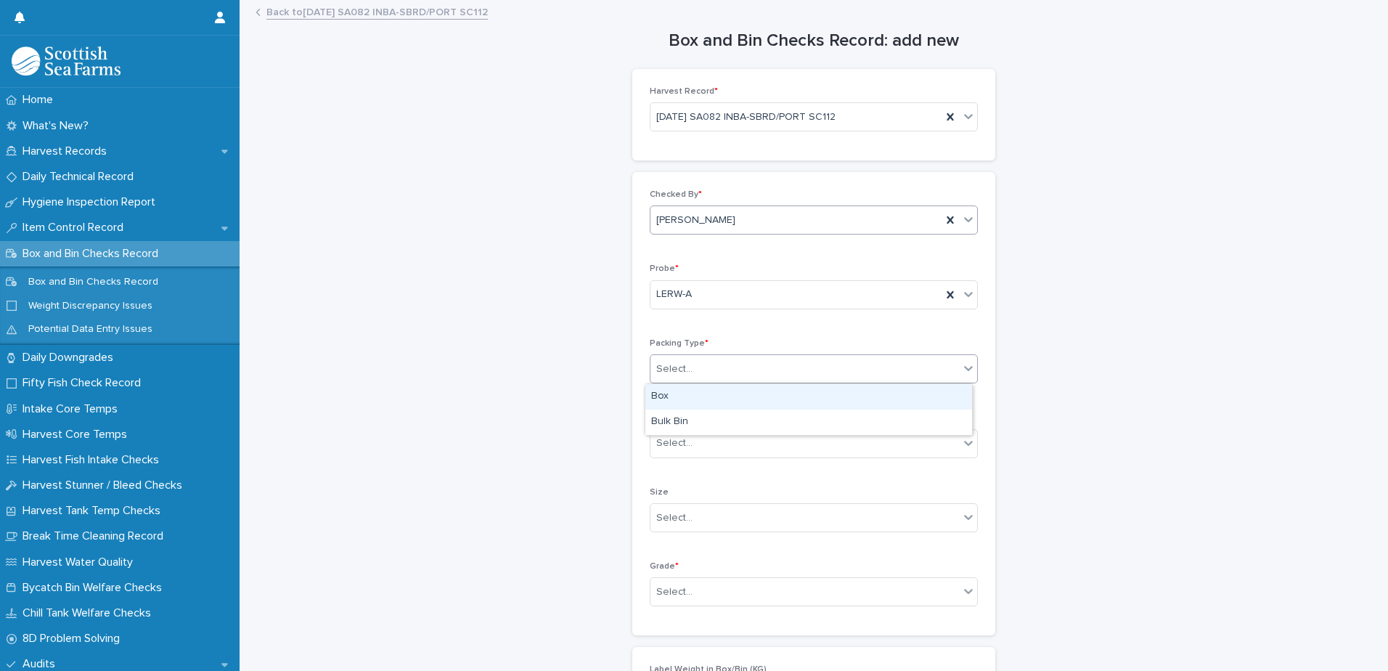
drag, startPoint x: 684, startPoint y: 367, endPoint x: 676, endPoint y: 398, distance: 31.5
click at [684, 368] on div "Select..." at bounding box center [674, 369] width 36 height 15
click at [674, 396] on div "Box" at bounding box center [808, 396] width 327 height 25
click at [660, 593] on div "Select..." at bounding box center [674, 591] width 36 height 15
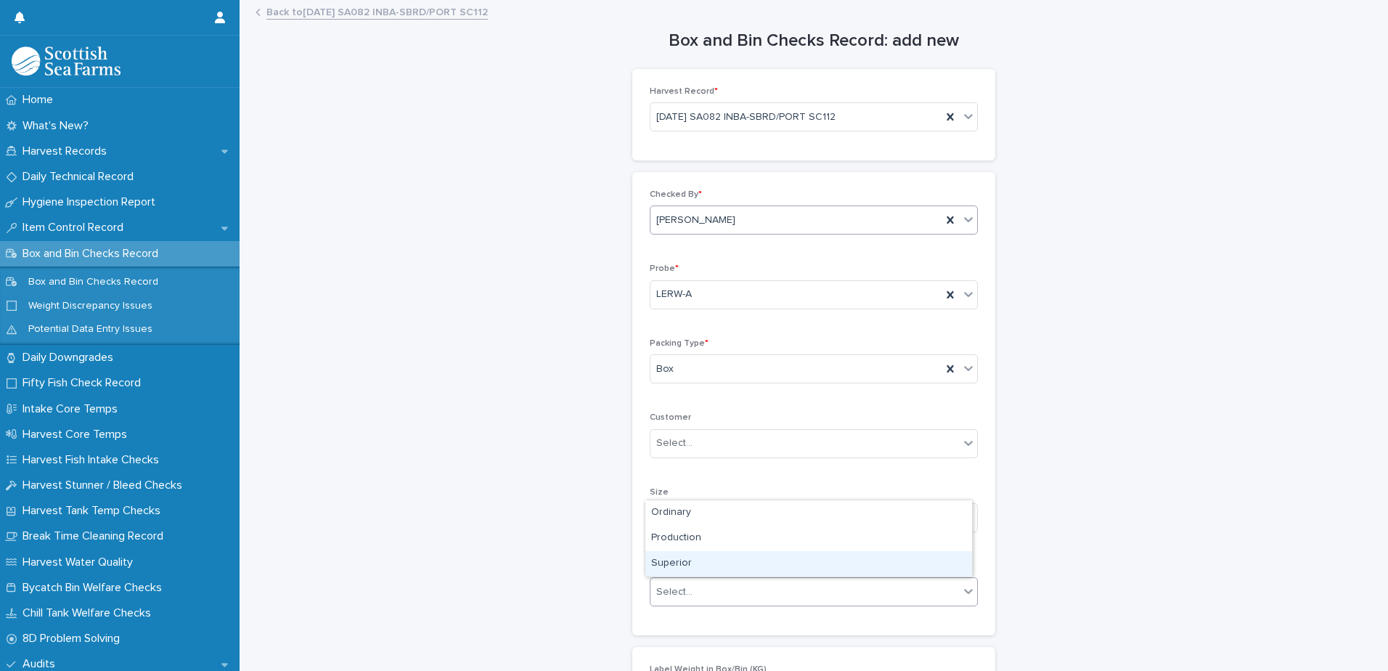
click at [672, 566] on div "Superior" at bounding box center [808, 563] width 327 height 25
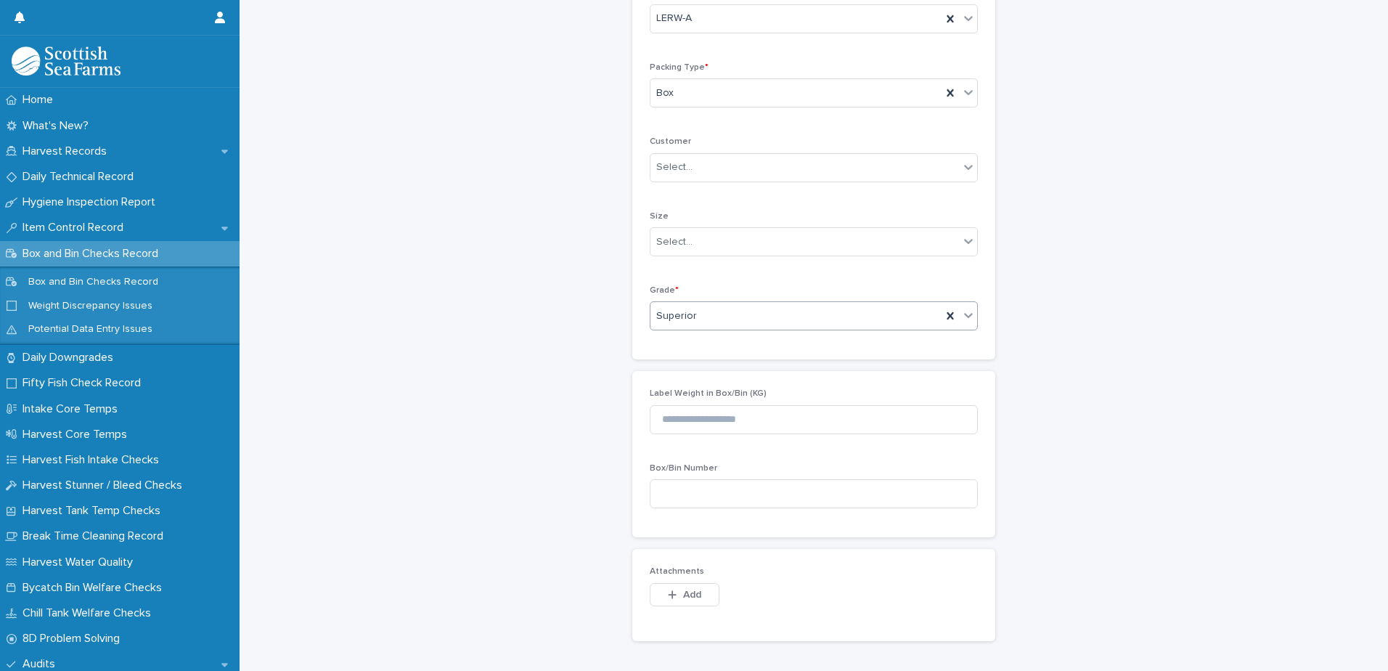
scroll to position [363, 0]
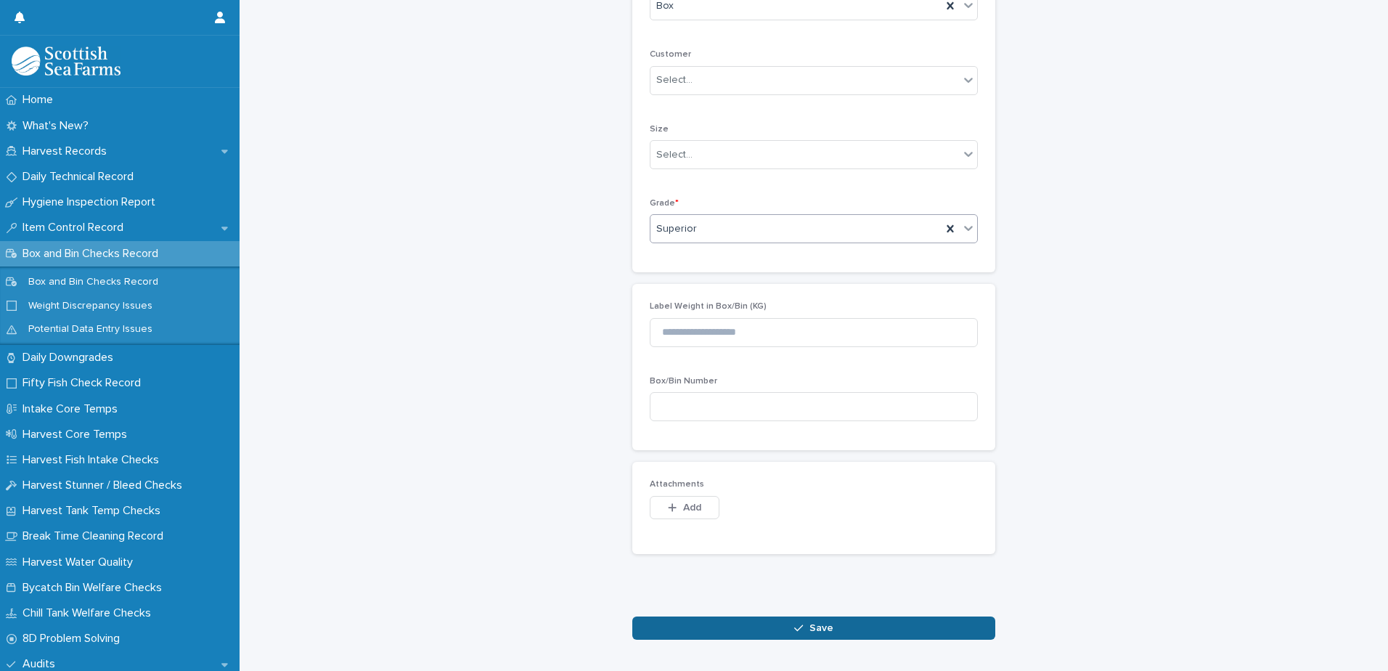
click at [727, 621] on button "Save" at bounding box center [813, 627] width 363 height 23
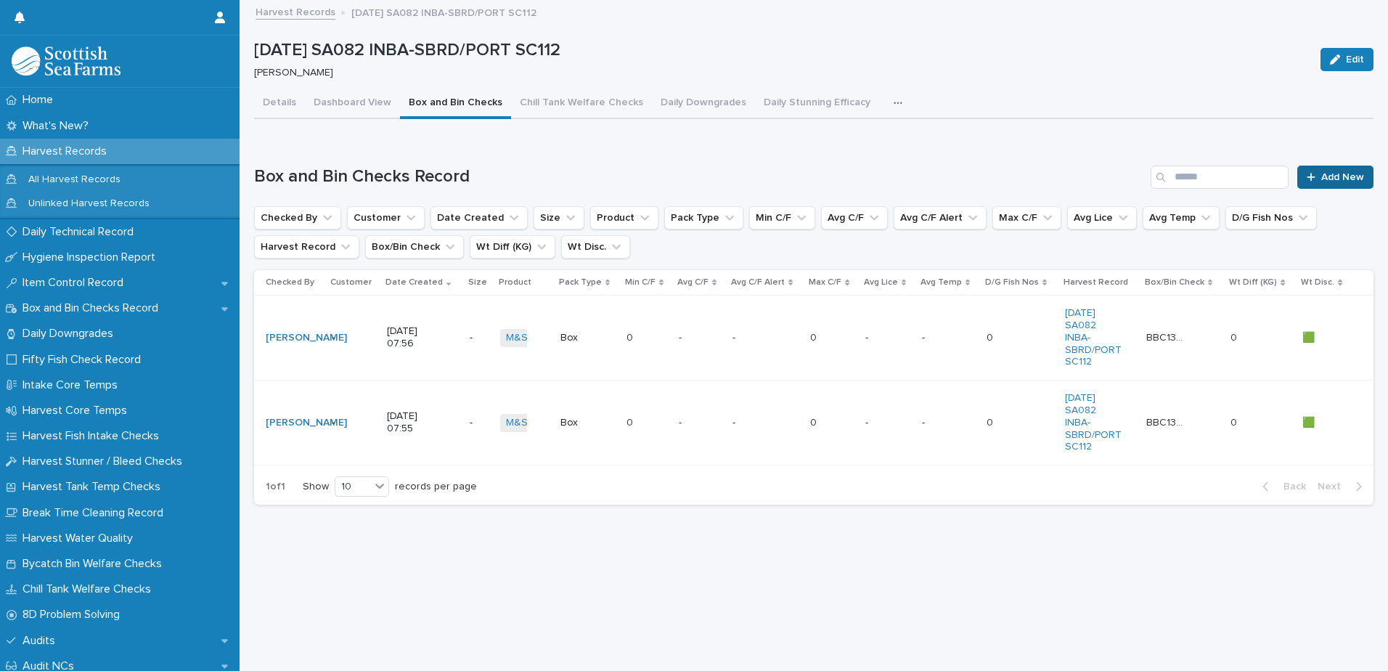
click at [1307, 176] on div at bounding box center [1314, 177] width 15 height 10
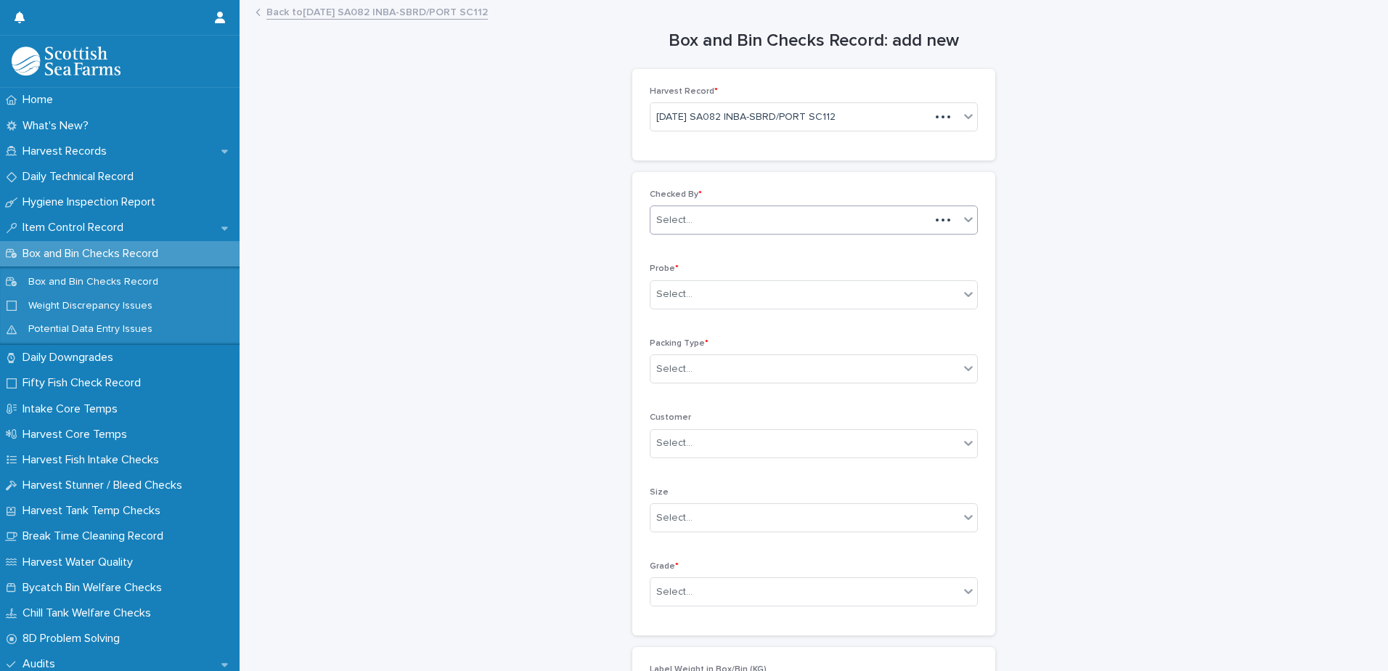
click at [694, 221] on input "text" at bounding box center [694, 220] width 1 height 12
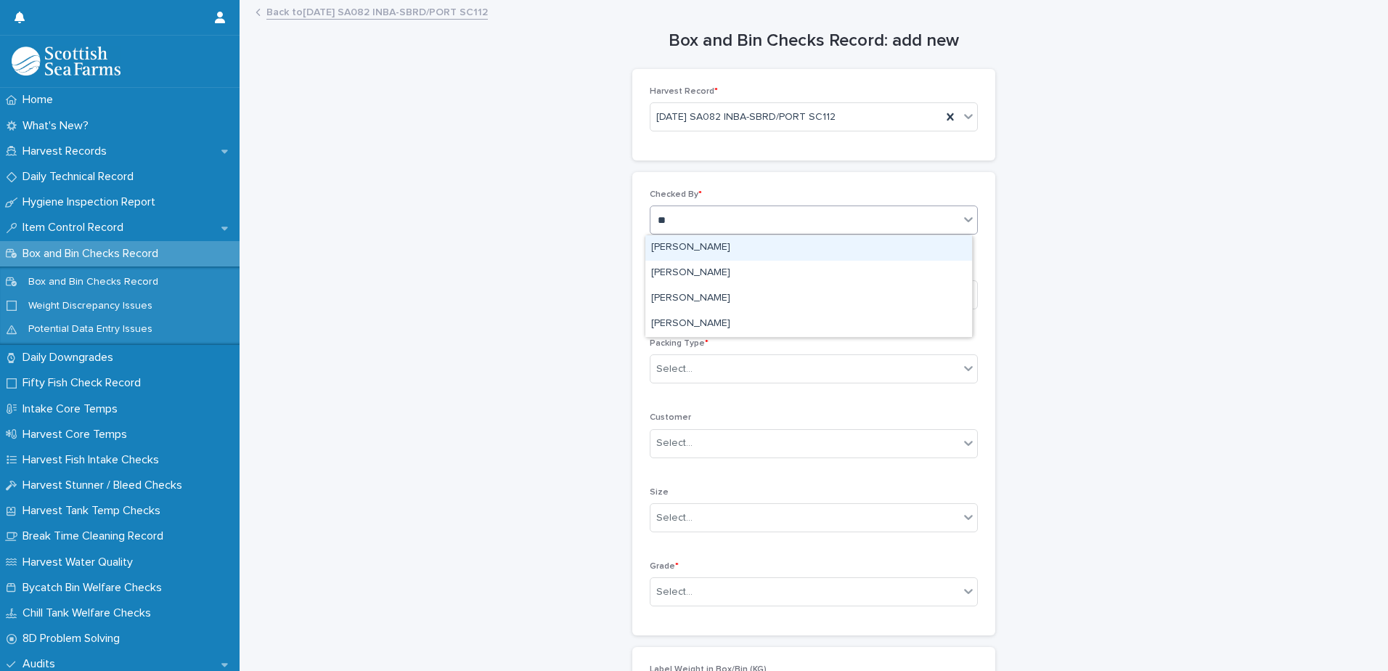
type input "***"
click at [711, 248] on div "[PERSON_NAME]" at bounding box center [808, 247] width 327 height 25
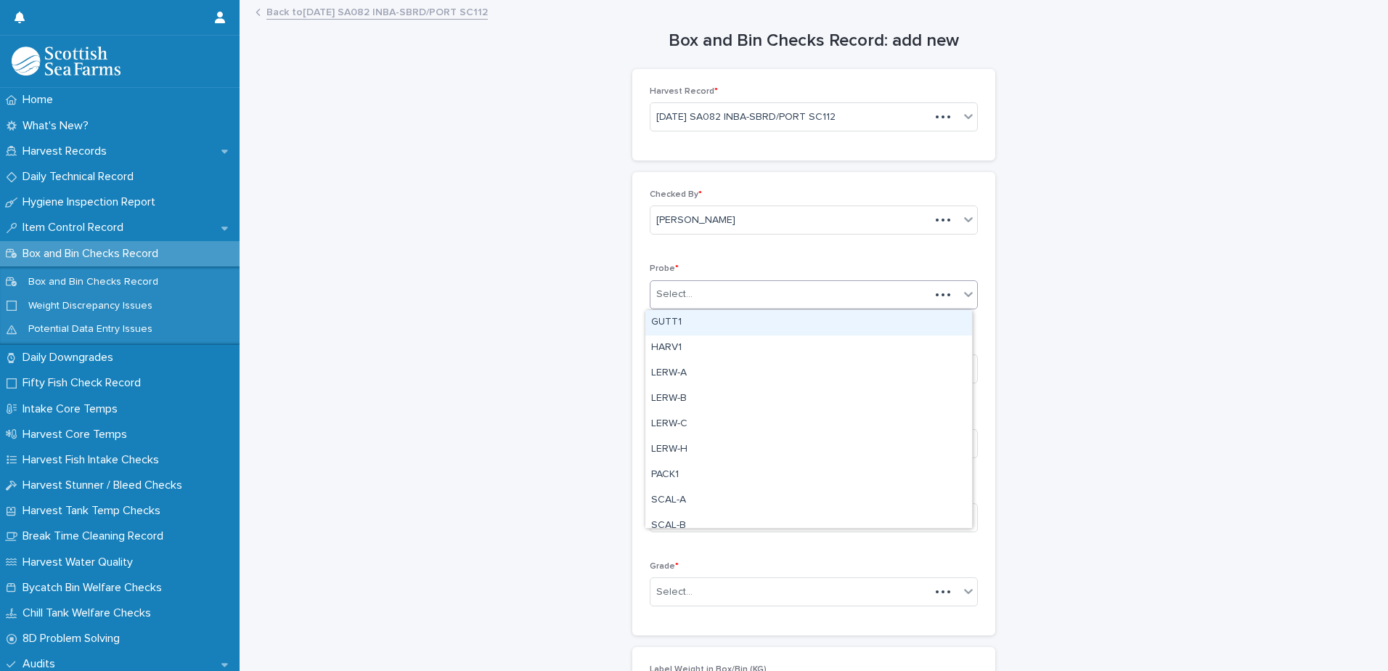
click at [677, 307] on div "Select..." at bounding box center [814, 294] width 328 height 29
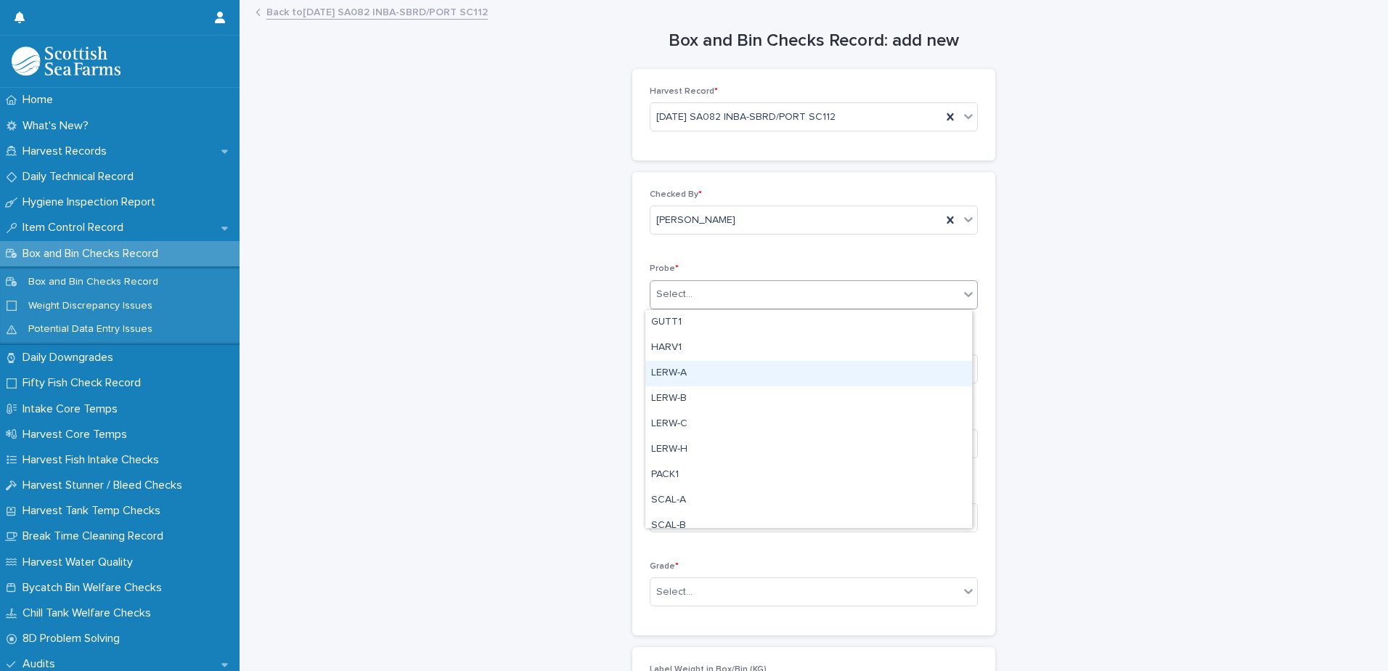
click at [677, 371] on div "LERW-A" at bounding box center [808, 373] width 327 height 25
click at [673, 374] on div "Select..." at bounding box center [674, 369] width 36 height 15
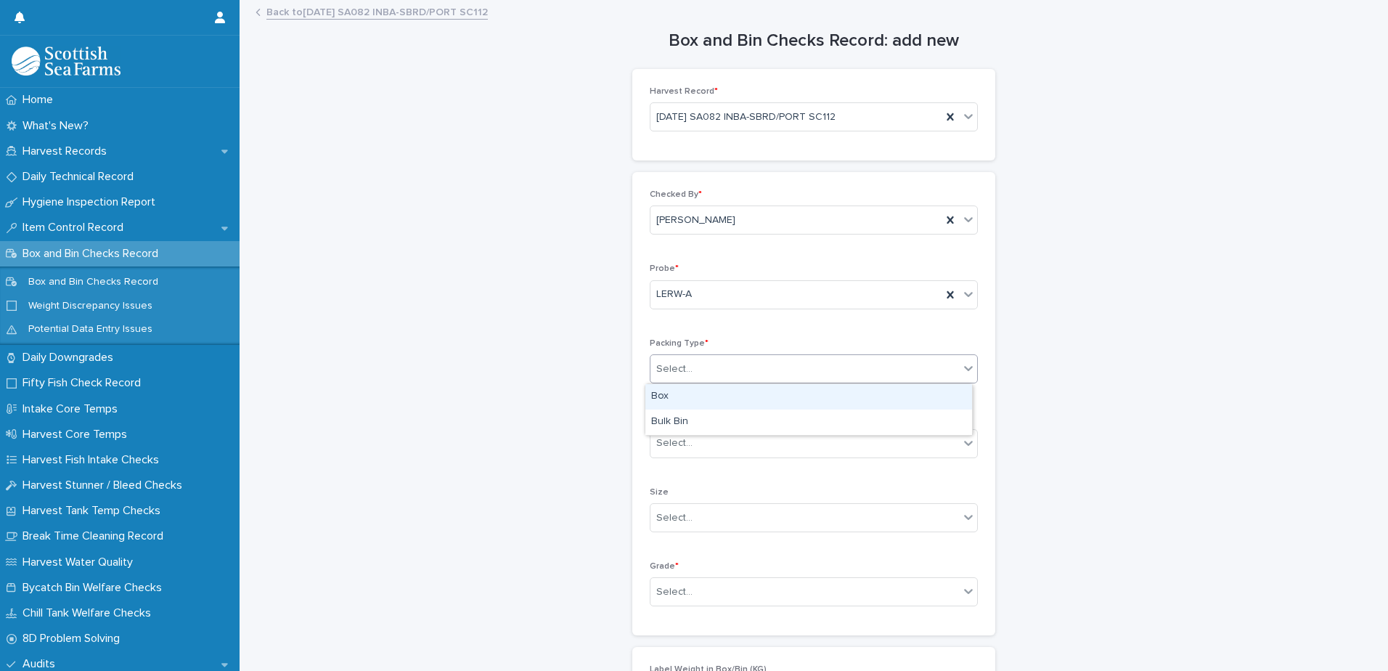
click at [668, 399] on div "Box" at bounding box center [808, 396] width 327 height 25
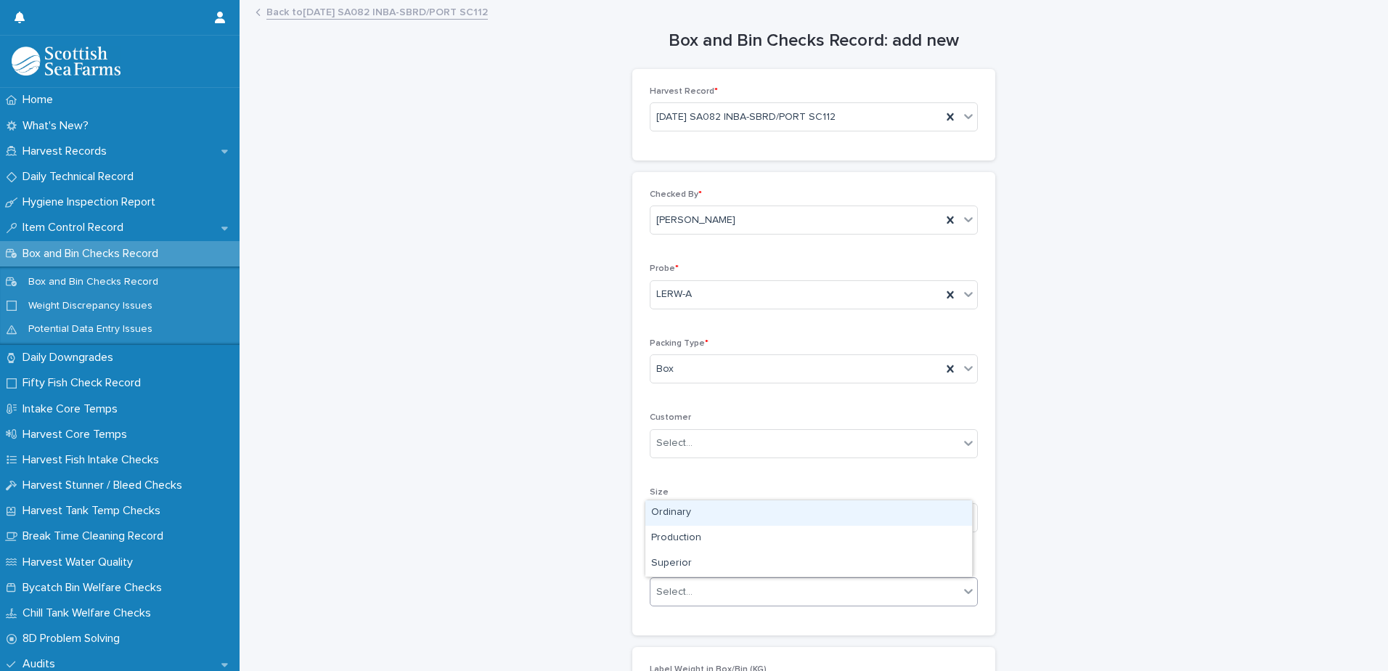
drag, startPoint x: 672, startPoint y: 592, endPoint x: 677, endPoint y: 577, distance: 15.9
click at [673, 591] on div "Select..." at bounding box center [674, 591] width 36 height 15
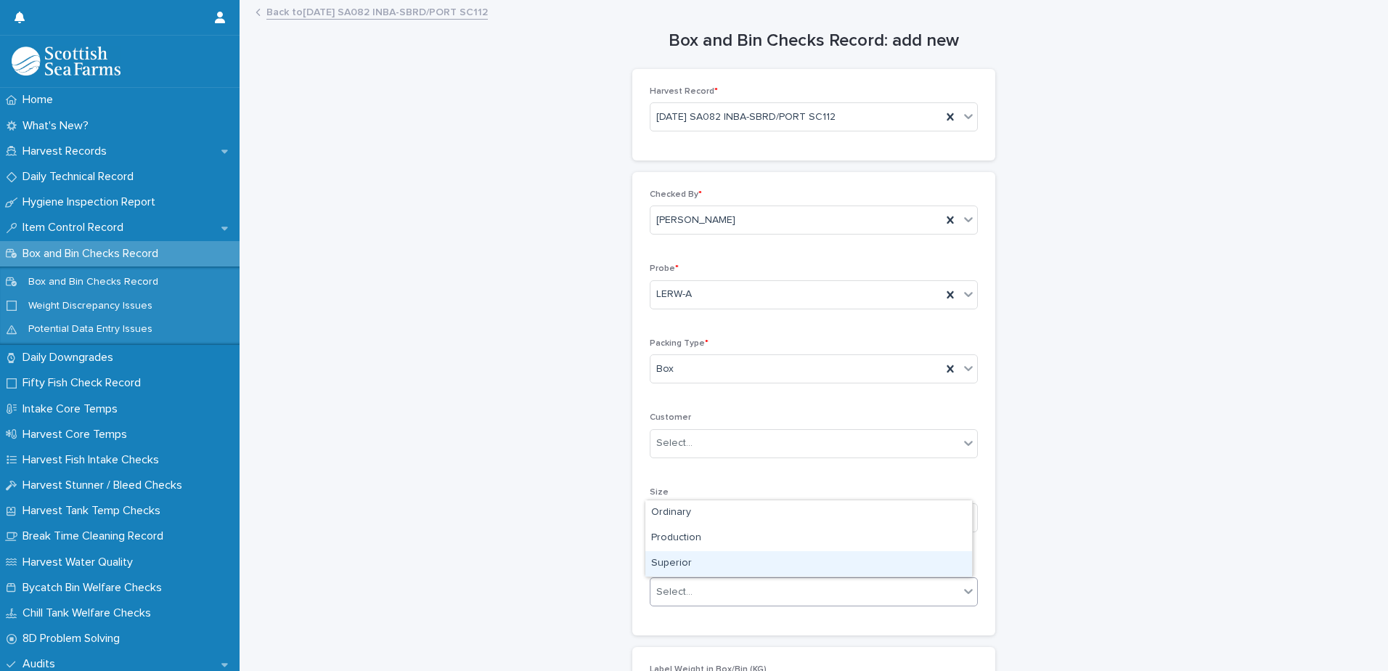
click at [677, 566] on div "Superior" at bounding box center [808, 563] width 327 height 25
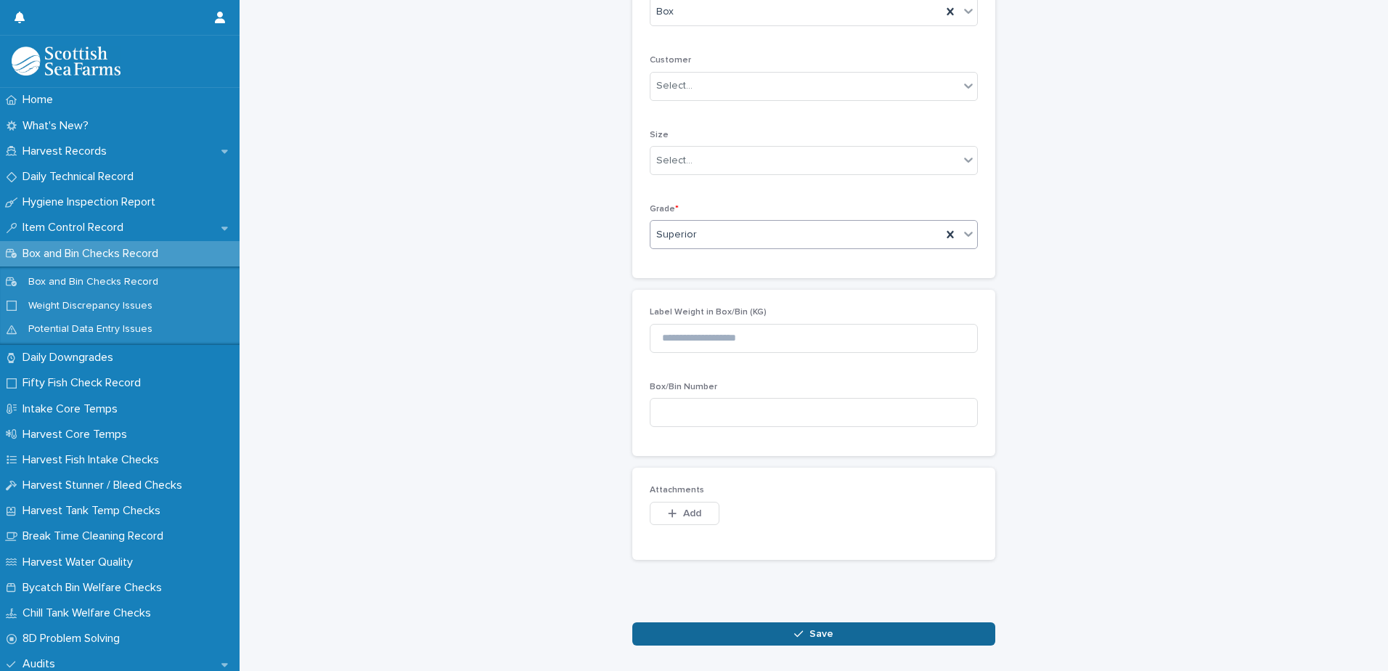
scroll to position [415, 0]
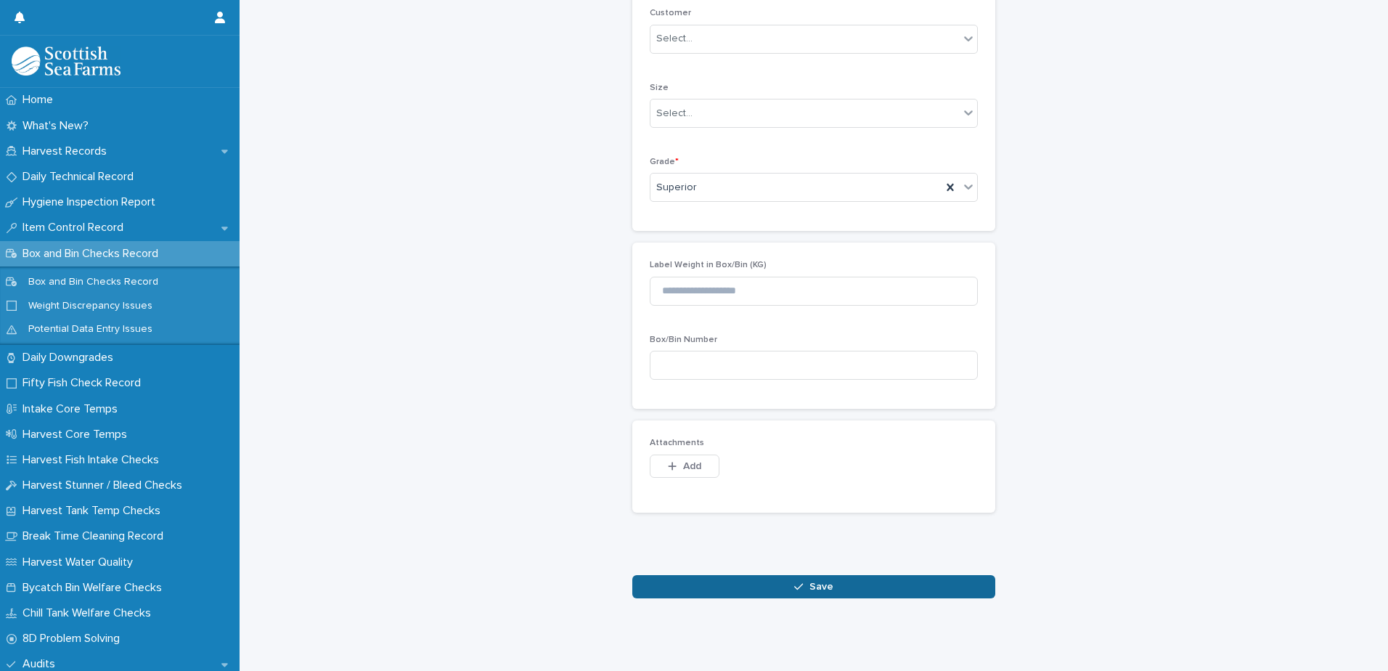
click at [744, 575] on button "Save" at bounding box center [813, 586] width 363 height 23
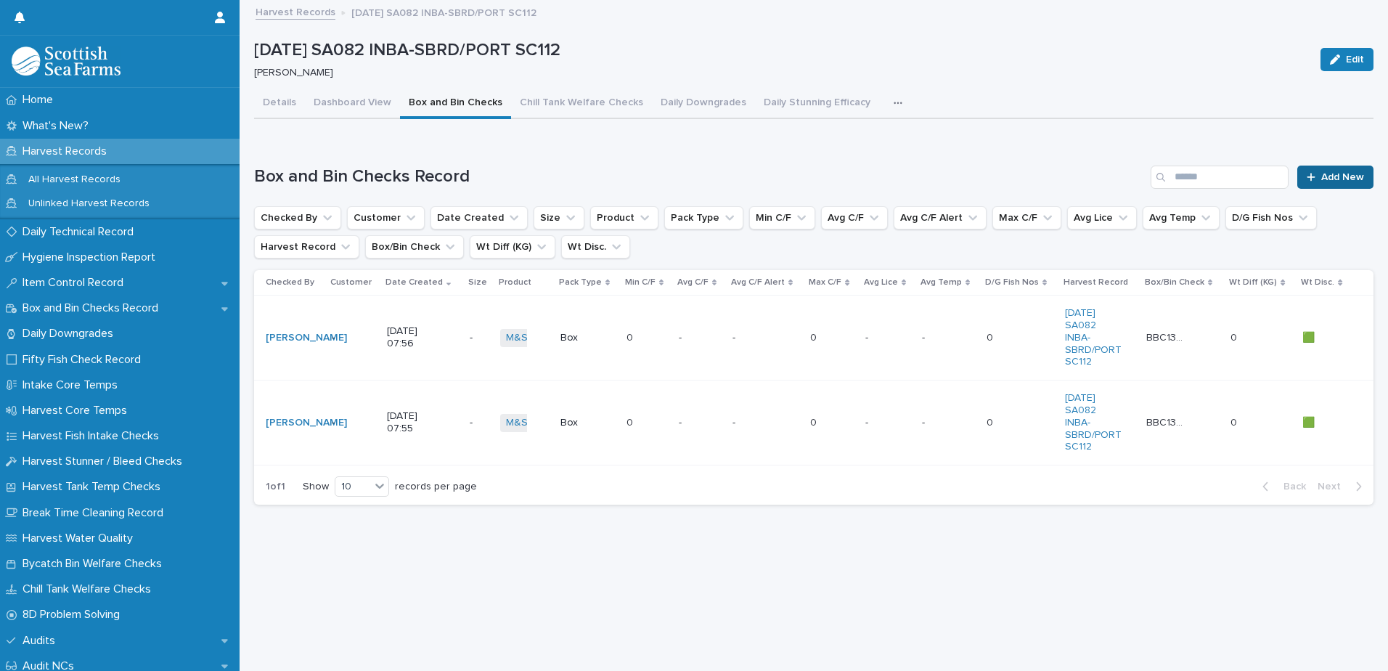
click at [1307, 178] on icon at bounding box center [1311, 177] width 9 height 10
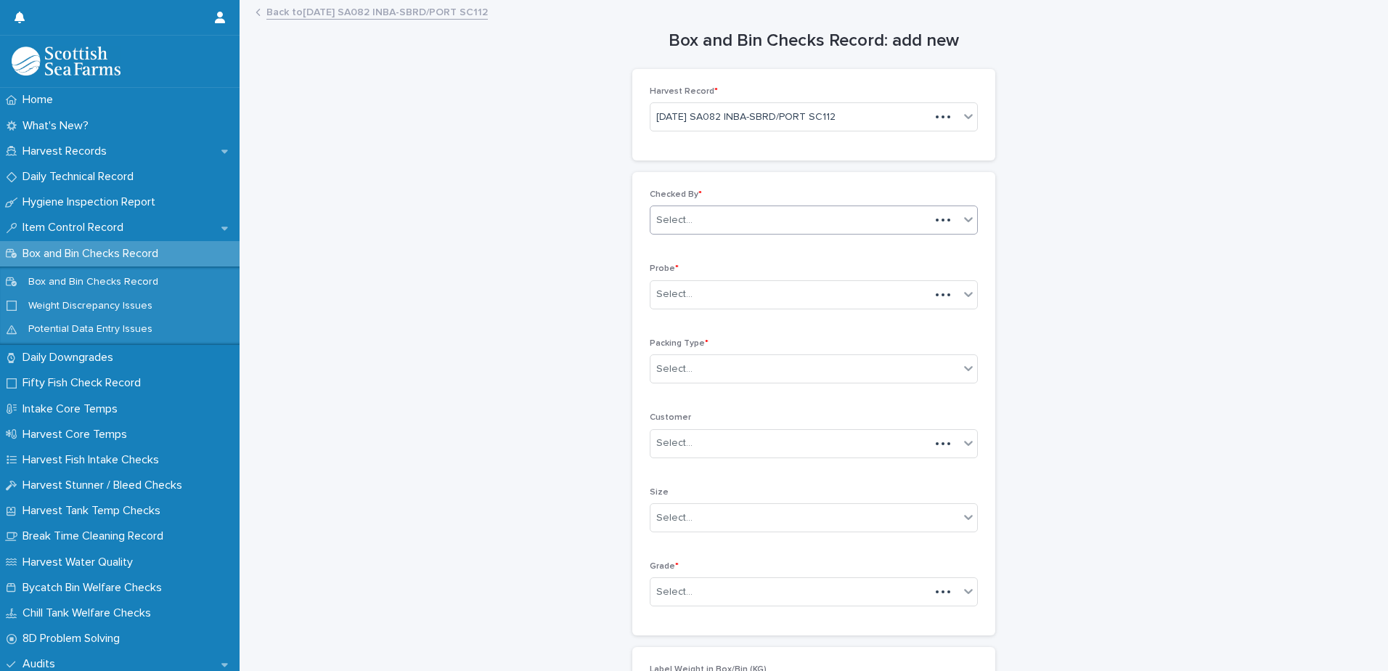
click at [670, 228] on div "Select..." at bounding box center [790, 220] width 280 height 24
type input "*****"
click at [674, 245] on div "[PERSON_NAME]" at bounding box center [808, 247] width 327 height 25
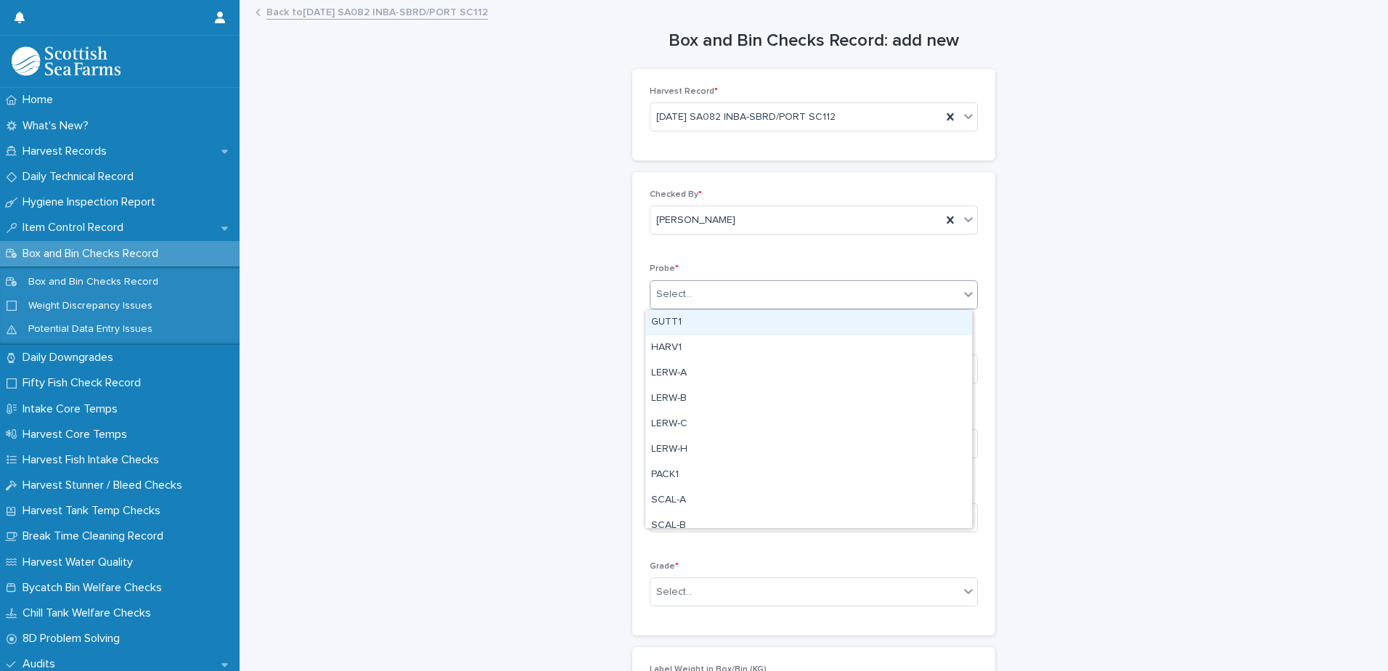
drag, startPoint x: 679, startPoint y: 292, endPoint x: 679, endPoint y: 317, distance: 24.7
click at [679, 293] on div "Select..." at bounding box center [674, 294] width 36 height 15
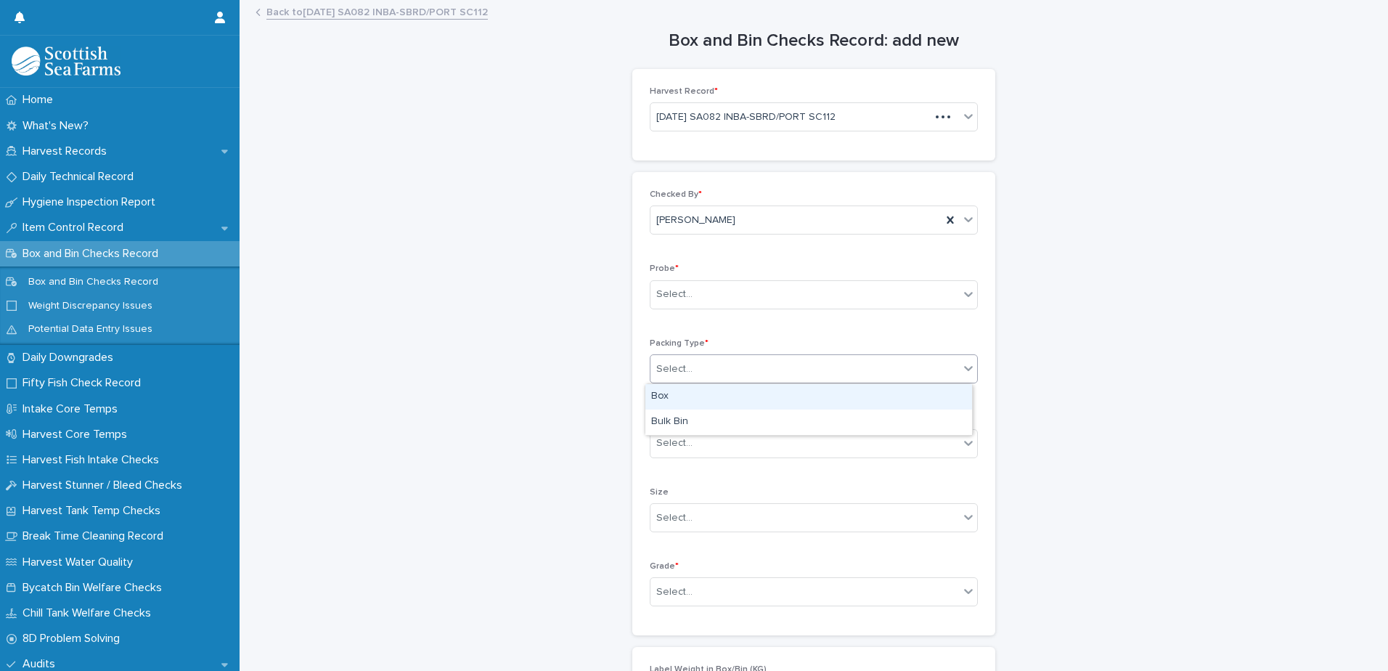
click at [679, 377] on div "Select..." at bounding box center [804, 369] width 309 height 24
click at [677, 396] on div "Box" at bounding box center [808, 396] width 327 height 25
click at [666, 590] on div "Select..." at bounding box center [674, 591] width 36 height 15
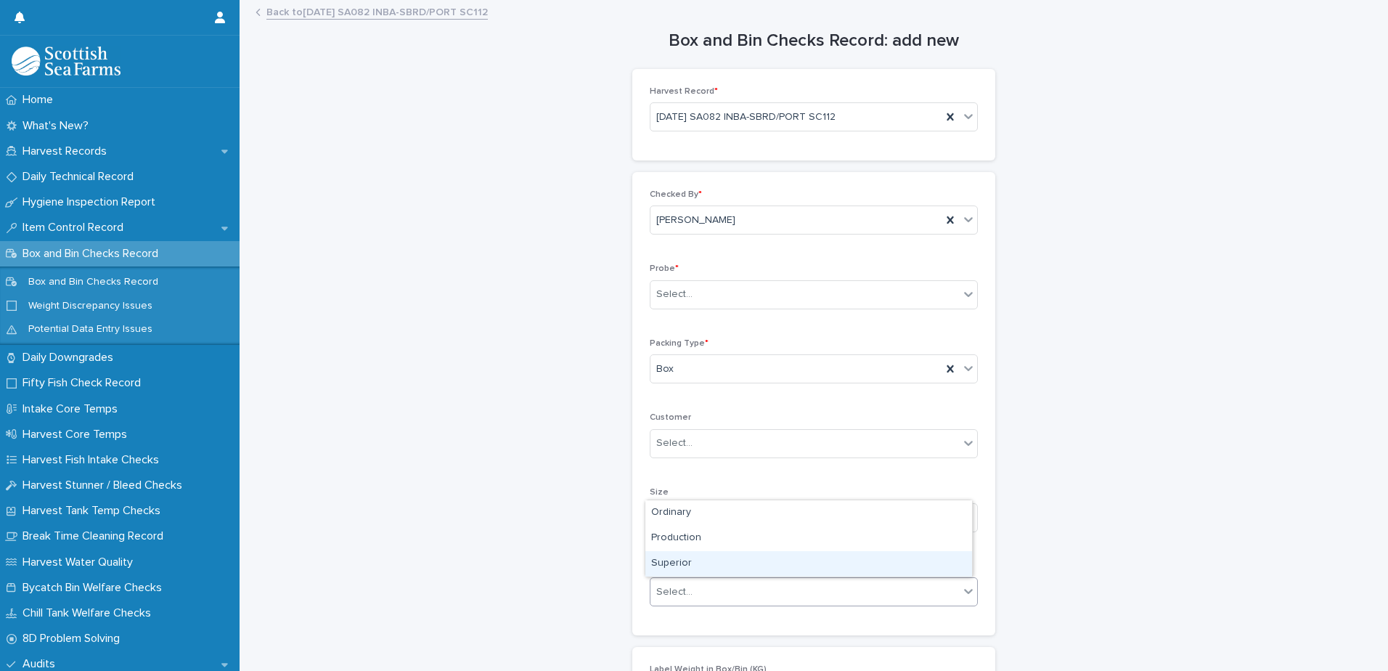
click at [670, 562] on div "Superior" at bounding box center [808, 563] width 327 height 25
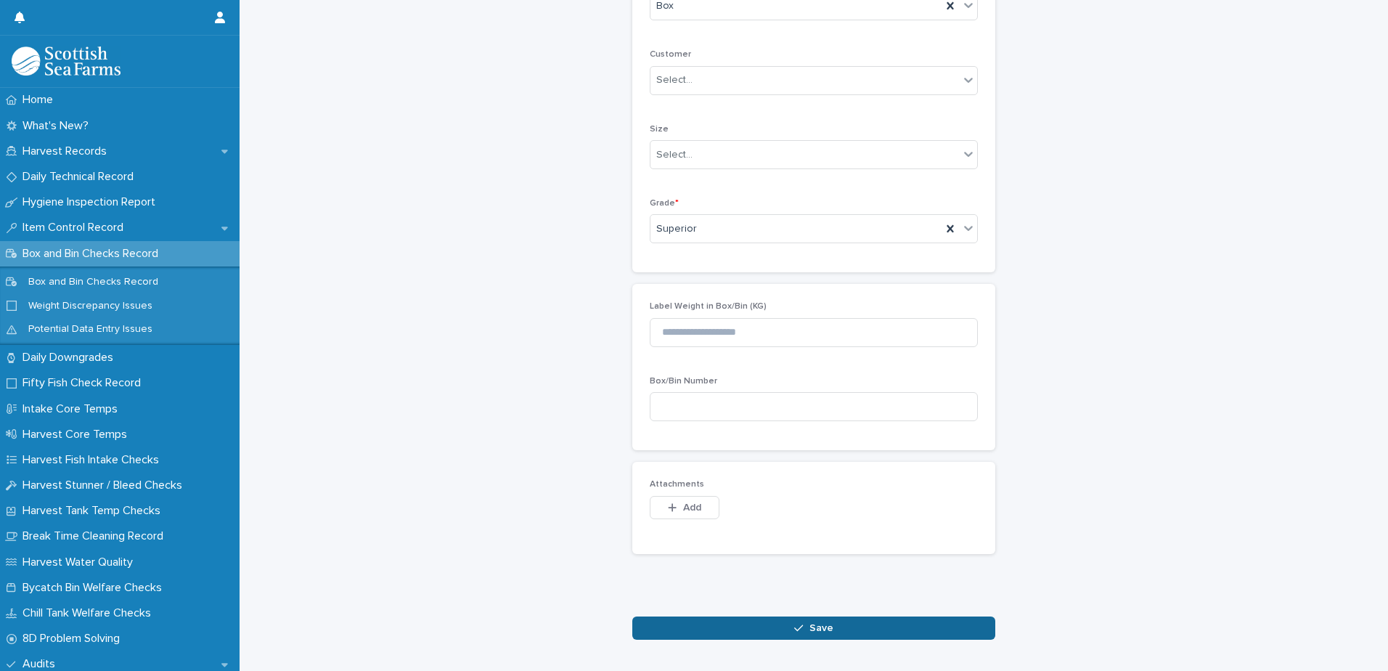
click at [726, 627] on button "Save" at bounding box center [813, 627] width 363 height 23
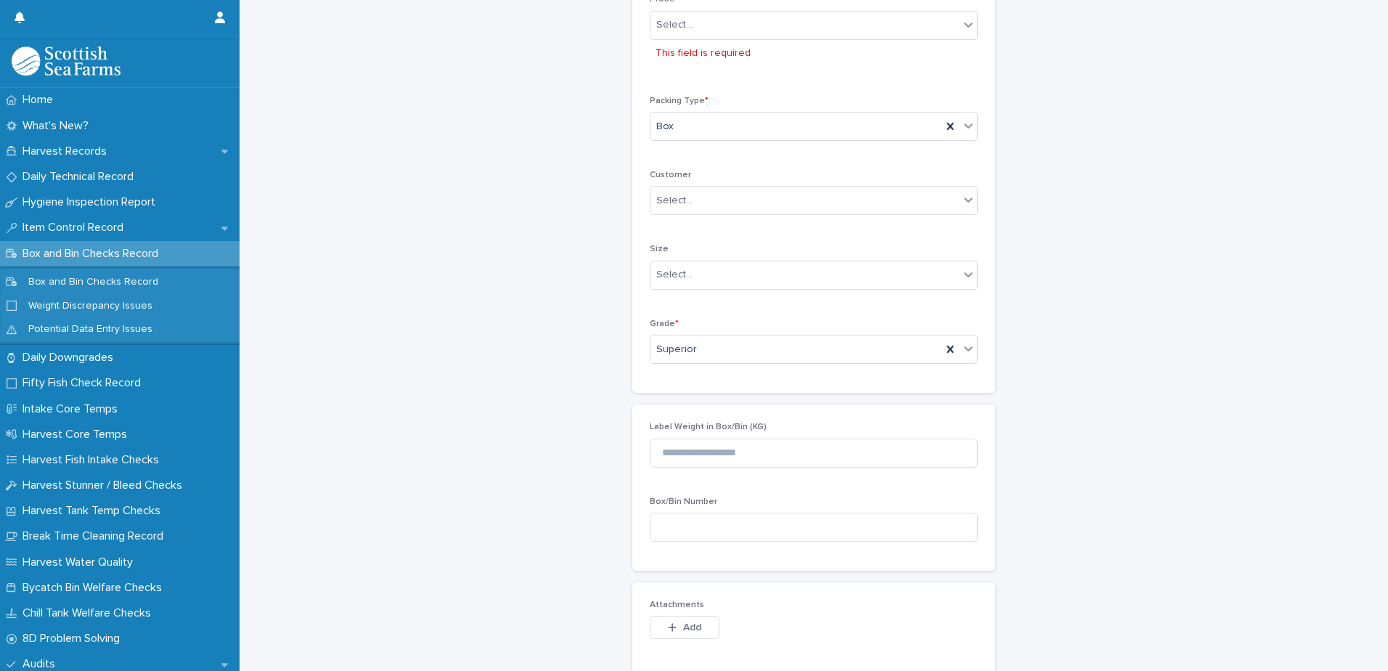
scroll to position [274, 0]
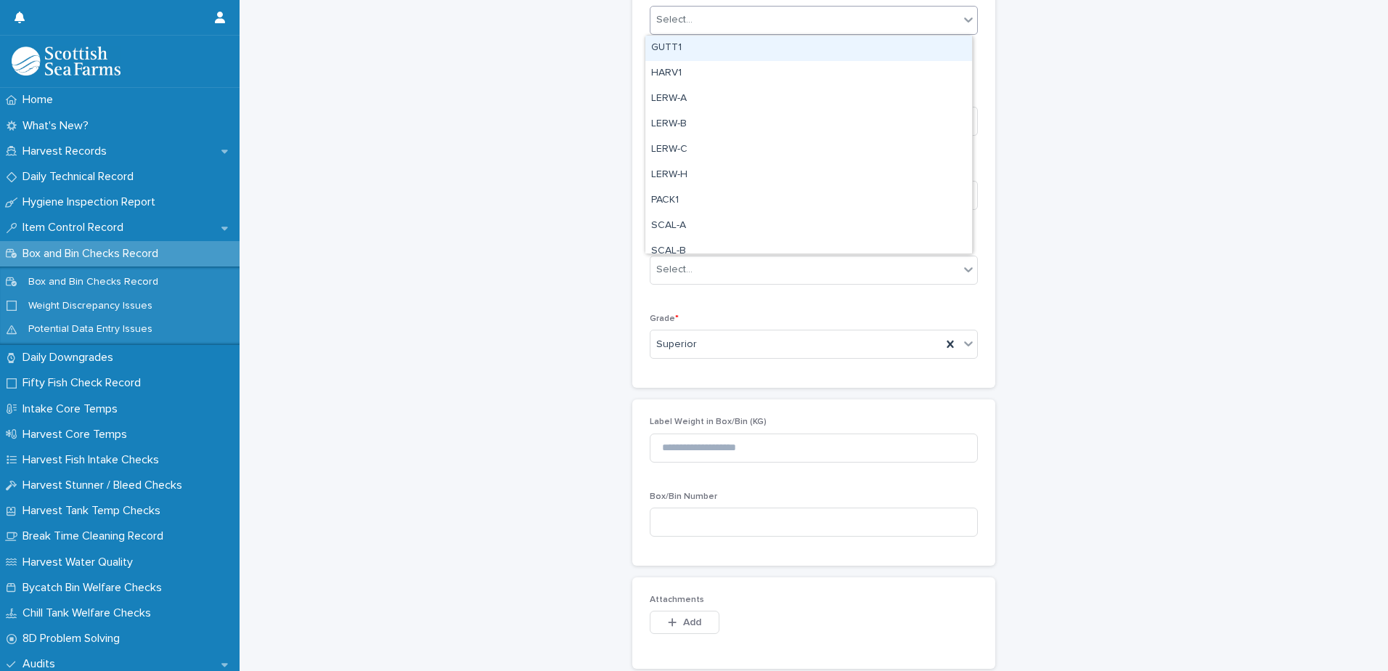
click at [682, 18] on div "Select..." at bounding box center [674, 19] width 36 height 15
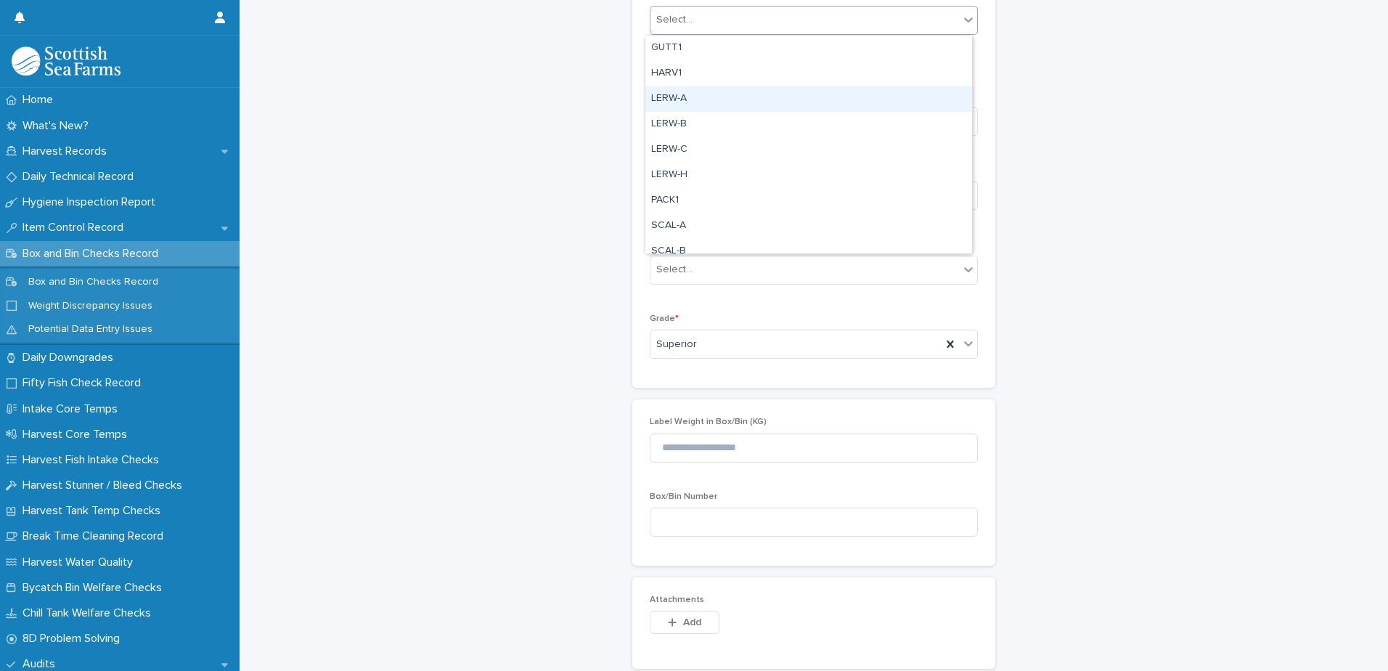
click at [677, 100] on div "LERW-A" at bounding box center [808, 98] width 327 height 25
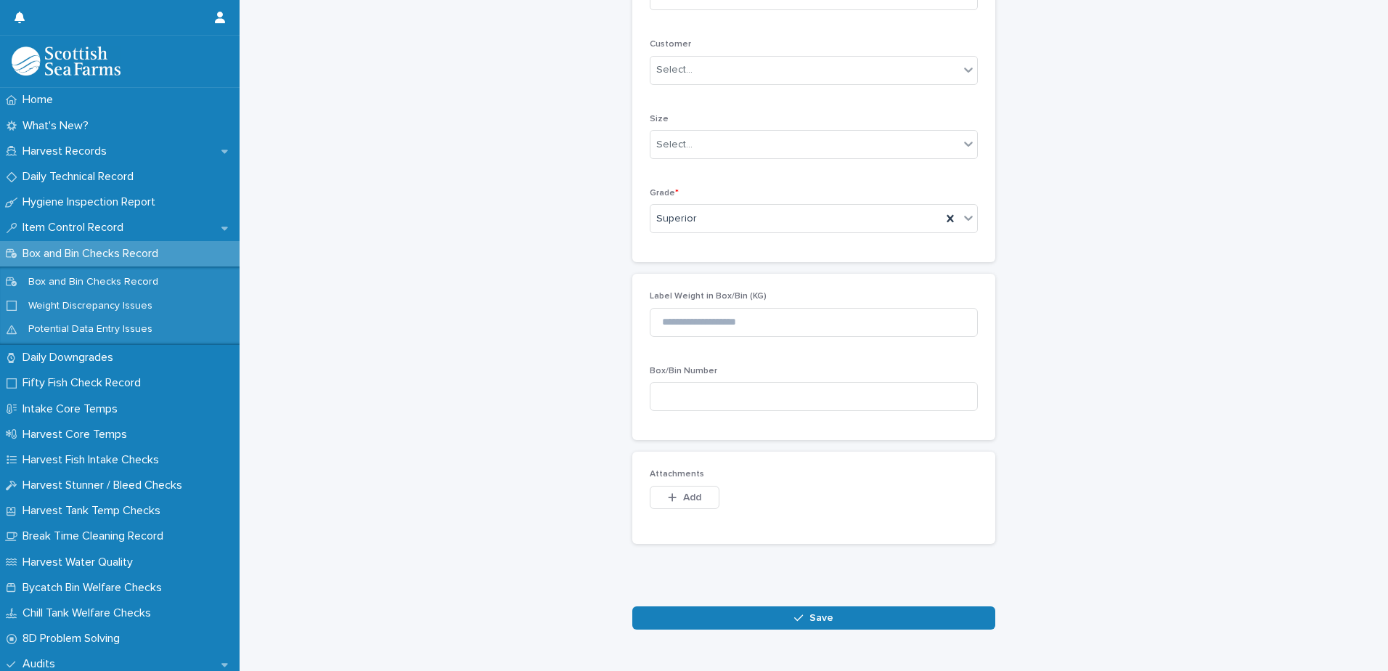
scroll to position [415, 0]
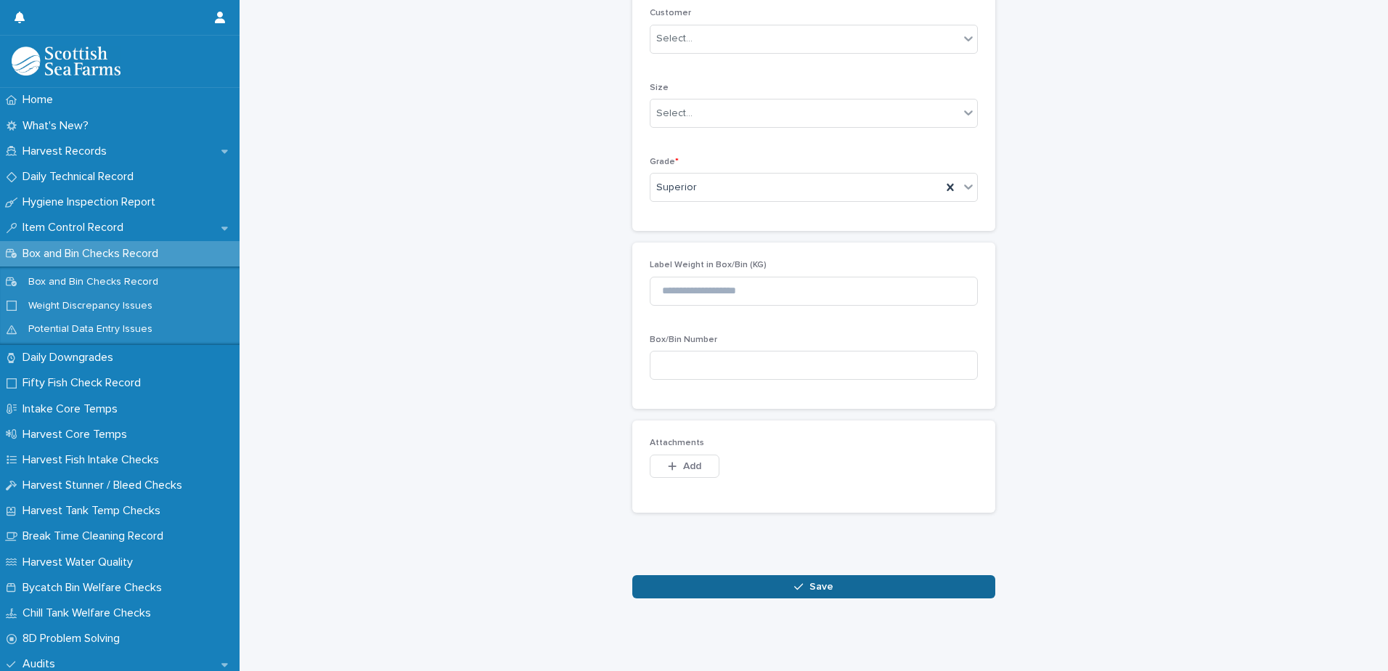
click at [750, 579] on button "Save" at bounding box center [813, 586] width 363 height 23
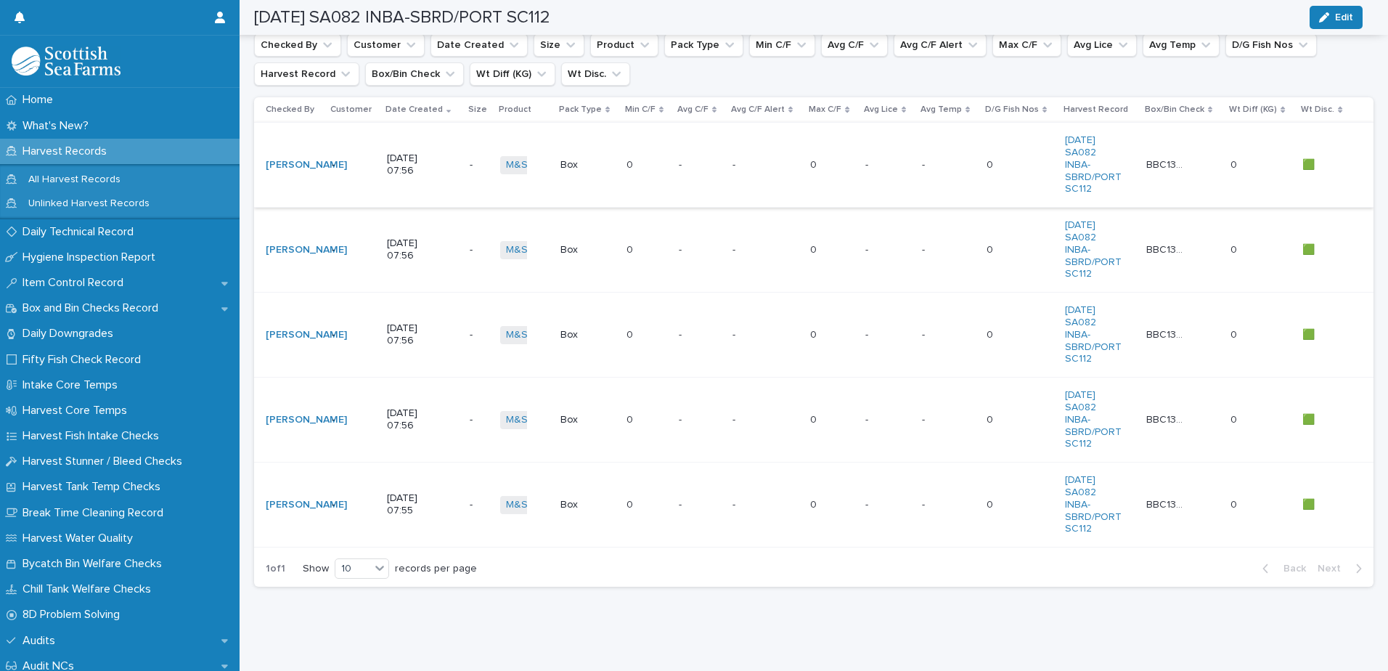
scroll to position [111, 0]
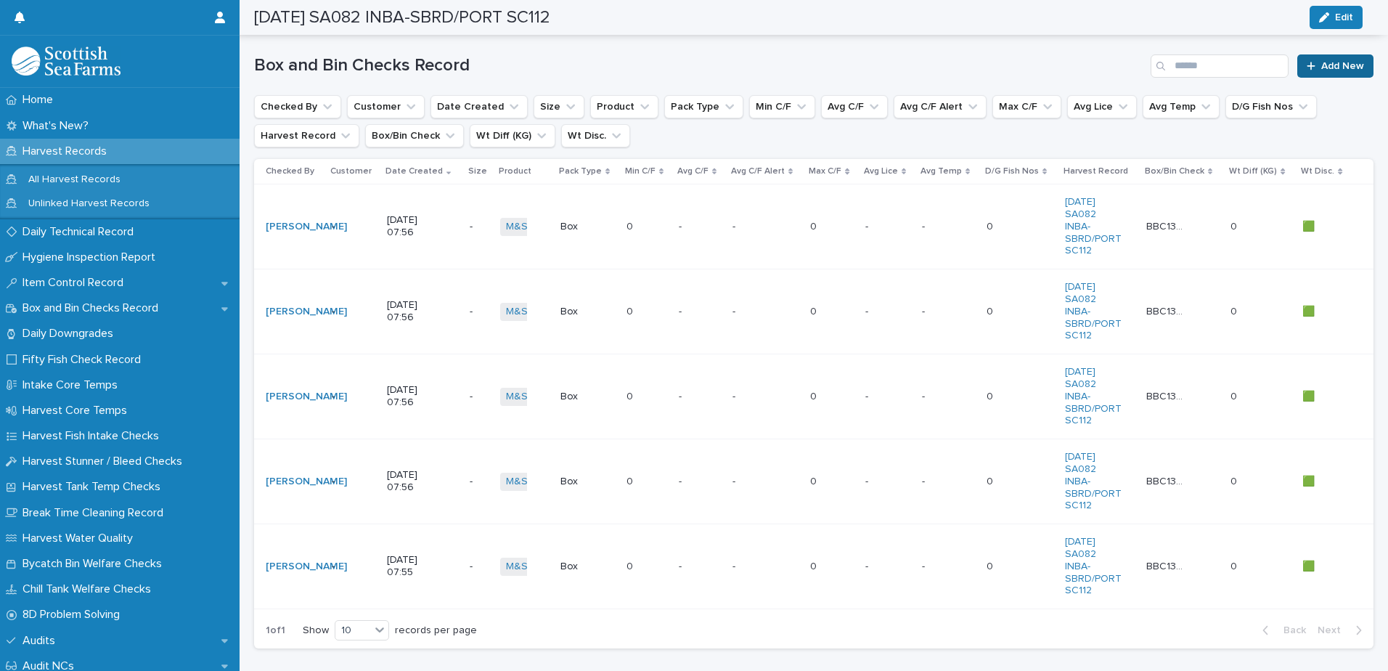
click at [1327, 65] on span "Add New" at bounding box center [1342, 66] width 43 height 10
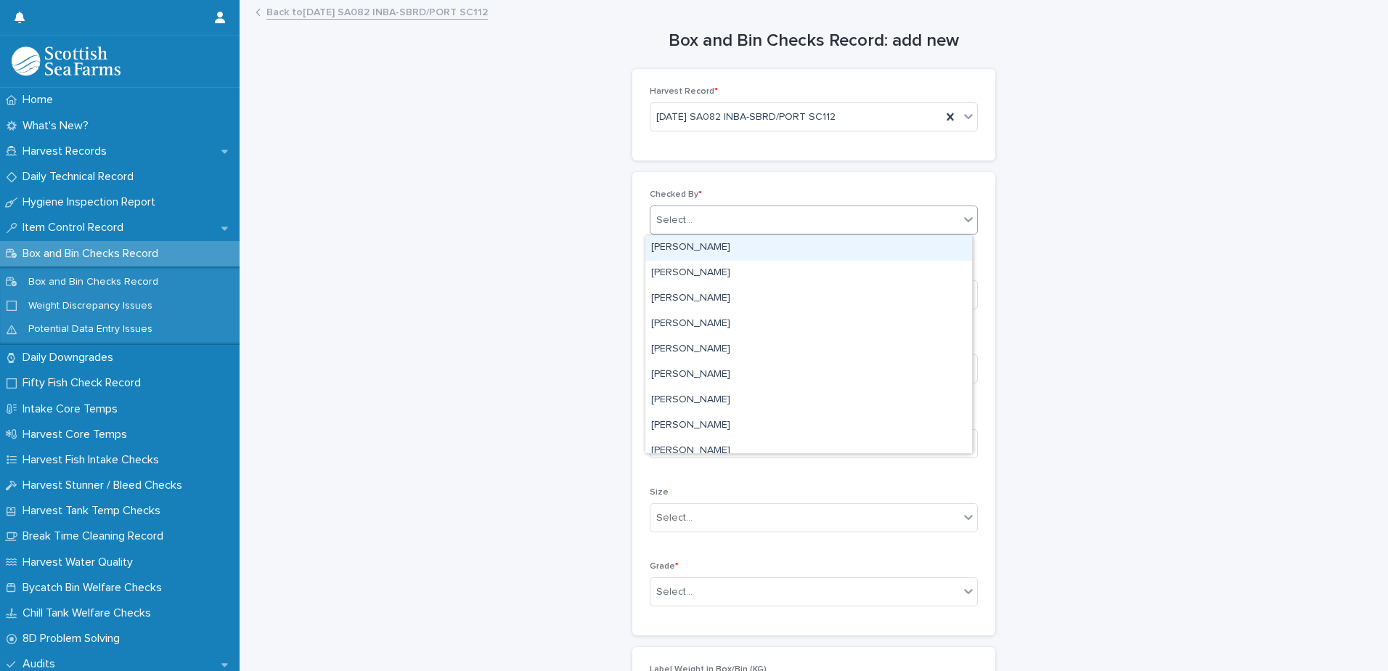
click at [667, 223] on div "Select..." at bounding box center [674, 220] width 36 height 15
type input "***"
click at [707, 245] on div "[PERSON_NAME]" at bounding box center [808, 247] width 327 height 25
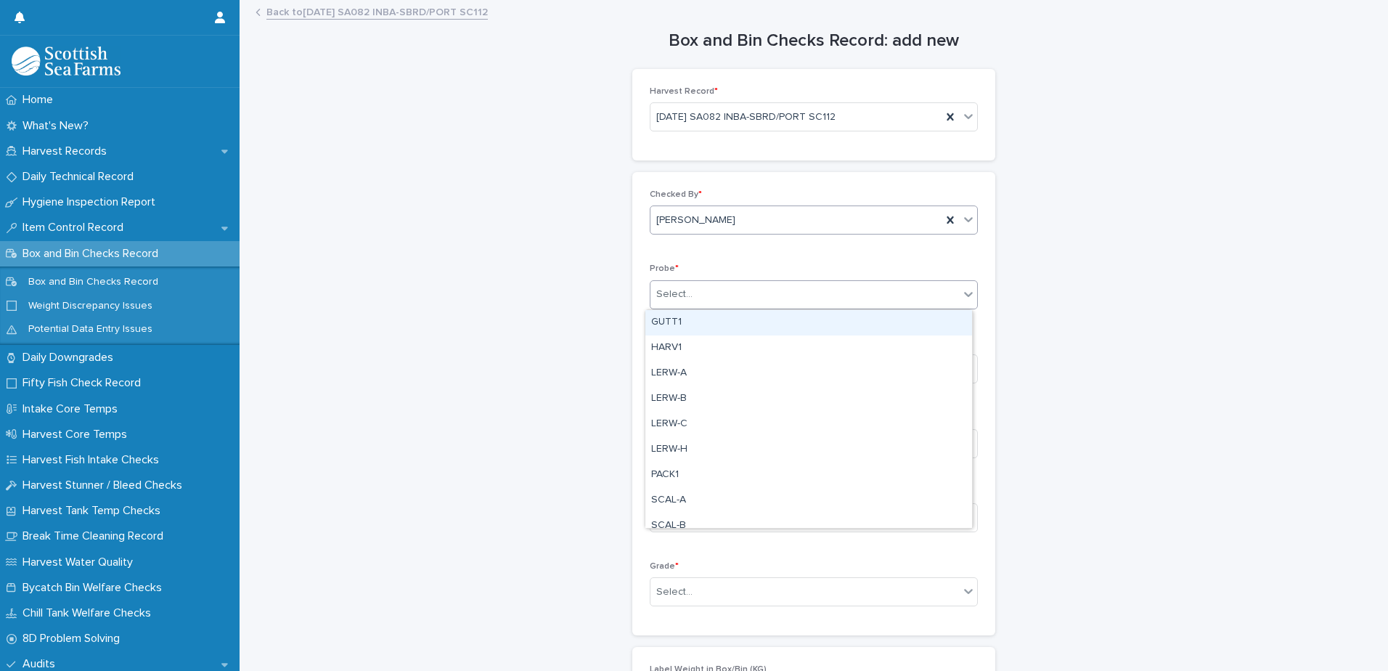
click at [684, 305] on div "Select..." at bounding box center [804, 294] width 309 height 24
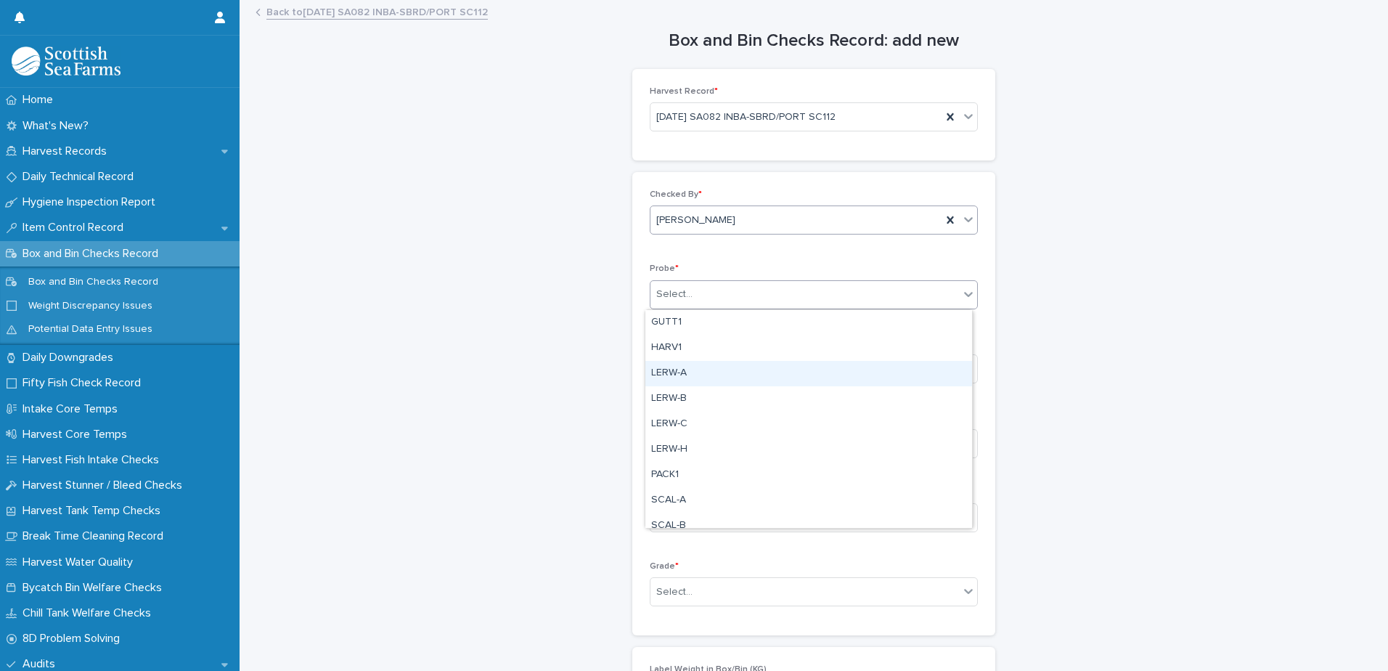
click at [680, 367] on div "LERW-A" at bounding box center [808, 373] width 327 height 25
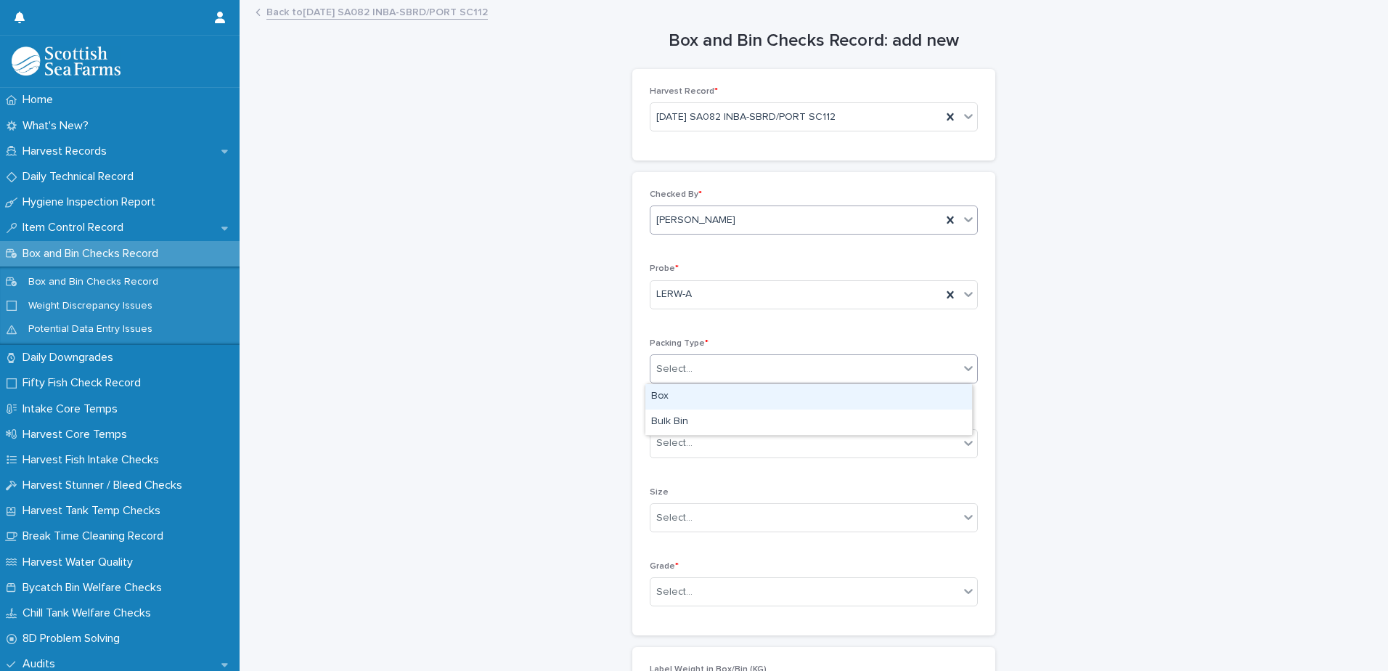
click at [681, 372] on div "Select..." at bounding box center [674, 369] width 36 height 15
click at [674, 393] on div "Box" at bounding box center [808, 396] width 327 height 25
click at [672, 589] on div "Select..." at bounding box center [674, 591] width 36 height 15
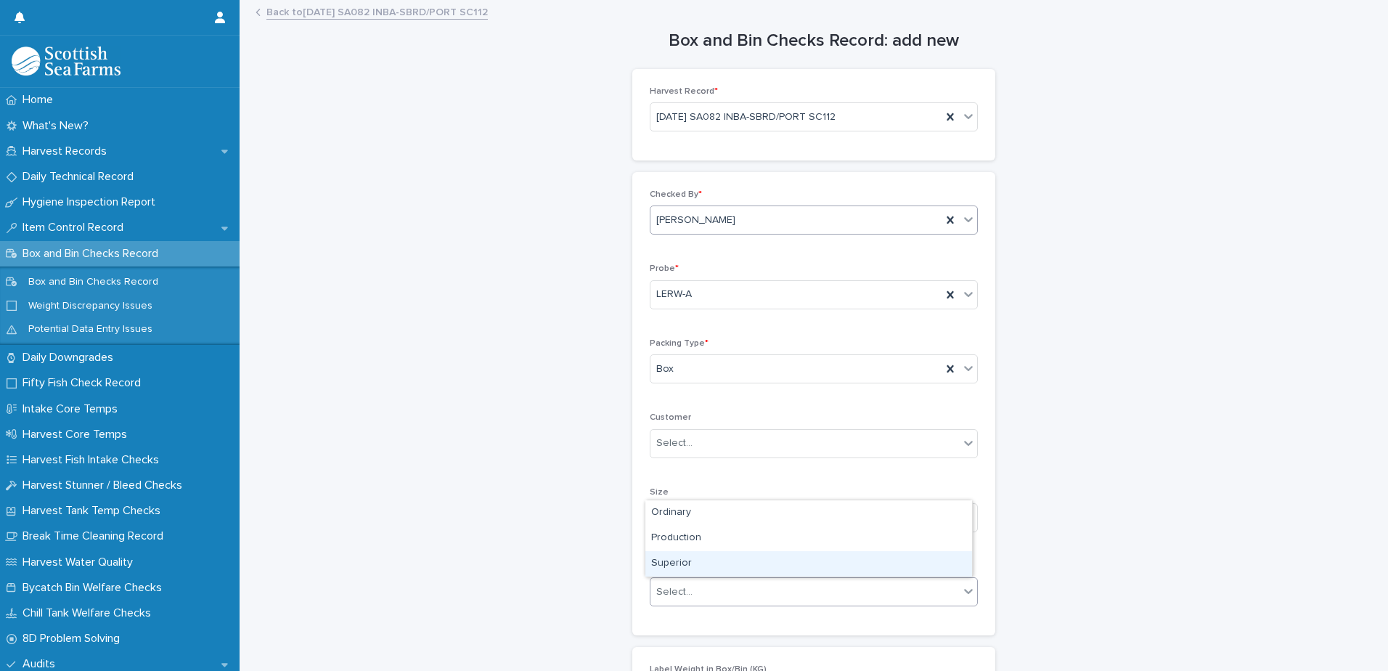
click at [678, 565] on div "Superior" at bounding box center [808, 563] width 327 height 25
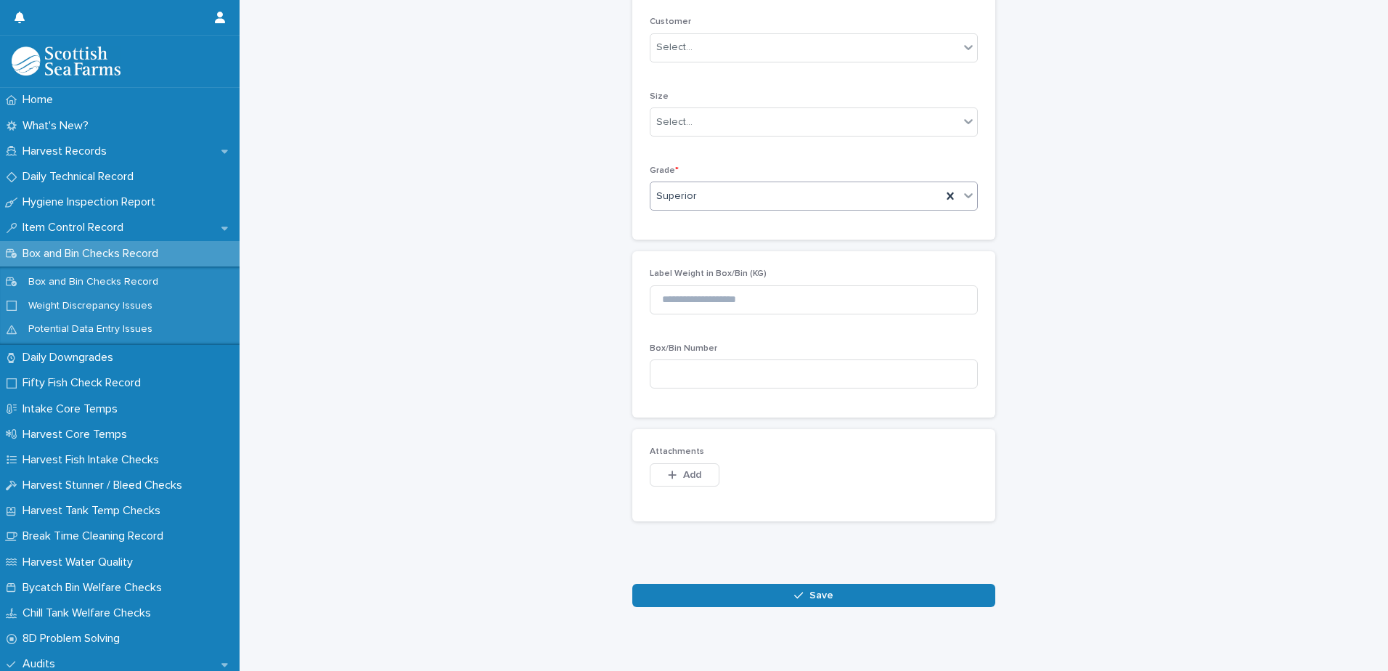
scroll to position [415, 0]
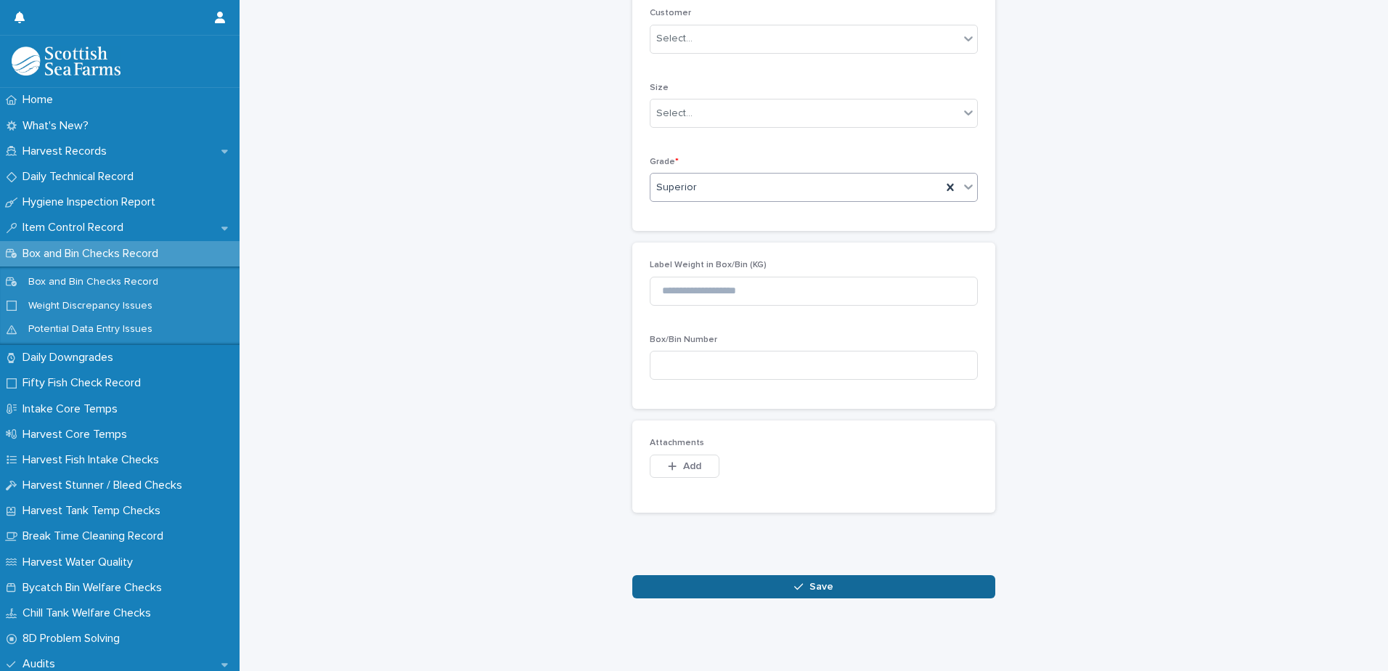
click at [759, 581] on button "Save" at bounding box center [813, 586] width 363 height 23
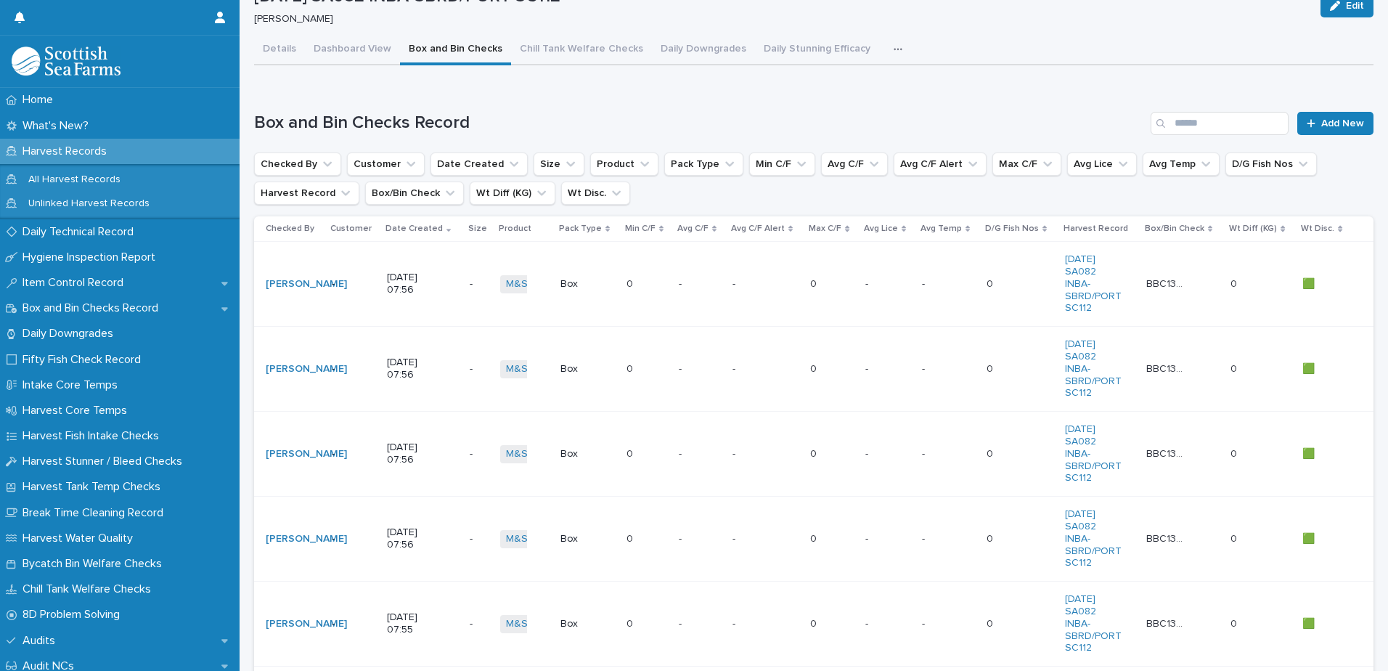
scroll to position [184, 0]
